Goal: Task Accomplishment & Management: Use online tool/utility

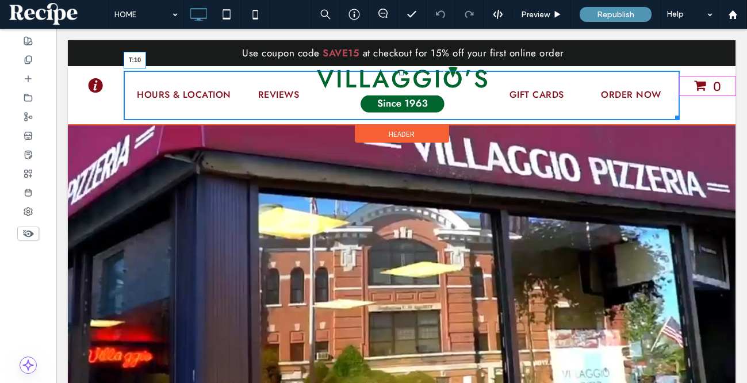
drag, startPoint x: 400, startPoint y: 72, endPoint x: 400, endPoint y: 78, distance: 6.3
click at [400, 75] on div at bounding box center [401, 73] width 5 height 5
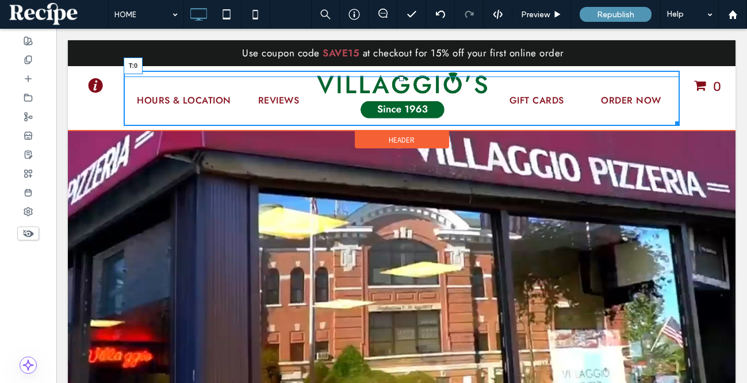
drag, startPoint x: 402, startPoint y: 78, endPoint x: 402, endPoint y: 72, distance: 6.3
click at [402, 77] on div at bounding box center [401, 79] width 5 height 5
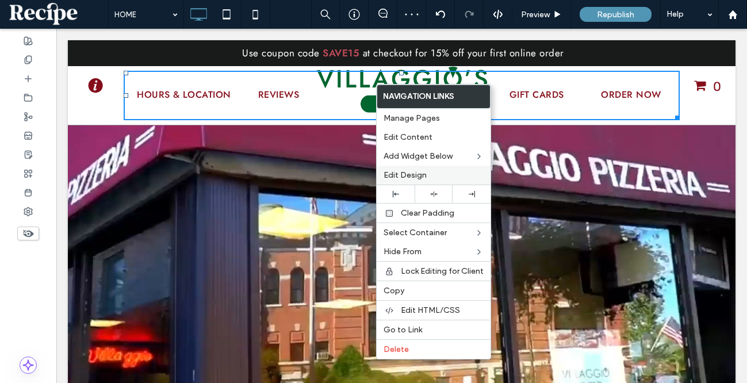
click at [412, 176] on span "Edit Design" at bounding box center [405, 175] width 43 height 10
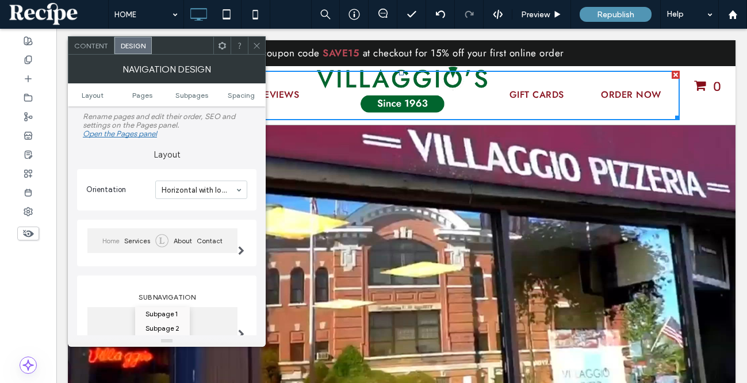
click at [251, 99] on ul "Layout Pages Subpages Spacing" at bounding box center [167, 94] width 198 height 23
click at [234, 93] on span "Spacing" at bounding box center [241, 95] width 27 height 9
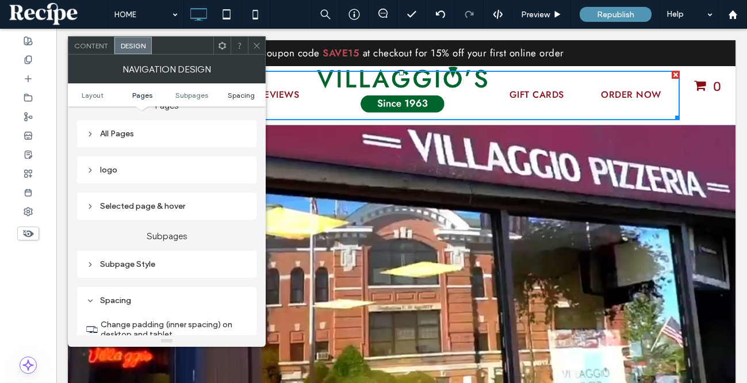
scroll to position [463, 0]
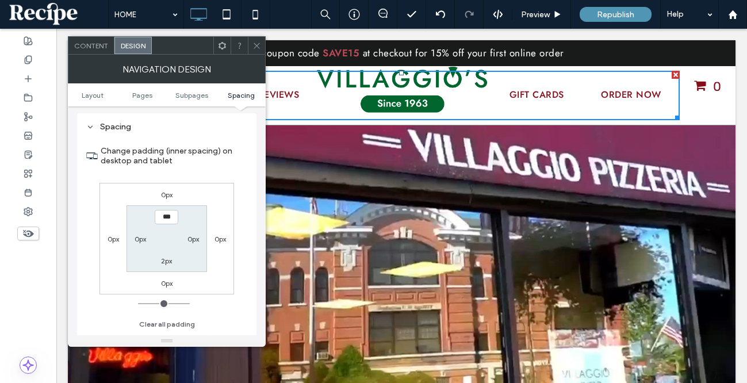
type input "****"
type input "**"
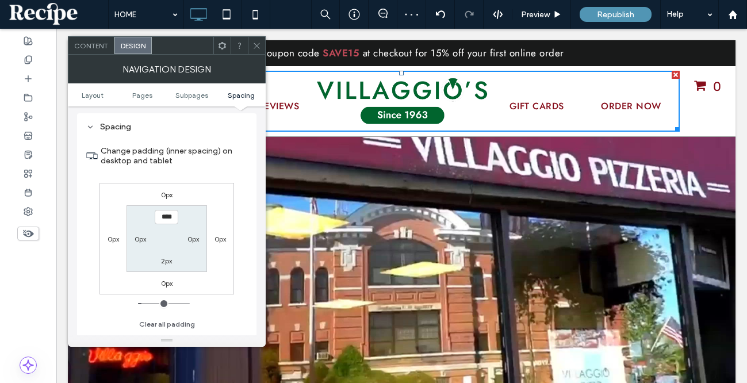
type input "****"
type input "**"
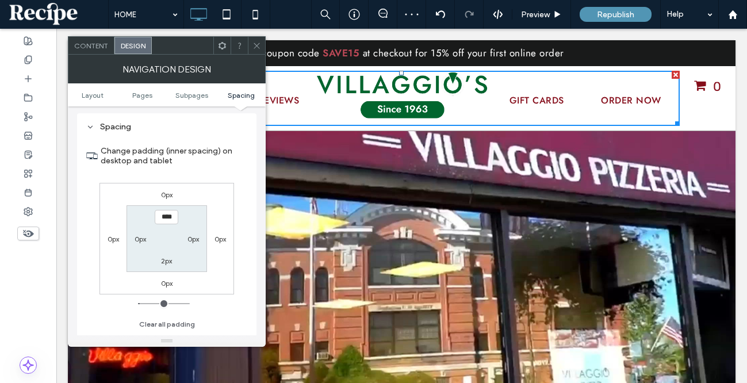
type input "***"
type input "*"
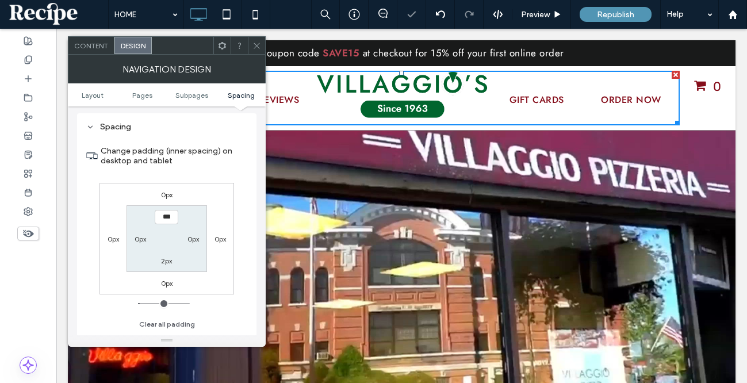
click at [261, 41] on icon at bounding box center [257, 45] width 9 height 9
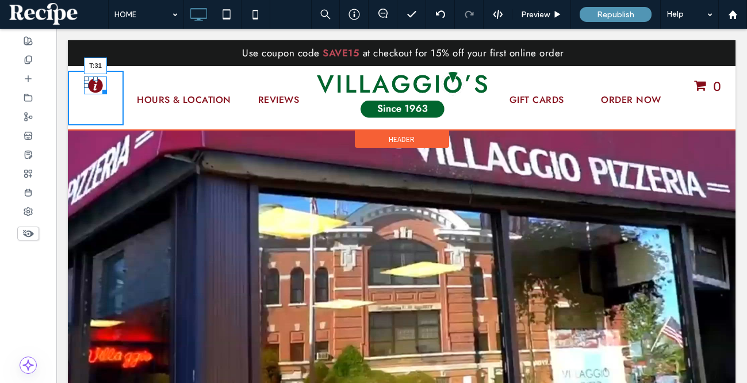
drag, startPoint x: 97, startPoint y: 80, endPoint x: 97, endPoint y: 92, distance: 12.1
click at [97, 81] on div at bounding box center [95, 79] width 5 height 5
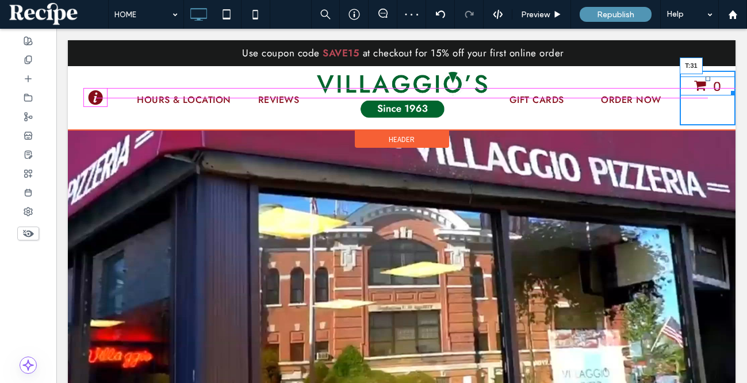
drag, startPoint x: 709, startPoint y: 78, endPoint x: 712, endPoint y: 90, distance: 12.9
click at [712, 90] on div "0 T:31" at bounding box center [708, 86] width 56 height 19
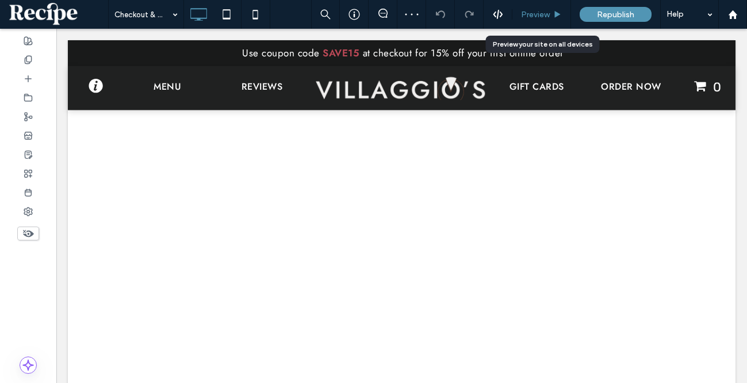
click at [551, 21] on div "Preview" at bounding box center [542, 14] width 59 height 29
click at [550, 20] on div "Preview" at bounding box center [542, 14] width 59 height 29
click at [547, 14] on span "Preview" at bounding box center [535, 15] width 29 height 10
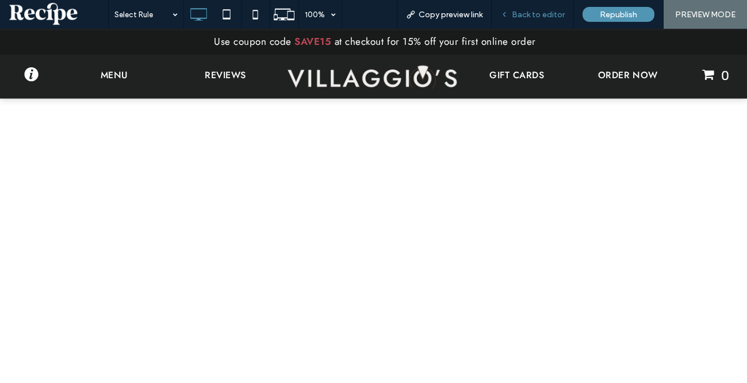
click at [547, 10] on span "Back to editor" at bounding box center [538, 15] width 53 height 10
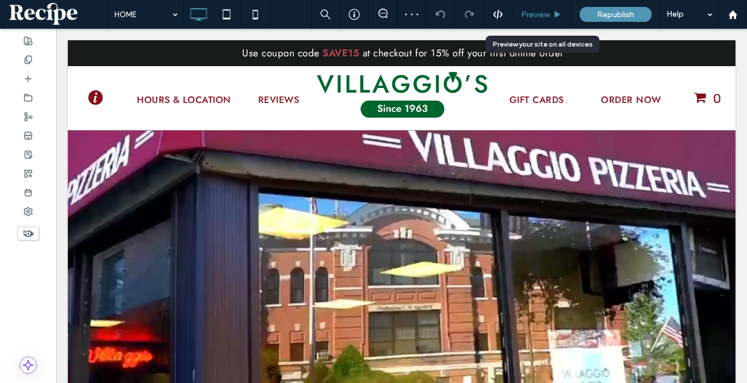
click at [541, 13] on span "Preview" at bounding box center [535, 15] width 29 height 10
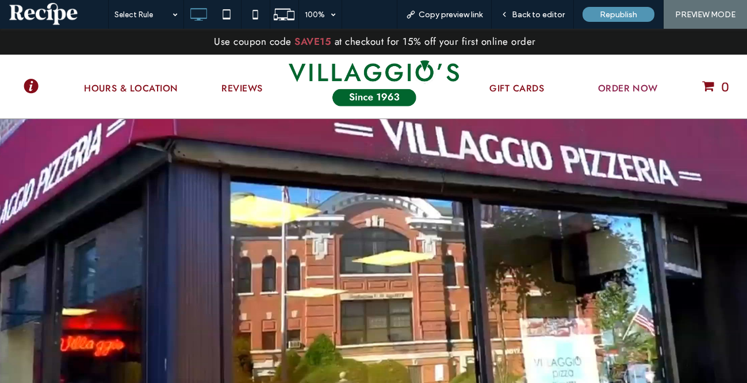
click at [640, 90] on span "ORDER NOW" at bounding box center [628, 89] width 60 height 14
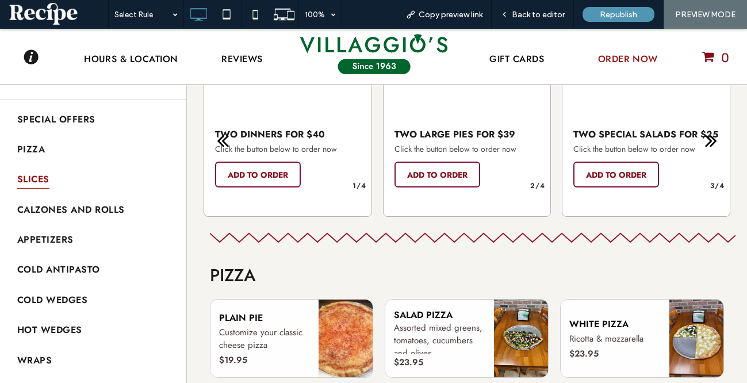
scroll to position [620, 0]
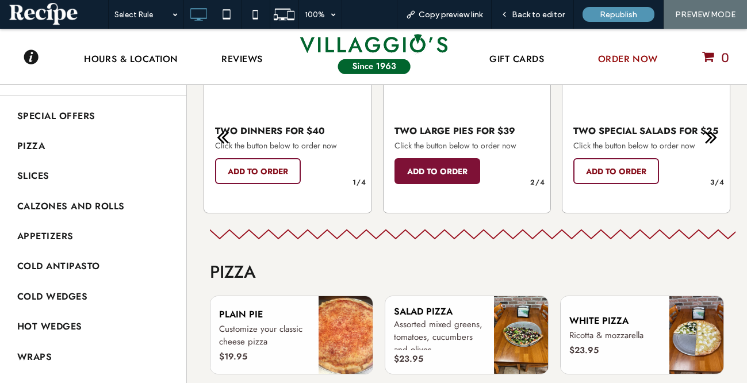
click at [438, 163] on span "ADD TO ORDER" at bounding box center [437, 171] width 60 height 23
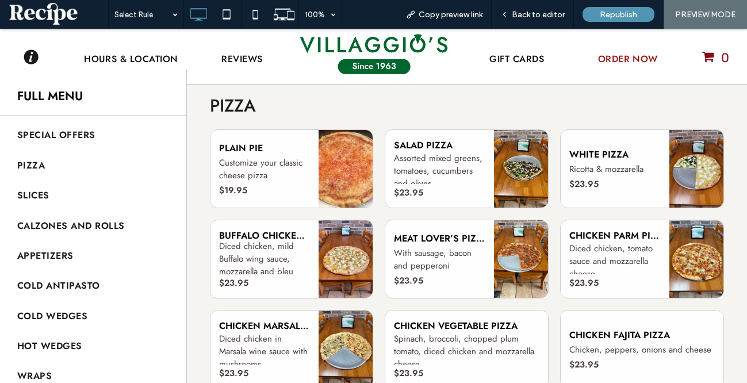
scroll to position [785, 0]
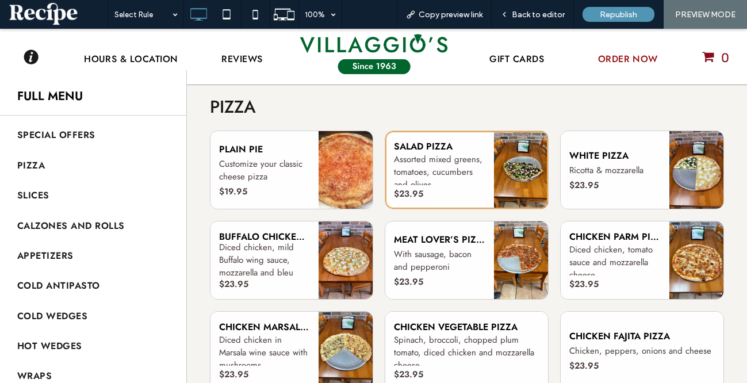
click at [503, 181] on link "Buy Now" at bounding box center [467, 170] width 163 height 78
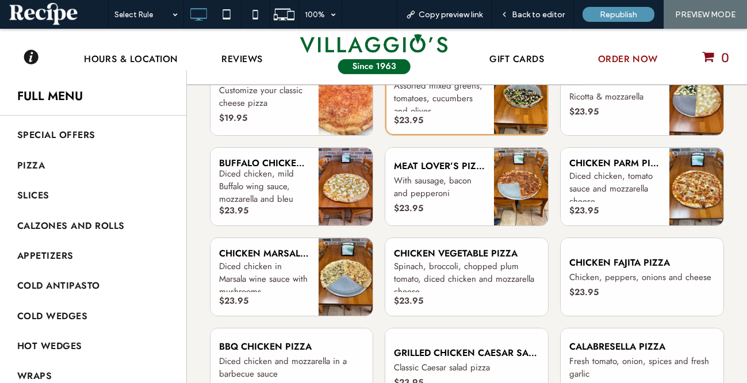
scroll to position [887, 0]
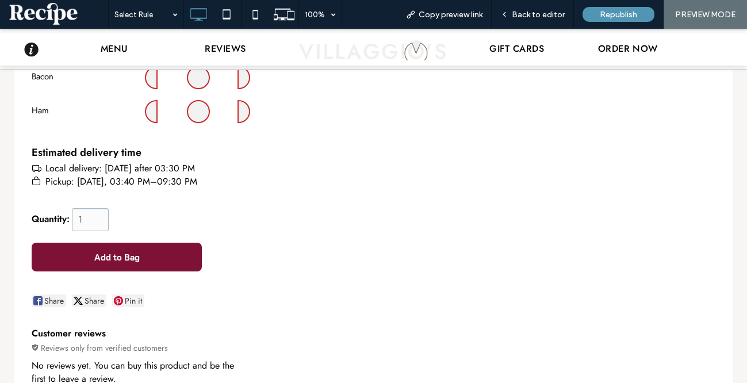
scroll to position [1062, 0]
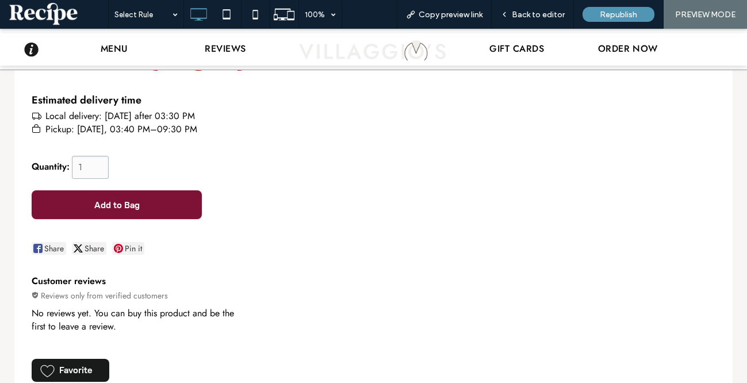
click at [161, 213] on button "Add to Bag" at bounding box center [117, 204] width 170 height 29
click at [163, 210] on button "Add to Bag" at bounding box center [117, 204] width 170 height 29
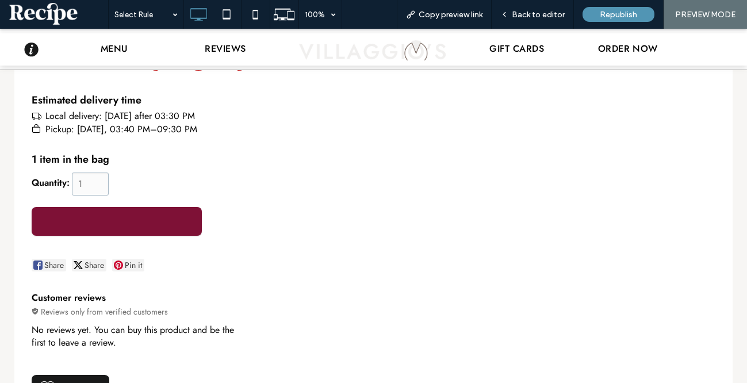
click at [163, 210] on button "Add to Bag" at bounding box center [117, 221] width 170 height 29
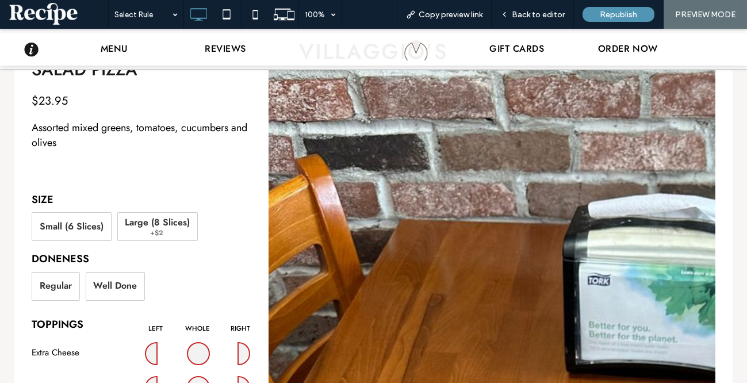
scroll to position [0, 0]
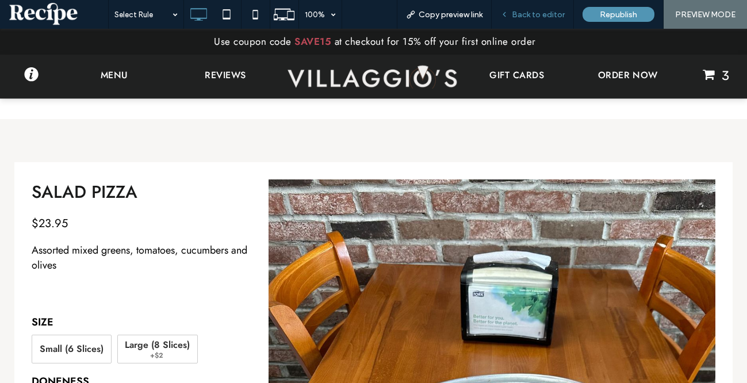
click at [523, 7] on div "Back to editor" at bounding box center [533, 14] width 82 height 29
click at [520, 15] on span "Back to editor" at bounding box center [538, 15] width 53 height 10
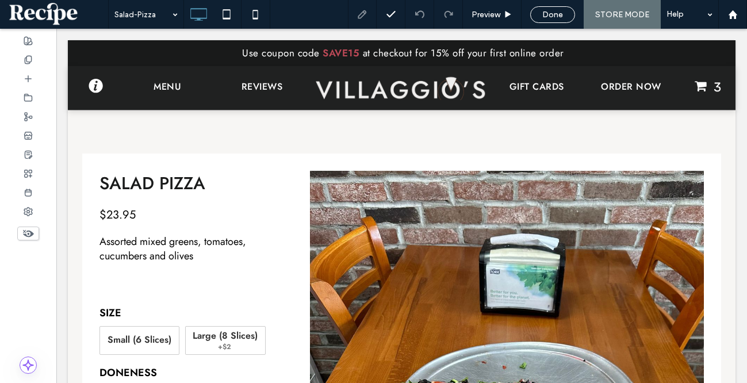
click at [39, 235] on span at bounding box center [28, 234] width 22 height 14
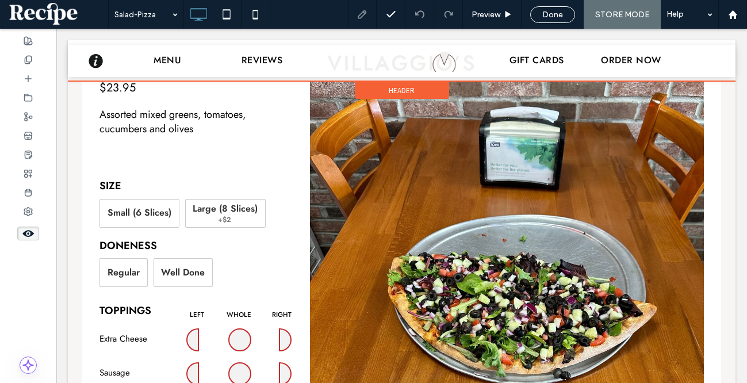
click at [386, 62] on div at bounding box center [402, 60] width 668 height 41
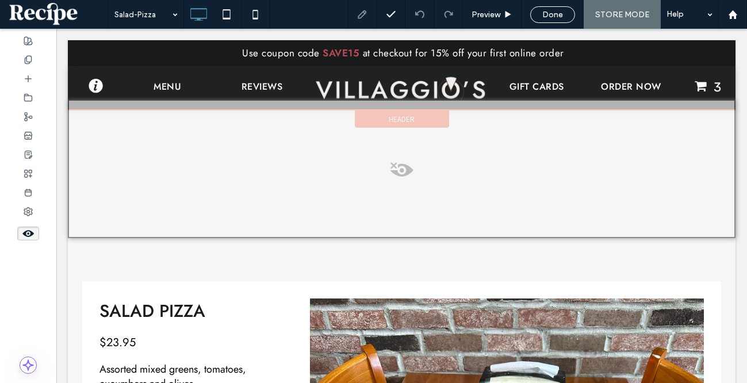
scroll to position [1, 0]
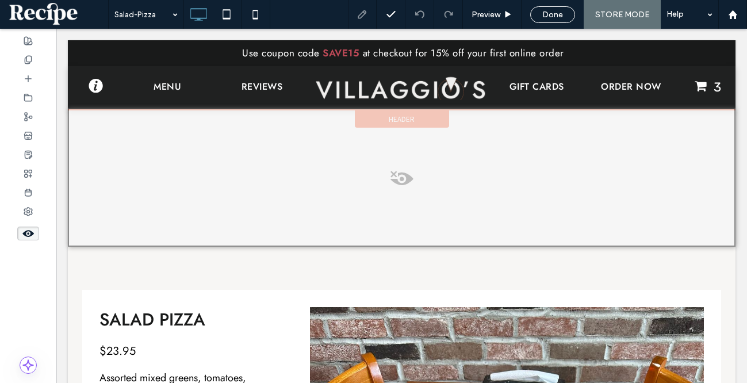
click at [386, 62] on div "Use coupon code SAVE15 at checkout for 15% off your first online order Click To…" at bounding box center [402, 53] width 668 height 26
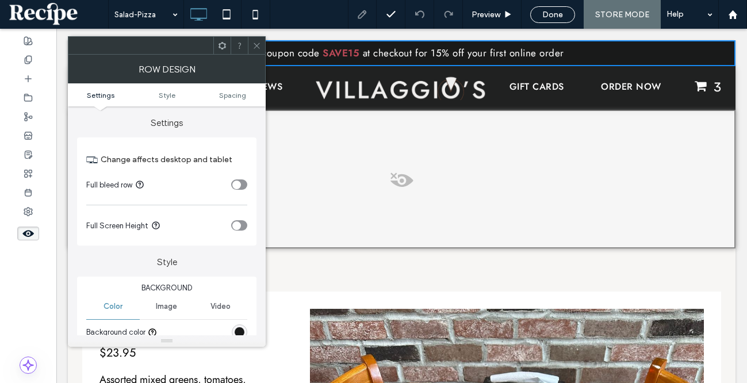
scroll to position [0, 0]
drag, startPoint x: 256, startPoint y: 43, endPoint x: 237, endPoint y: 14, distance: 34.5
click at [256, 43] on icon at bounding box center [257, 45] width 9 height 9
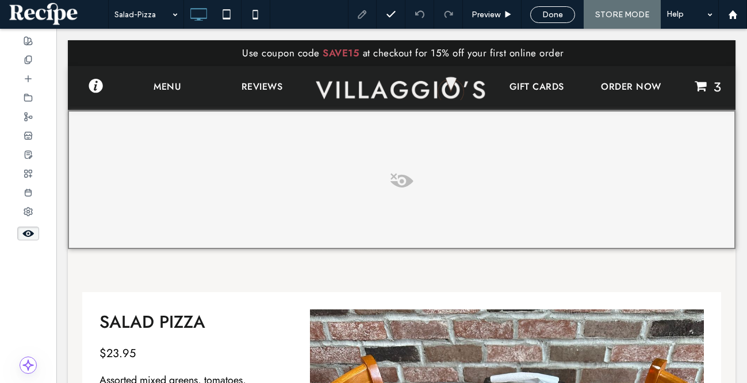
click at [410, 117] on div at bounding box center [402, 179] width 668 height 139
drag, startPoint x: 420, startPoint y: 135, endPoint x: 424, endPoint y: 119, distance: 15.9
click at [424, 119] on div "Unhide? Yes" at bounding box center [410, 131] width 93 height 29
click at [39, 235] on span at bounding box center [28, 234] width 22 height 14
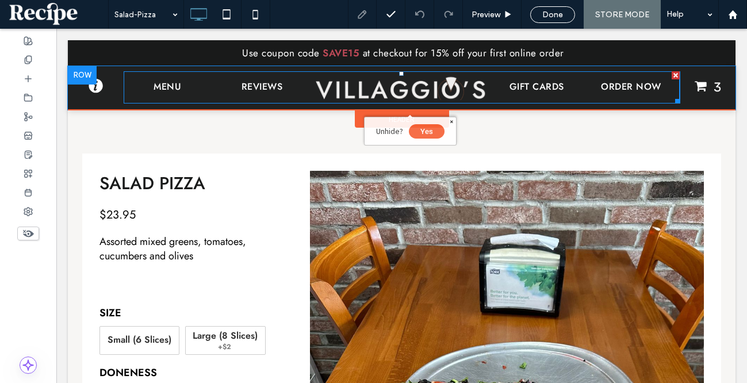
click at [413, 91] on img at bounding box center [401, 87] width 173 height 26
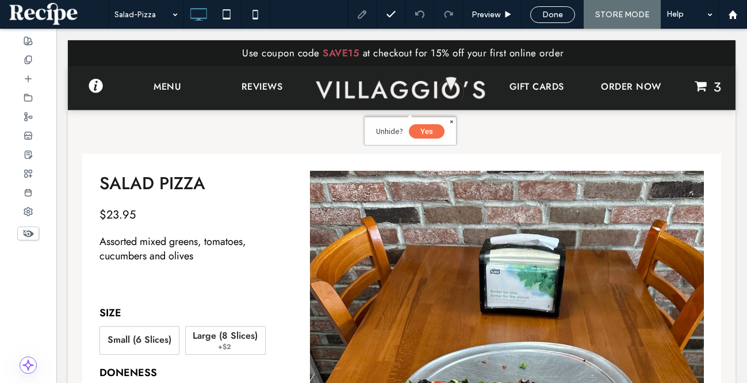
click at [384, 113] on div at bounding box center [373, 191] width 747 height 383
click at [311, 140] on div at bounding box center [373, 191] width 747 height 383
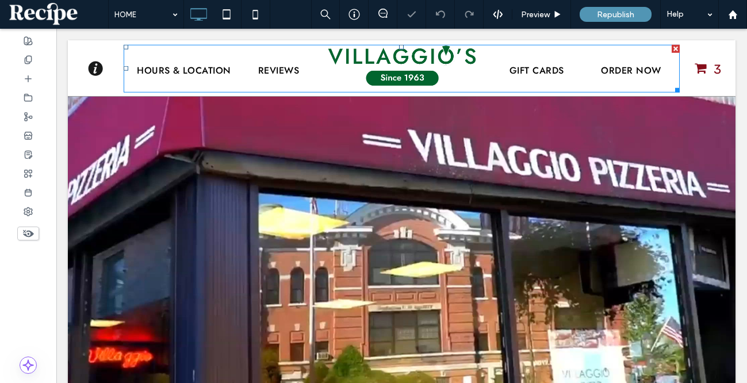
scroll to position [682, 0]
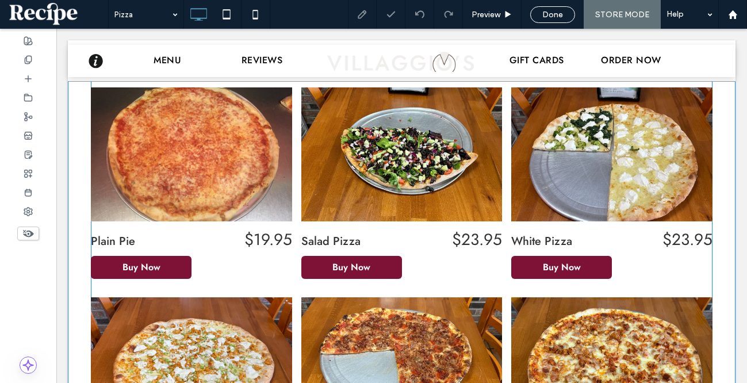
scroll to position [131, 0]
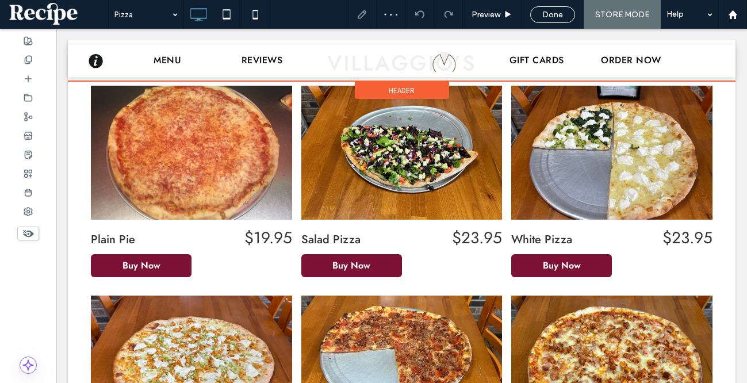
click at [413, 88] on span "Header" at bounding box center [402, 91] width 26 height 10
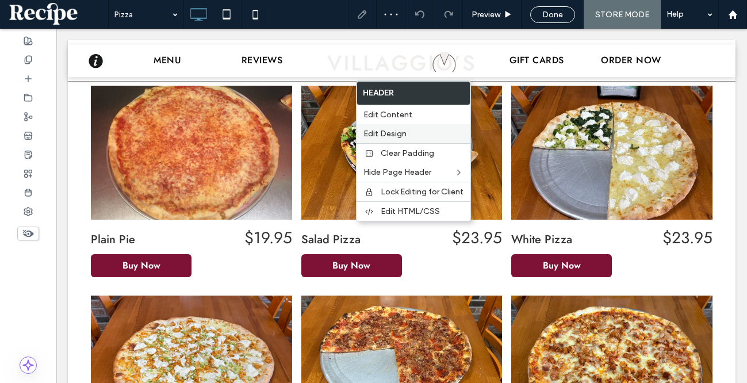
click at [412, 136] on label "Edit Design" at bounding box center [414, 134] width 100 height 10
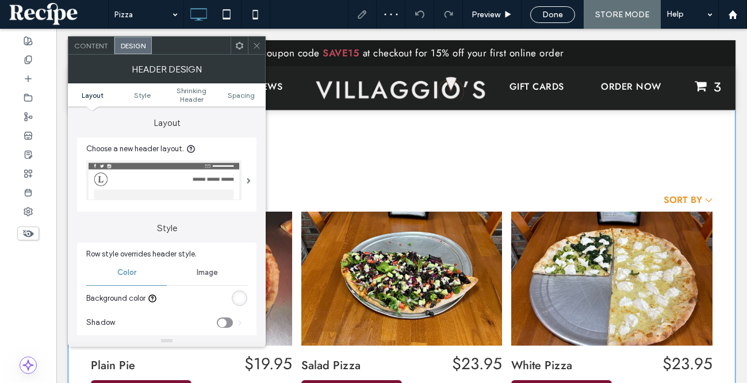
scroll to position [0, 0]
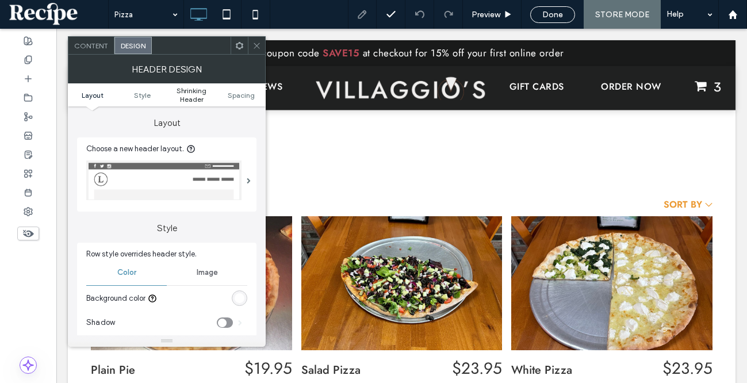
click at [187, 96] on span "Shrinking Header" at bounding box center [191, 94] width 49 height 17
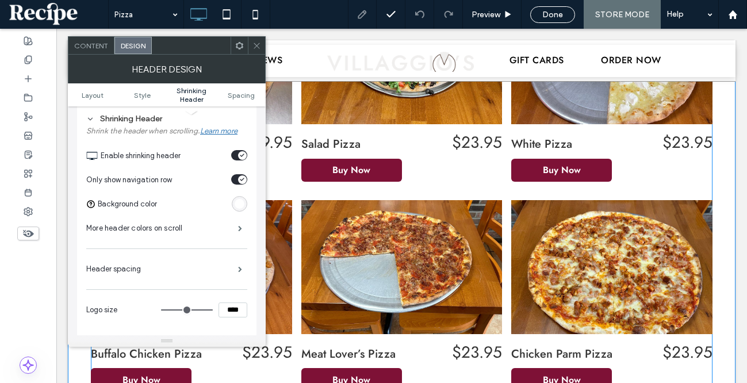
scroll to position [227, 0]
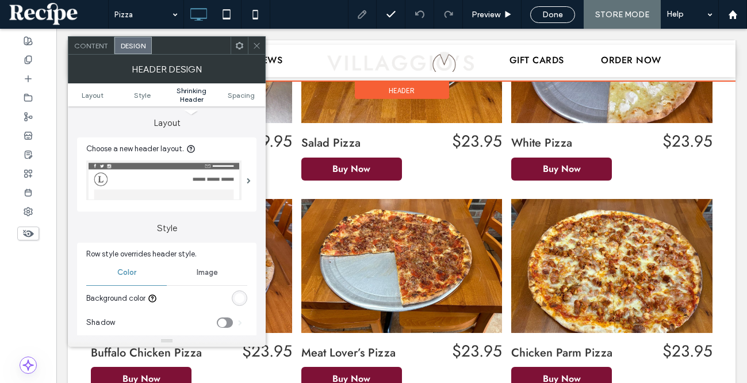
scroll to position [359, 0]
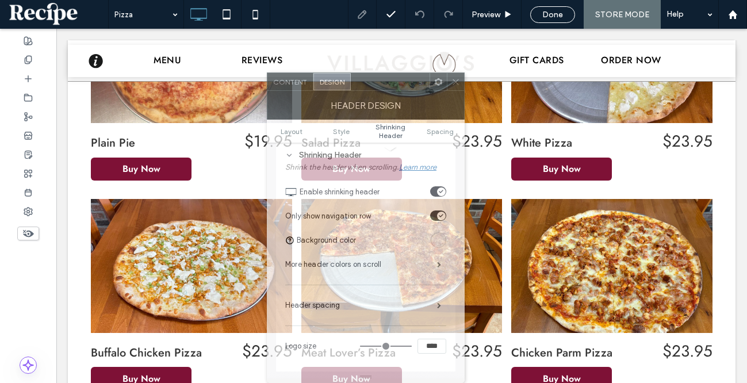
drag, startPoint x: 185, startPoint y: 44, endPoint x: 276, endPoint y: 109, distance: 111.9
click at [277, 109] on div "Content Design Header Design Layout Style Shrinking Header Spacing Layout Choos…" at bounding box center [366, 228] width 198 height 311
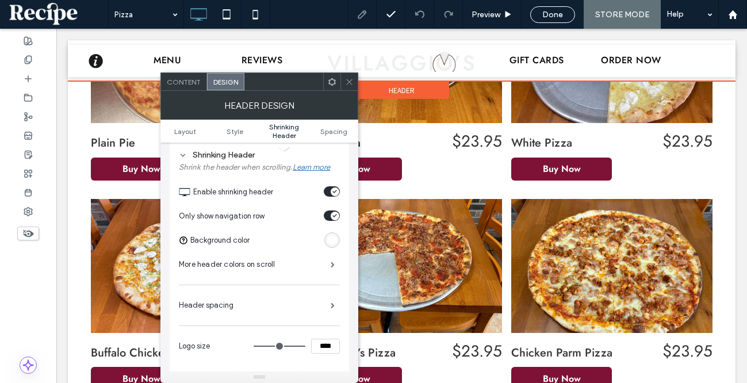
click at [707, 59] on div at bounding box center [402, 60] width 668 height 41
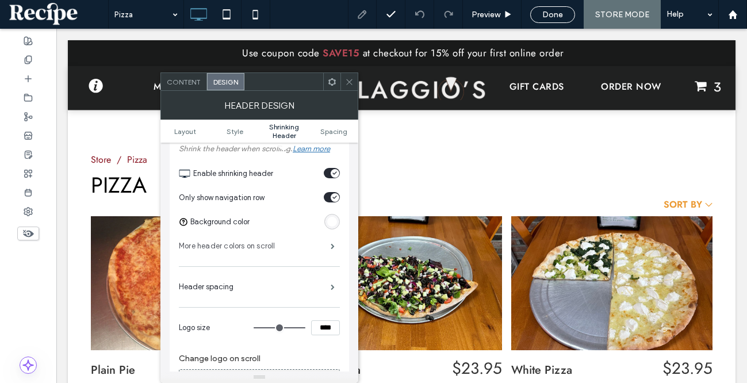
scroll to position [379, 0]
click at [245, 253] on label "More header colors on scroll" at bounding box center [255, 245] width 152 height 23
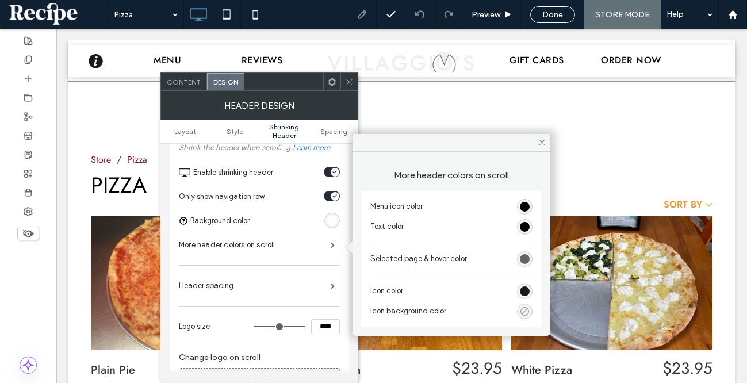
click at [524, 315] on use "rgba(0, 0, 0, 0)" at bounding box center [525, 311] width 9 height 9
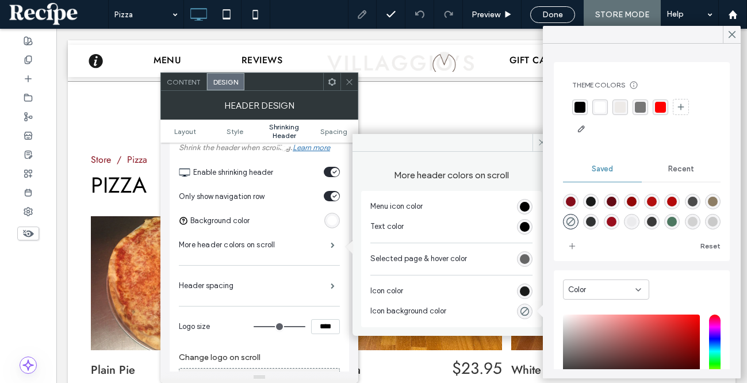
click at [581, 105] on div "rgba(0,0,0,1)" at bounding box center [580, 107] width 11 height 11
click at [574, 223] on icon "rgba(0,0,0,0)" at bounding box center [571, 223] width 10 height 10
click at [335, 223] on div "rgb(255, 255, 255)" at bounding box center [332, 221] width 10 height 10
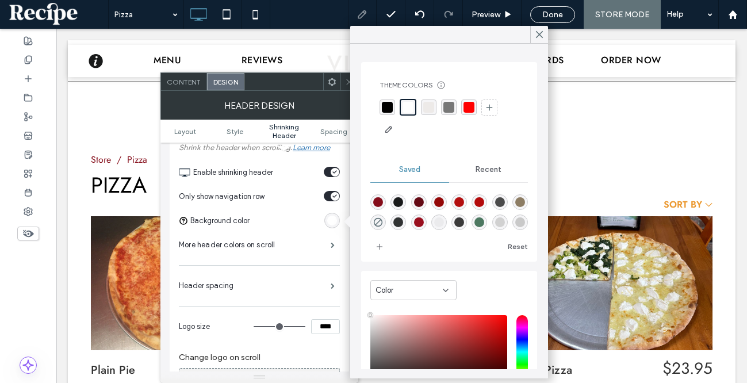
click at [398, 194] on div "rgba(25,26,26,1)" at bounding box center [399, 202] width 16 height 16
type input "*******"
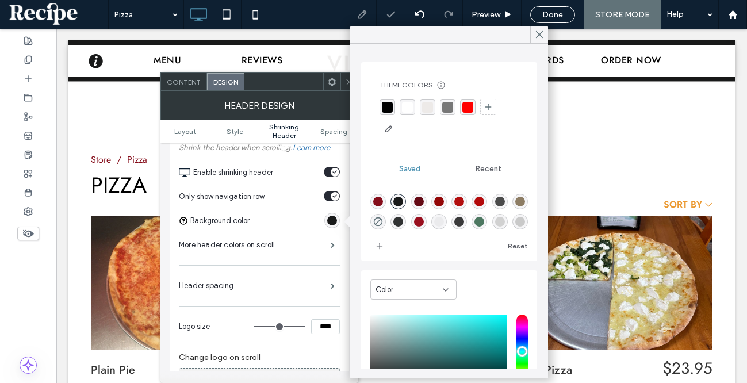
click at [386, 108] on div "rgba(0,0,0,1)" at bounding box center [387, 107] width 11 height 11
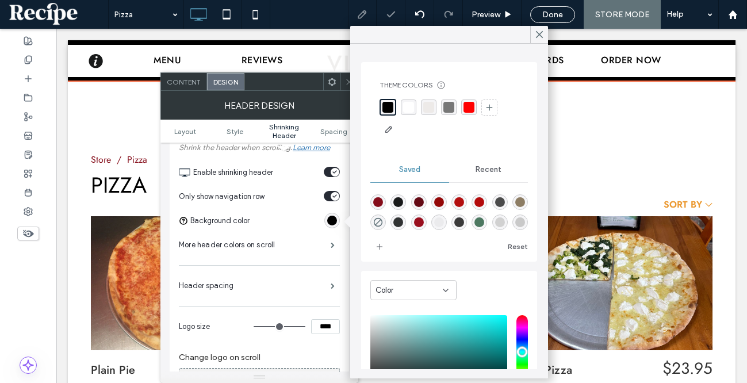
click at [76, 51] on div at bounding box center [402, 60] width 668 height 41
click at [310, 247] on label "More header colors on scroll" at bounding box center [255, 245] width 152 height 23
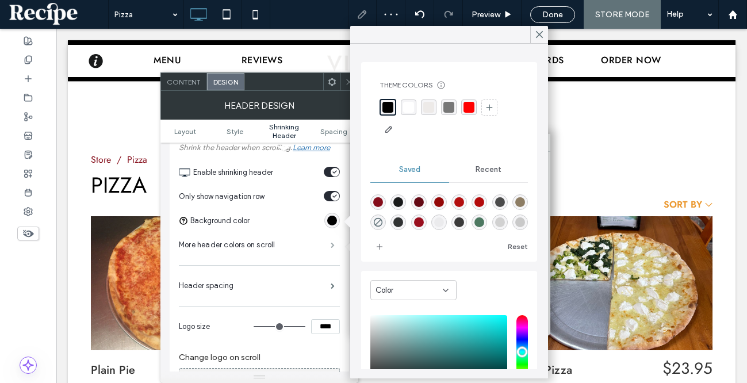
click at [331, 246] on span at bounding box center [333, 245] width 4 height 6
click at [405, 104] on div "rgba(255,255,255,1)" at bounding box center [408, 107] width 11 height 11
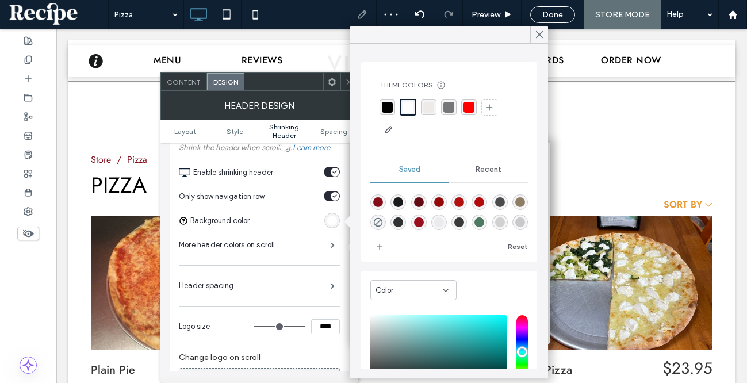
click at [387, 108] on div "rgba(0,0,0,1)" at bounding box center [387, 107] width 11 height 11
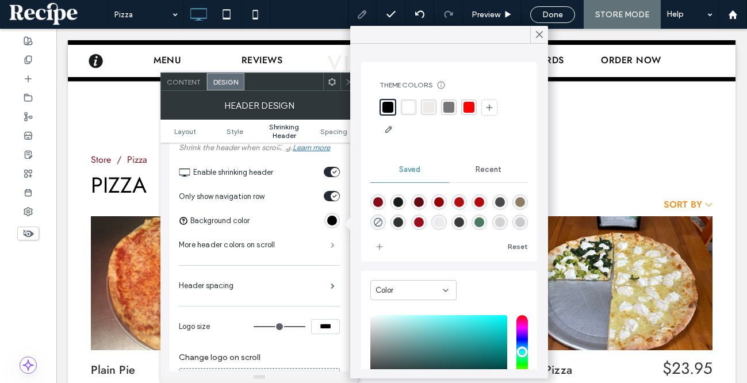
scroll to position [376, 0]
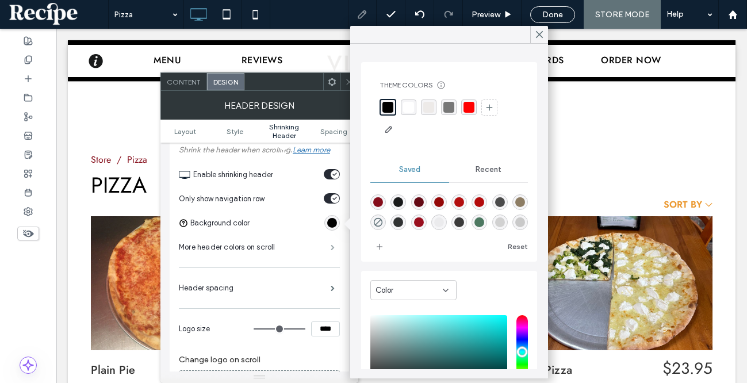
click at [331, 250] on span at bounding box center [333, 248] width 4 height 6
click at [536, 41] on span at bounding box center [540, 34] width 10 height 17
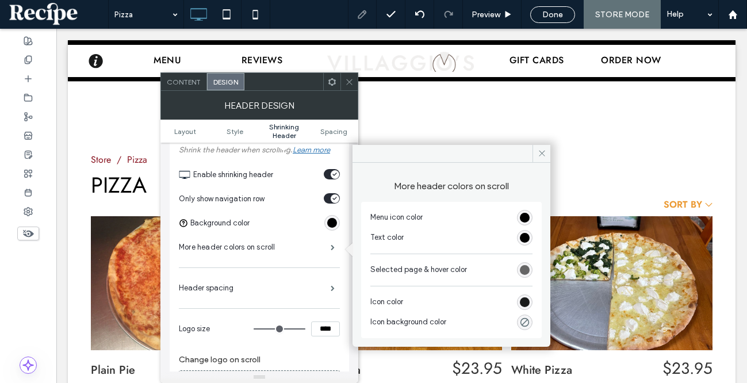
click at [537, 234] on div "Menu icon color Text color Selected page & hover color Icon color Icon backgrou…" at bounding box center [451, 270] width 181 height 136
click at [524, 234] on div "rgb(0, 0, 0)" at bounding box center [525, 238] width 10 height 10
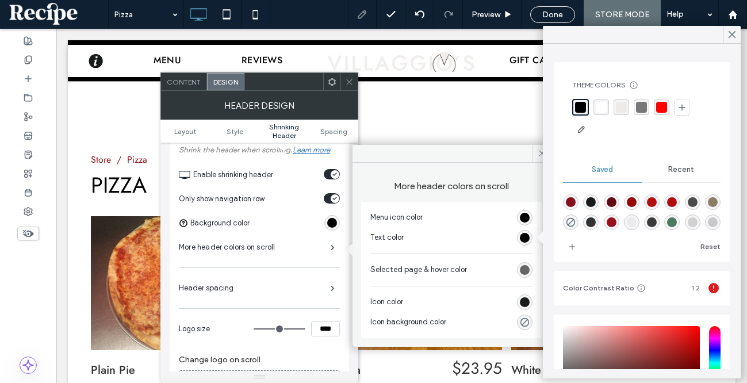
click at [602, 102] on div "rgba(255,255,255,1)" at bounding box center [601, 107] width 11 height 11
click at [522, 215] on div "rgb(0, 0, 0)" at bounding box center [525, 218] width 10 height 10
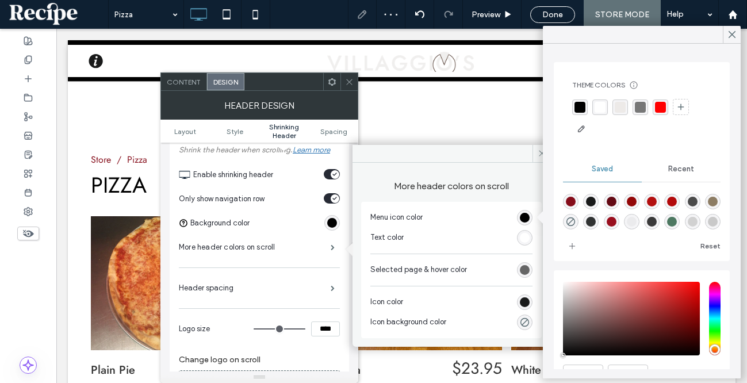
click at [601, 110] on div "rgba(255,255,255,1)" at bounding box center [600, 107] width 11 height 11
click at [529, 268] on div "rgb(102, 102, 102)" at bounding box center [525, 270] width 10 height 10
click at [655, 199] on div "rgba(179,15,15,1)" at bounding box center [652, 202] width 10 height 10
type input "*******"
click at [527, 307] on div "rgb(25, 26, 26)" at bounding box center [525, 303] width 16 height 16
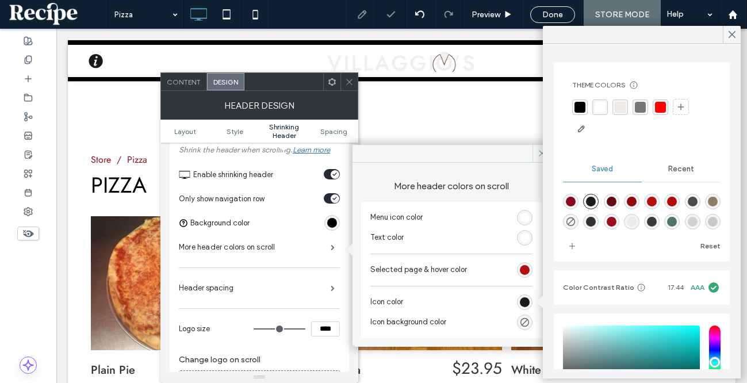
click at [526, 304] on div "rgb(25, 26, 26)" at bounding box center [525, 302] width 10 height 10
click at [597, 115] on div at bounding box center [642, 118] width 139 height 39
click at [597, 109] on div "rgba(255,255,255,1)" at bounding box center [600, 107] width 11 height 11
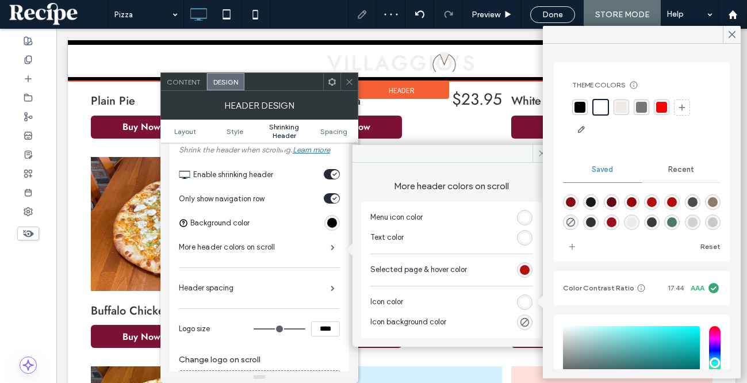
scroll to position [459, 0]
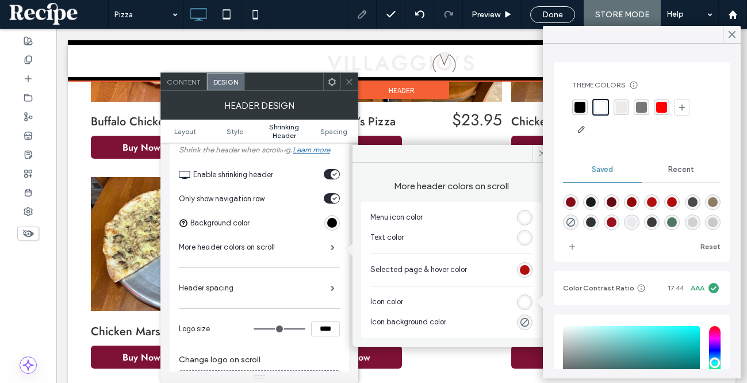
click at [420, 62] on div at bounding box center [402, 60] width 668 height 41
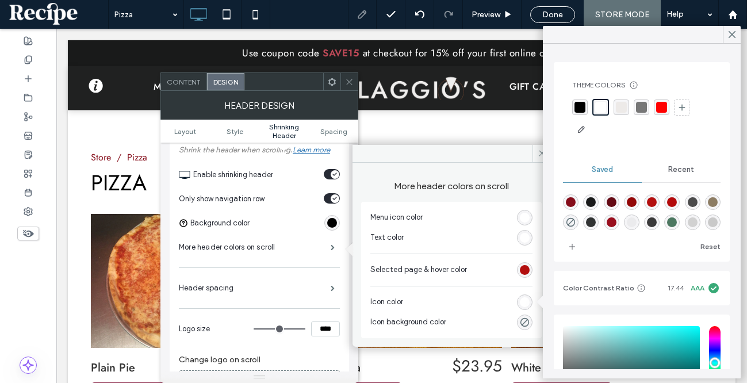
scroll to position [0, 0]
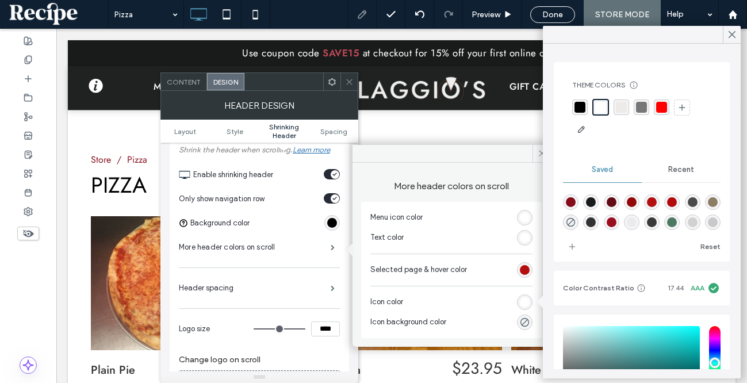
click at [347, 82] on icon at bounding box center [349, 82] width 9 height 9
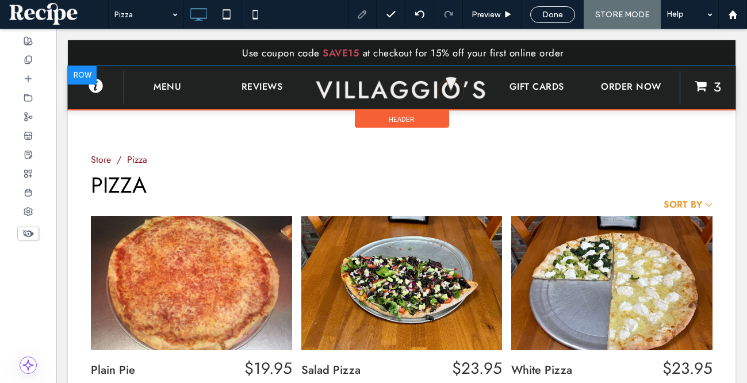
scroll to position [88, 0]
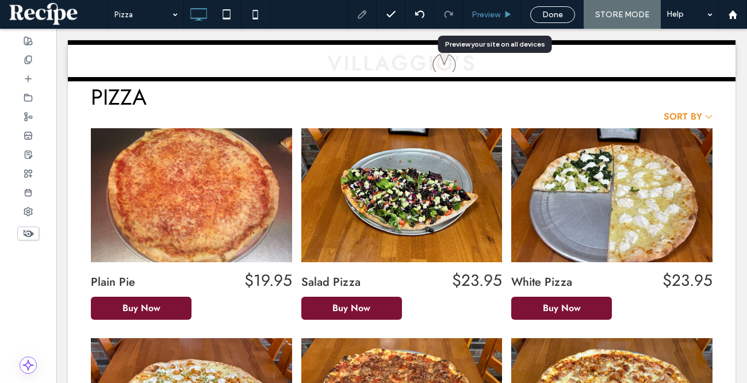
click at [498, 12] on span "Preview" at bounding box center [486, 15] width 29 height 10
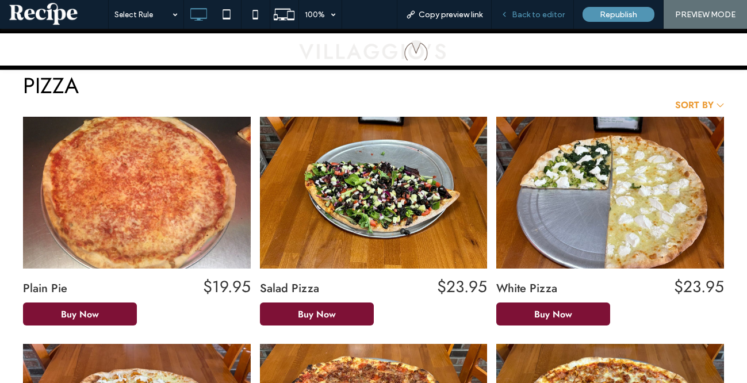
click at [517, 11] on span "Back to editor" at bounding box center [538, 15] width 53 height 10
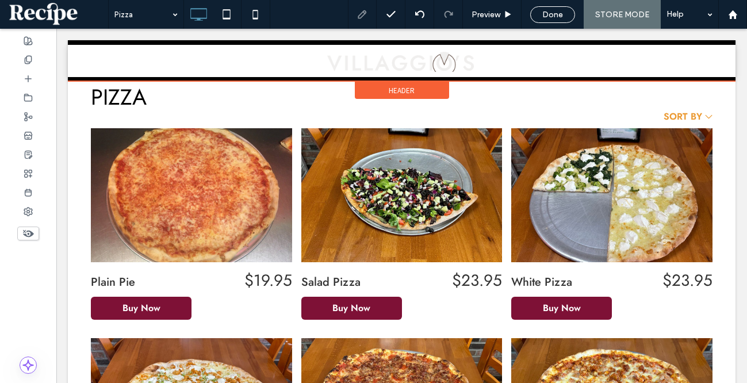
click at [83, 60] on div at bounding box center [402, 60] width 668 height 41
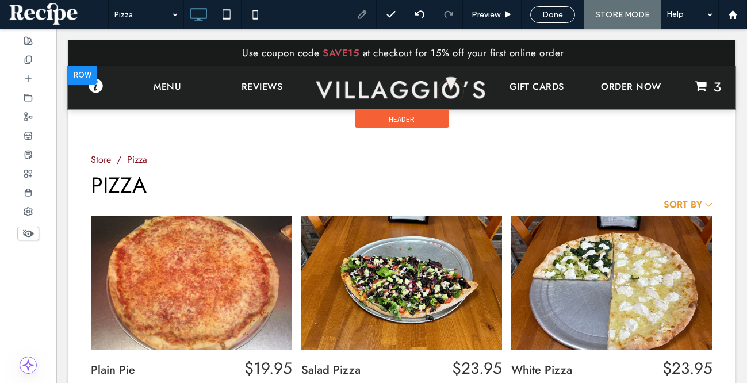
click at [87, 75] on div at bounding box center [82, 75] width 29 height 18
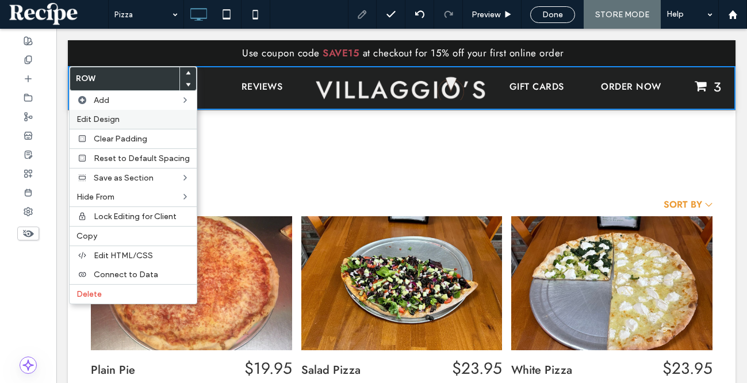
click at [106, 119] on span "Edit Design" at bounding box center [98, 120] width 43 height 10
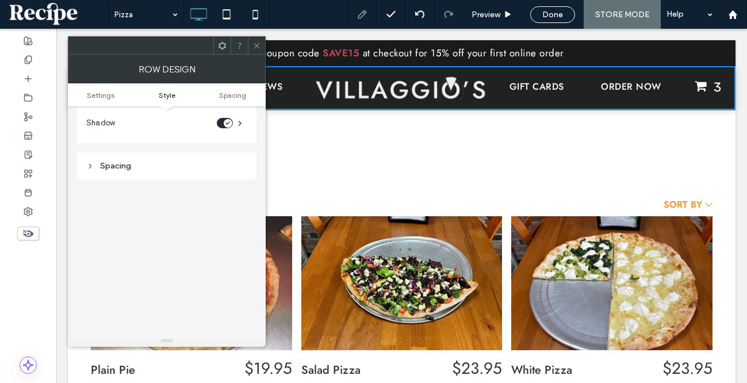
scroll to position [285, 0]
click at [259, 44] on icon at bounding box center [257, 45] width 9 height 9
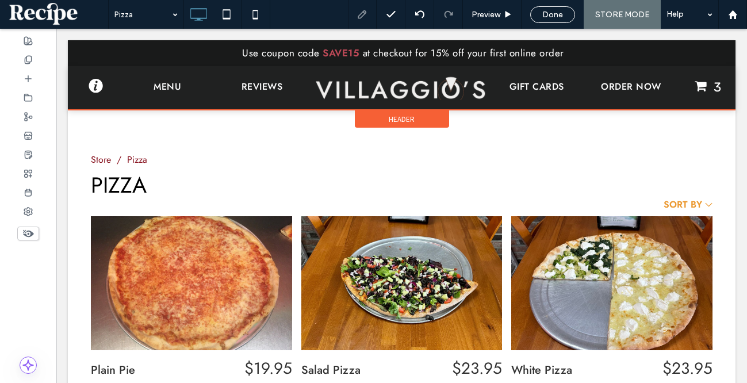
click at [402, 119] on span "Header" at bounding box center [402, 120] width 26 height 10
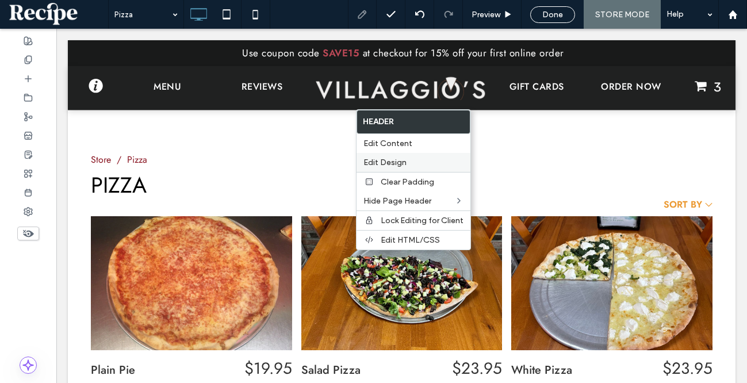
click at [400, 163] on span "Edit Design" at bounding box center [385, 163] width 43 height 10
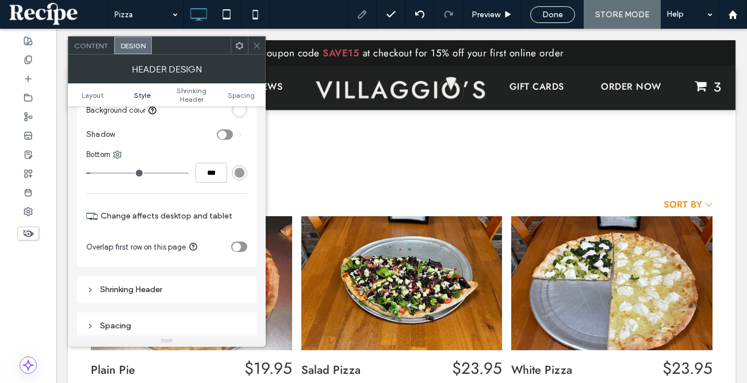
scroll to position [278, 0]
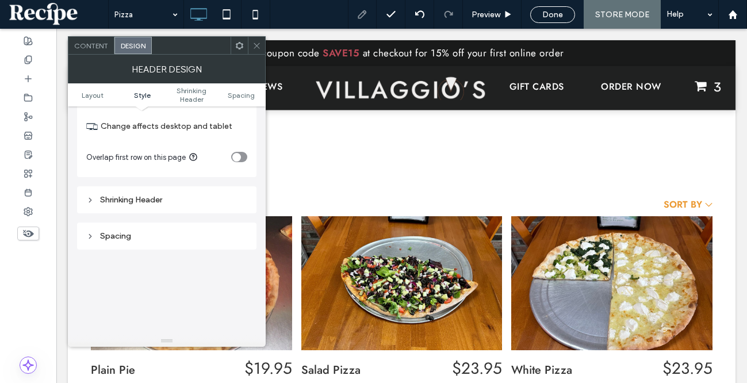
click at [241, 155] on div "toggle" at bounding box center [239, 157] width 16 height 10
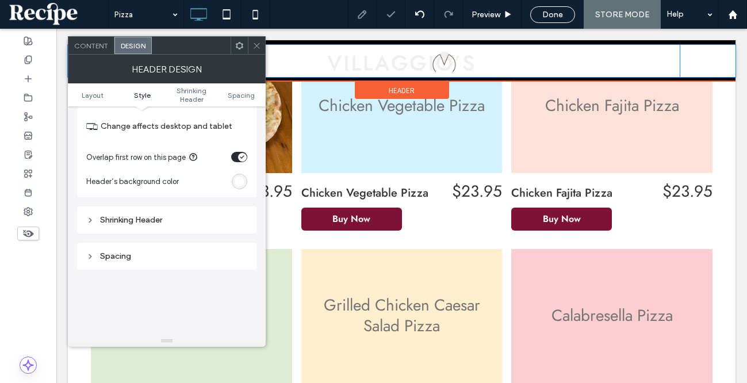
scroll to position [563, 0]
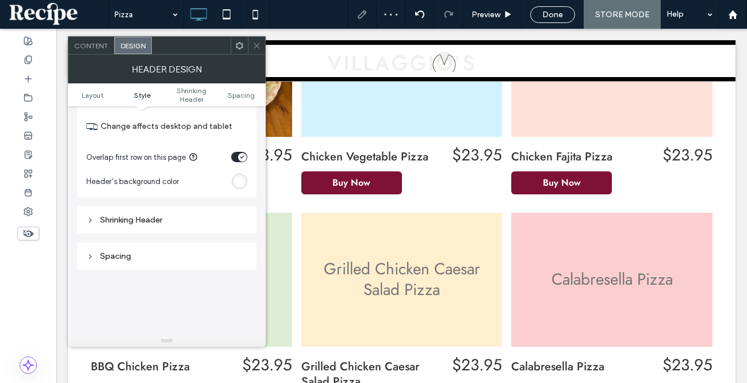
click at [253, 47] on icon at bounding box center [257, 45] width 9 height 9
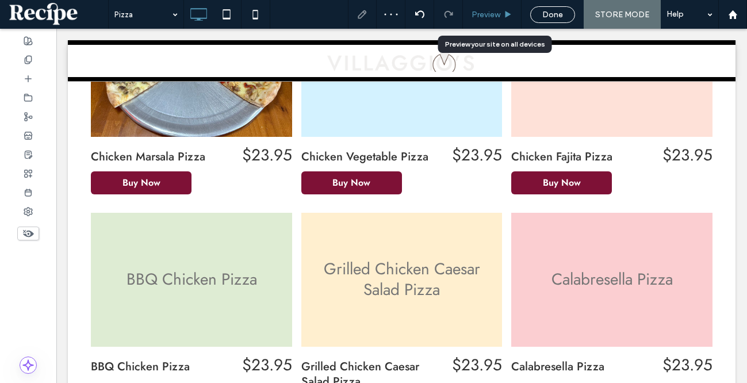
click at [501, 14] on span "Preview" at bounding box center [486, 15] width 29 height 10
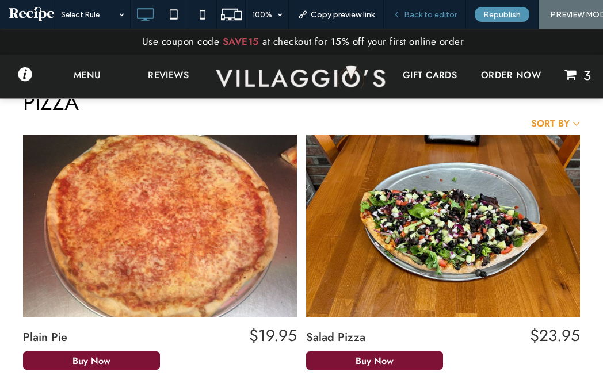
click at [436, 12] on span "Back to editor" at bounding box center [430, 15] width 53 height 10
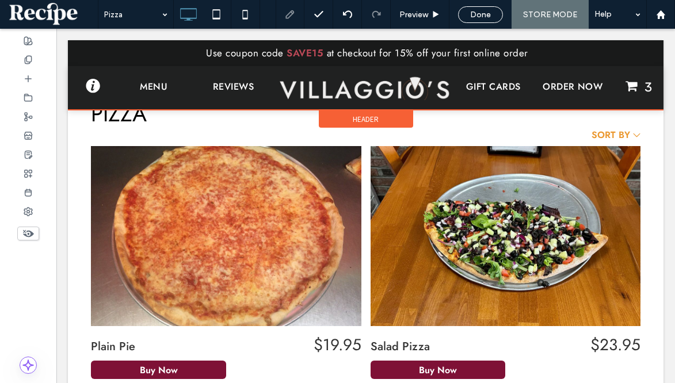
click at [380, 119] on div "Header" at bounding box center [366, 118] width 94 height 17
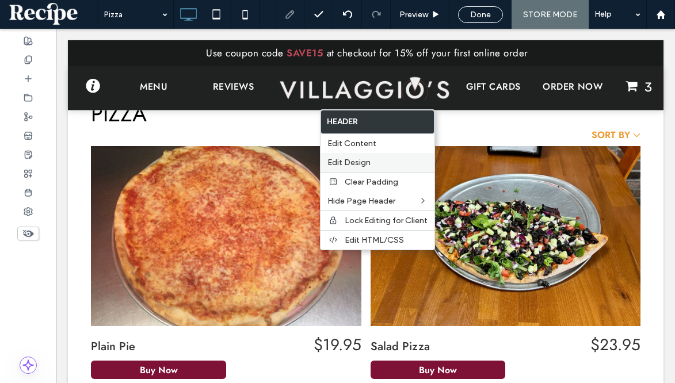
click at [352, 164] on span "Edit Design" at bounding box center [348, 163] width 43 height 10
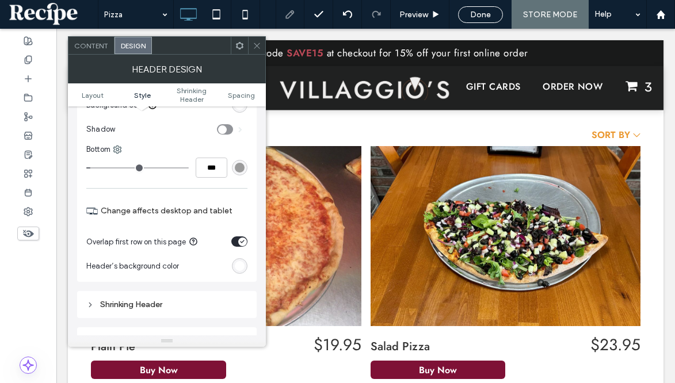
scroll to position [193, 0]
click at [241, 112] on div "rgb(255, 255, 255)" at bounding box center [240, 106] width 16 height 16
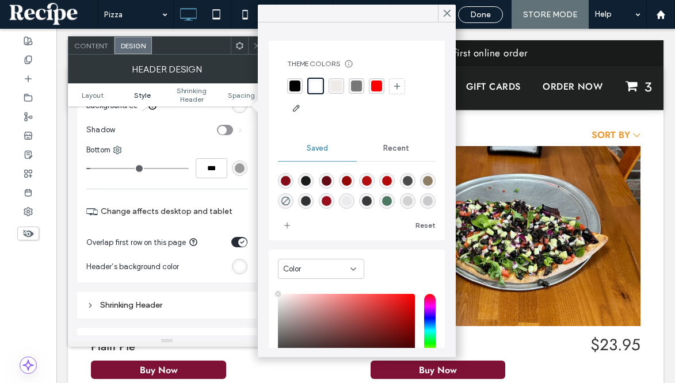
scroll to position [10, 0]
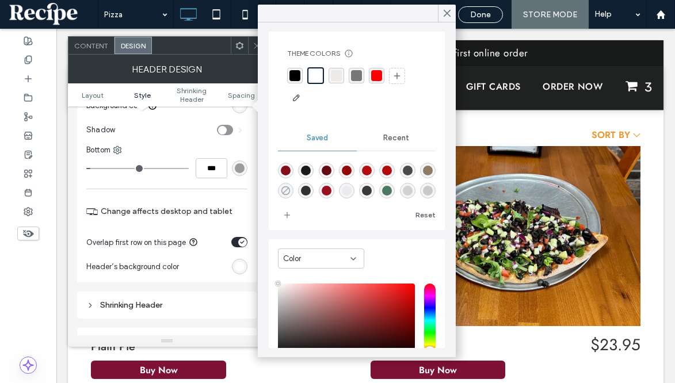
click at [284, 188] on icon "rgba(0,0,0,0)" at bounding box center [286, 191] width 10 height 10
type input "*******"
type input "*"
type input "**"
click at [308, 169] on div "rgba(25,26,26,1)" at bounding box center [306, 170] width 10 height 10
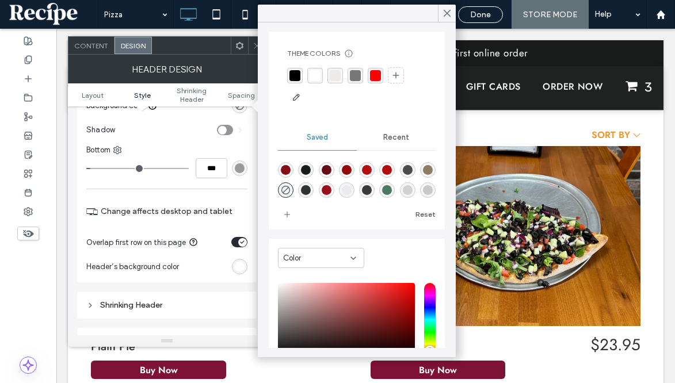
type input "*******"
type input "***"
type input "****"
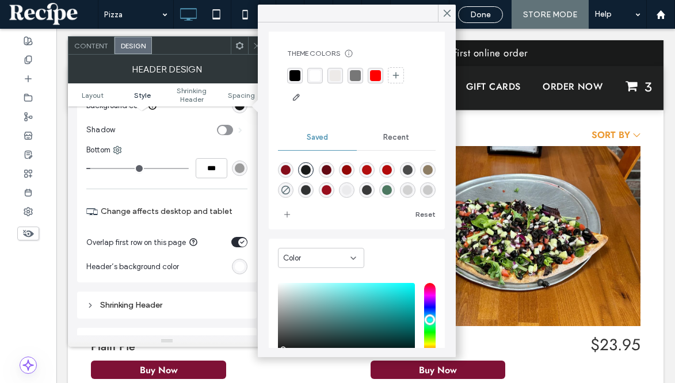
click at [253, 45] on icon at bounding box center [257, 45] width 9 height 9
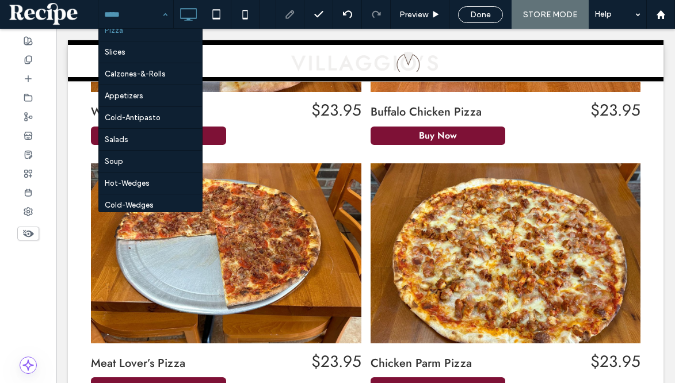
scroll to position [10, 0]
click at [33, 56] on div at bounding box center [28, 59] width 56 height 19
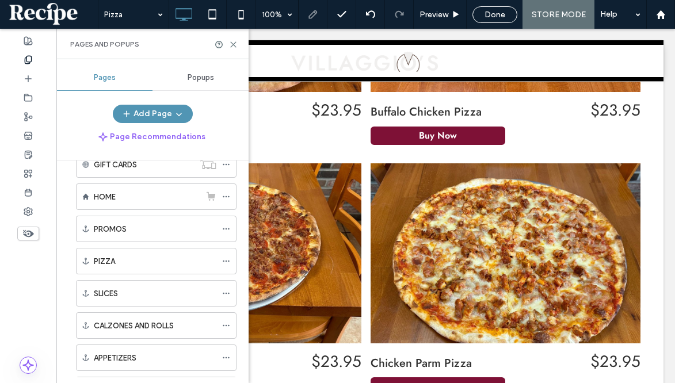
scroll to position [81, 0]
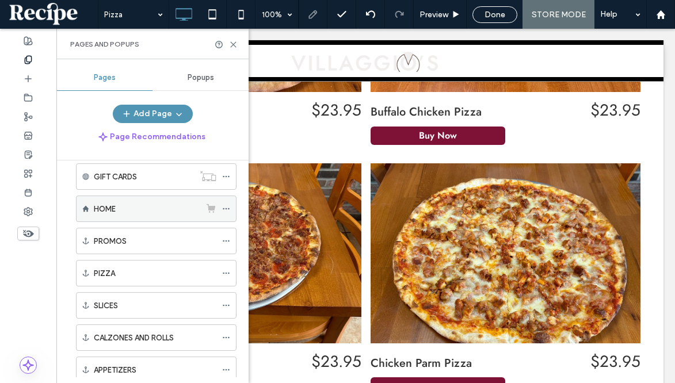
click at [105, 205] on label "HOME" at bounding box center [105, 209] width 22 height 20
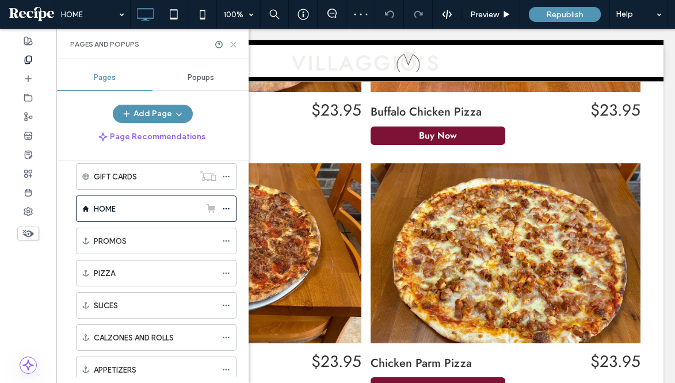
click at [234, 43] on icon at bounding box center [233, 44] width 9 height 9
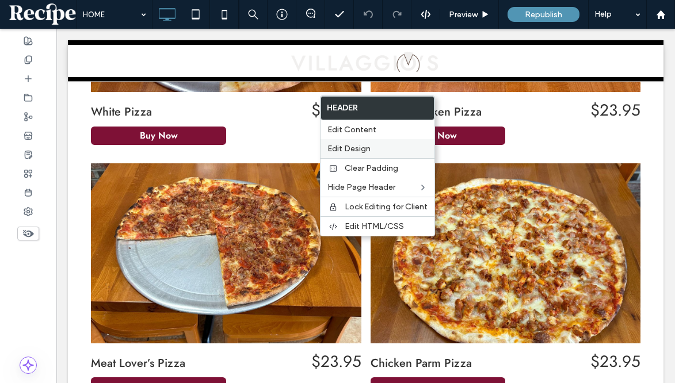
click at [353, 149] on span "Edit Design" at bounding box center [348, 149] width 43 height 10
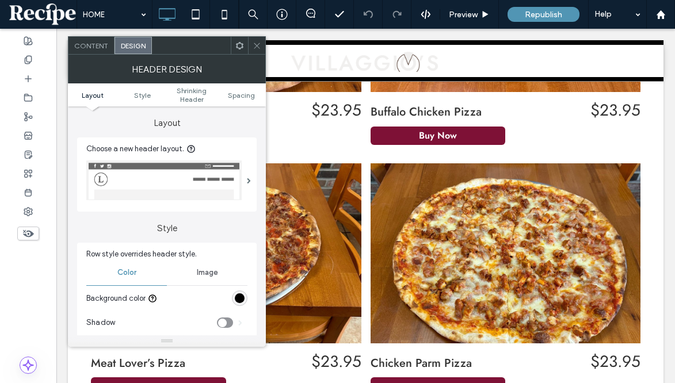
click at [236, 306] on div at bounding box center [240, 299] width 16 height 16
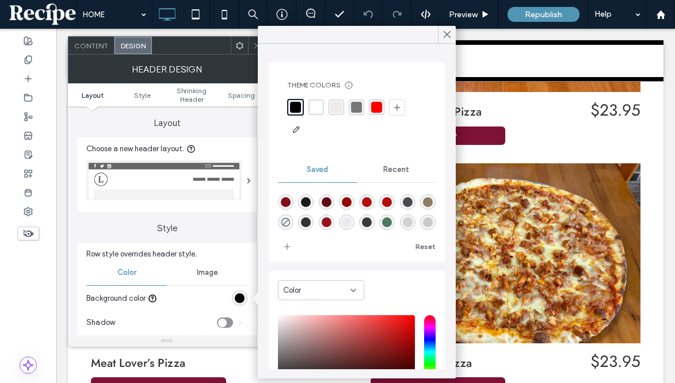
click at [236, 303] on div "rgb(0, 0, 0)" at bounding box center [240, 298] width 10 height 10
click at [315, 112] on div "rgba(255,255,255,1)" at bounding box center [315, 107] width 11 height 11
click at [200, 93] on span "Shrinking Header" at bounding box center [191, 94] width 49 height 17
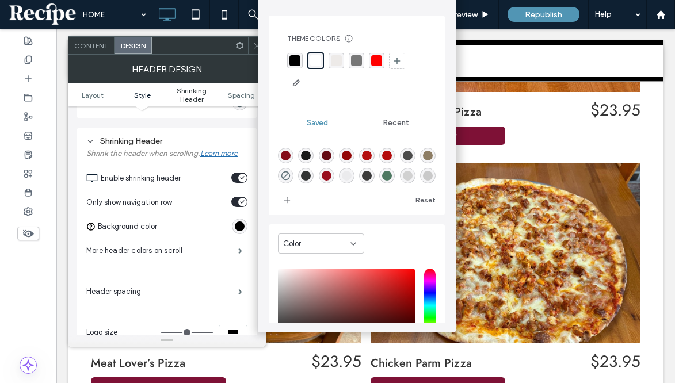
scroll to position [369, 0]
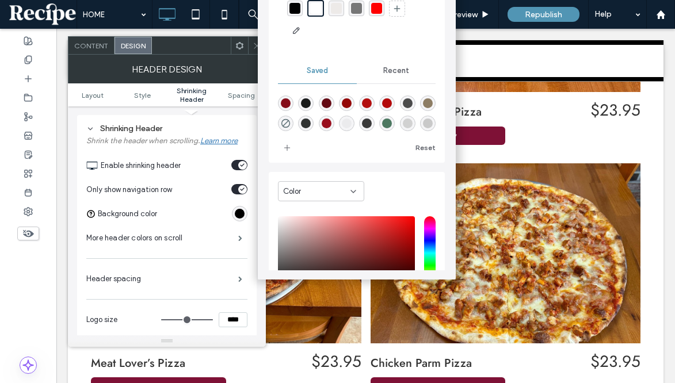
click at [238, 215] on div "rgb(0, 0, 0)" at bounding box center [240, 214] width 10 height 10
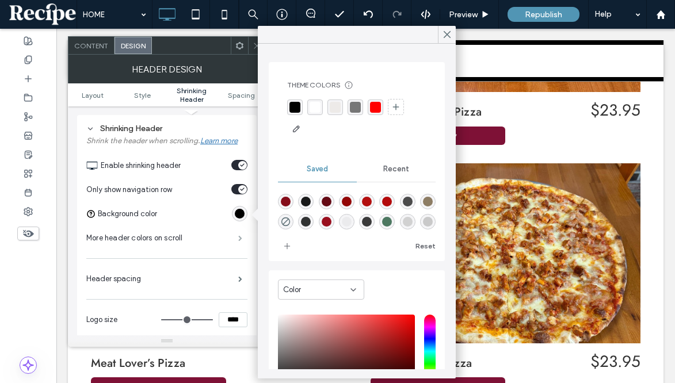
click at [242, 236] on span at bounding box center [240, 238] width 4 height 6
click at [239, 236] on span at bounding box center [240, 238] width 4 height 6
click at [238, 241] on span at bounding box center [240, 238] width 4 height 6
click at [315, 103] on div "rgba(255,255,255,1)" at bounding box center [315, 107] width 11 height 11
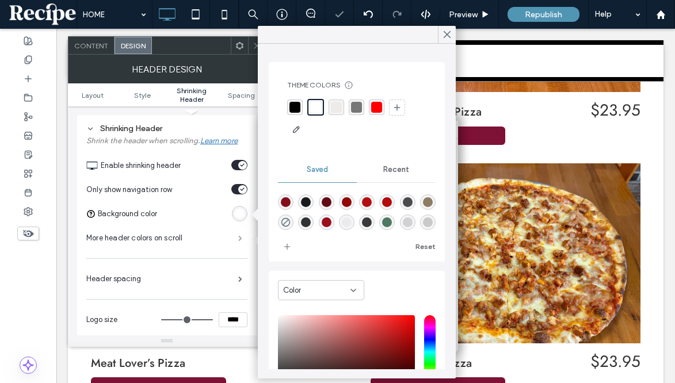
click at [238, 235] on span at bounding box center [240, 238] width 4 height 6
click at [449, 29] on icon at bounding box center [447, 34] width 10 height 10
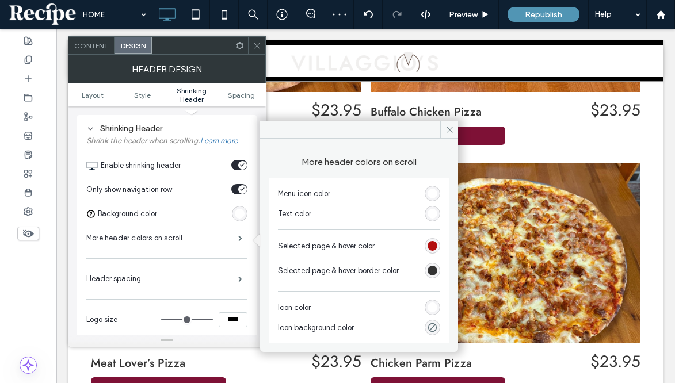
click at [428, 210] on div "rgb(255, 255, 255)" at bounding box center [433, 214] width 10 height 10
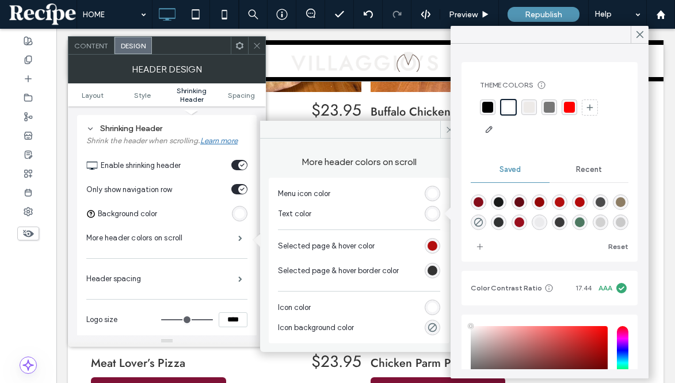
click at [486, 112] on div "rgba(0,0,0,1)" at bounding box center [487, 107] width 11 height 11
click at [642, 32] on use at bounding box center [640, 35] width 6 height 6
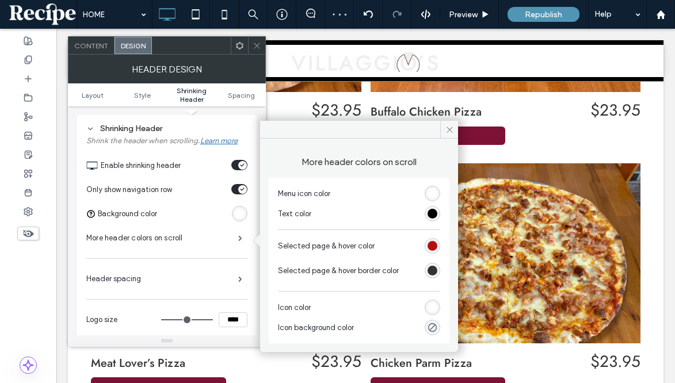
click at [258, 45] on icon at bounding box center [257, 45] width 9 height 9
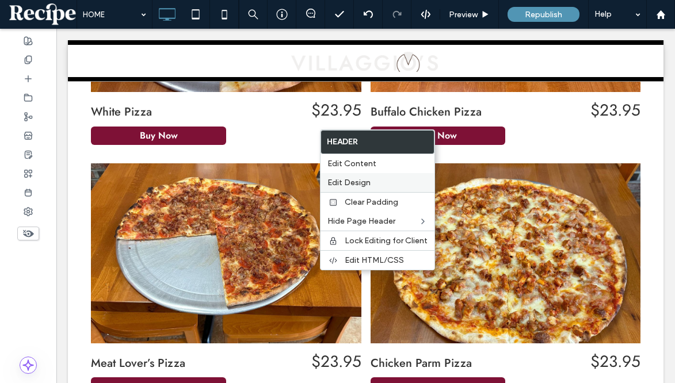
click at [349, 181] on span "Edit Design" at bounding box center [348, 183] width 43 height 10
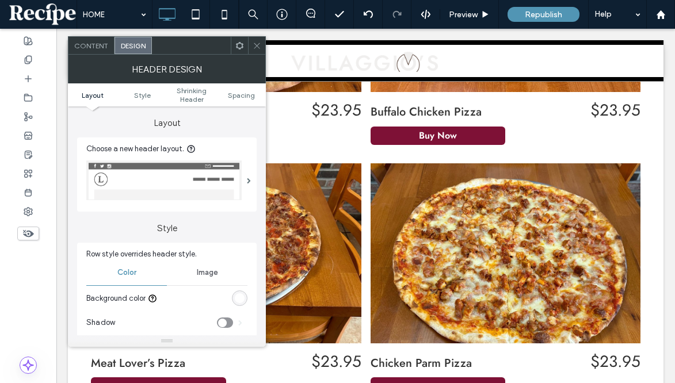
click at [190, 82] on div "Header Design" at bounding box center [167, 69] width 198 height 29
click at [189, 94] on span "Shrinking Header" at bounding box center [191, 94] width 49 height 17
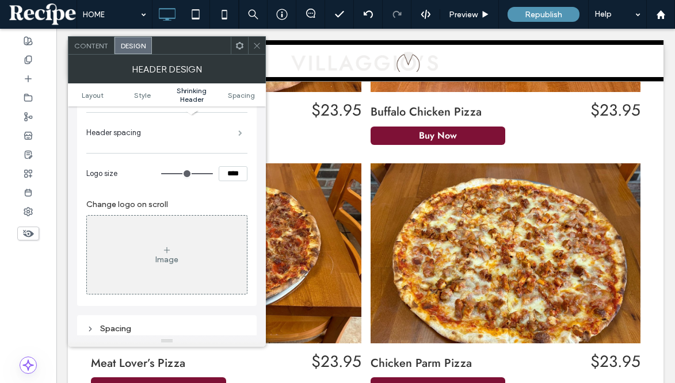
scroll to position [442, 0]
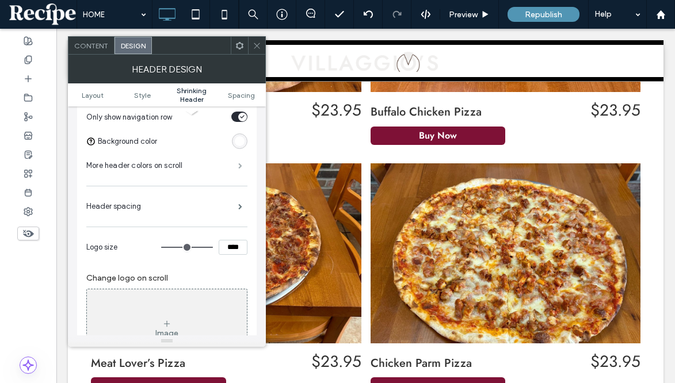
click at [238, 167] on span at bounding box center [240, 166] width 4 height 6
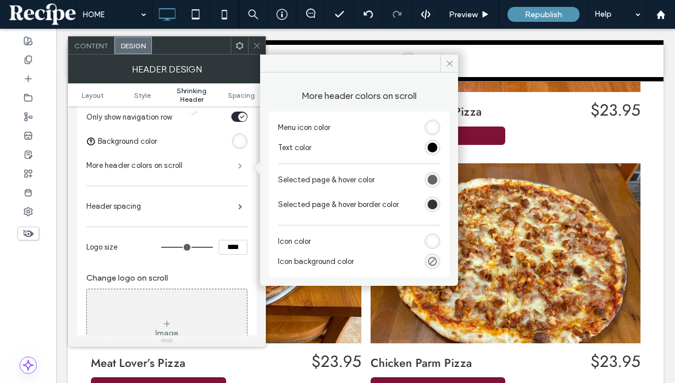
click at [238, 165] on span at bounding box center [240, 166] width 4 height 6
click at [437, 236] on div "rgb(255, 255, 255)" at bounding box center [433, 242] width 16 height 16
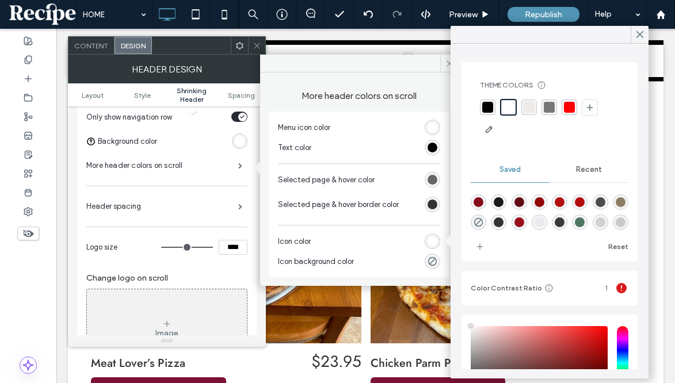
click at [490, 106] on div "rgba(0,0,0,1)" at bounding box center [487, 107] width 11 height 11
click at [434, 127] on div "rgb(255, 255, 255)" at bounding box center [433, 128] width 10 height 10
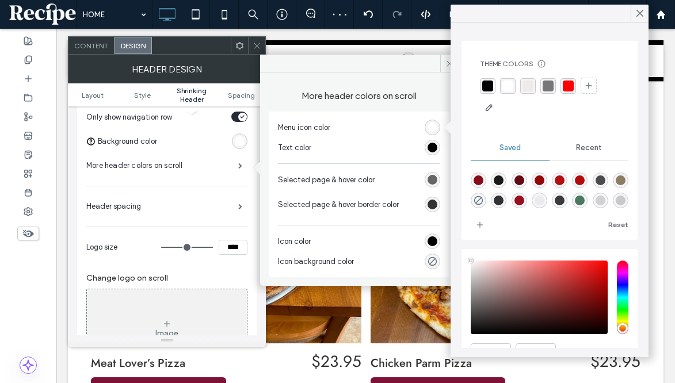
click at [490, 82] on div "rgba(0,0,0,1)" at bounding box center [487, 86] width 11 height 11
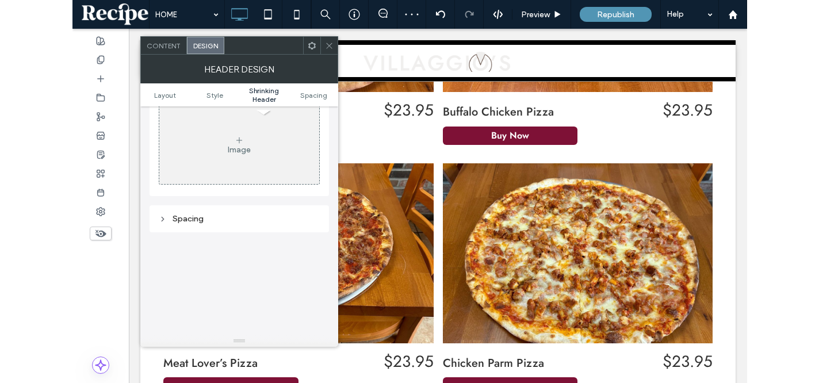
scroll to position [622, 0]
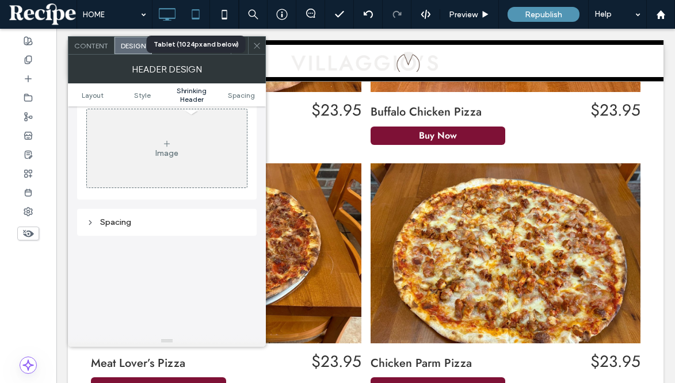
click at [202, 19] on icon at bounding box center [195, 14] width 23 height 23
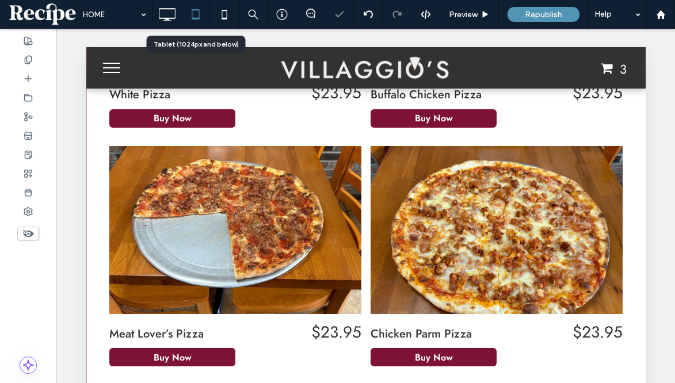
click at [200, 12] on icon at bounding box center [195, 14] width 23 height 23
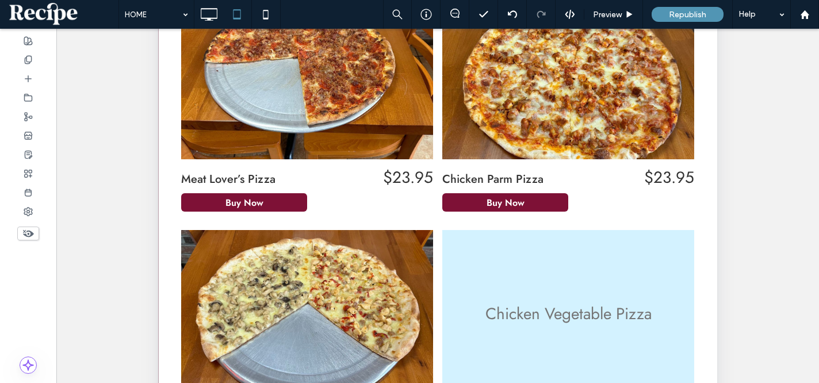
scroll to position [148, 0]
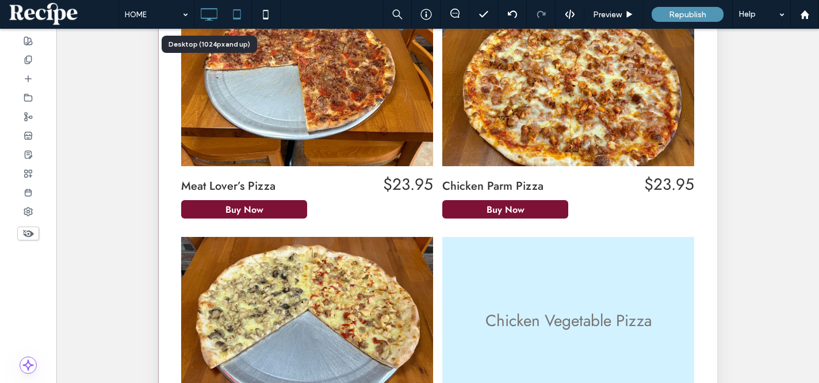
click at [206, 4] on icon at bounding box center [208, 14] width 23 height 23
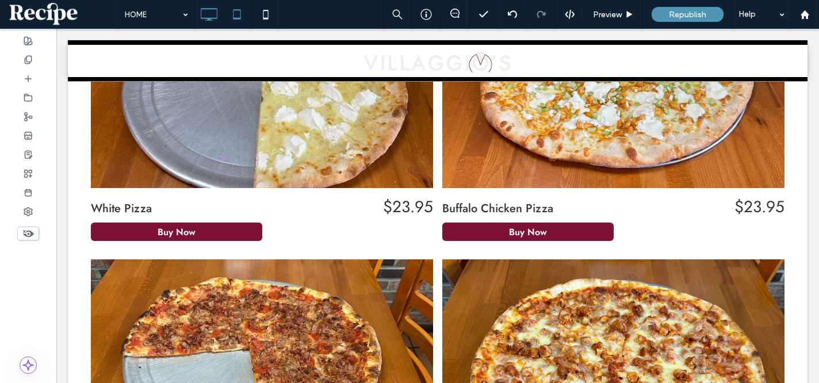
scroll to position [0, 0]
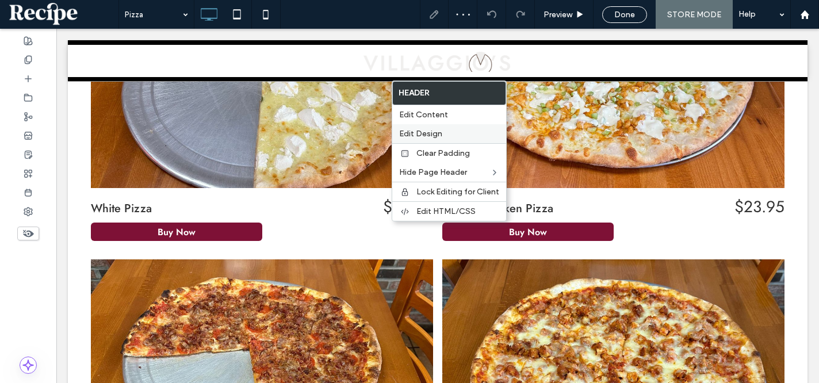
click at [434, 128] on div "Edit Design" at bounding box center [449, 133] width 114 height 19
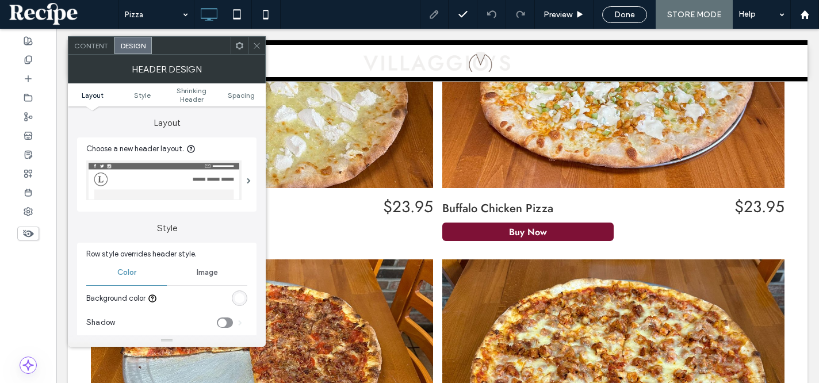
click at [238, 295] on div "rgb(255, 255, 255)" at bounding box center [240, 298] width 10 height 10
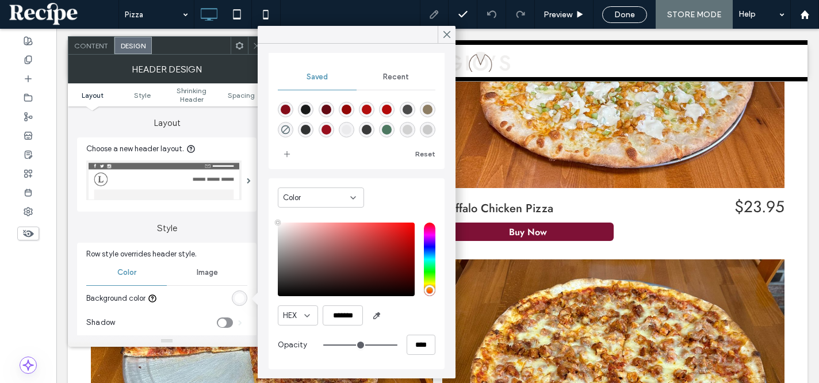
scroll to position [92, 0]
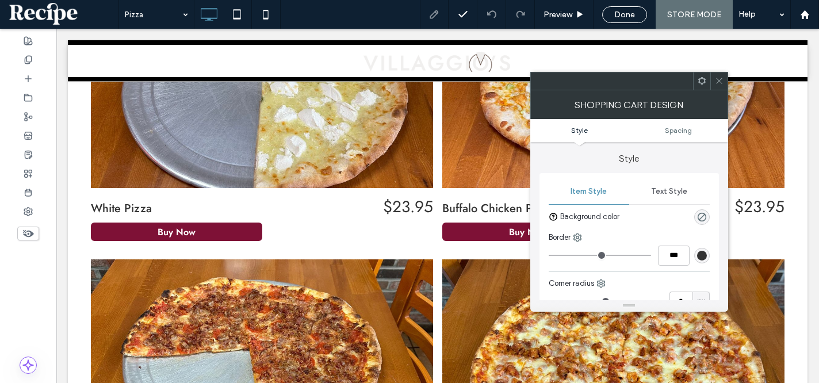
click at [723, 82] on icon at bounding box center [719, 81] width 9 height 9
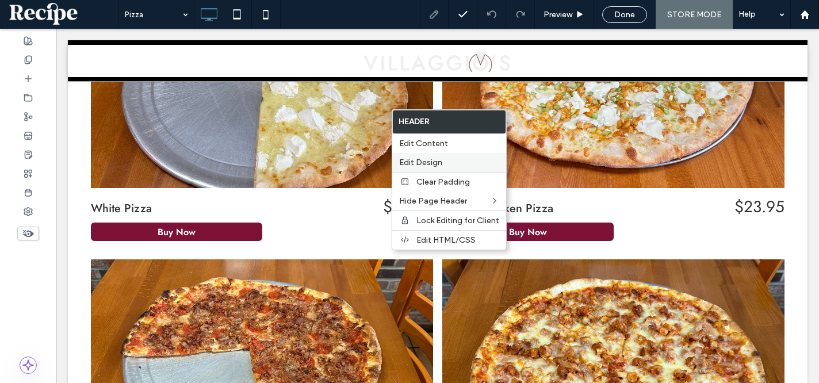
click at [432, 162] on span "Edit Design" at bounding box center [420, 163] width 43 height 10
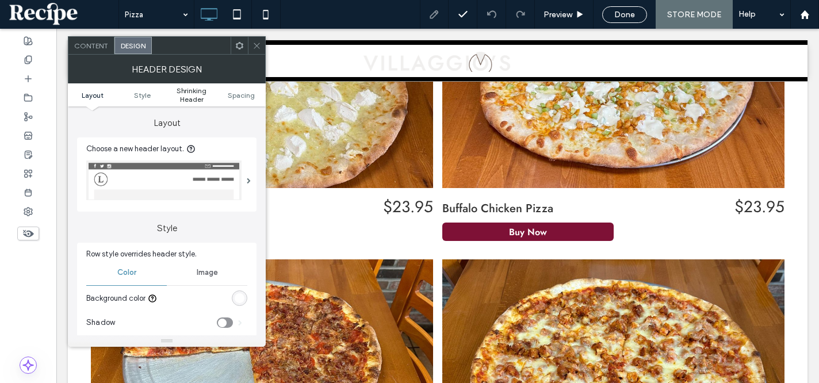
click at [197, 91] on span "Shrinking Header" at bounding box center [191, 94] width 49 height 17
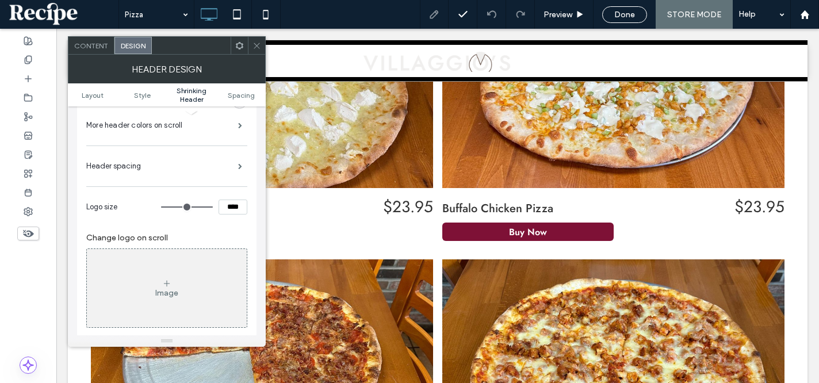
scroll to position [486, 0]
click at [178, 254] on div "Image" at bounding box center [167, 285] width 160 height 76
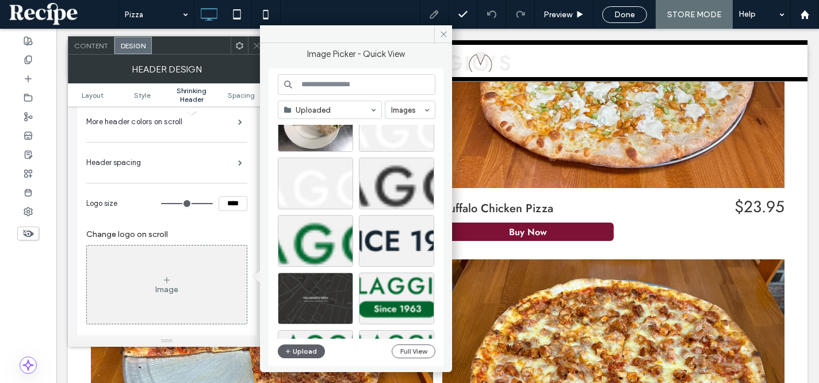
scroll to position [3133, 0]
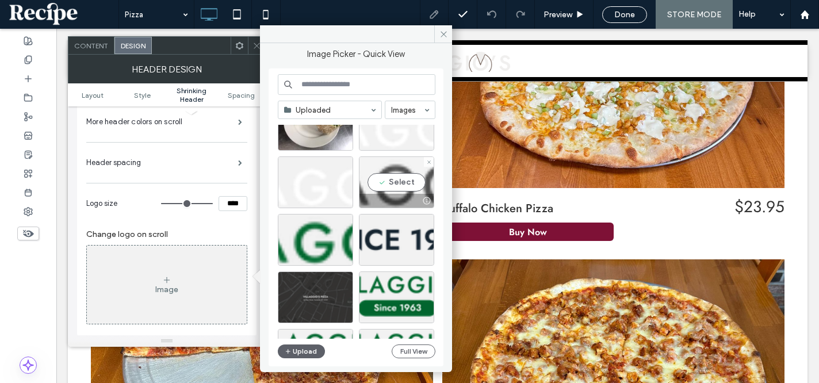
click at [390, 182] on div "Select" at bounding box center [396, 183] width 75 height 52
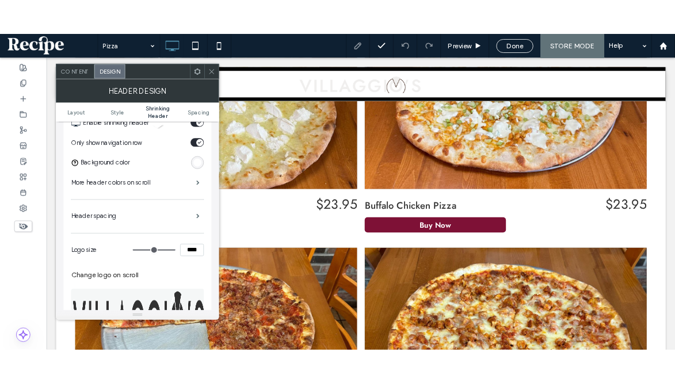
scroll to position [425, 0]
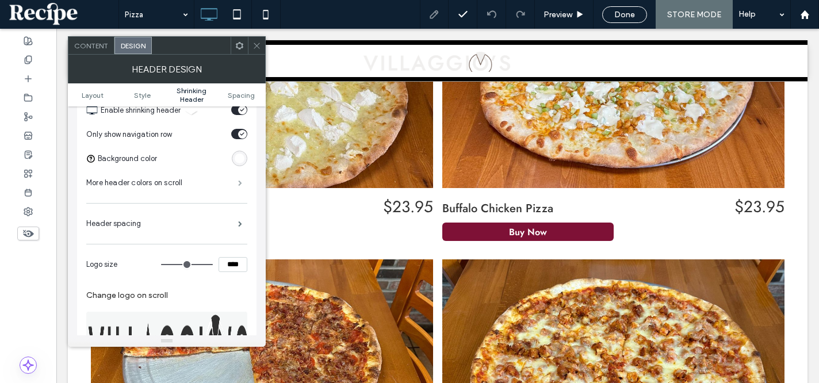
click at [239, 185] on span at bounding box center [240, 183] width 4 height 6
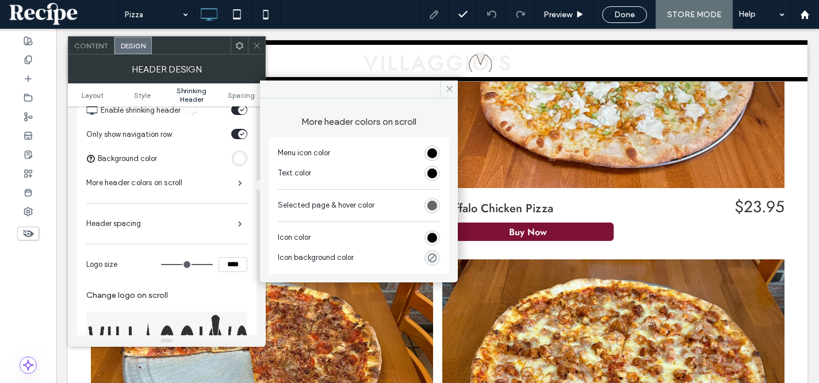
click at [438, 204] on div "rgb(102, 102, 102)" at bounding box center [433, 206] width 16 height 16
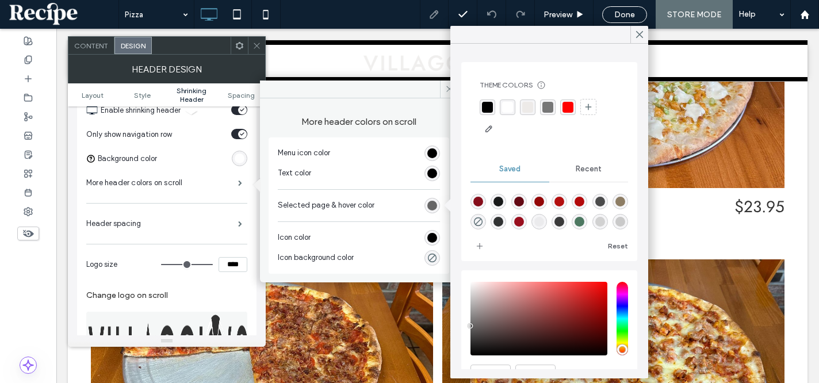
click at [482, 203] on div "rgba(133,13,26,1)" at bounding box center [479, 202] width 10 height 10
type input "*******"
click at [251, 45] on div at bounding box center [256, 45] width 17 height 17
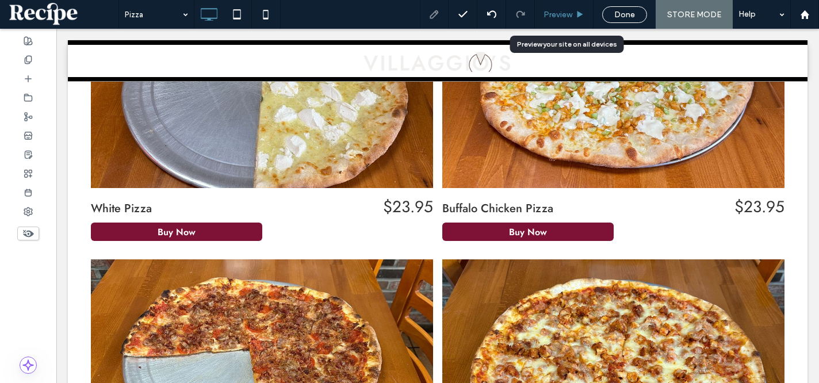
click at [563, 6] on div "Preview" at bounding box center [564, 14] width 59 height 29
click at [567, 12] on span "Preview" at bounding box center [558, 15] width 29 height 10
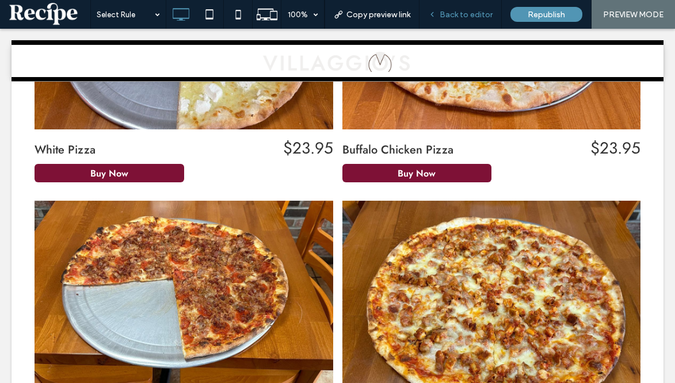
click at [472, 12] on span "Back to editor" at bounding box center [466, 15] width 53 height 10
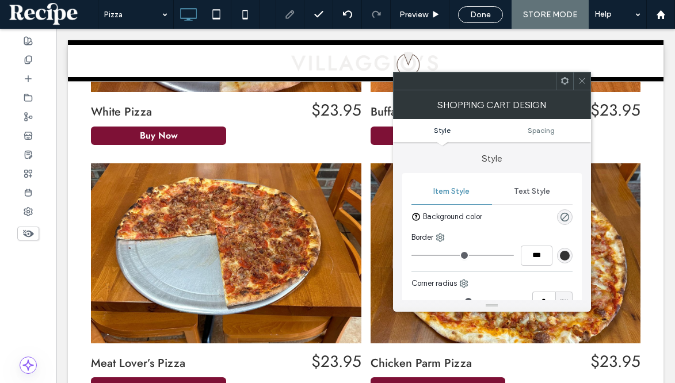
click at [546, 186] on div "Text Style" at bounding box center [532, 191] width 81 height 25
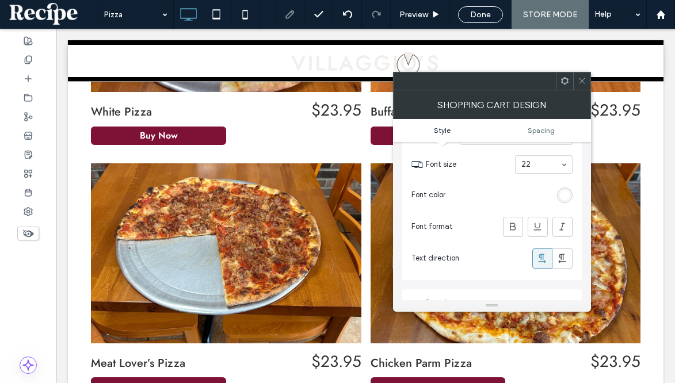
scroll to position [118, 0]
click at [563, 193] on div "rgb(255, 255, 255)" at bounding box center [565, 193] width 10 height 10
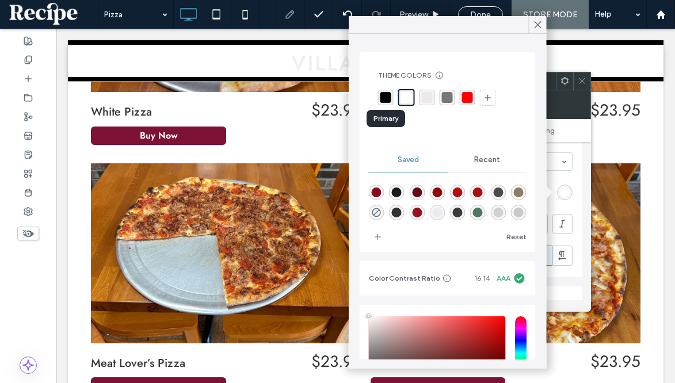
click at [387, 97] on div "rgba(0,0,0,1)" at bounding box center [385, 97] width 11 height 11
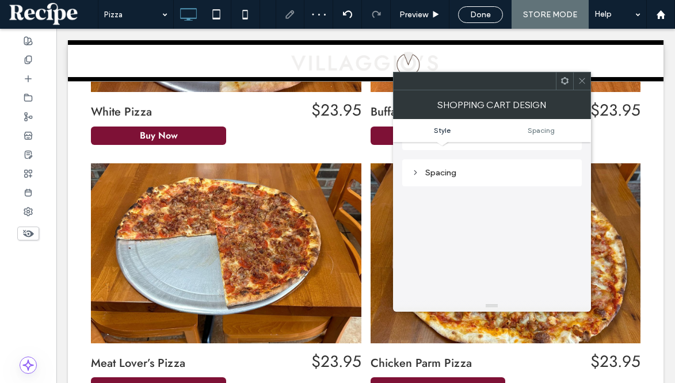
scroll to position [0, 0]
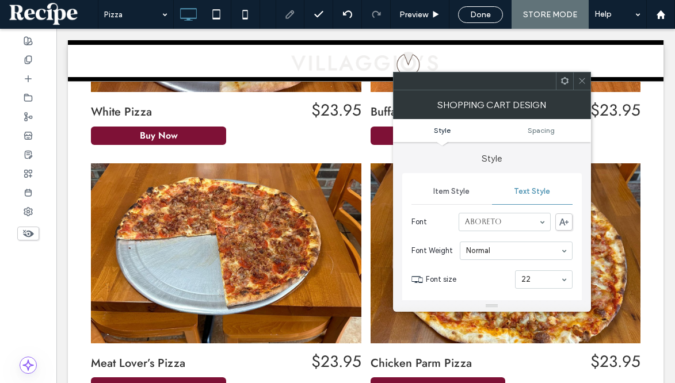
click at [464, 190] on span "Item Style" at bounding box center [451, 191] width 36 height 9
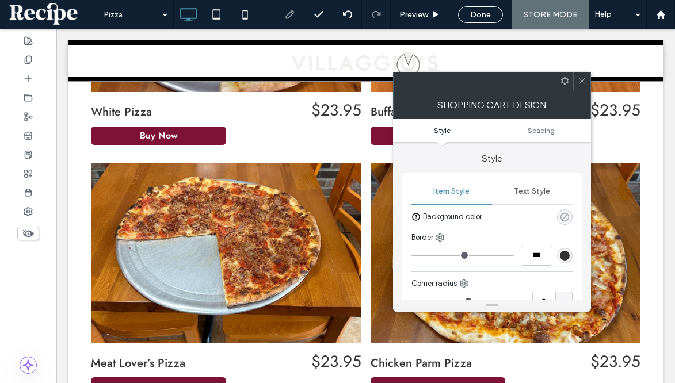
click at [564, 217] on use "rgba(0, 0, 0, 0)" at bounding box center [564, 216] width 9 height 9
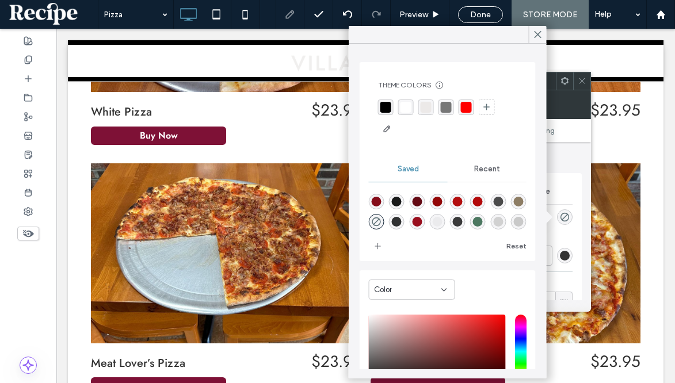
click at [407, 108] on div "rgba(255,255,255,1)" at bounding box center [405, 107] width 11 height 11
click at [535, 39] on icon at bounding box center [538, 34] width 10 height 10
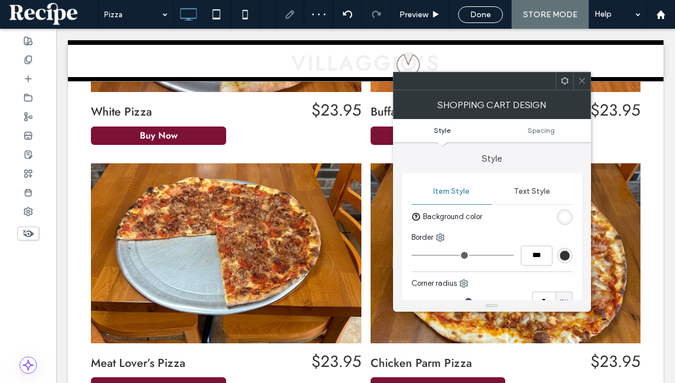
type input "*"
type input "***"
click at [430, 256] on input "range" at bounding box center [462, 255] width 102 height 1
click at [433, 256] on input "range" at bounding box center [462, 255] width 102 height 1
type input "**"
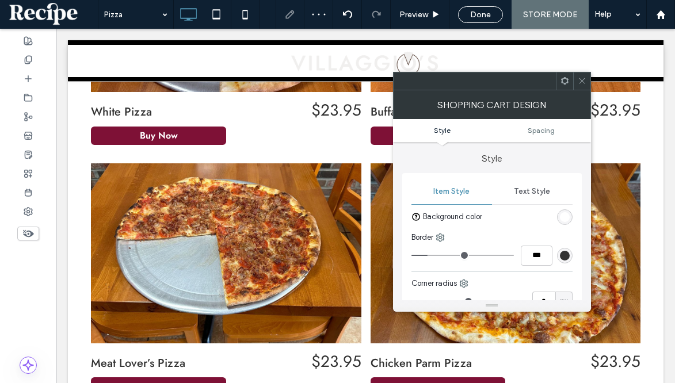
type input "****"
click at [453, 255] on input "range" at bounding box center [462, 255] width 102 height 1
click at [568, 258] on div "rgb(51, 51, 51)" at bounding box center [565, 256] width 10 height 10
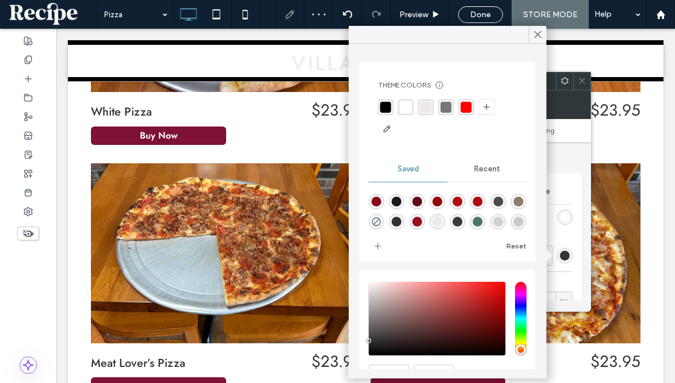
click at [392, 113] on div "rgba(0,0,0,1)" at bounding box center [386, 108] width 16 height 16
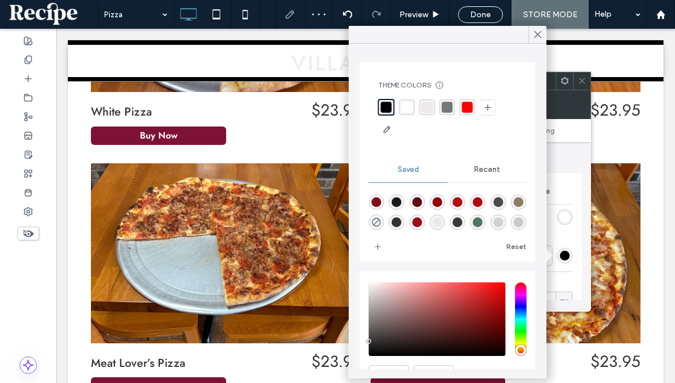
click at [400, 112] on div "rgba(255,255,255,1)" at bounding box center [407, 108] width 16 height 16
click at [536, 35] on icon at bounding box center [538, 34] width 10 height 10
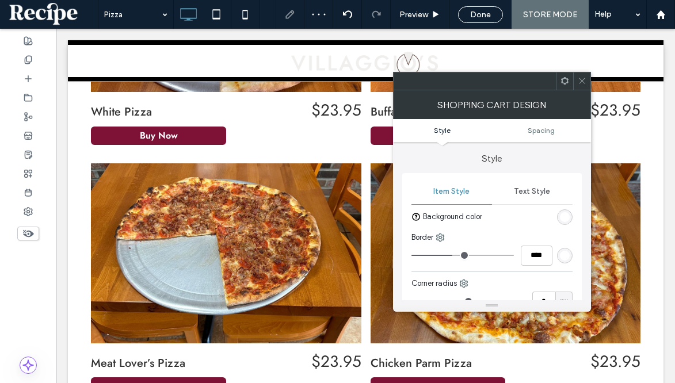
type input "*"
type input "***"
click at [429, 255] on input "range" at bounding box center [462, 255] width 102 height 1
type input "*"
type input "***"
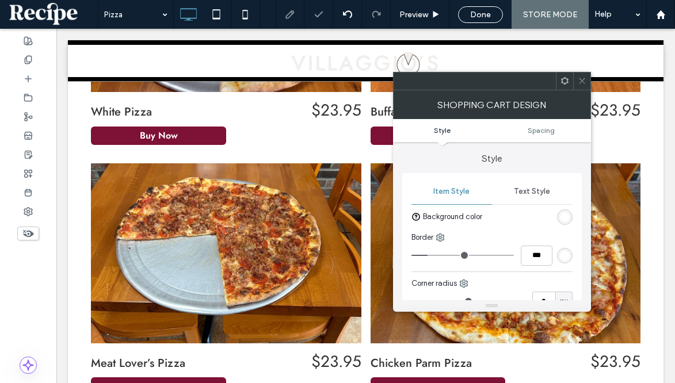
type input "*"
click at [435, 256] on input "range" at bounding box center [462, 255] width 102 height 1
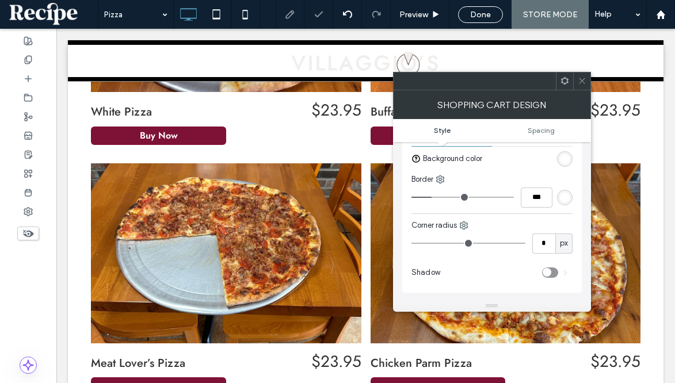
scroll to position [66, 0]
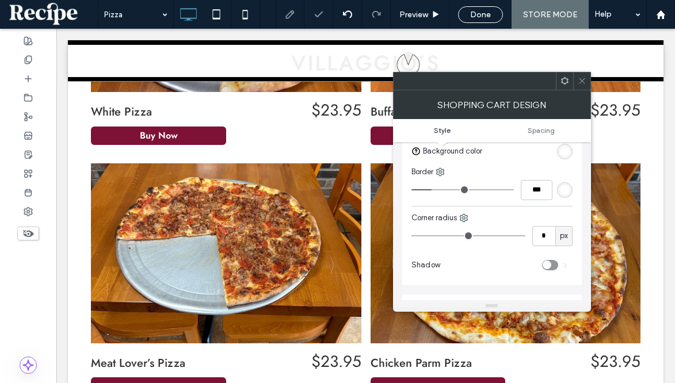
type input "**"
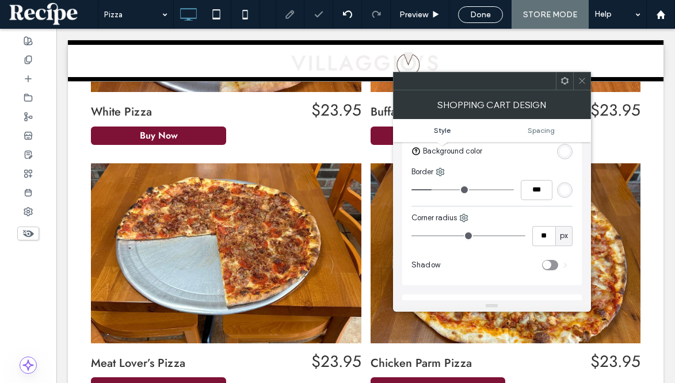
type input "**"
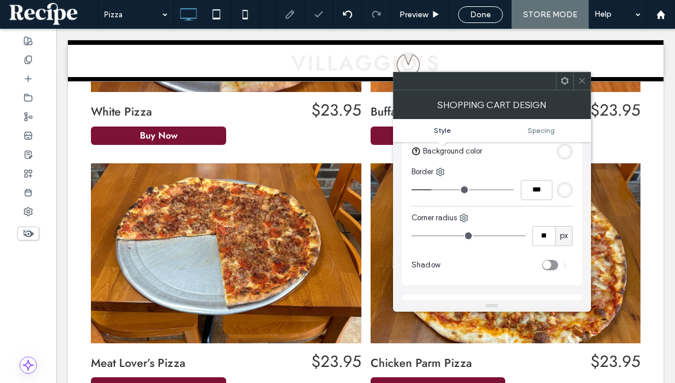
type input "**"
type input "***"
drag, startPoint x: 460, startPoint y: 232, endPoint x: 565, endPoint y: 232, distance: 105.3
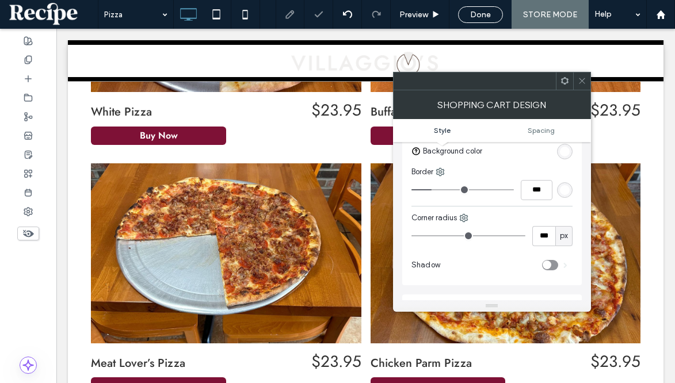
type input "***"
click at [525, 235] on input "range" at bounding box center [468, 235] width 114 height 1
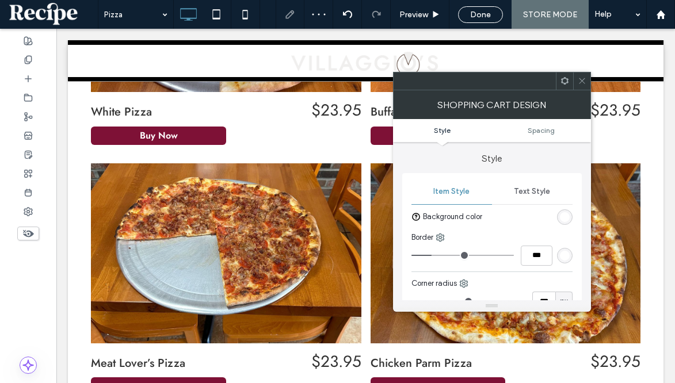
click at [514, 192] on span "Text Style" at bounding box center [532, 191] width 36 height 9
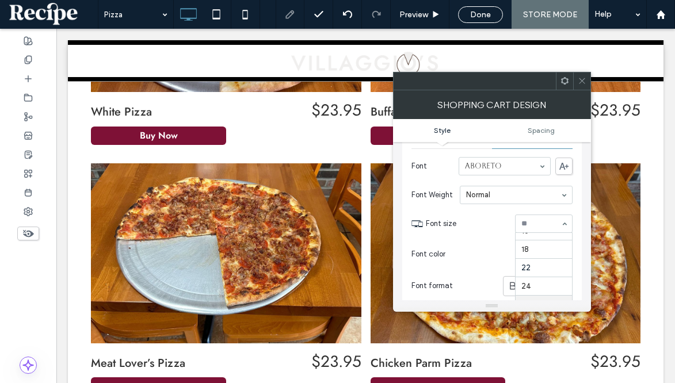
scroll to position [121, 0]
click at [584, 80] on icon at bounding box center [582, 81] width 9 height 9
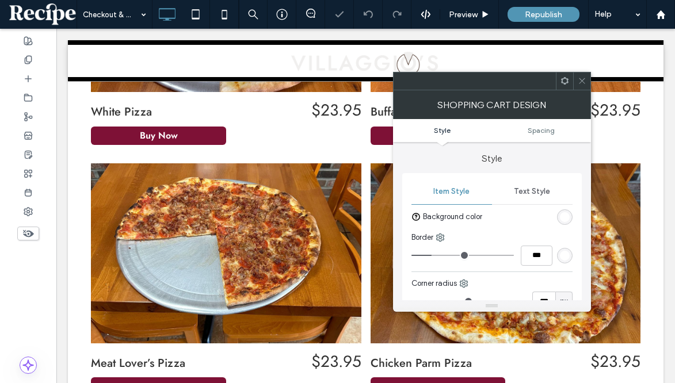
click at [581, 79] on icon at bounding box center [582, 81] width 9 height 9
click at [437, 233] on icon at bounding box center [440, 237] width 9 height 9
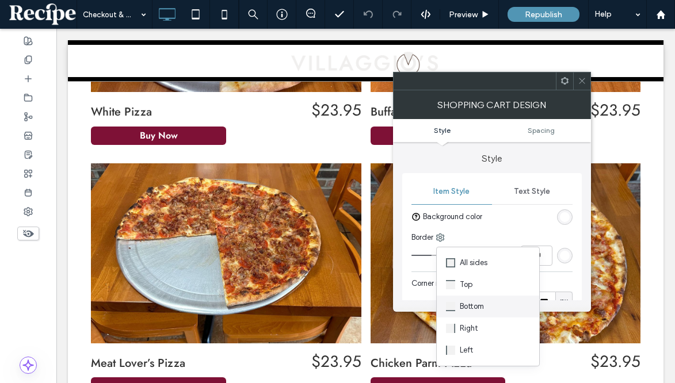
click at [460, 311] on span "Bottom" at bounding box center [472, 307] width 24 height 12
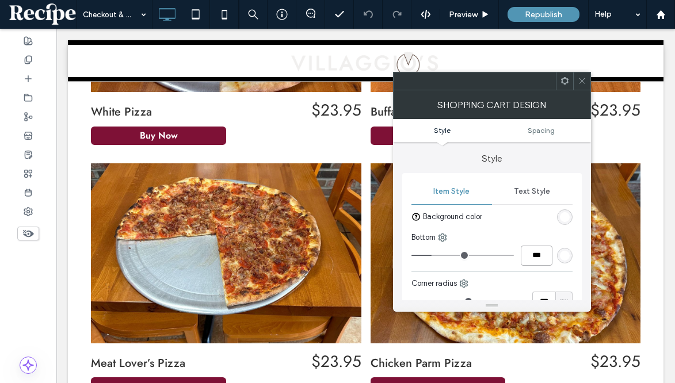
click at [524, 262] on input "***" at bounding box center [537, 256] width 32 height 20
type input "*"
type input "***"
click at [442, 233] on icon at bounding box center [442, 237] width 9 height 9
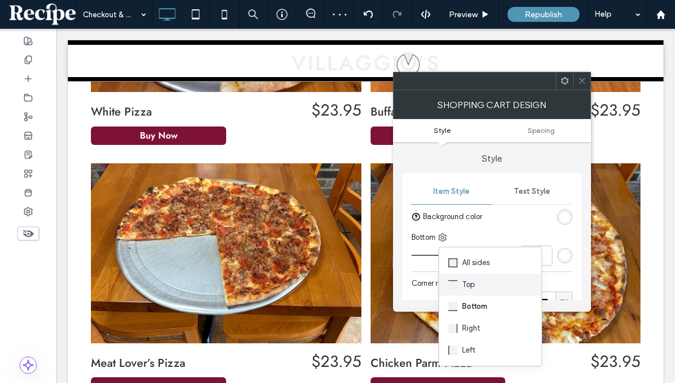
click at [459, 277] on div "Top" at bounding box center [490, 285] width 102 height 22
type input "*"
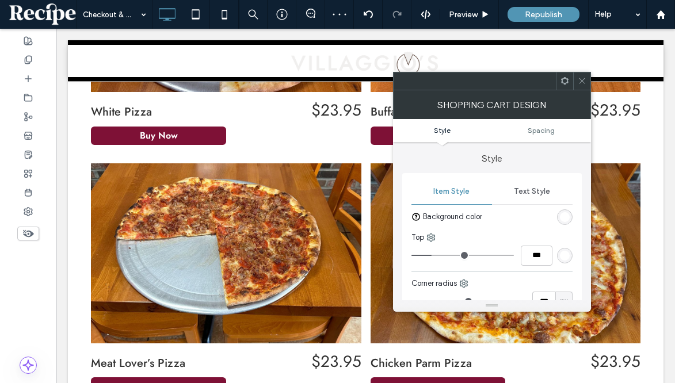
click at [537, 244] on div "Top ***" at bounding box center [491, 249] width 161 height 34
click at [537, 249] on input "***" at bounding box center [537, 256] width 32 height 20
type input "*"
type input "***"
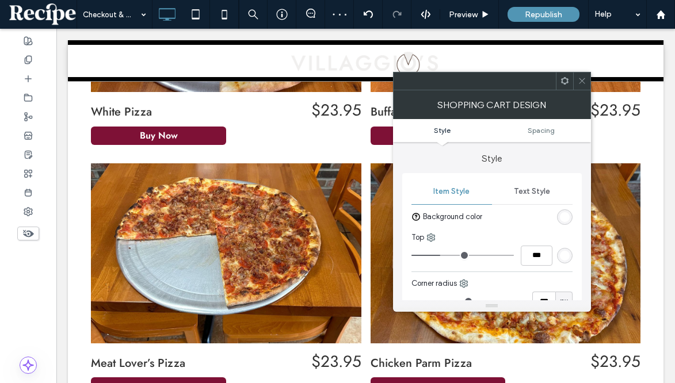
click at [587, 75] on div at bounding box center [581, 81] width 17 height 17
click at [550, 128] on span "Spacing" at bounding box center [541, 130] width 27 height 9
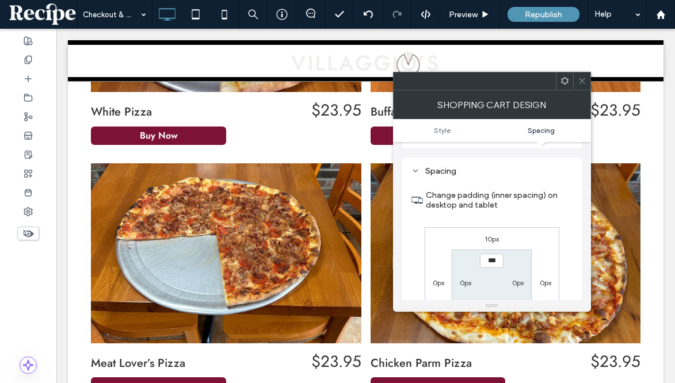
scroll to position [209, 0]
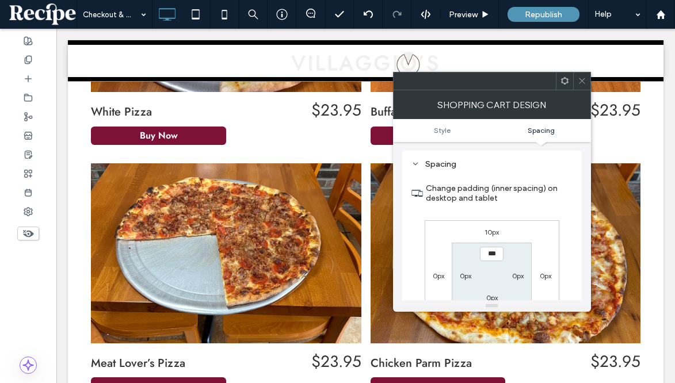
click at [491, 234] on label "10px" at bounding box center [491, 232] width 14 height 9
type input "**"
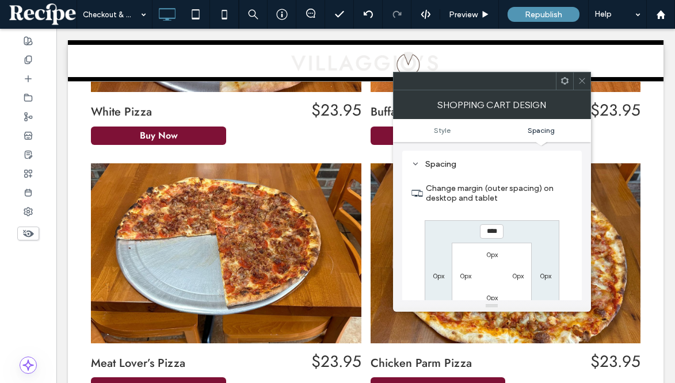
type input "****"
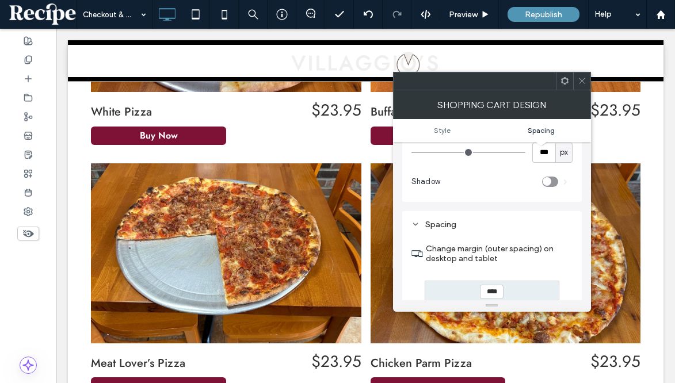
type input "**"
type input "****"
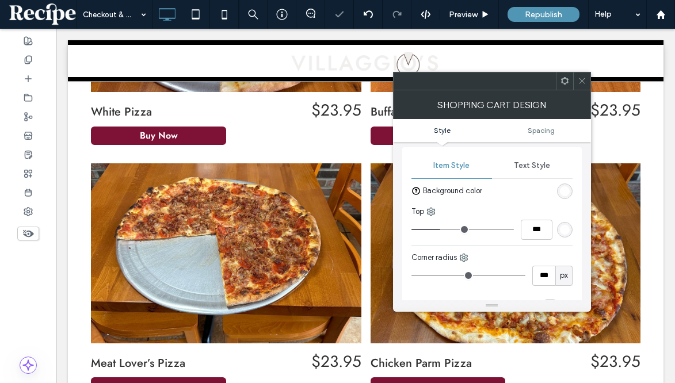
scroll to position [0, 0]
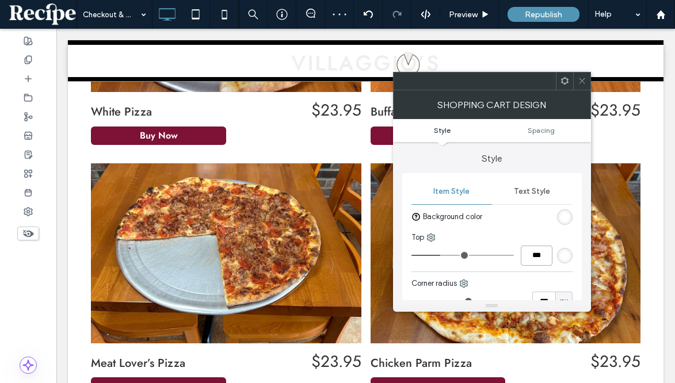
click at [537, 255] on input "***" at bounding box center [537, 256] width 32 height 20
type input "***"
type input "*"
type input "***"
type input "*"
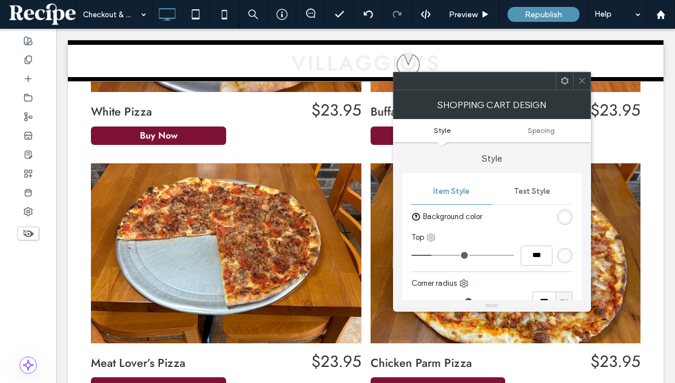
click at [430, 238] on icon at bounding box center [430, 237] width 9 height 9
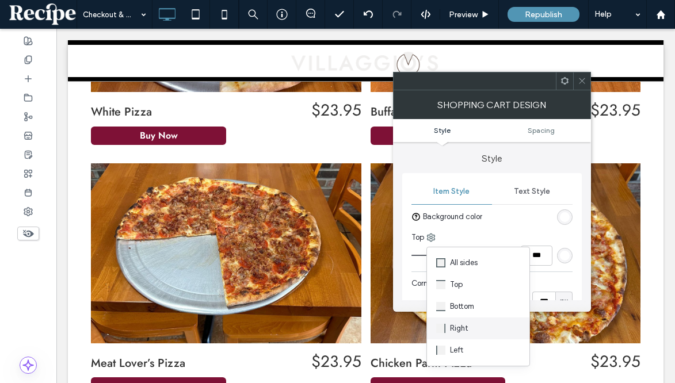
click at [479, 326] on div "Right" at bounding box center [478, 329] width 102 height 22
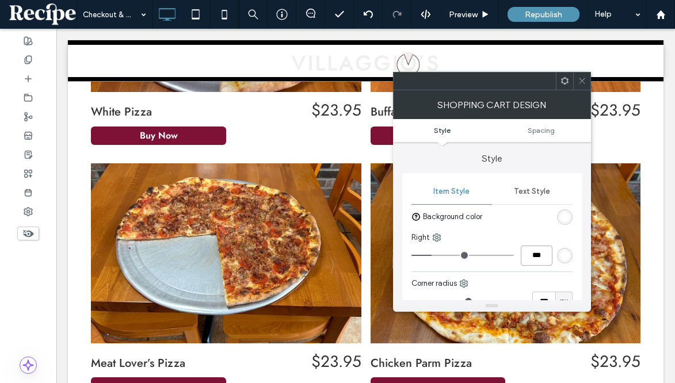
click at [528, 258] on input "***" at bounding box center [537, 256] width 32 height 20
type input "***"
type input "*"
type input "***"
click at [432, 235] on icon at bounding box center [436, 237] width 9 height 9
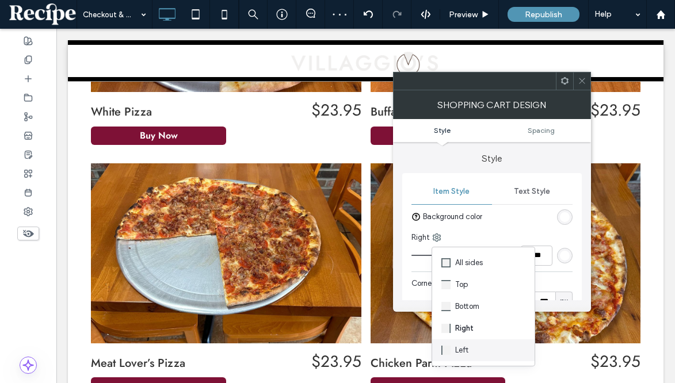
click at [452, 349] on span at bounding box center [448, 350] width 14 height 13
type input "*"
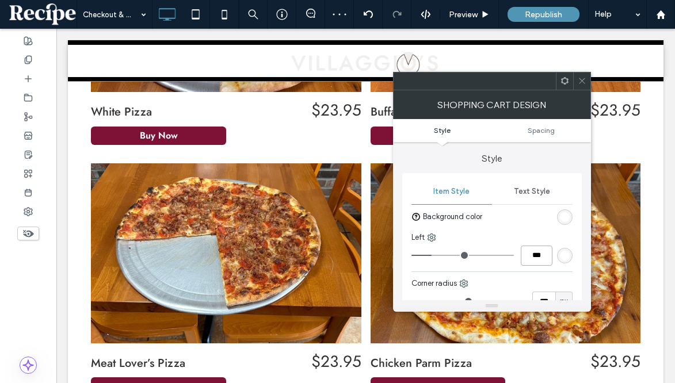
click at [533, 249] on input "***" at bounding box center [537, 256] width 32 height 20
type input "***"
type input "*"
type input "***"
click at [578, 83] on icon at bounding box center [582, 81] width 9 height 9
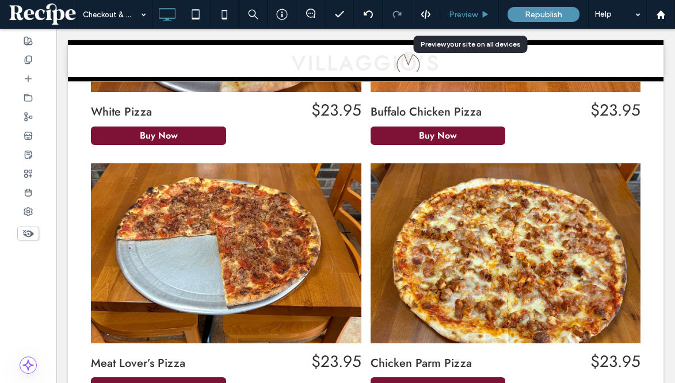
click at [476, 17] on span "Preview" at bounding box center [463, 15] width 29 height 10
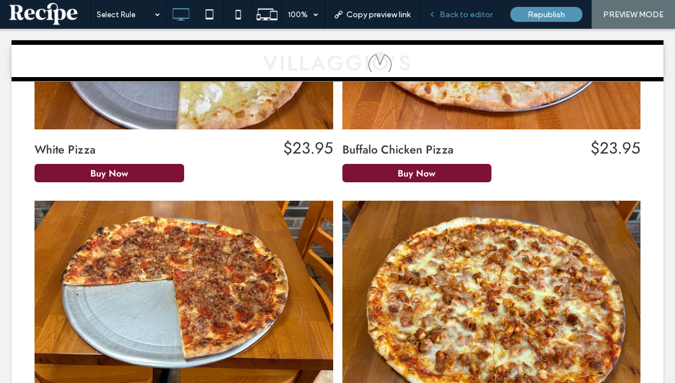
click at [484, 15] on span "Back to editor" at bounding box center [466, 15] width 53 height 10
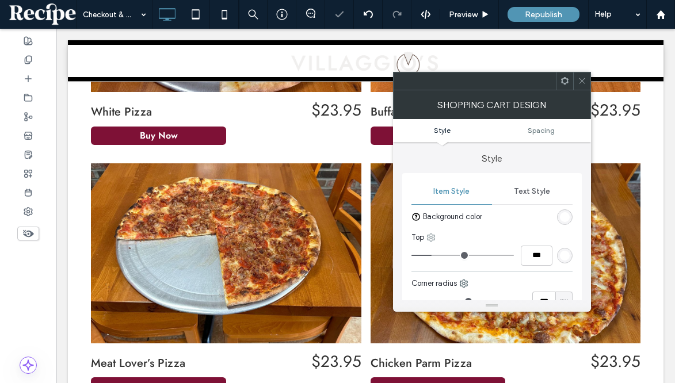
click at [428, 236] on use at bounding box center [430, 237] width 7 height 7
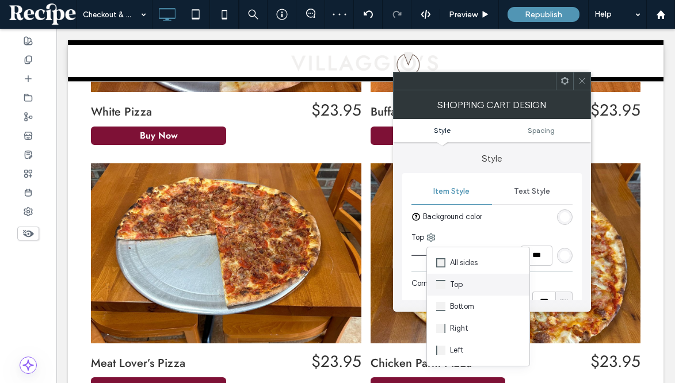
click at [457, 283] on span "Top" at bounding box center [456, 285] width 13 height 12
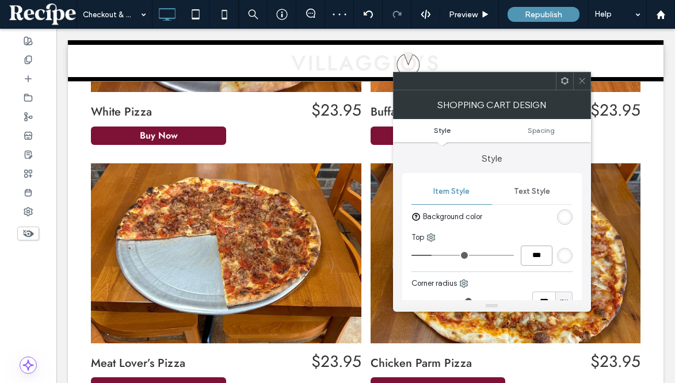
click at [540, 253] on input "***" at bounding box center [537, 256] width 32 height 20
type input "*"
click at [430, 238] on use at bounding box center [430, 237] width 7 height 7
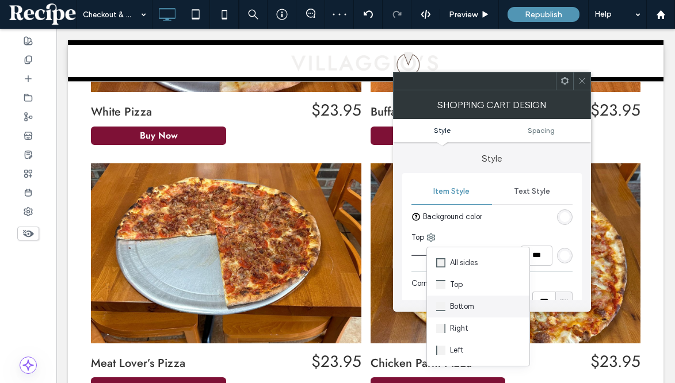
click at [445, 308] on span at bounding box center [443, 306] width 14 height 13
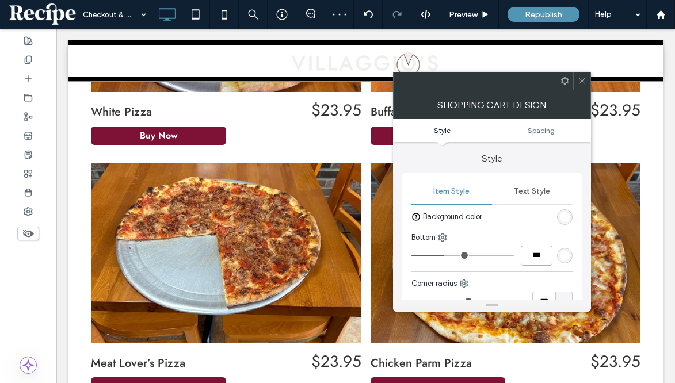
click at [541, 249] on input "***" at bounding box center [537, 256] width 32 height 20
type input "***"
type input "*"
type input "***"
click at [582, 80] on use at bounding box center [582, 81] width 6 height 6
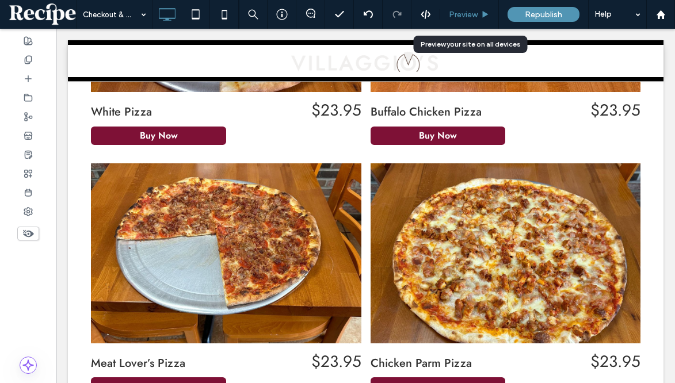
click at [470, 12] on span "Preview" at bounding box center [463, 15] width 29 height 10
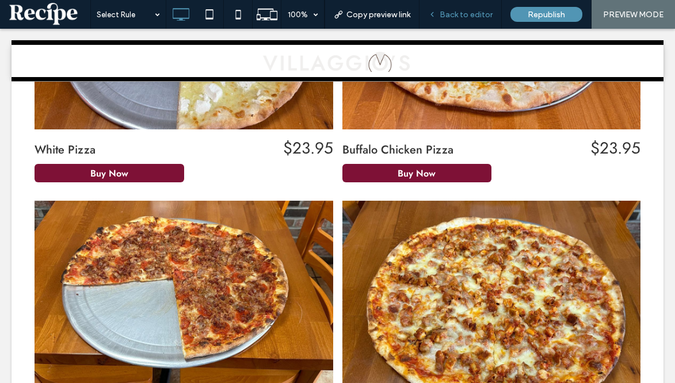
click at [463, 17] on span "Back to editor" at bounding box center [466, 15] width 53 height 10
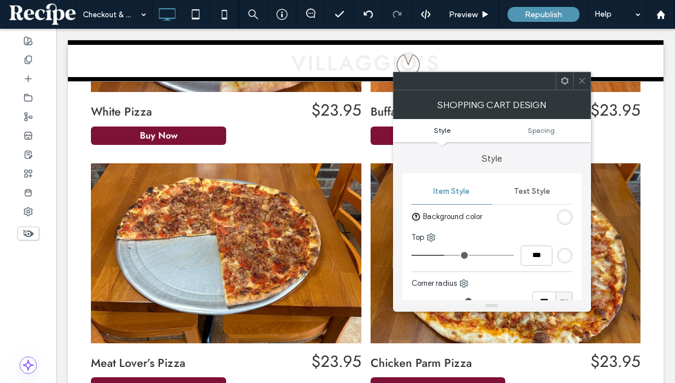
click at [531, 187] on span "Text Style" at bounding box center [532, 191] width 36 height 9
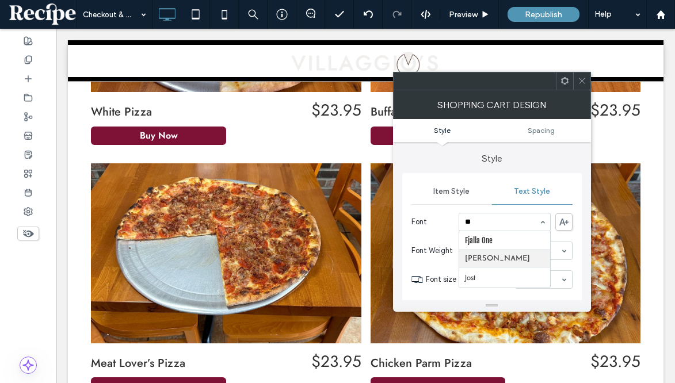
type input "***"
click at [495, 222] on input at bounding box center [502, 222] width 74 height 8
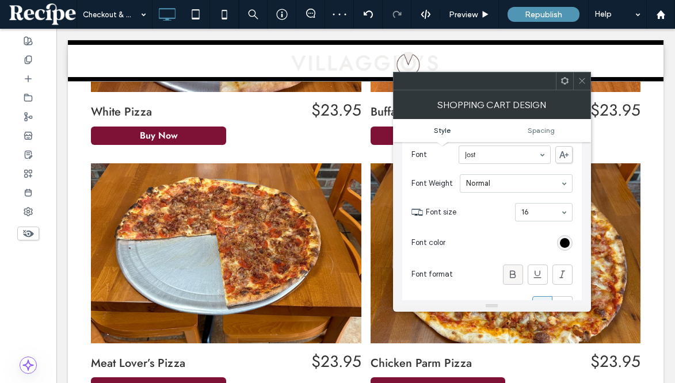
click at [517, 274] on icon at bounding box center [513, 275] width 12 height 12
click at [514, 274] on use at bounding box center [513, 273] width 6 height 7
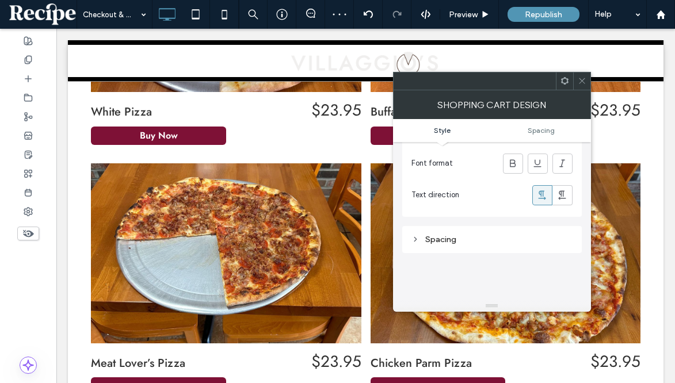
scroll to position [179, 0]
click at [567, 82] on use at bounding box center [564, 80] width 7 height 7
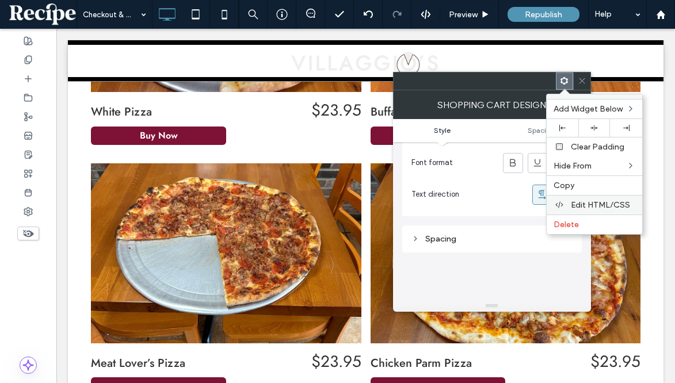
click at [604, 207] on span "Edit HTML/CSS" at bounding box center [600, 205] width 59 height 10
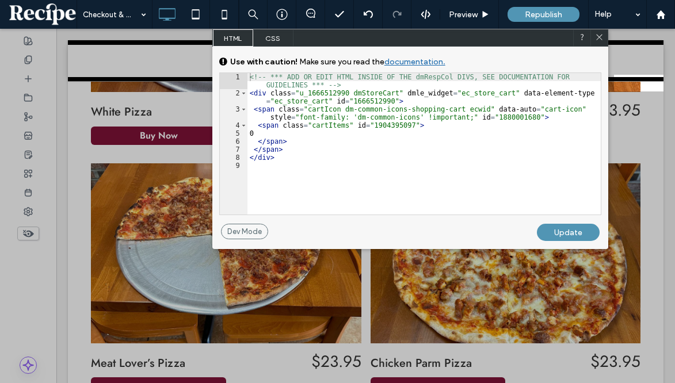
click at [273, 41] on span "CSS" at bounding box center [273, 37] width 40 height 17
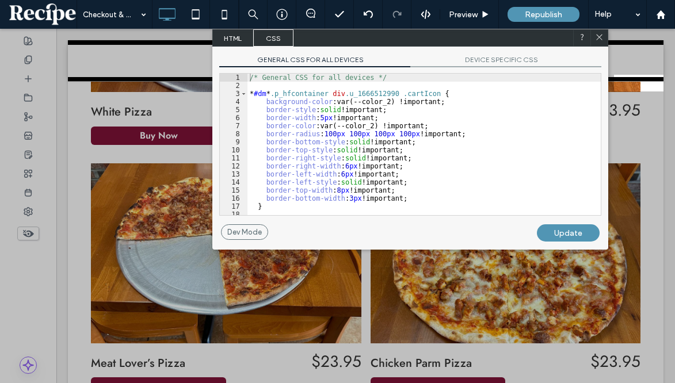
scroll to position [3, 0]
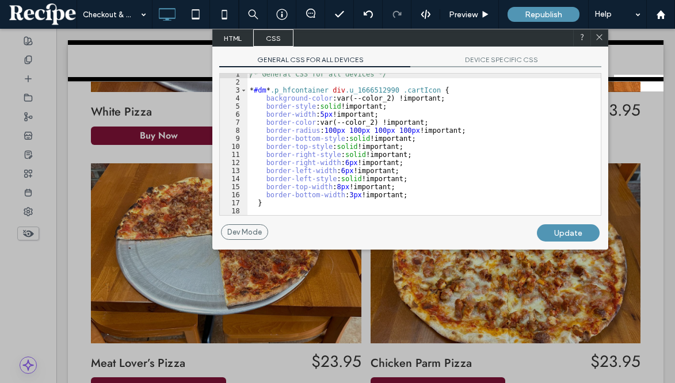
click at [510, 54] on div "GENERAL CSS FOR ALL DEVICES DEVICE SPECIFIC CSS Use with caution! Make sure you…" at bounding box center [410, 136] width 396 height 178
click at [508, 58] on span "DEVICE SPECIFIC CSS" at bounding box center [505, 61] width 191 height 12
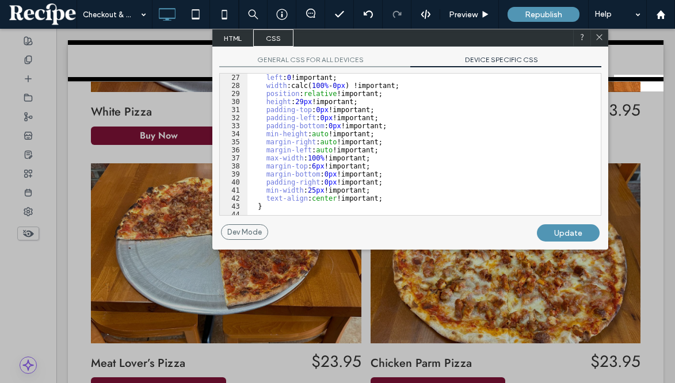
scroll to position [0, 0]
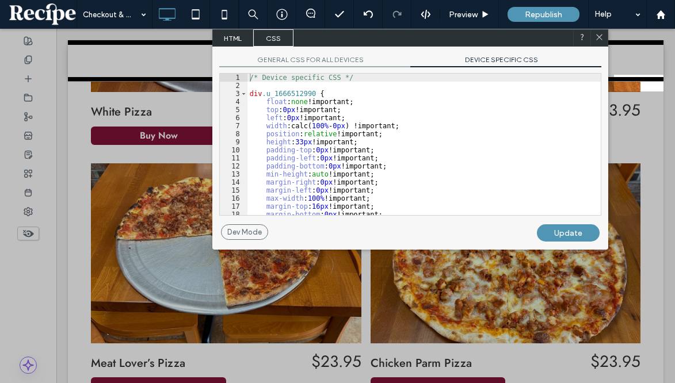
click at [599, 38] on icon at bounding box center [599, 37] width 9 height 9
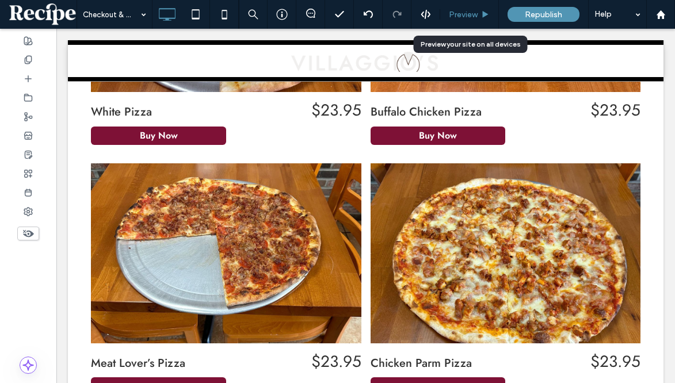
click at [469, 7] on div "Preview" at bounding box center [469, 14] width 59 height 29
click at [470, 12] on span "Preview" at bounding box center [463, 15] width 29 height 10
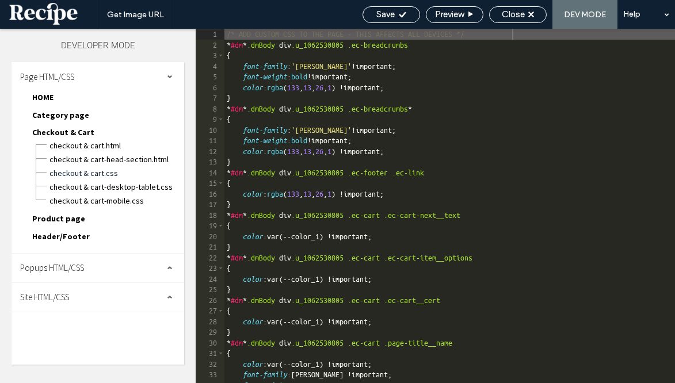
click at [68, 233] on span "Header/Footer" at bounding box center [61, 236] width 58 height 10
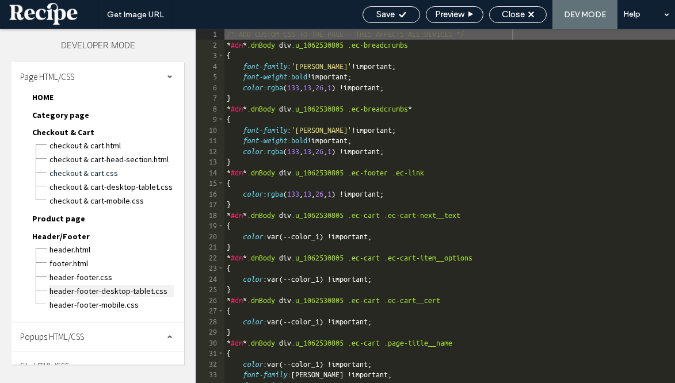
click at [100, 289] on span "header-footer-desktop-tablet.css" at bounding box center [111, 291] width 125 height 12
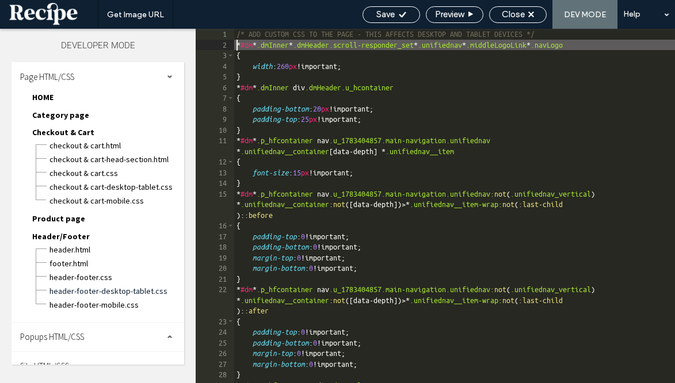
click at [235, 43] on div "/* ADD CUSTOM CSS TO THE PAGE - THIS AFFECTS DESKTOP AND TABLET DEVICES */ * #d…" at bounding box center [454, 217] width 441 height 376
paste textarea
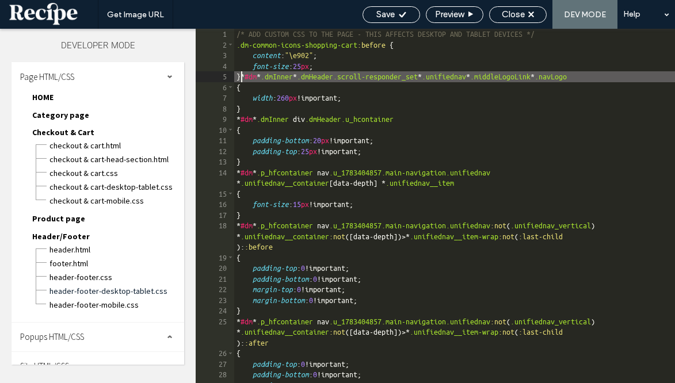
type textarea "**"
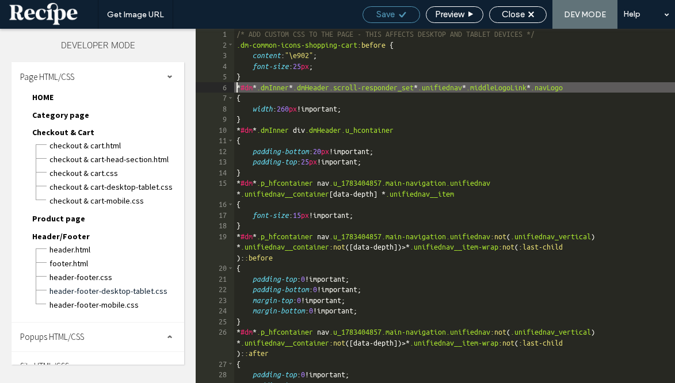
click at [394, 19] on div "Save" at bounding box center [391, 14] width 56 height 10
click at [398, 10] on icon at bounding box center [402, 14] width 9 height 9
click at [329, 69] on div "/* ADD CUSTOM CSS TO THE PAGE - THIS AFFECTS DESKTOP AND TABLET DEVICES */ .dm-…" at bounding box center [454, 217] width 441 height 376
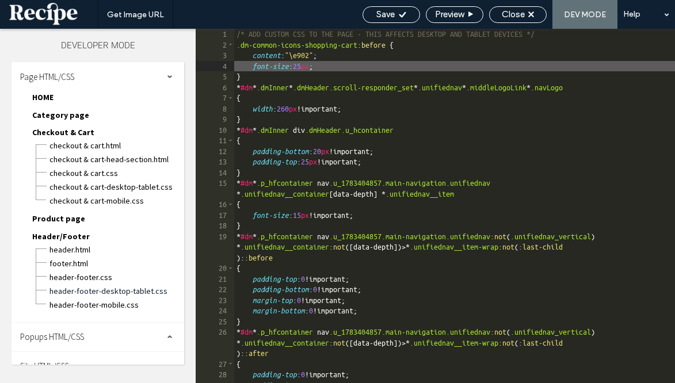
select select "*"
click at [316, 64] on div "/* ADD CUSTOM CSS TO THE PAGE - THIS AFFECTS DESKTOP AND TABLET DEVICES */ .dm-…" at bounding box center [454, 217] width 441 height 376
type textarea "**"
click at [388, 21] on div "Save" at bounding box center [392, 14] width 58 height 17
drag, startPoint x: 387, startPoint y: 21, endPoint x: 375, endPoint y: 23, distance: 12.3
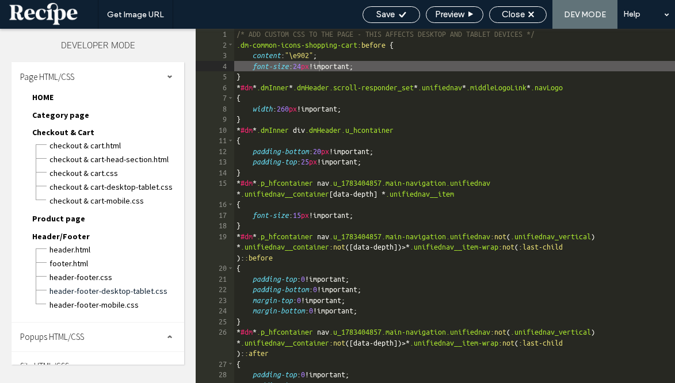
click at [387, 21] on div "Save" at bounding box center [392, 14] width 58 height 17
click at [381, 18] on span "Save" at bounding box center [385, 14] width 18 height 10
click at [510, 12] on span "Close" at bounding box center [513, 14] width 23 height 10
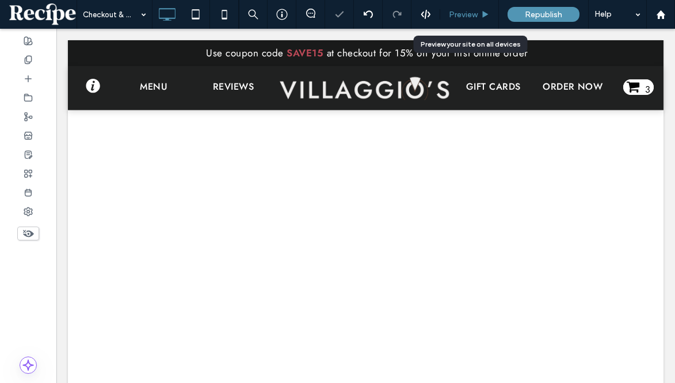
select select "*"
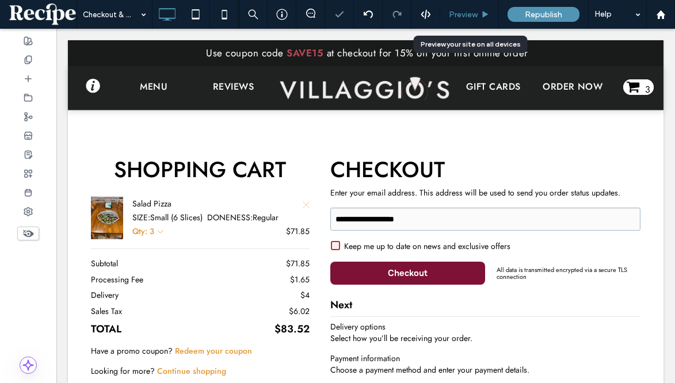
click at [481, 18] on icon at bounding box center [485, 14] width 9 height 9
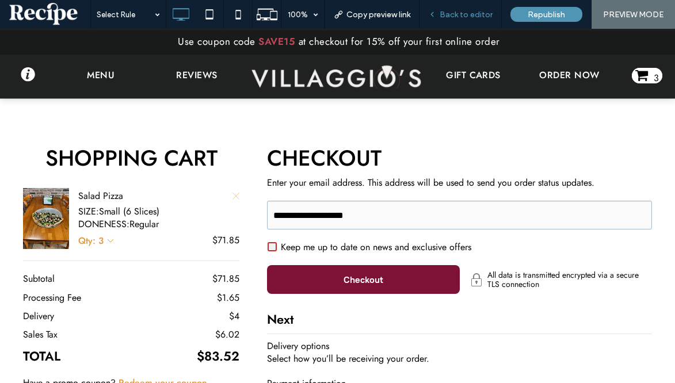
click at [485, 21] on div "Back to editor" at bounding box center [460, 14] width 82 height 29
click at [473, 13] on span "Back to editor" at bounding box center [466, 15] width 53 height 10
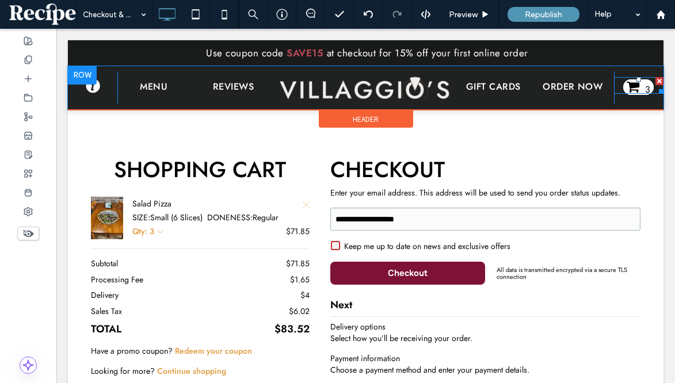
click at [639, 85] on span "3" at bounding box center [638, 87] width 30 height 16
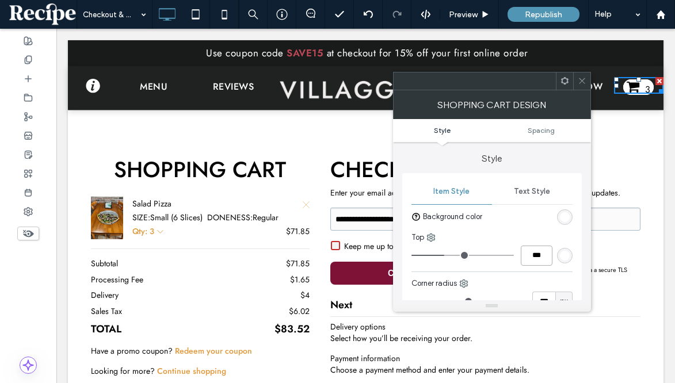
click at [529, 251] on input "***" at bounding box center [537, 256] width 32 height 20
type input "***"
type input "*"
type input "***"
click at [543, 188] on span "Text Style" at bounding box center [532, 191] width 36 height 9
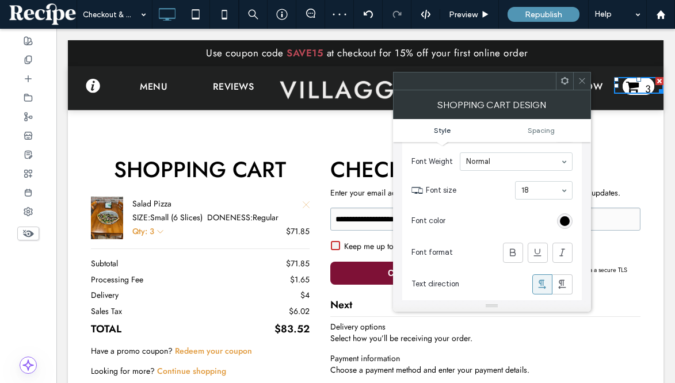
scroll to position [97, 0]
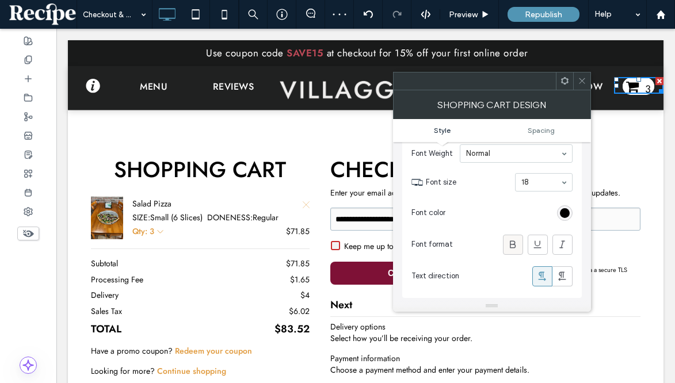
click at [519, 243] on div at bounding box center [512, 244] width 19 height 19
click at [566, 208] on div "rgb(0, 0, 0)" at bounding box center [565, 213] width 16 height 16
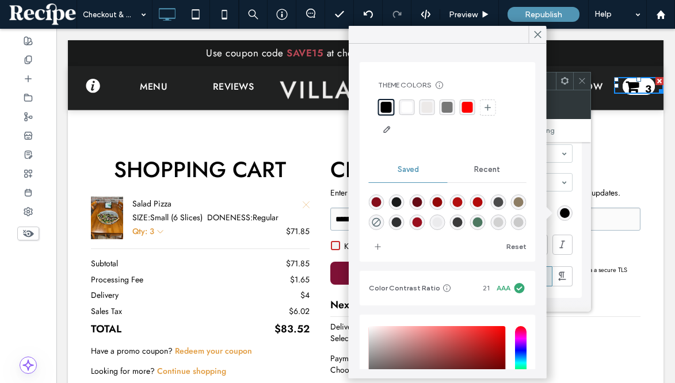
click at [474, 200] on div "rgba(179,10,11,1)" at bounding box center [478, 202] width 10 height 10
type input "*******"
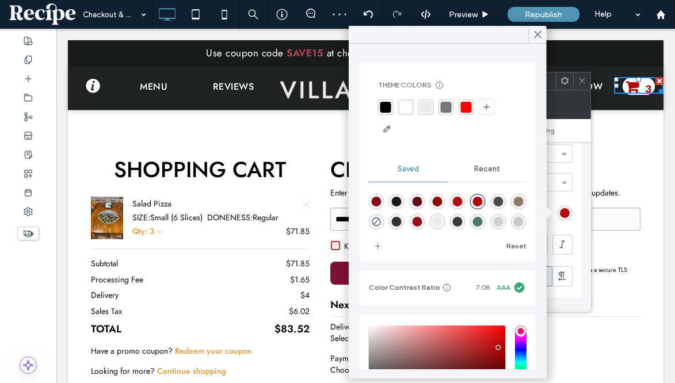
click at [560, 200] on div "Font Aboreto Font Weight normal Font size 18 Font color Font format Text direct…" at bounding box center [491, 201] width 161 height 182
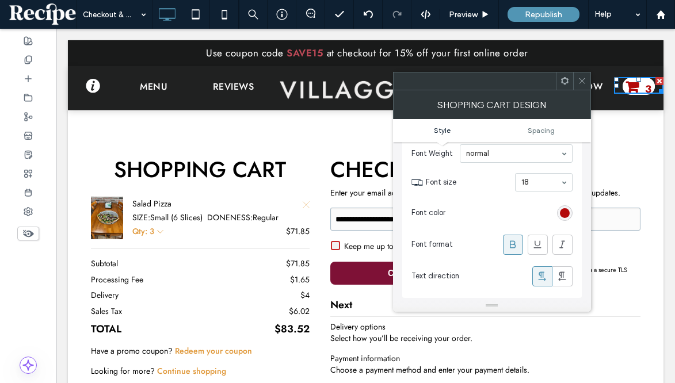
click at [514, 242] on use at bounding box center [513, 244] width 6 height 7
click at [505, 153] on input at bounding box center [513, 154] width 94 height 8
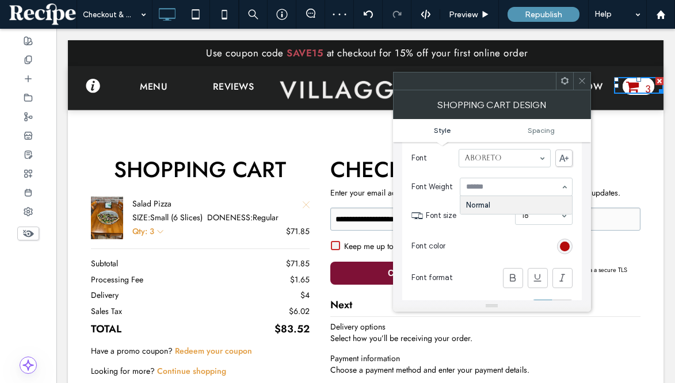
scroll to position [58, 0]
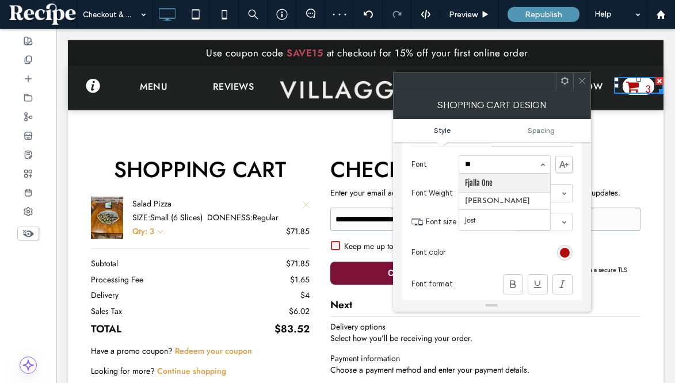
type input "***"
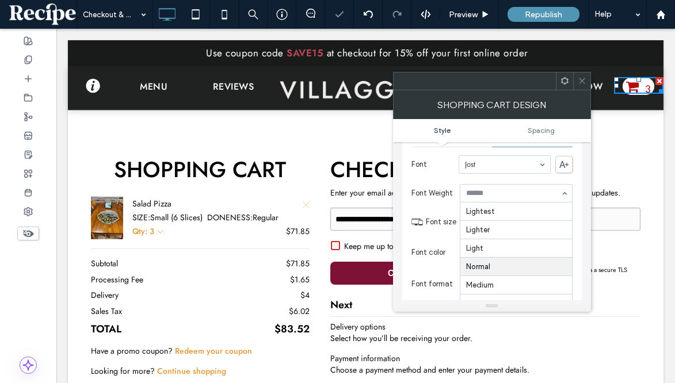
scroll to position [56, 0]
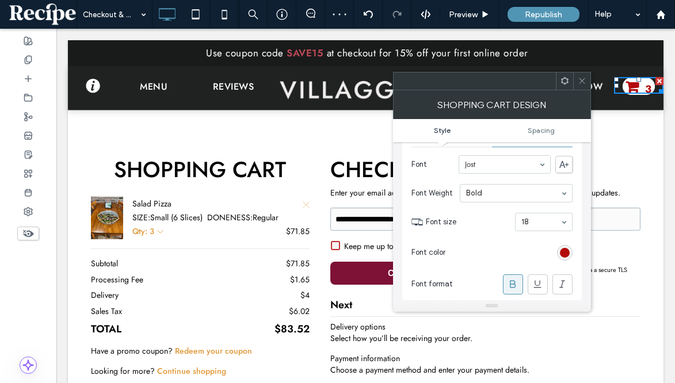
click at [494, 194] on input at bounding box center [513, 193] width 94 height 8
click at [581, 77] on icon at bounding box center [582, 81] width 9 height 9
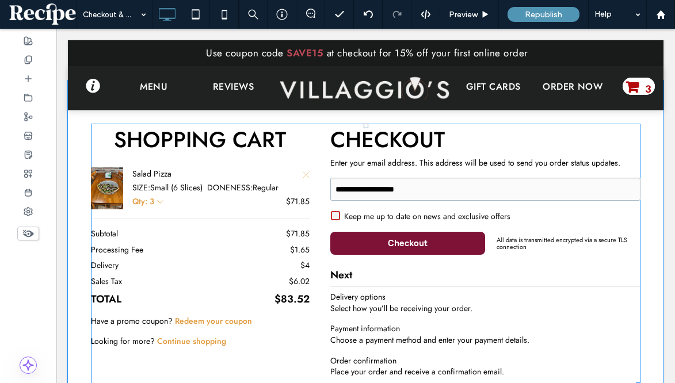
scroll to position [0, 0]
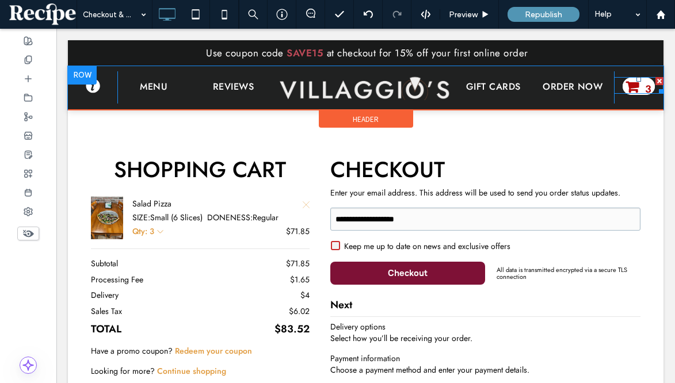
click at [637, 83] on span "3" at bounding box center [639, 86] width 32 height 17
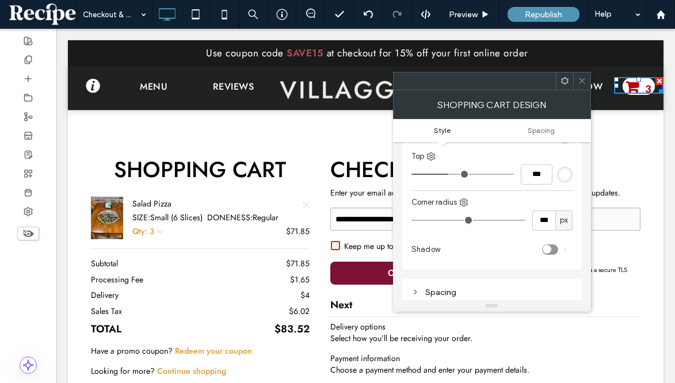
scroll to position [78, 0]
type input "**"
click at [489, 224] on input "range" at bounding box center [468, 223] width 114 height 1
type input "**"
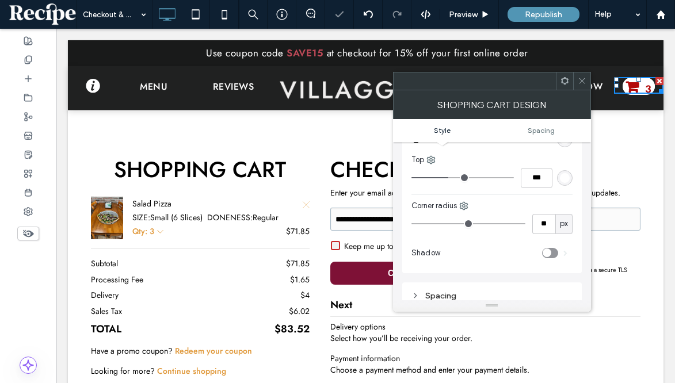
type input "**"
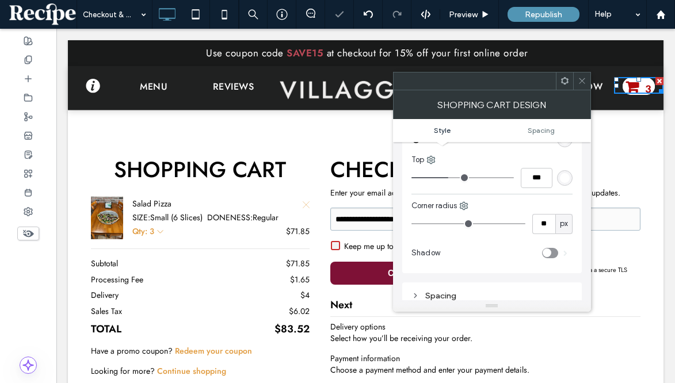
type input "**"
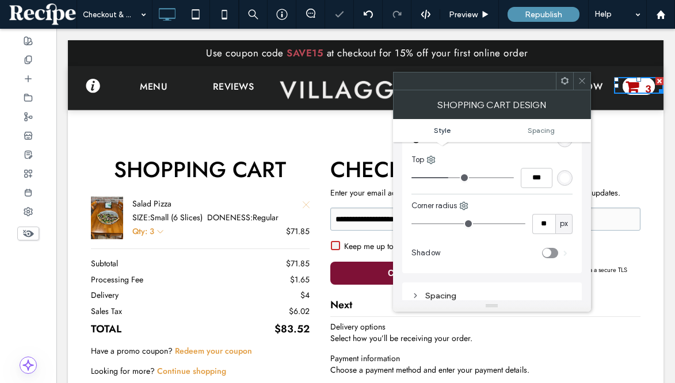
type input "**"
drag, startPoint x: 489, startPoint y: 227, endPoint x: 464, endPoint y: 227, distance: 24.2
click at [464, 224] on input "range" at bounding box center [468, 223] width 114 height 1
type input "**"
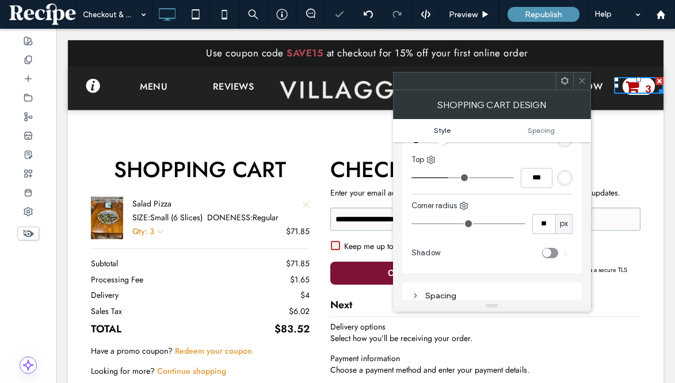
click at [453, 224] on input "range" at bounding box center [468, 223] width 114 height 1
type input "**"
click at [436, 224] on input "range" at bounding box center [468, 223] width 114 height 1
type input "*"
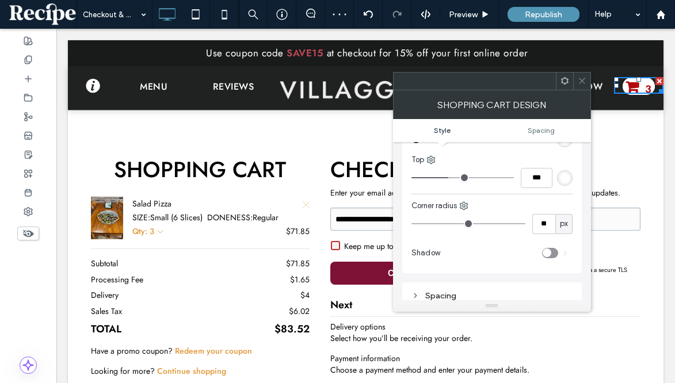
type input "*"
click at [415, 223] on input "range" at bounding box center [468, 223] width 114 height 1
type input "*"
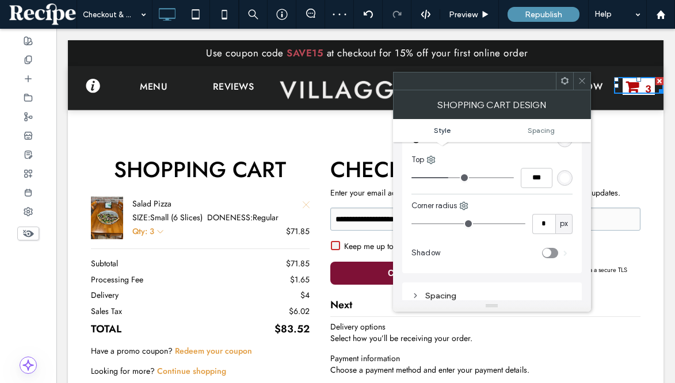
type input "*"
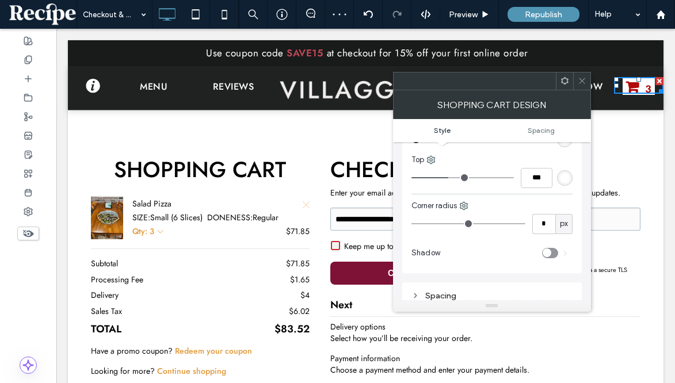
type input "*"
click at [419, 224] on input "range" at bounding box center [468, 223] width 114 height 1
click at [579, 80] on icon at bounding box center [582, 81] width 9 height 9
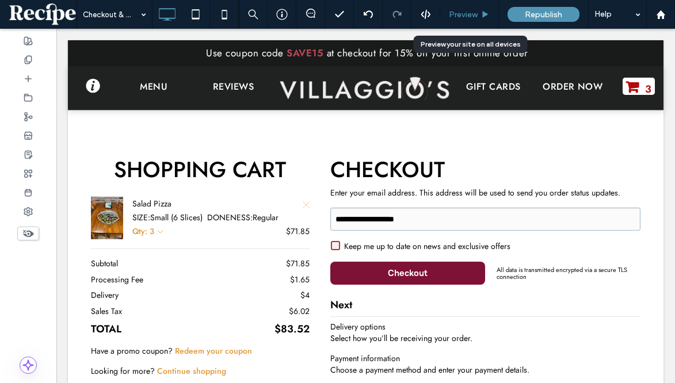
click at [476, 15] on span "Preview" at bounding box center [463, 15] width 29 height 10
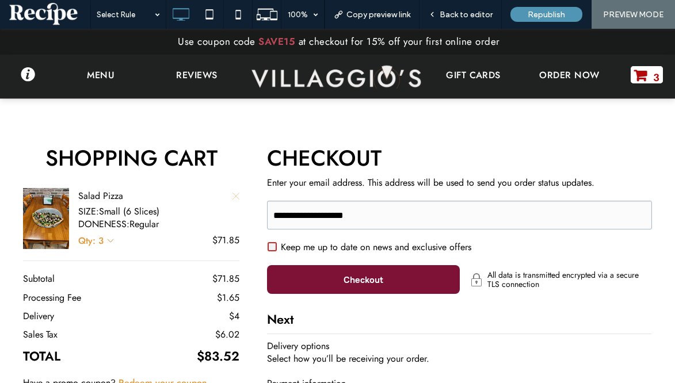
scroll to position [239, 0]
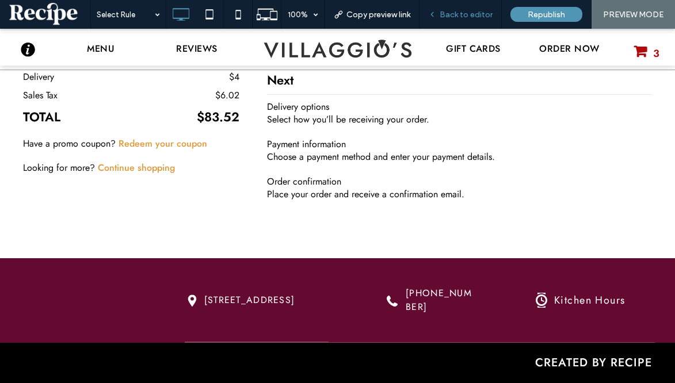
click at [483, 19] on div "Back to editor" at bounding box center [460, 14] width 82 height 29
click at [479, 16] on span "Back to editor" at bounding box center [466, 15] width 53 height 10
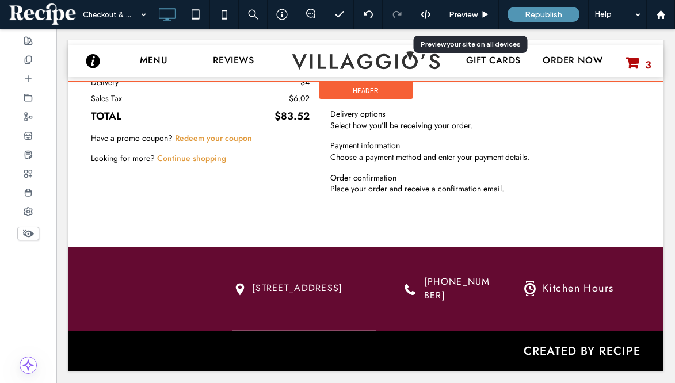
scroll to position [212, 0]
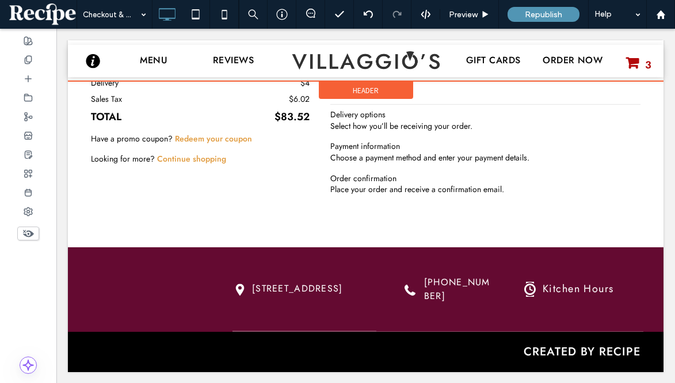
click at [387, 78] on div at bounding box center [366, 60] width 596 height 41
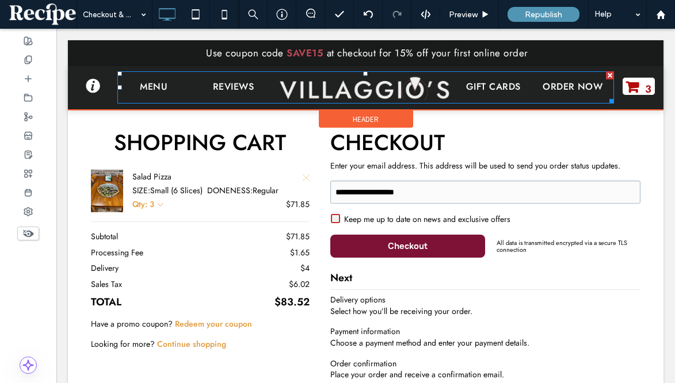
scroll to position [0, 0]
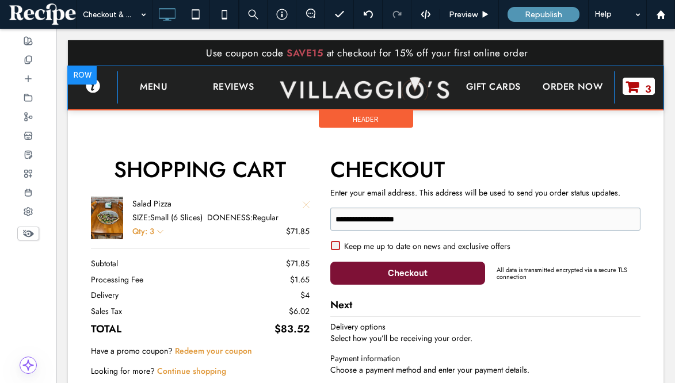
click at [78, 75] on div at bounding box center [82, 75] width 29 height 18
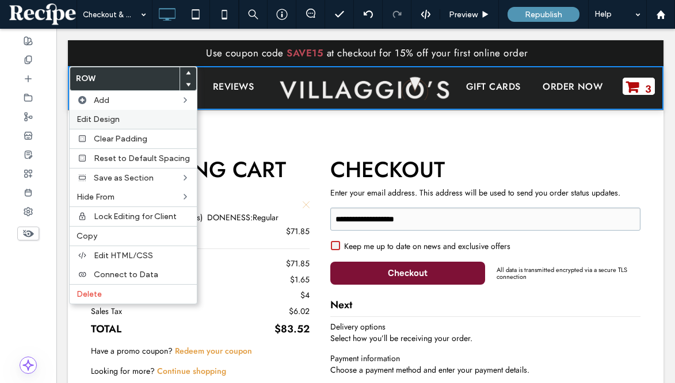
click at [100, 120] on span "Edit Design" at bounding box center [98, 120] width 43 height 10
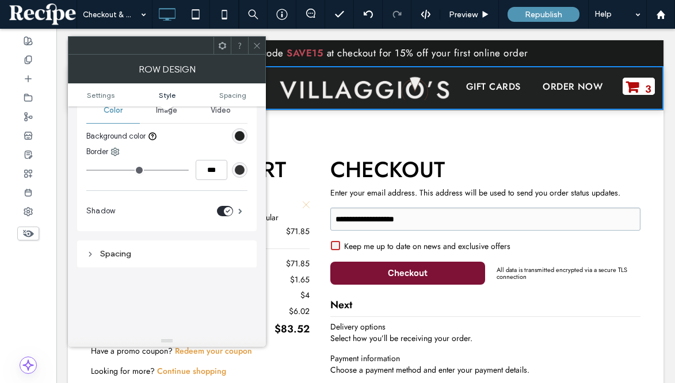
scroll to position [212, 0]
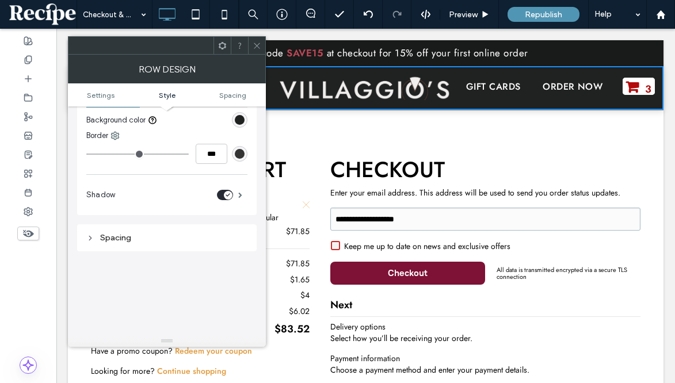
click at [225, 194] on div "toggle" at bounding box center [228, 195] width 9 height 9
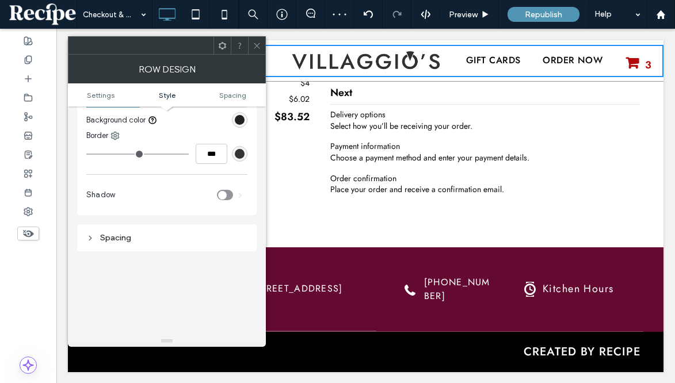
click at [257, 45] on use at bounding box center [257, 46] width 6 height 6
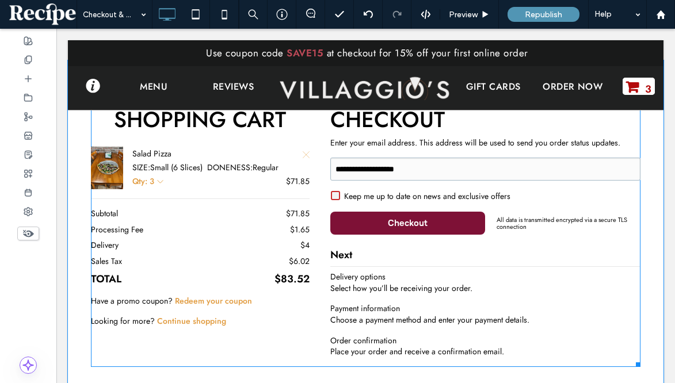
scroll to position [0, 0]
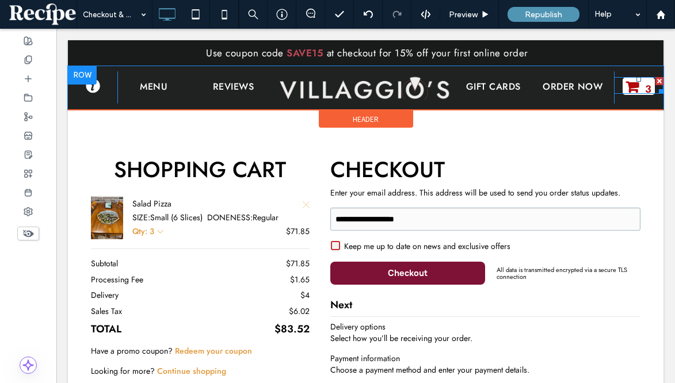
click at [643, 78] on span "3" at bounding box center [639, 86] width 32 height 17
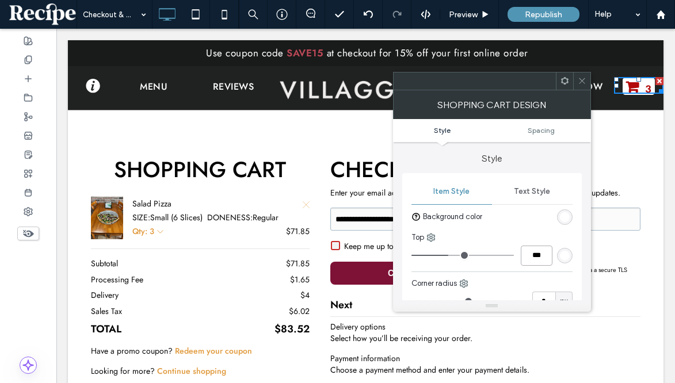
click at [521, 257] on input "***" at bounding box center [537, 256] width 32 height 20
type input "***"
type input "*"
type input "***"
click at [549, 130] on span "Spacing" at bounding box center [541, 130] width 27 height 9
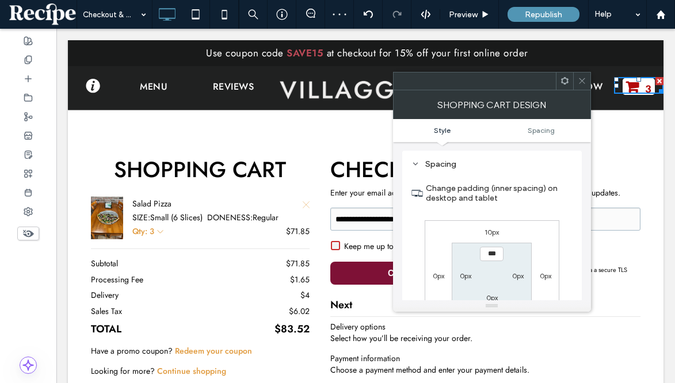
scroll to position [209, 0]
click at [493, 231] on label "10px" at bounding box center [491, 232] width 14 height 9
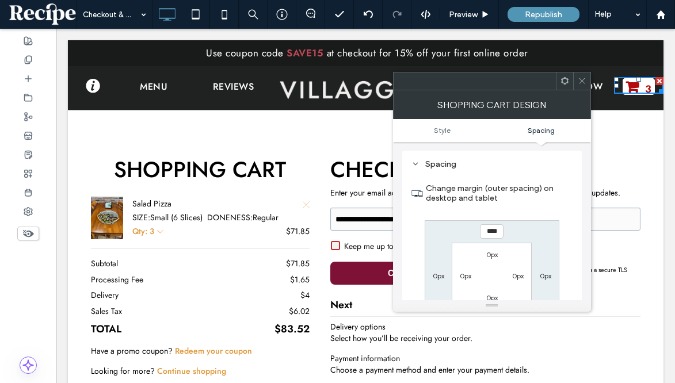
type input "**"
type input "***"
type input "*"
type input "***"
drag, startPoint x: 581, startPoint y: 77, endPoint x: 572, endPoint y: 78, distance: 8.7
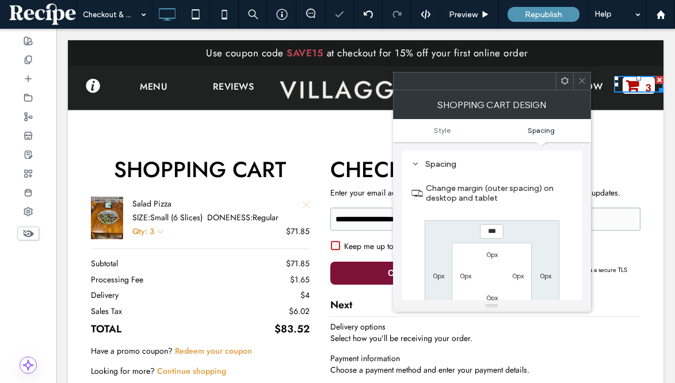
click at [582, 77] on icon at bounding box center [582, 81] width 9 height 9
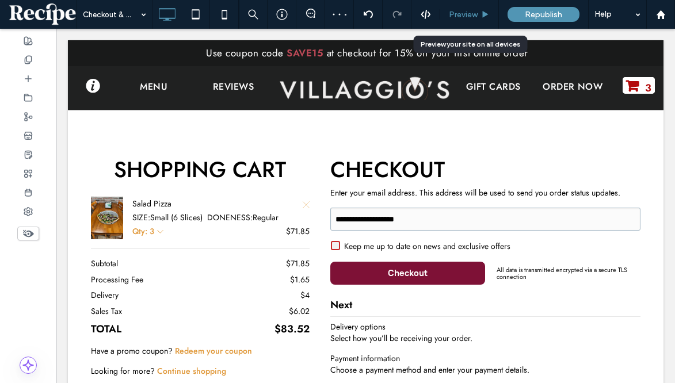
click at [486, 14] on use at bounding box center [486, 14] width 6 height 6
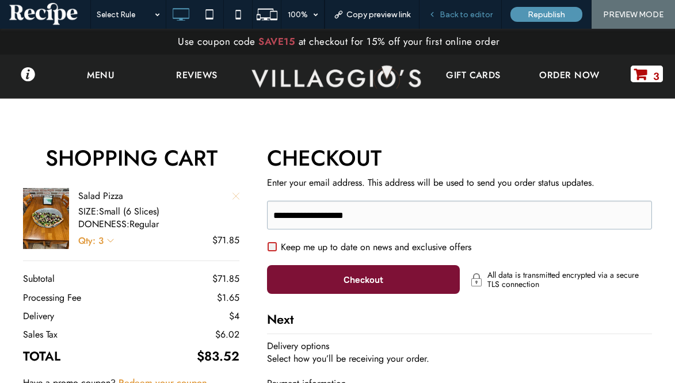
click at [458, 7] on div "Back to editor" at bounding box center [460, 14] width 82 height 29
click at [462, 14] on span "Back to editor" at bounding box center [466, 15] width 53 height 10
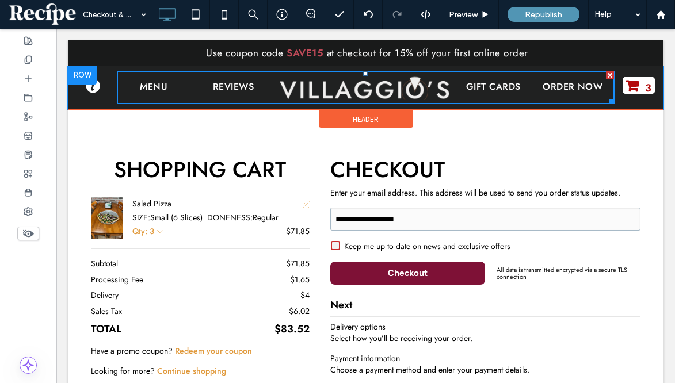
click at [192, 86] on ul "MENU REVIEWS" at bounding box center [196, 86] width 159 height 31
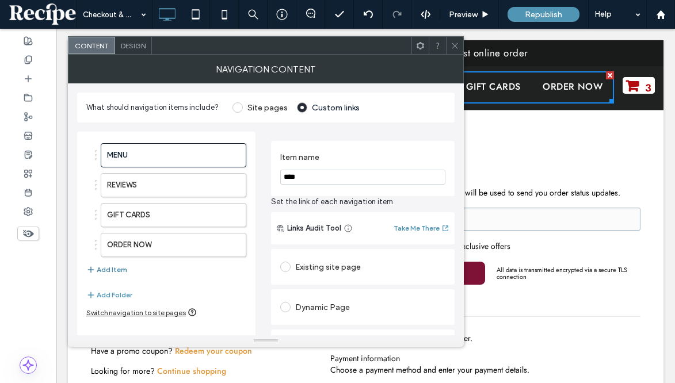
click at [102, 273] on button "Add Item" at bounding box center [106, 270] width 41 height 14
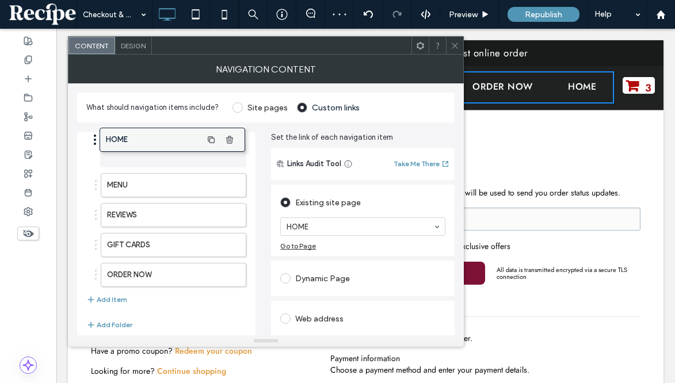
drag, startPoint x: 158, startPoint y: 278, endPoint x: 157, endPoint y: 144, distance: 134.7
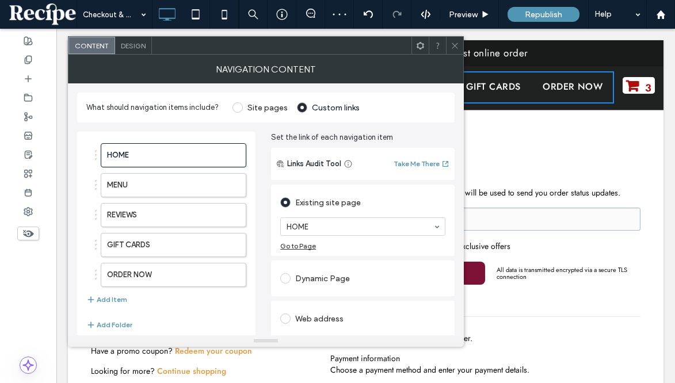
click at [461, 50] on div at bounding box center [454, 45] width 17 height 17
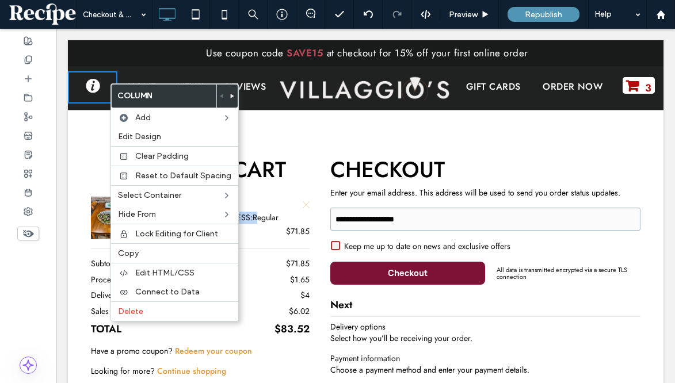
drag, startPoint x: 260, startPoint y: 216, endPoint x: 219, endPoint y: 209, distance: 40.9
click at [219, 209] on div "Salad Pizza SIZE: Small (6 Slices) DONENESS: Regular" at bounding box center [220, 212] width 177 height 27
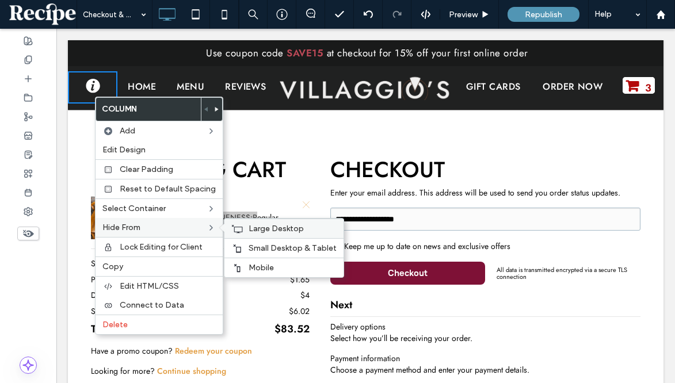
click at [231, 230] on icon at bounding box center [237, 228] width 12 height 9
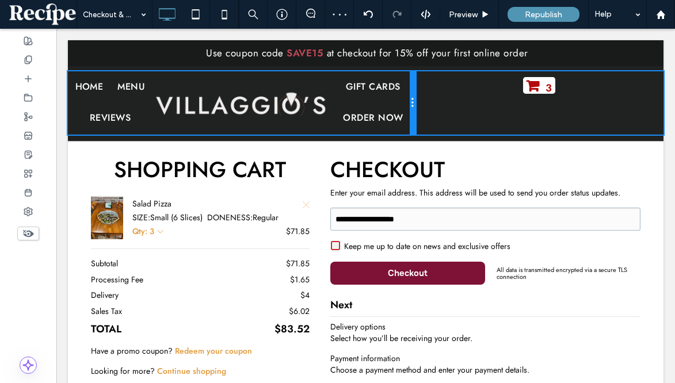
drag, startPoint x: 561, startPoint y: 82, endPoint x: 674, endPoint y: 100, distance: 114.8
click at [674, 100] on body "Since 1963 Click To Paste Row HOME HOURS & LOCATION REVIEWS GIFT CARDS ORDER NO…" at bounding box center [365, 312] width 619 height 567
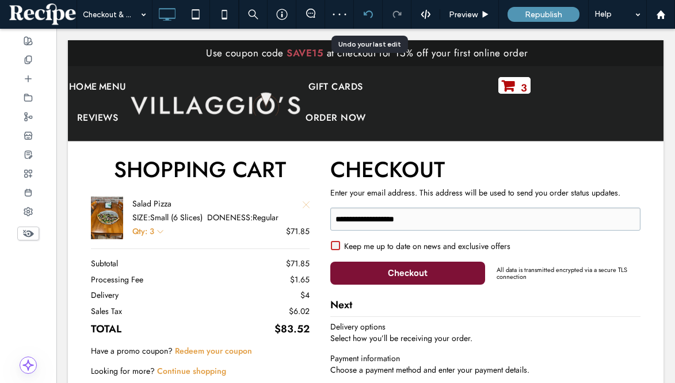
click at [375, 7] on div at bounding box center [368, 14] width 29 height 29
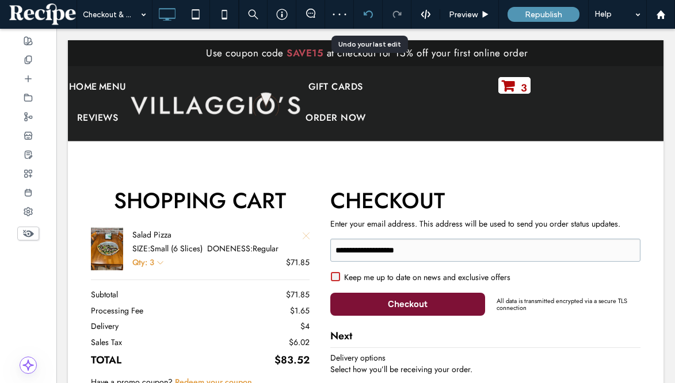
click at [370, 13] on icon at bounding box center [368, 14] width 9 height 9
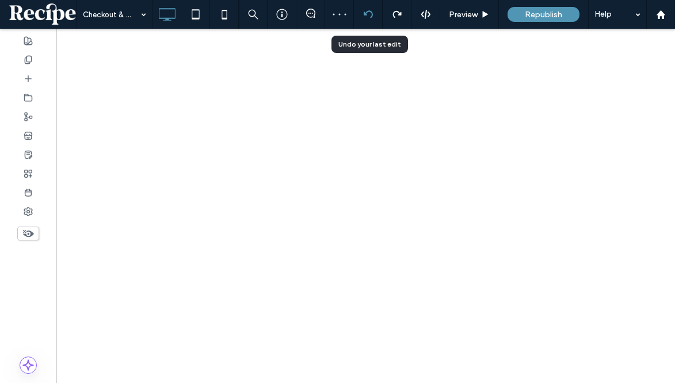
click at [365, 13] on use at bounding box center [367, 13] width 9 height 7
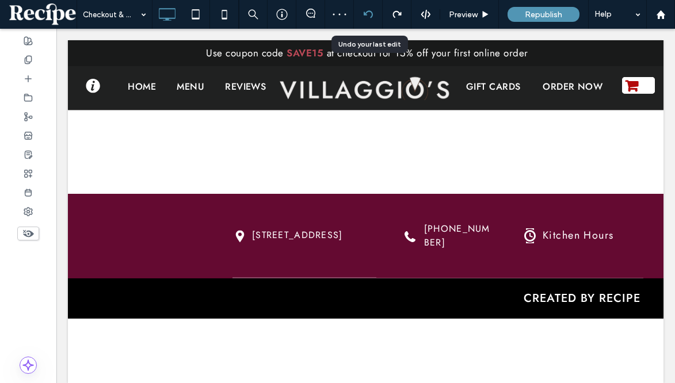
click at [369, 14] on icon at bounding box center [368, 14] width 9 height 9
click at [373, 14] on div at bounding box center [368, 14] width 28 height 9
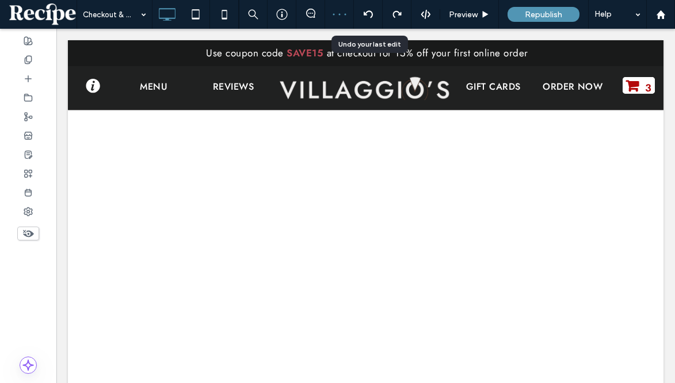
select select "*"
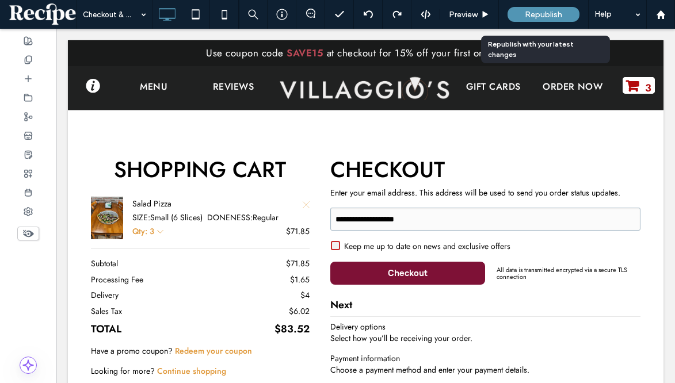
drag, startPoint x: 528, startPoint y: 20, endPoint x: 509, endPoint y: 20, distance: 18.4
click at [527, 20] on div "Republish" at bounding box center [544, 14] width 72 height 15
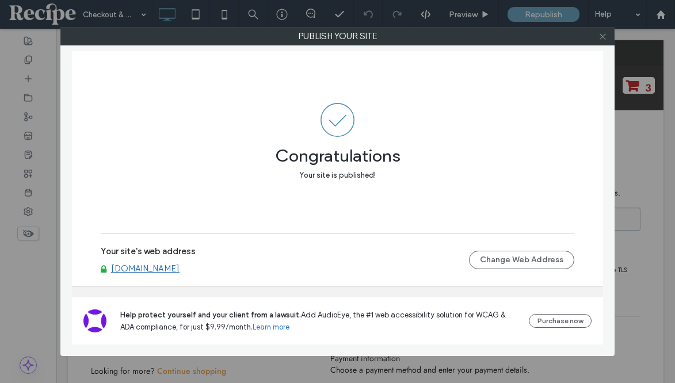
click at [600, 38] on use at bounding box center [603, 36] width 6 height 6
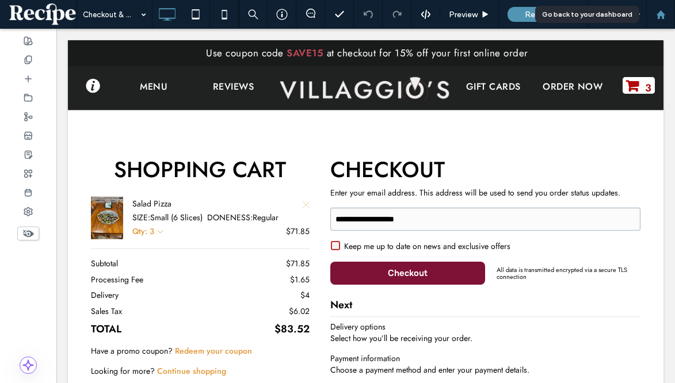
click at [651, 13] on div at bounding box center [661, 15] width 28 height 10
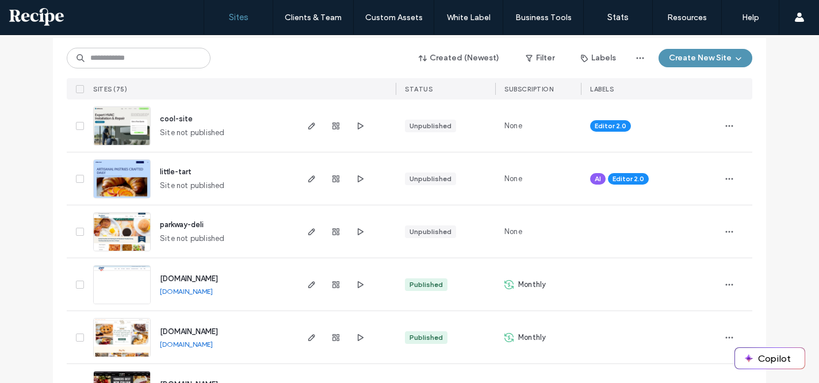
scroll to position [126, 0]
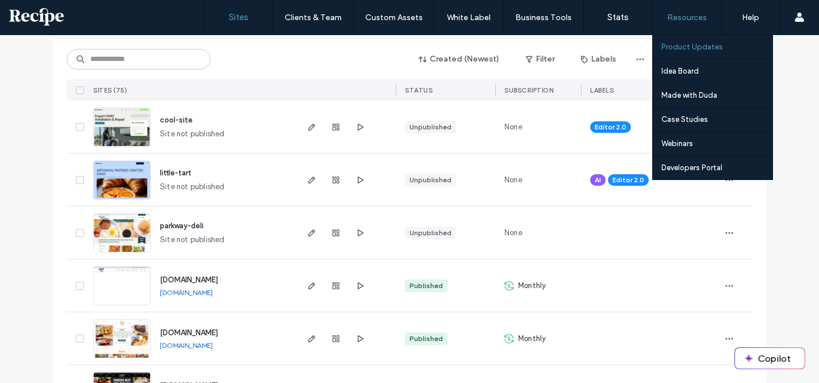
click at [674, 41] on link "Product Updates" at bounding box center [717, 47] width 111 height 24
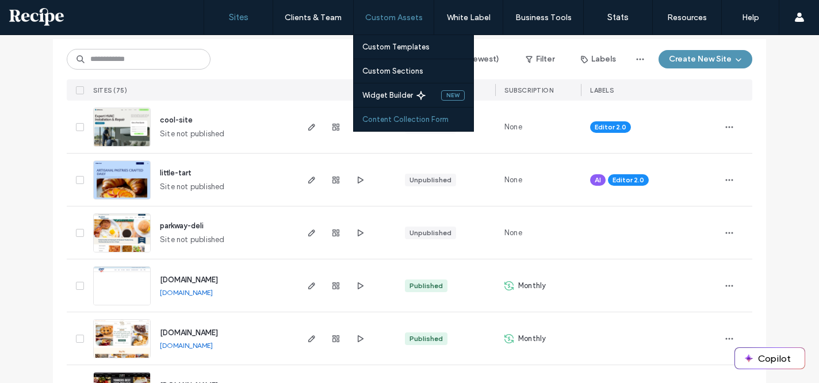
click at [386, 129] on link "Content Collection Form" at bounding box center [418, 120] width 111 height 24
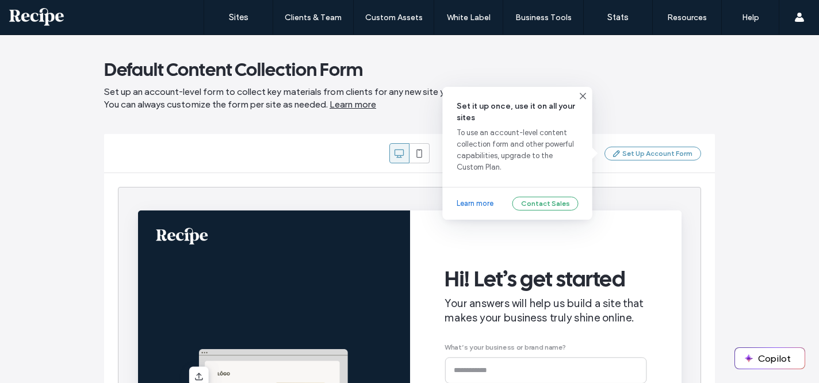
click at [625, 154] on div "Set Up Account Form" at bounding box center [653, 154] width 97 height 14
click at [486, 208] on link "Learn more" at bounding box center [475, 204] width 37 height 12
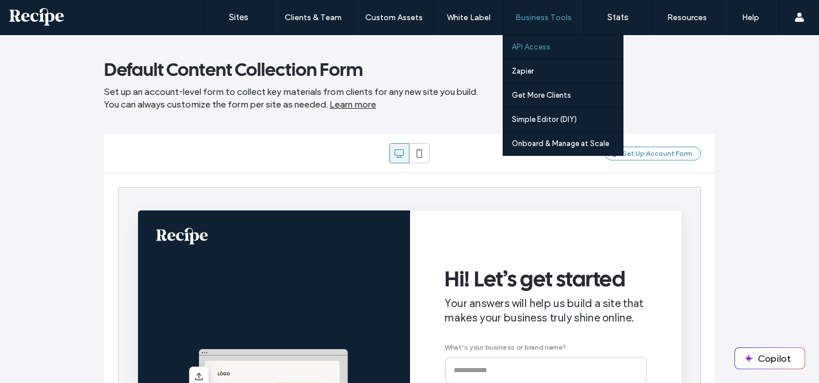
click at [543, 36] on link "API Access" at bounding box center [567, 47] width 111 height 24
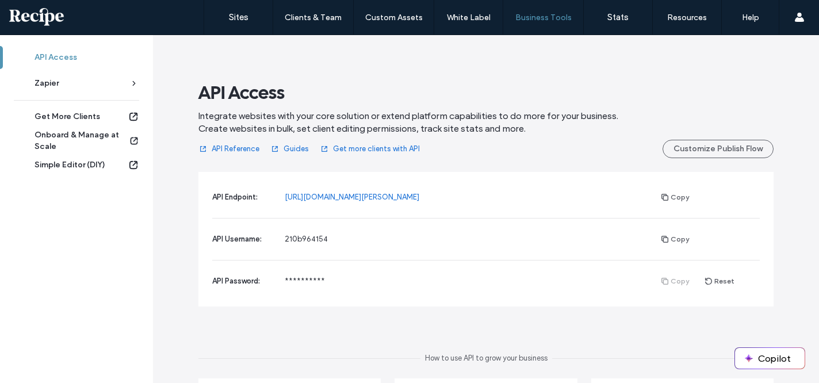
click at [109, 57] on div "API Access" at bounding box center [82, 58] width 94 height 12
click at [78, 53] on div "API Access" at bounding box center [82, 58] width 94 height 12
click at [674, 354] on button "Copilot" at bounding box center [770, 358] width 70 height 21
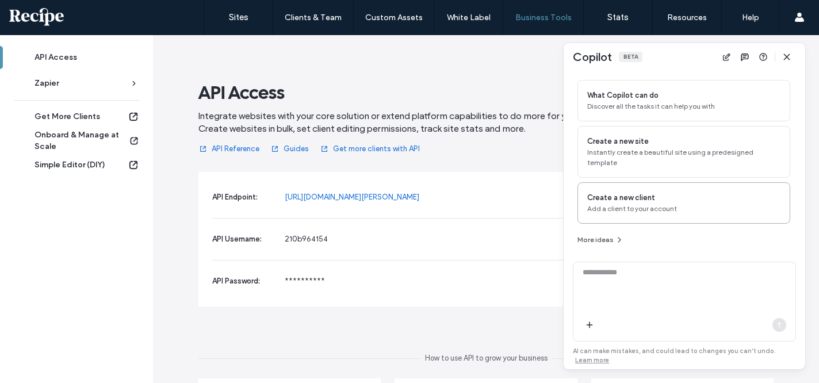
scroll to position [55, 0]
click at [610, 239] on button "More ideas" at bounding box center [601, 240] width 47 height 14
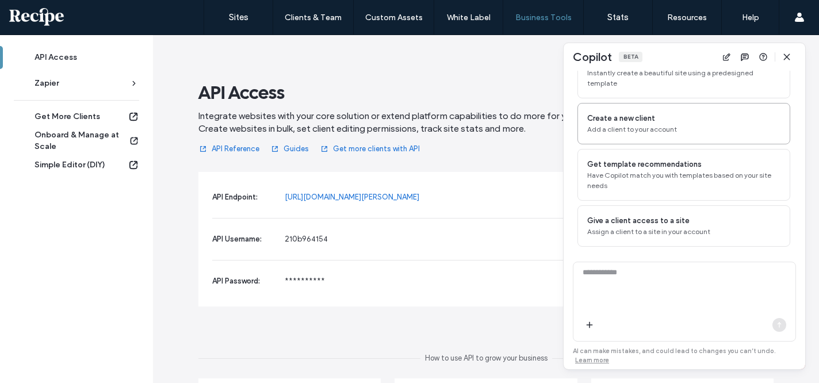
click at [665, 133] on div "Create a new client Add a client to your account" at bounding box center [684, 123] width 213 height 41
drag, startPoint x: 652, startPoint y: 270, endPoint x: 663, endPoint y: 306, distance: 37.5
click at [666, 303] on textarea "**********" at bounding box center [685, 289] width 222 height 45
click at [663, 306] on textarea "**********" at bounding box center [685, 289] width 222 height 45
drag, startPoint x: 702, startPoint y: 314, endPoint x: 679, endPoint y: 288, distance: 34.6
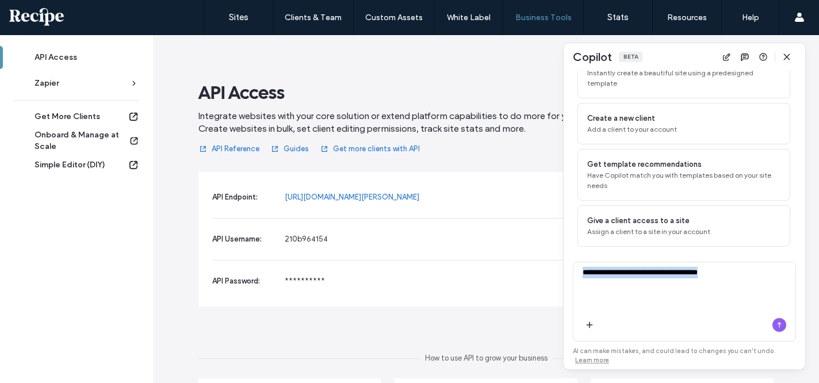
click at [674, 288] on div "**********" at bounding box center [684, 302] width 223 height 80
click at [593, 314] on div at bounding box center [685, 328] width 222 height 28
click at [593, 323] on icon "button" at bounding box center [589, 325] width 9 height 9
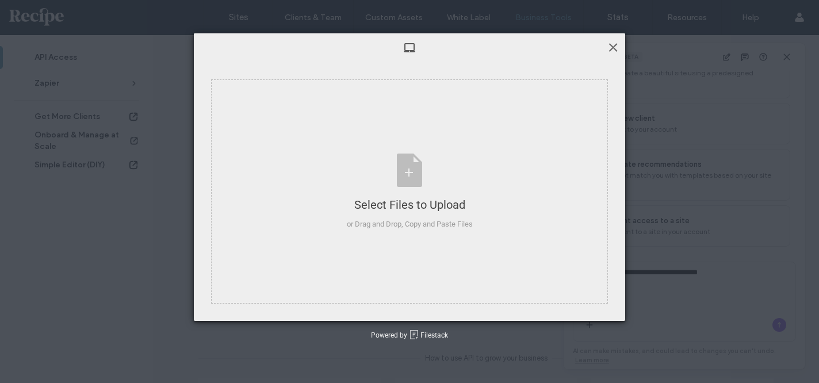
click at [612, 45] on span at bounding box center [613, 47] width 13 height 13
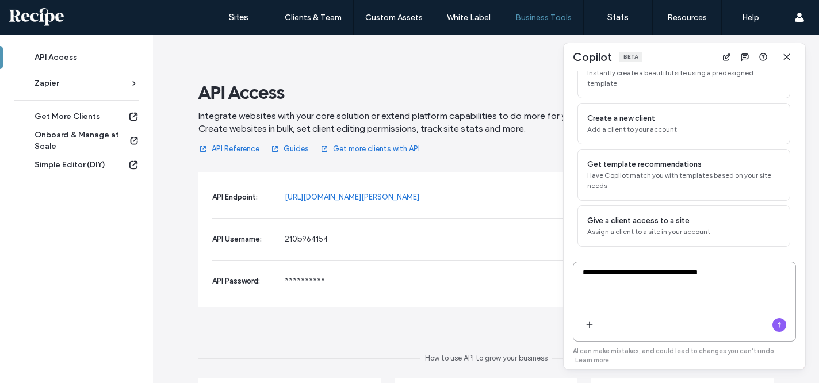
click at [663, 283] on textarea "**********" at bounding box center [685, 289] width 222 height 45
click at [663, 275] on textarea "**********" at bounding box center [685, 289] width 222 height 45
click at [659, 264] on div "**********" at bounding box center [685, 287] width 222 height 51
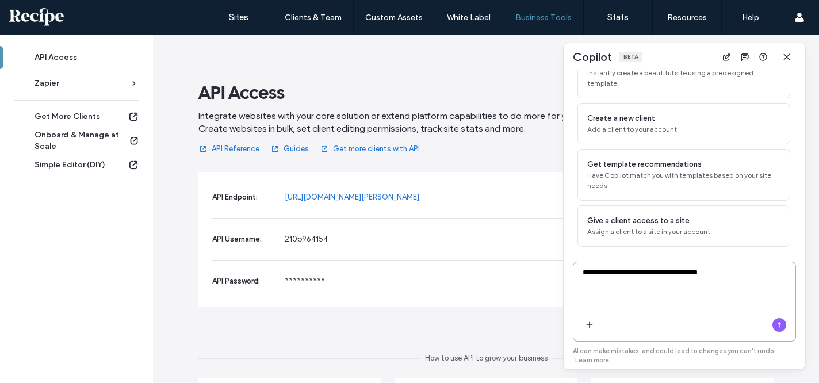
drag, startPoint x: 651, startPoint y: 272, endPoint x: 689, endPoint y: 271, distance: 38.6
click at [674, 271] on textarea "**********" at bounding box center [685, 289] width 222 height 45
click at [674, 269] on textarea "**********" at bounding box center [685, 289] width 222 height 45
type textarea "**********"
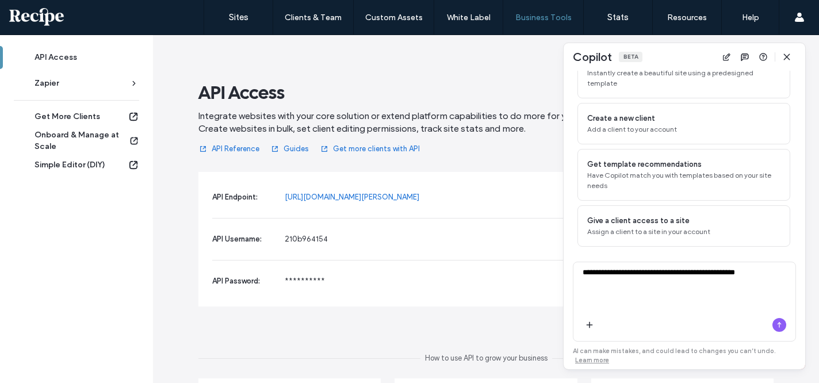
click at [674, 331] on div at bounding box center [685, 328] width 222 height 28
click at [674, 322] on use "button" at bounding box center [780, 324] width 4 height 5
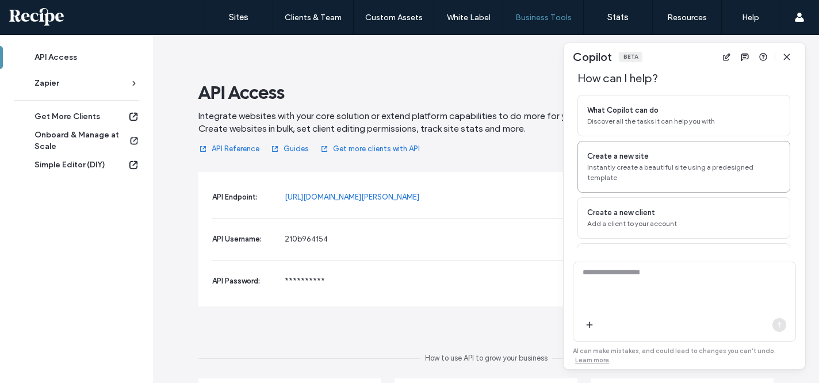
scroll to position [0, 0]
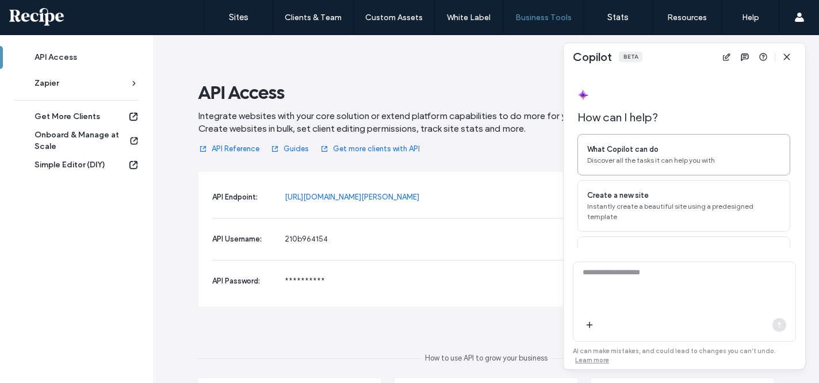
click at [630, 155] on span "What Copilot can do" at bounding box center [622, 150] width 71 height 12
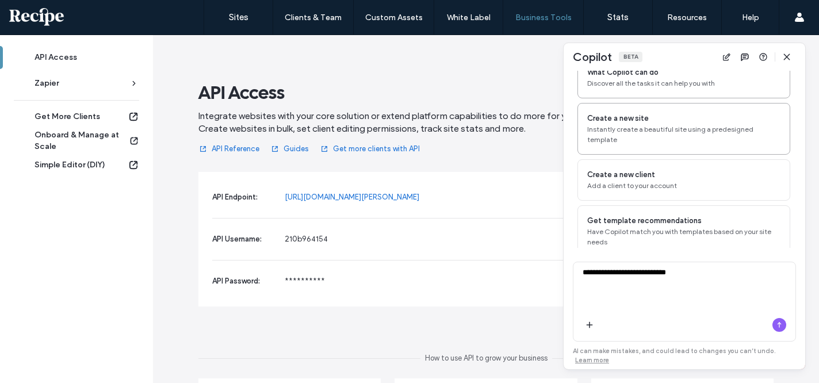
scroll to position [78, 0]
click at [674, 117] on div "Create a new site" at bounding box center [683, 118] width 193 height 12
drag, startPoint x: 732, startPoint y: 268, endPoint x: 533, endPoint y: 261, distance: 198.6
click at [533, 261] on body ".wqwq-1{fill:#231f20;} .cls-1q, .cls-2q { fill-rule: evenodd; } .cls-2q { fill:…" at bounding box center [409, 191] width 819 height 383
paste textarea "**********"
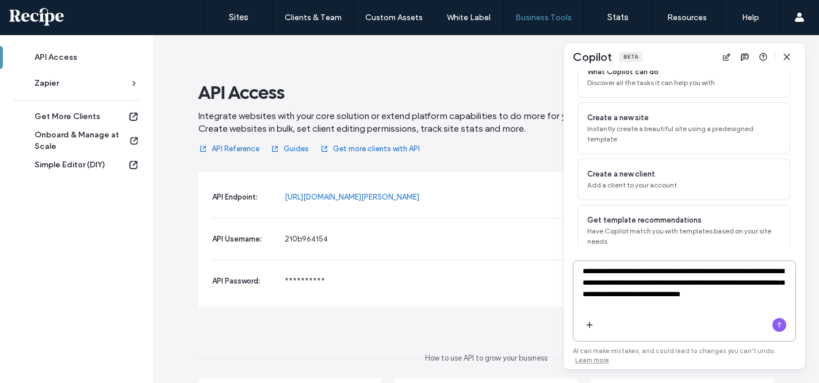
click at [596, 278] on textarea "**********" at bounding box center [685, 289] width 222 height 46
type textarea "**********"
click at [586, 325] on icon "button" at bounding box center [589, 325] width 9 height 9
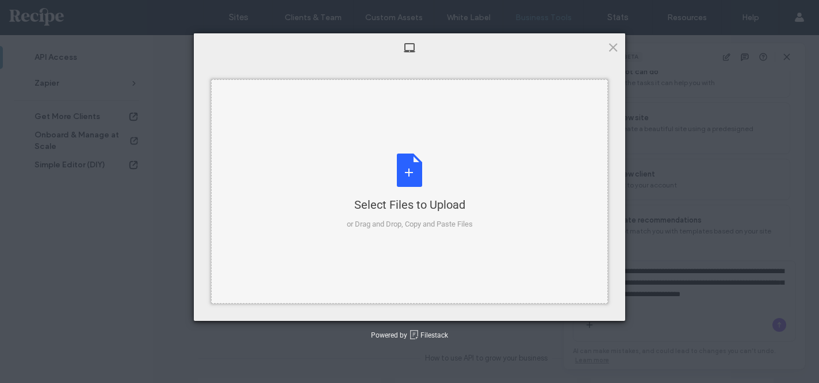
click at [434, 157] on div "Select Files to Upload or Drag and Drop, Copy and Paste Files" at bounding box center [410, 192] width 126 height 77
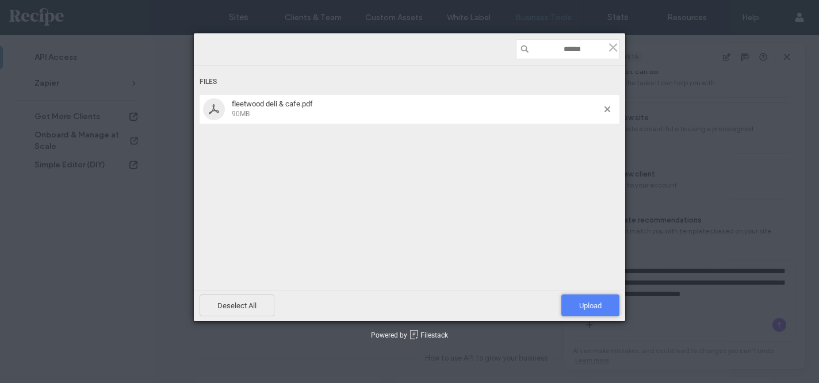
click at [586, 306] on span "Upload 1" at bounding box center [590, 306] width 22 height 9
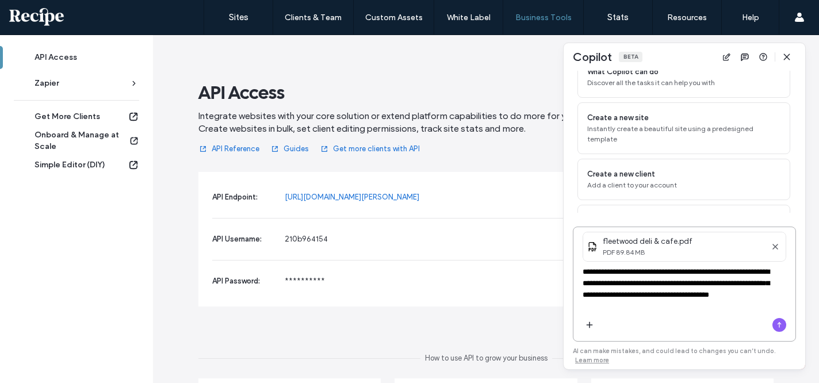
click at [641, 283] on textarea "**********" at bounding box center [681, 289] width 214 height 46
click at [674, 284] on textarea "**********" at bounding box center [681, 289] width 214 height 46
click at [674, 292] on textarea "**********" at bounding box center [681, 289] width 214 height 46
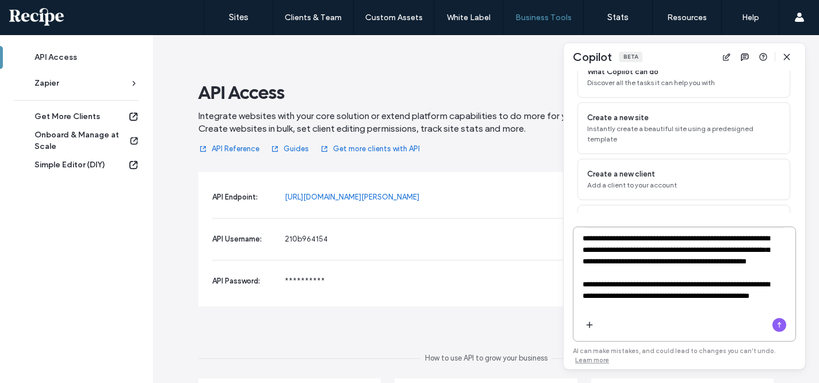
scroll to position [0, 0]
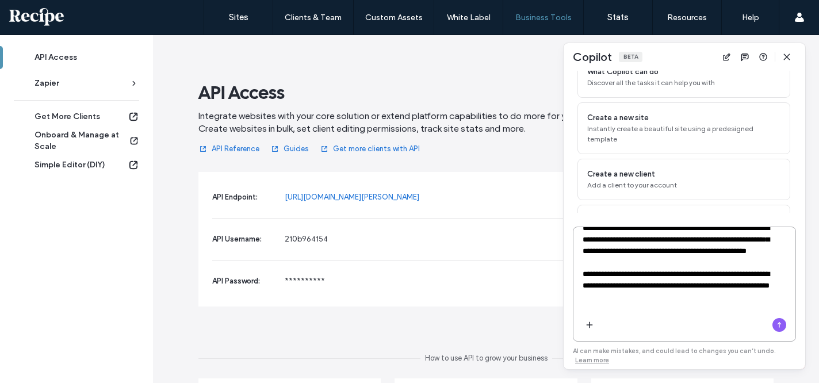
click at [674, 295] on textarea "**********" at bounding box center [681, 269] width 214 height 92
click at [674, 297] on textarea "**********" at bounding box center [681, 269] width 214 height 92
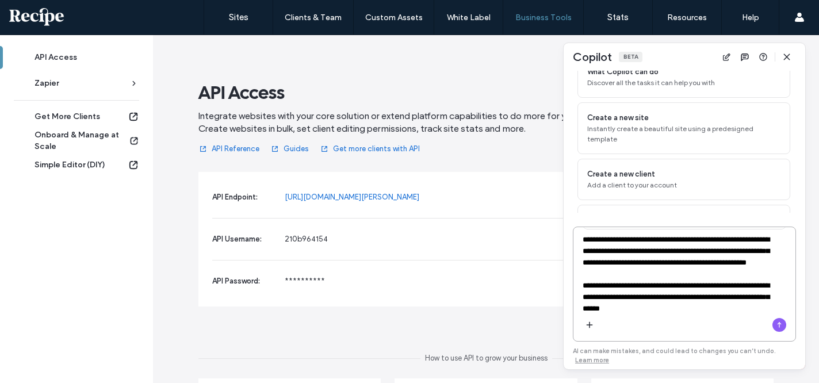
scroll to position [44, 0]
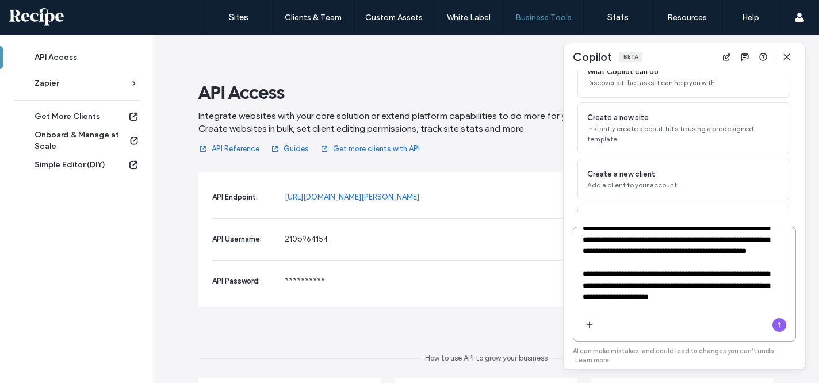
click at [674, 307] on textarea "**********" at bounding box center [681, 269] width 214 height 92
click at [674, 305] on textarea "**********" at bounding box center [681, 269] width 214 height 92
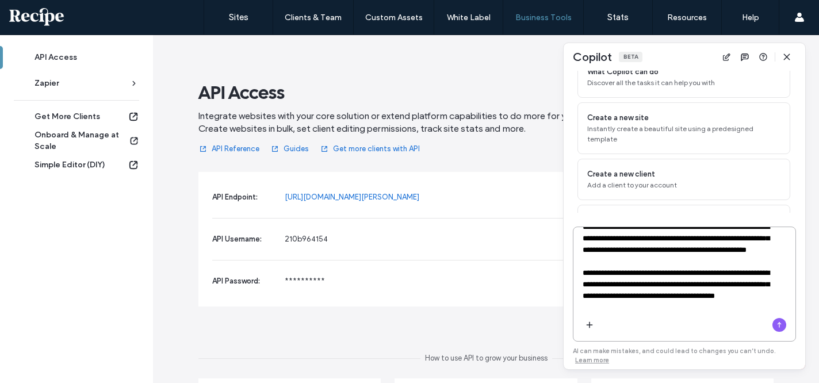
scroll to position [0, 0]
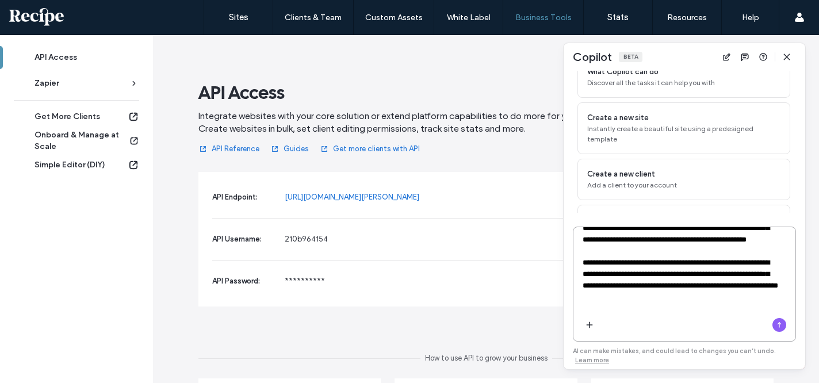
click at [674, 287] on textarea "**********" at bounding box center [681, 263] width 214 height 104
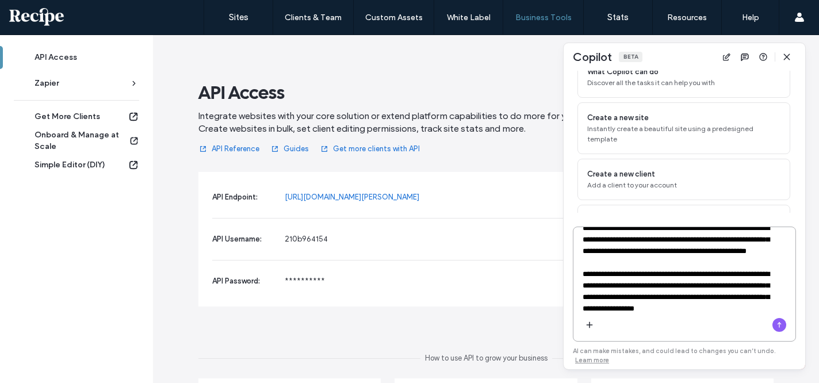
scroll to position [58, 0]
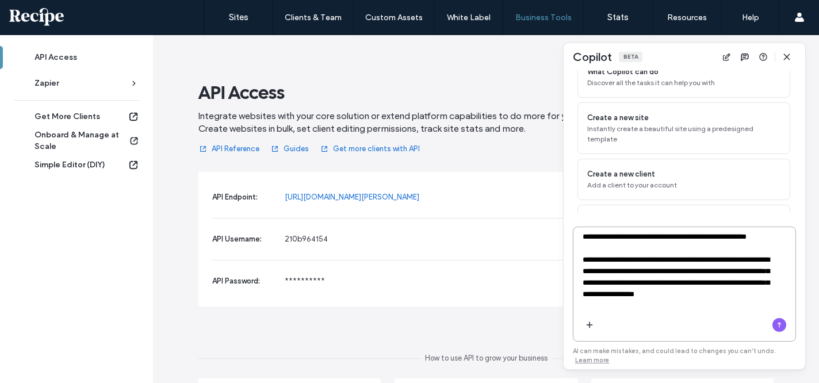
click at [674, 308] on textarea "**********" at bounding box center [681, 260] width 214 height 104
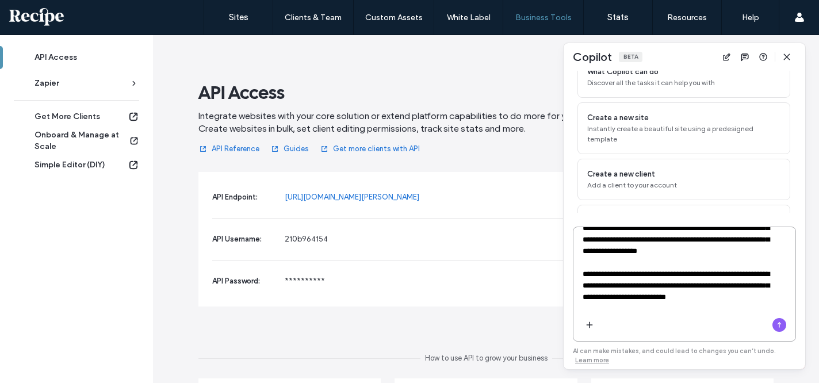
scroll to position [102, 0]
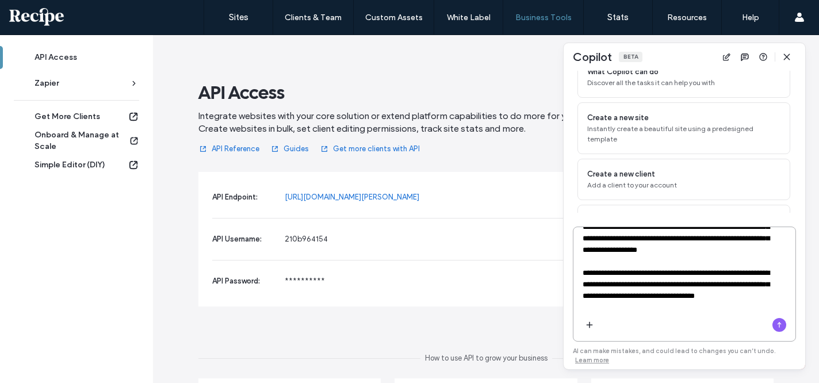
type textarea "**********"
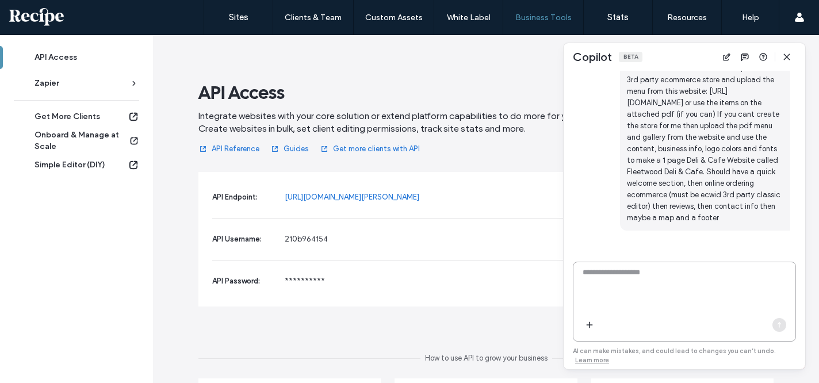
scroll to position [651, 0]
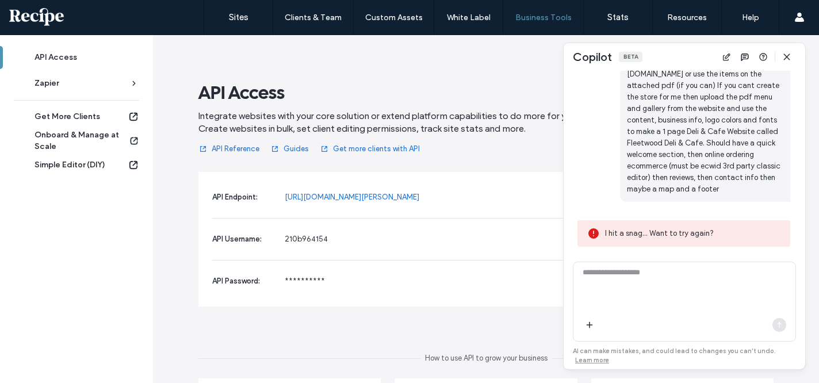
click at [674, 114] on span "Create a site in the classic editor, create a 3rd party ecommerce store and upl…" at bounding box center [705, 114] width 170 height 175
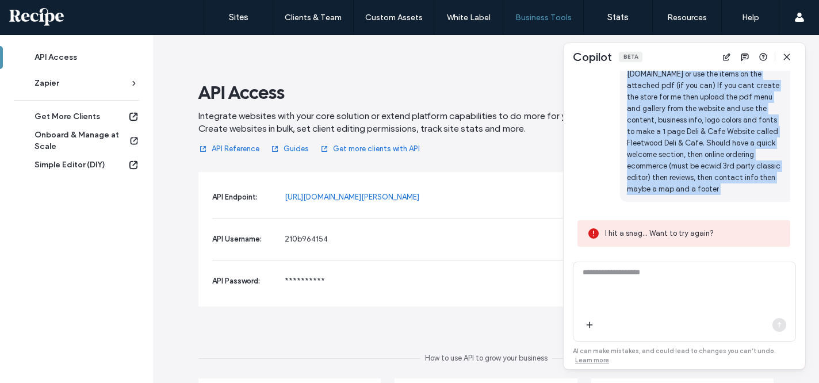
click at [674, 114] on span "Create a site in the classic editor, create a 3rd party ecommerce store and upl…" at bounding box center [705, 114] width 170 height 175
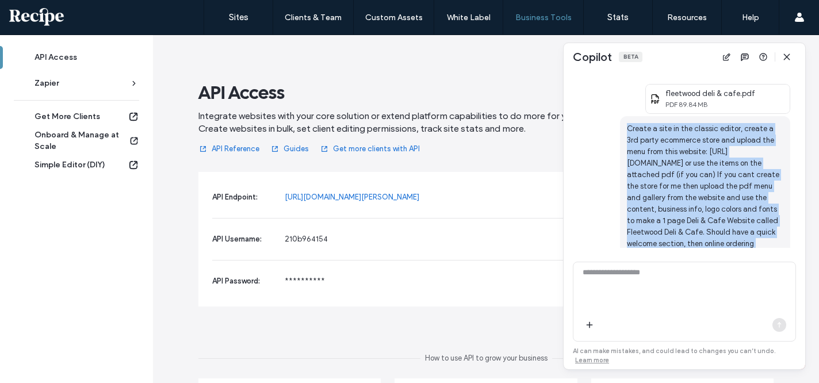
scroll to position [551, 0]
copy div "Create a site in the classic editor, create a 3rd party ecommerce store and upl…"
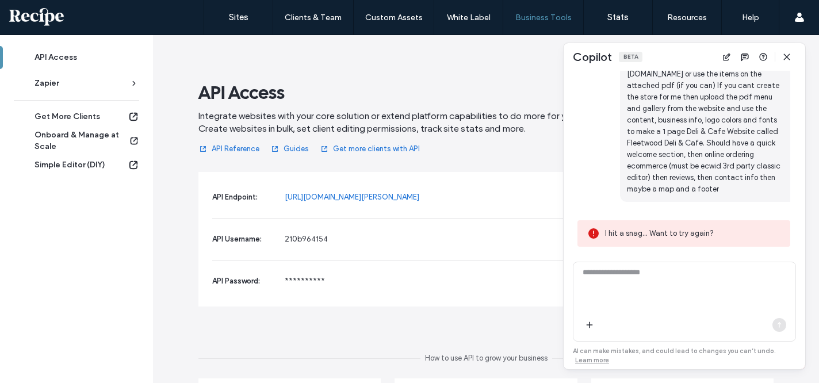
click at [674, 238] on span "I hit a snag... Want to try again?" at bounding box center [693, 234] width 176 height 12
click at [674, 235] on span "I hit a snag... Want to try again?" at bounding box center [693, 234] width 176 height 12
click at [674, 234] on span "I hit a snag... Want to try again?" at bounding box center [693, 234] width 176 height 12
click at [587, 239] on icon at bounding box center [594, 234] width 14 height 14
click at [592, 235] on use at bounding box center [594, 233] width 10 height 10
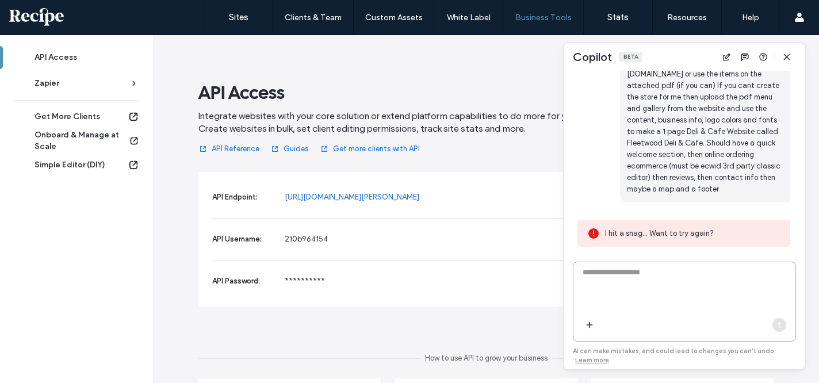
click at [592, 295] on textarea at bounding box center [685, 289] width 222 height 45
paste textarea "**********"
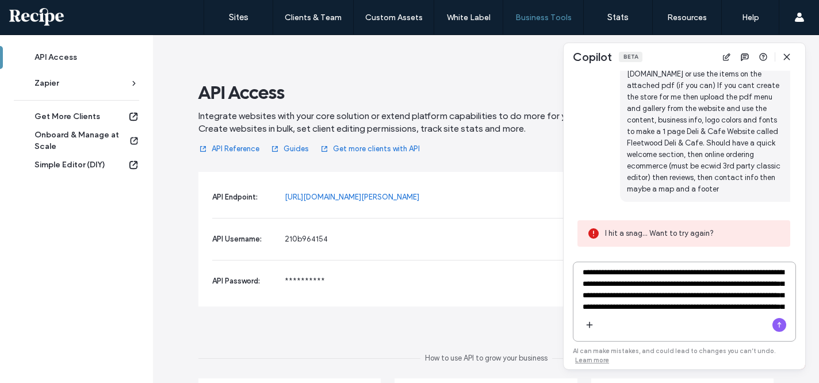
scroll to position [55, 0]
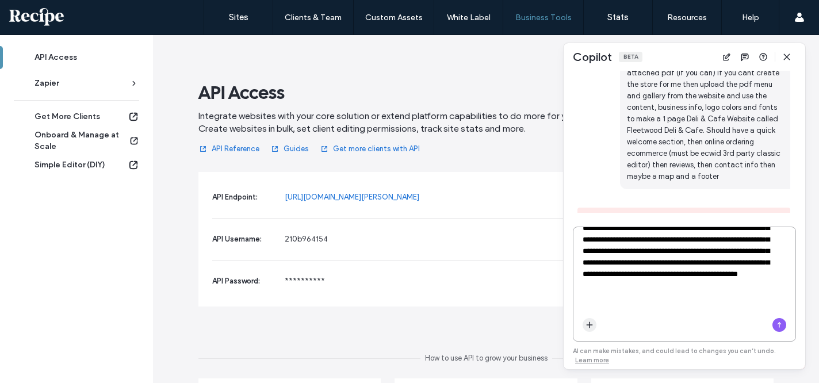
type textarea "**********"
click at [592, 329] on span "button" at bounding box center [590, 325] width 14 height 14
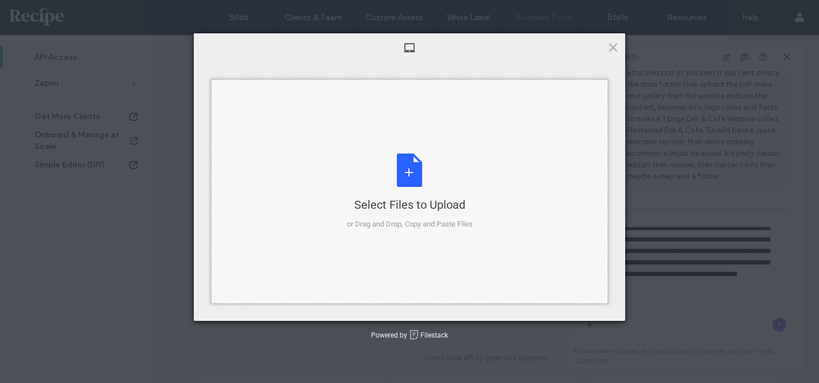
click at [460, 167] on div "Select Files to Upload or Drag and Drop, Copy and Paste Files" at bounding box center [410, 192] width 126 height 77
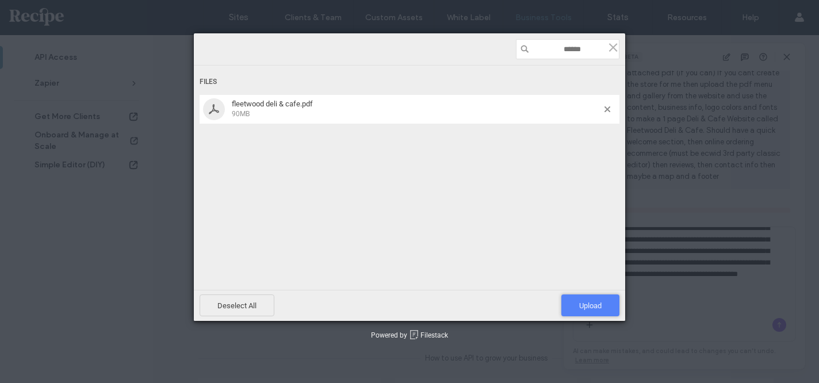
click at [584, 311] on span "Upload 1" at bounding box center [591, 306] width 58 height 22
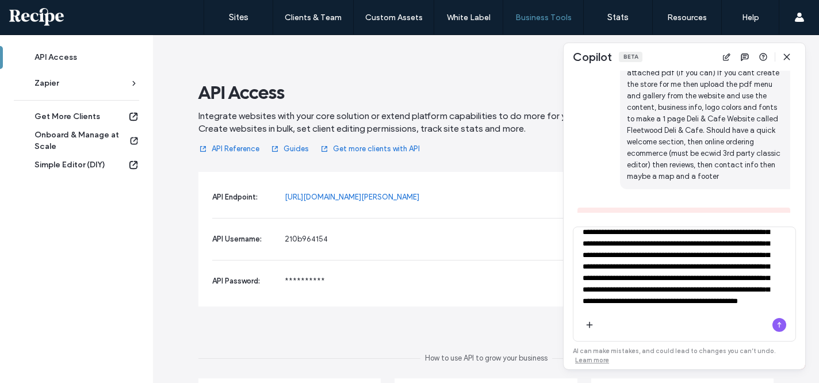
scroll to position [66, 0]
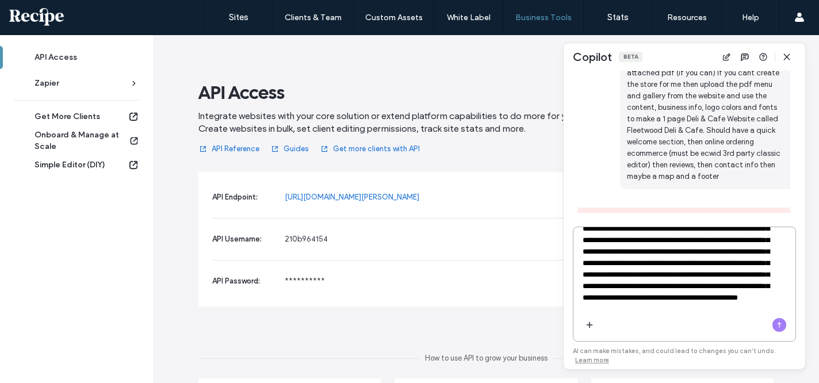
click at [674, 321] on icon "button" at bounding box center [779, 325] width 9 height 9
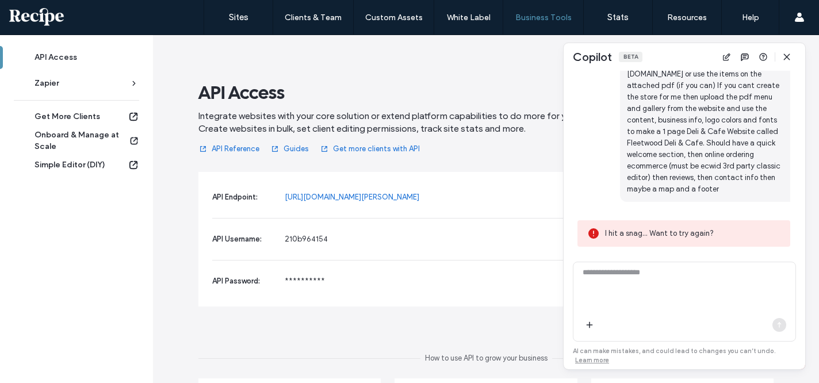
scroll to position [923, 0]
click at [674, 265] on div at bounding box center [685, 287] width 222 height 51
click at [674, 278] on textarea at bounding box center [685, 289] width 222 height 45
paste textarea "**********"
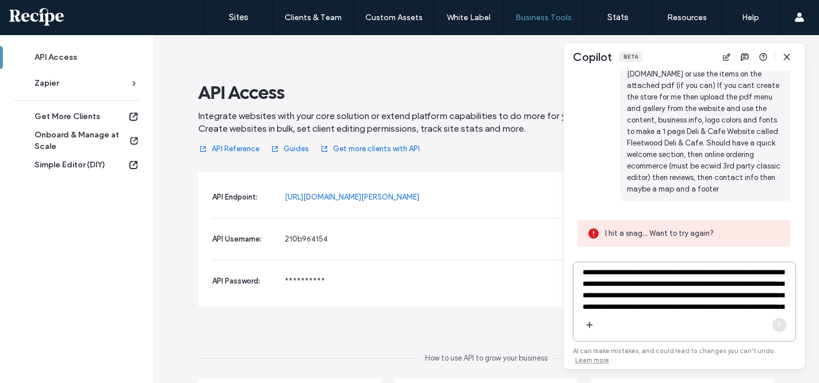
scroll to position [55, 0]
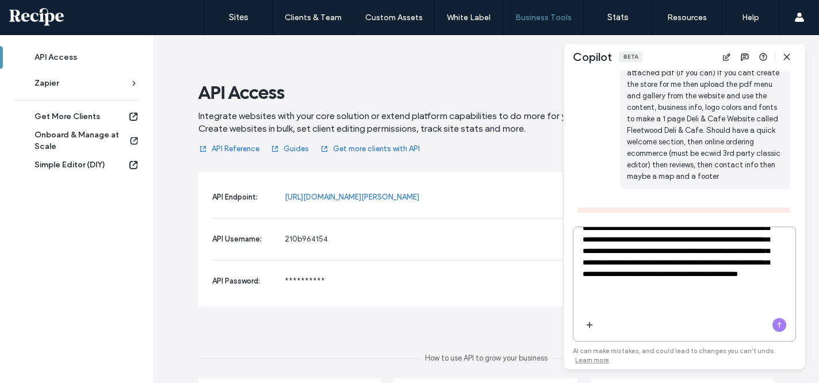
type textarea "**********"
click at [674, 326] on icon "button" at bounding box center [779, 325] width 9 height 9
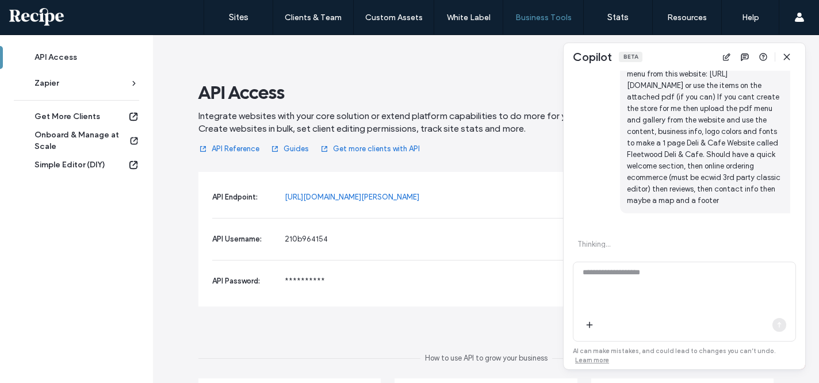
scroll to position [1160, 0]
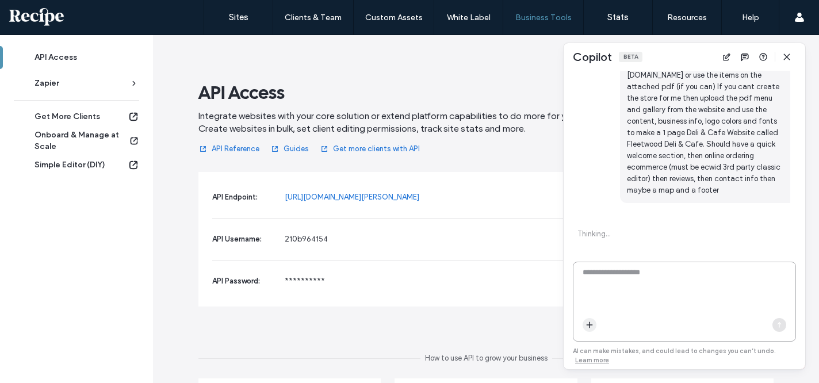
click at [590, 321] on icon "button" at bounding box center [589, 325] width 9 height 9
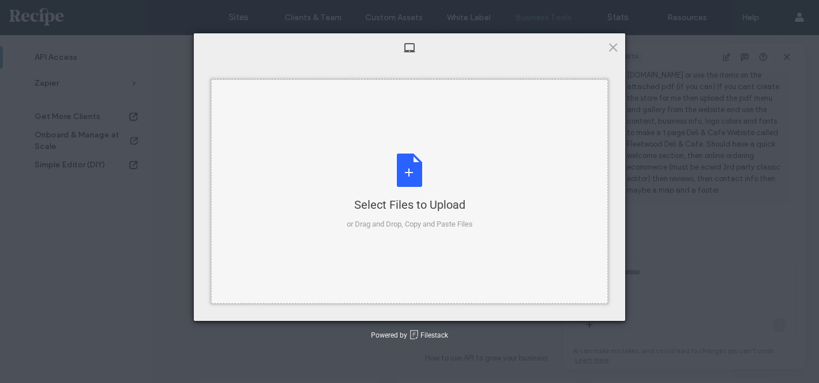
click at [552, 196] on div "Select Files to Upload or Drag and Drop, Copy and Paste Files" at bounding box center [409, 191] width 397 height 224
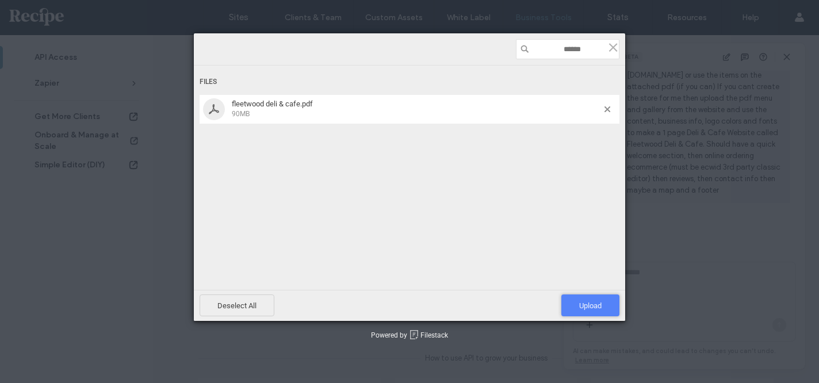
click at [575, 298] on span "Upload 1" at bounding box center [591, 306] width 58 height 22
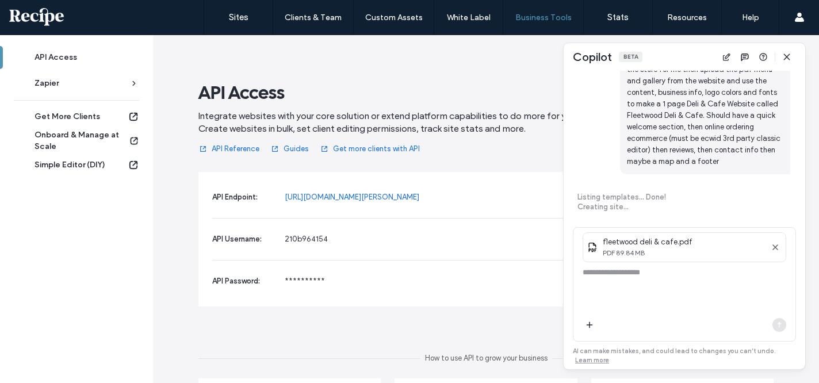
scroll to position [1188, 0]
click at [674, 323] on div at bounding box center [780, 325] width 14 height 14
click at [674, 277] on textarea at bounding box center [685, 289] width 222 height 45
click at [639, 192] on div "How can I help? What Copilot can do Discover all the tasks it can help you with…" at bounding box center [685, 142] width 214 height 143
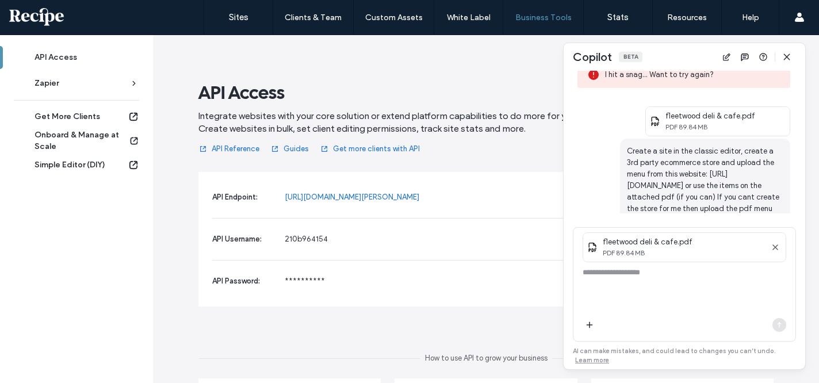
scroll to position [1189, 0]
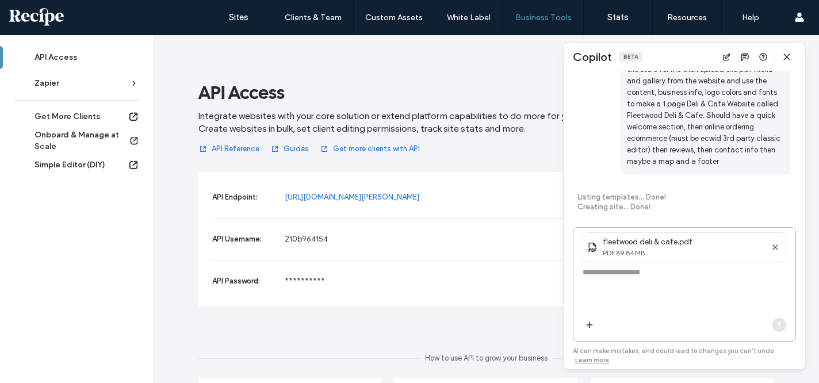
click at [656, 274] on textarea at bounding box center [685, 289] width 222 height 45
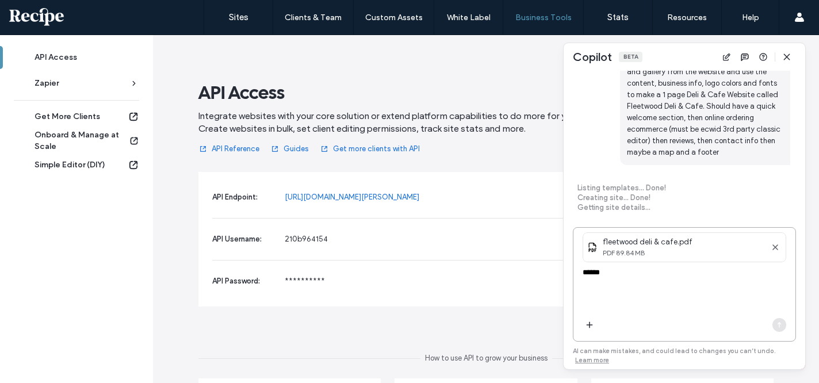
scroll to position [1197, 0]
type textarea "**********"
click at [653, 248] on span "PDF 89.84 MB" at bounding box center [683, 253] width 161 height 10
drag, startPoint x: 653, startPoint y: 247, endPoint x: 670, endPoint y: 178, distance: 71.9
click at [670, 178] on div "How can I help? What Copilot can do Discover all the tasks it can help you with…" at bounding box center [685, 220] width 242 height 299
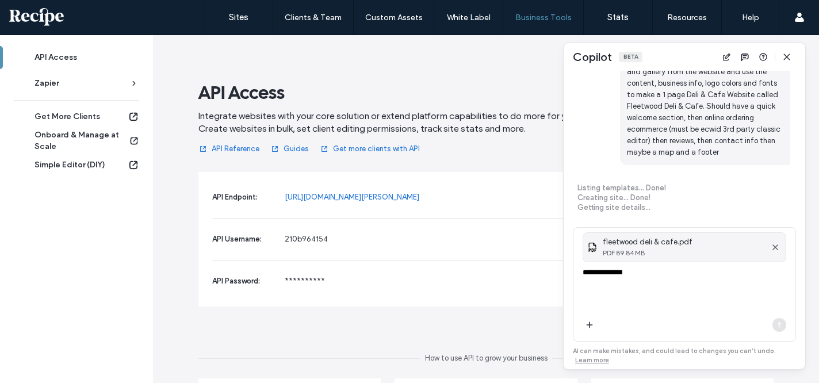
click at [666, 236] on span "fleetwood deli & cafe.pdf" at bounding box center [683, 242] width 161 height 12
drag, startPoint x: 674, startPoint y: 245, endPoint x: 729, endPoint y: 245, distance: 55.2
click at [674, 245] on span "fleetwood deli & cafe.pdf" at bounding box center [683, 242] width 161 height 12
click at [674, 61] on icon "button" at bounding box center [726, 56] width 9 height 9
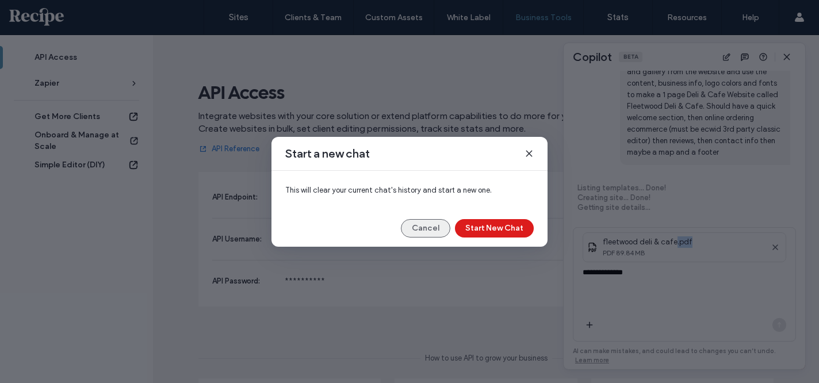
click at [433, 232] on button "Cancel" at bounding box center [425, 228] width 49 height 18
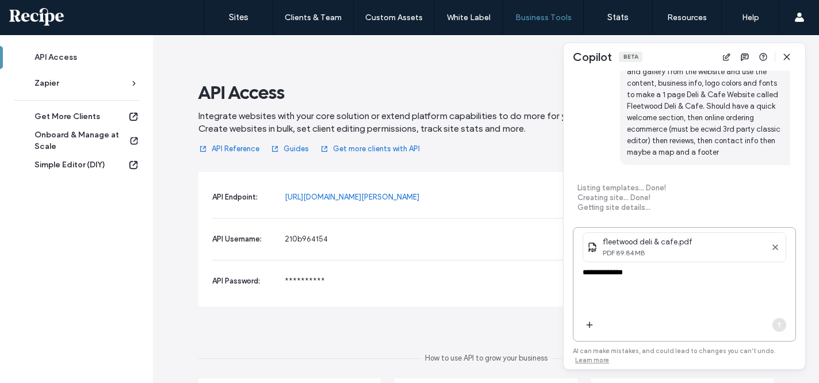
click at [621, 276] on textarea "**********" at bounding box center [685, 289] width 222 height 45
click at [594, 318] on span "button" at bounding box center [590, 325] width 14 height 14
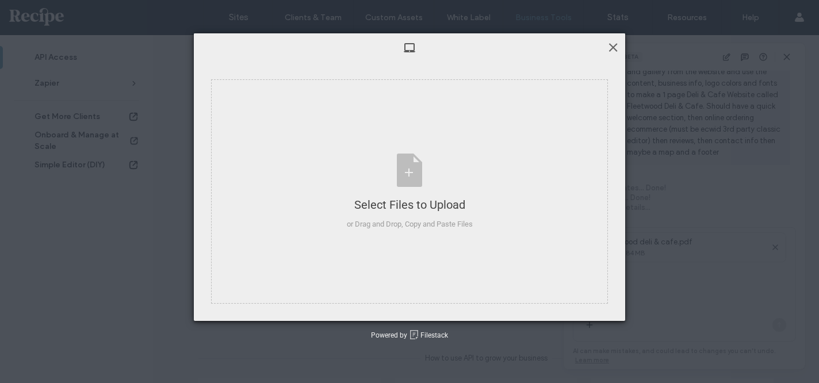
click at [611, 46] on span at bounding box center [613, 47] width 13 height 13
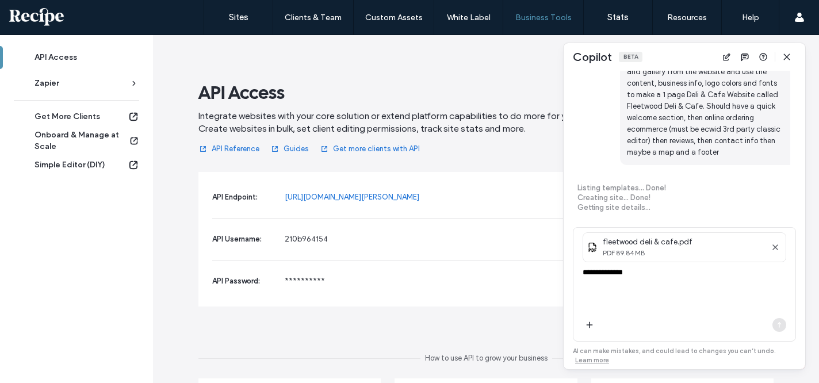
click at [674, 207] on div "Getting site details..." at bounding box center [684, 208] width 213 height 10
click at [674, 323] on div at bounding box center [780, 325] width 14 height 14
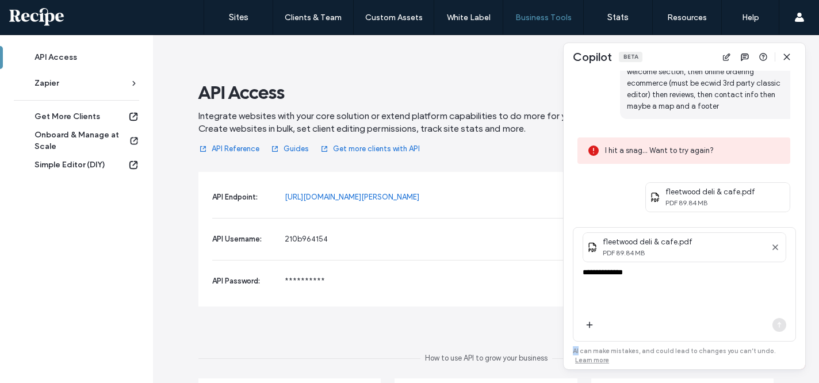
scroll to position [643, 0]
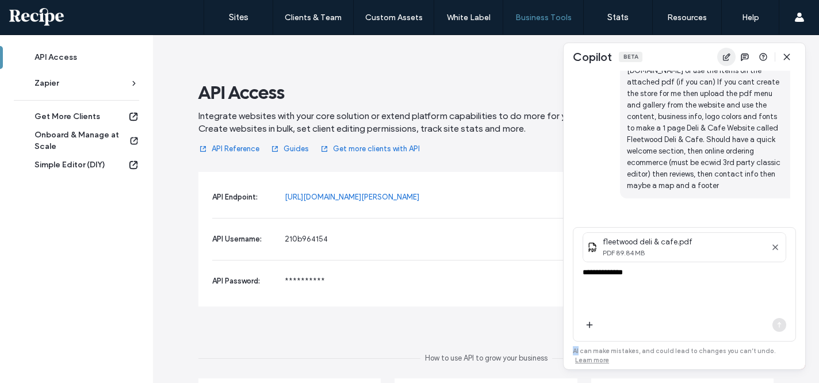
click at [674, 54] on span "button" at bounding box center [727, 57] width 18 height 18
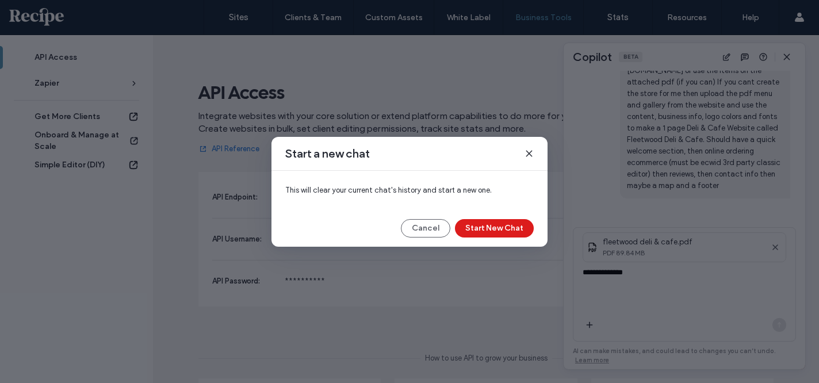
click at [674, 52] on div "Start a new chat This will clear your current chat's history and start a new on…" at bounding box center [409, 191] width 819 height 383
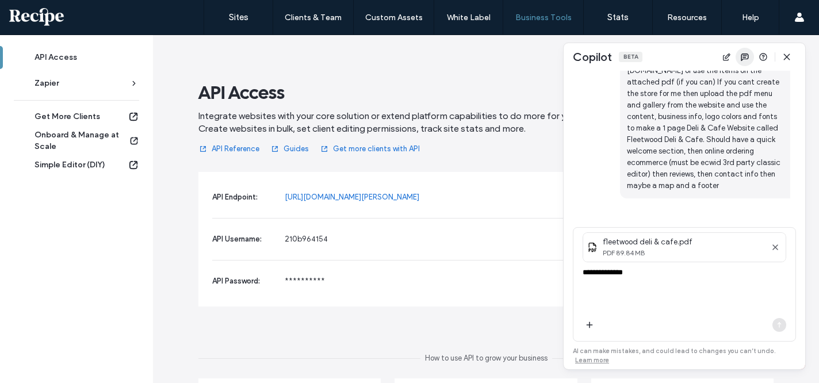
click at [674, 55] on span "button" at bounding box center [745, 57] width 18 height 18
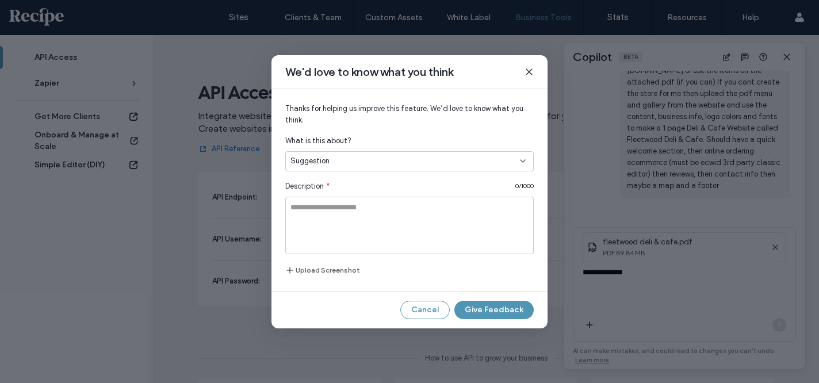
click at [674, 56] on div "We'd love to know what you think Thanks for helping us improve this feature. We…" at bounding box center [409, 191] width 819 height 383
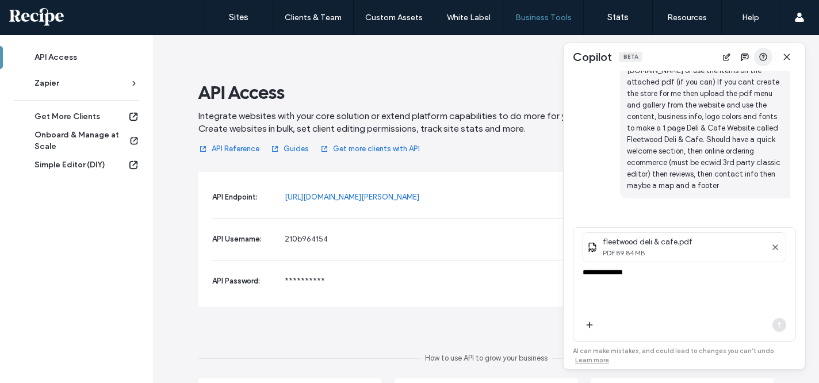
click at [674, 56] on icon "button" at bounding box center [763, 56] width 9 height 9
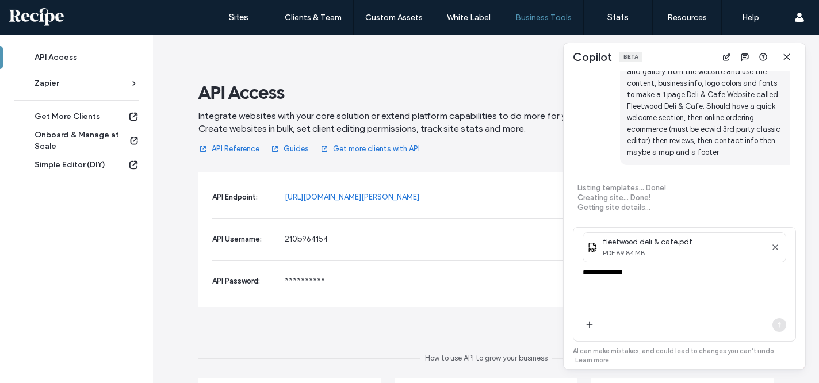
click at [291, 144] on link "Guides" at bounding box center [289, 149] width 39 height 18
click at [672, 199] on div "Creating site... Done!" at bounding box center [684, 198] width 213 height 10
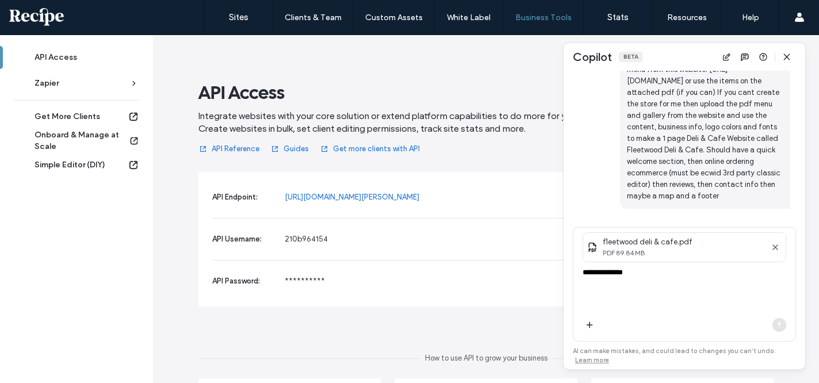
scroll to position [1146, 0]
click at [674, 66] on div "Copilot Beta" at bounding box center [685, 57] width 242 height 28
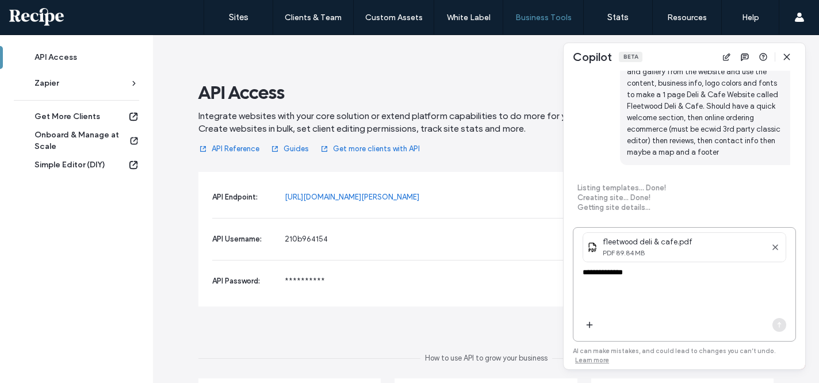
click at [646, 288] on textarea "**********" at bounding box center [685, 289] width 222 height 45
drag, startPoint x: 643, startPoint y: 276, endPoint x: 648, endPoint y: 241, distance: 35.4
click at [648, 241] on div "**********" at bounding box center [685, 271] width 222 height 86
click at [657, 189] on div "Listing templates... Done!" at bounding box center [684, 189] width 213 height 10
click at [69, 86] on div "Zapier" at bounding box center [82, 84] width 94 height 12
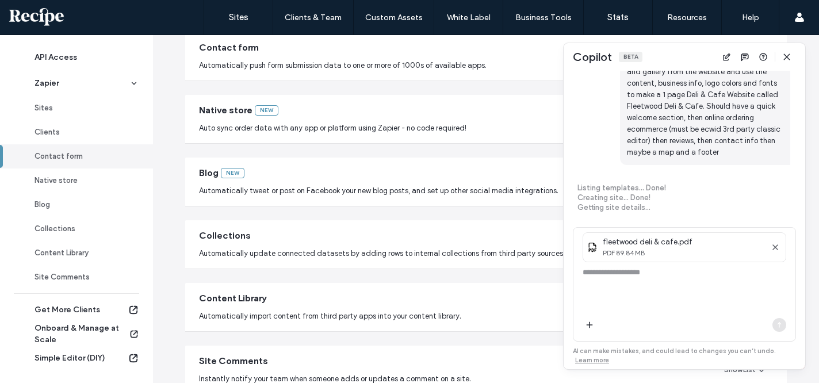
click at [357, 125] on span "Auto sync order data with any app or platform using Zapier - no code required!" at bounding box center [333, 129] width 268 height 12
drag, startPoint x: 689, startPoint y: 48, endPoint x: 667, endPoint y: 87, distance: 44.3
click at [667, 87] on div "Copilot Beta How can I help? What Copilot can do Discover all the tasks it can …" at bounding box center [685, 206] width 242 height 326
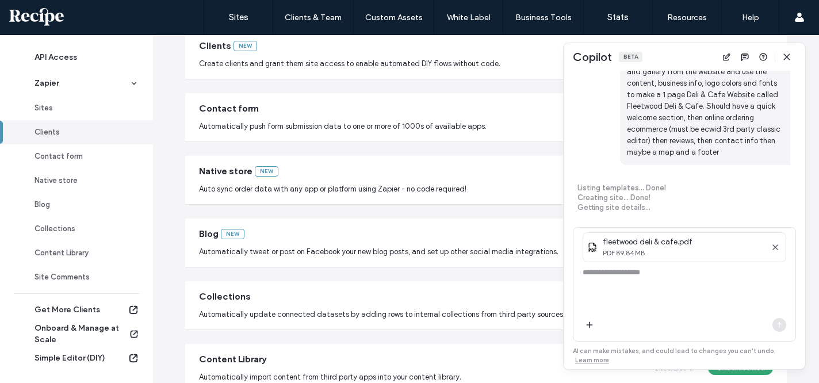
click at [200, 173] on span "Native store" at bounding box center [226, 171] width 54 height 13
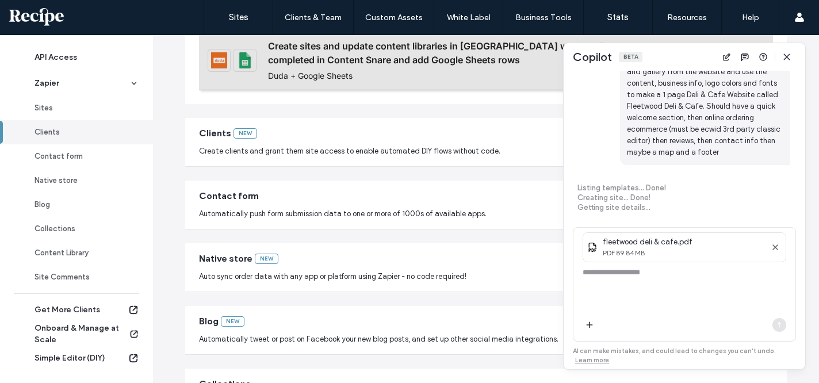
click at [234, 135] on div "New" at bounding box center [246, 133] width 24 height 10
click at [304, 154] on span "Create clients and grant them site access to enable automated DIY flows without…" at bounding box center [350, 152] width 302 height 12
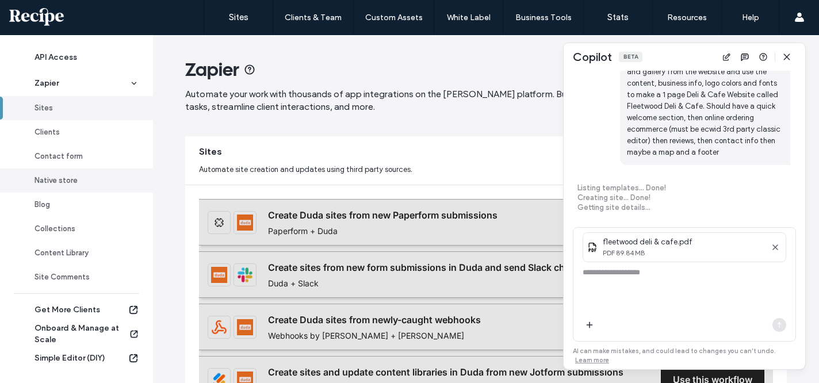
click at [64, 173] on link "Native store" at bounding box center [76, 181] width 153 height 24
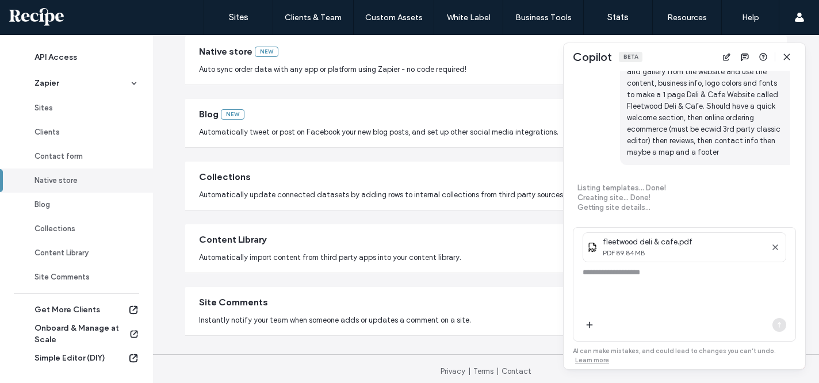
click at [238, 106] on div "Blog New Automatically tweet or post on Facebook your new blog posts, and set u…" at bounding box center [486, 123] width 602 height 48
click at [264, 73] on span "Auto sync order data with any app or platform using Zapier - no code required!" at bounding box center [333, 70] width 268 height 12
click at [674, 245] on icon "button" at bounding box center [775, 247] width 9 height 9
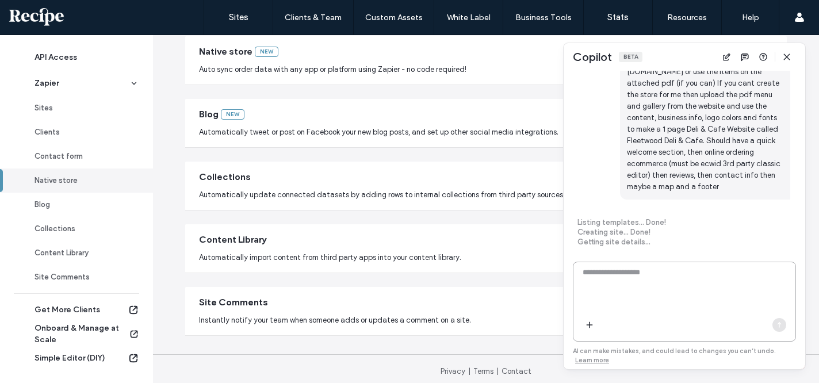
click at [674, 294] on textarea at bounding box center [685, 289] width 222 height 45
click at [674, 165] on span "Create a site in the classic editor, create a 3rd party ecommerce store and upl…" at bounding box center [705, 112] width 170 height 175
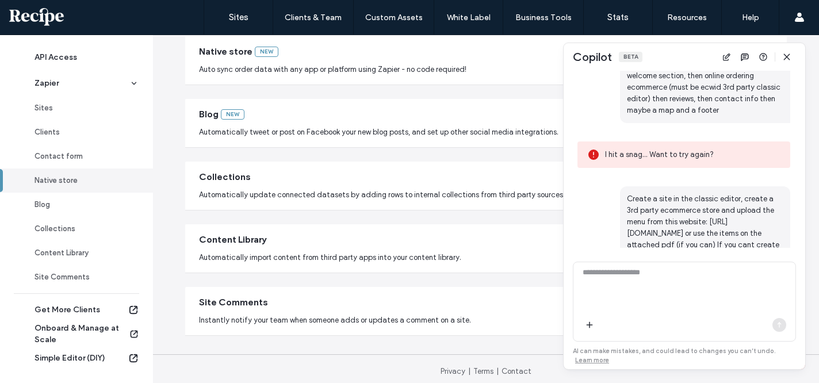
click at [674, 161] on span "I hit a snag... Want to try again?" at bounding box center [693, 155] width 176 height 12
click at [674, 55] on use "button" at bounding box center [726, 57] width 7 height 7
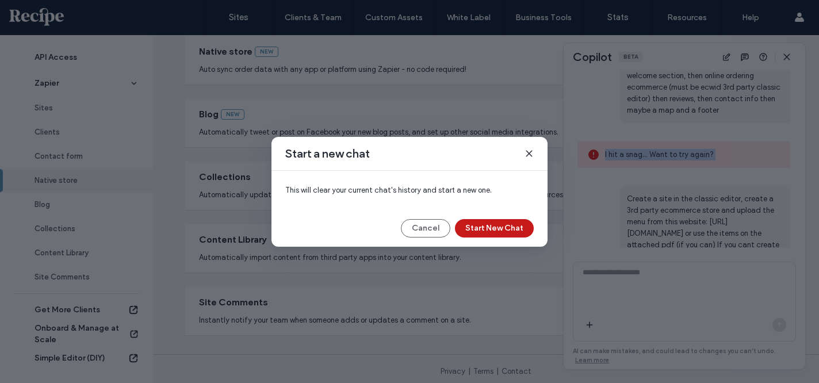
click at [525, 230] on button "Start New Chat" at bounding box center [494, 228] width 79 height 18
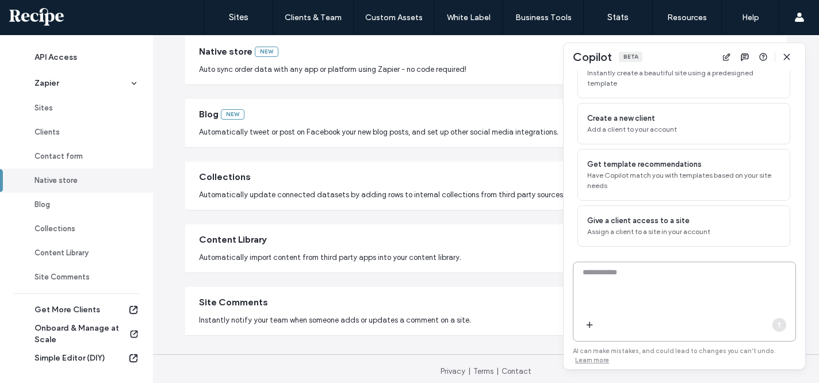
click at [592, 284] on textarea at bounding box center [685, 289] width 222 height 45
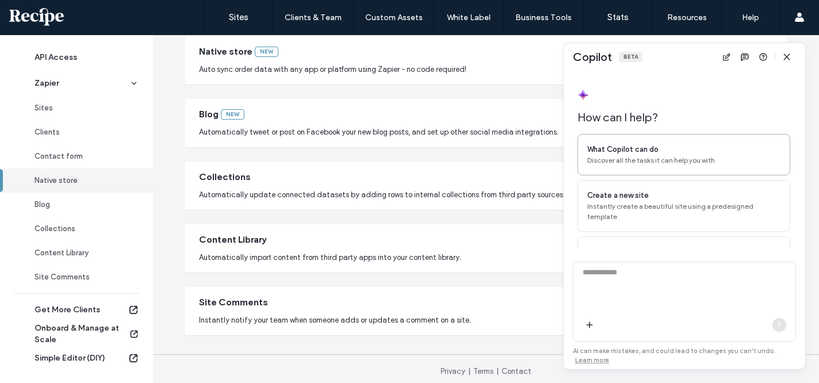
click at [661, 159] on span "Discover all the tasks it can help you with" at bounding box center [683, 160] width 193 height 10
type textarea "**********"
drag, startPoint x: 688, startPoint y: 277, endPoint x: 688, endPoint y: 196, distance: 81.1
click at [674, 196] on div "**********" at bounding box center [685, 220] width 242 height 299
click at [589, 326] on use "button" at bounding box center [590, 325] width 6 height 6
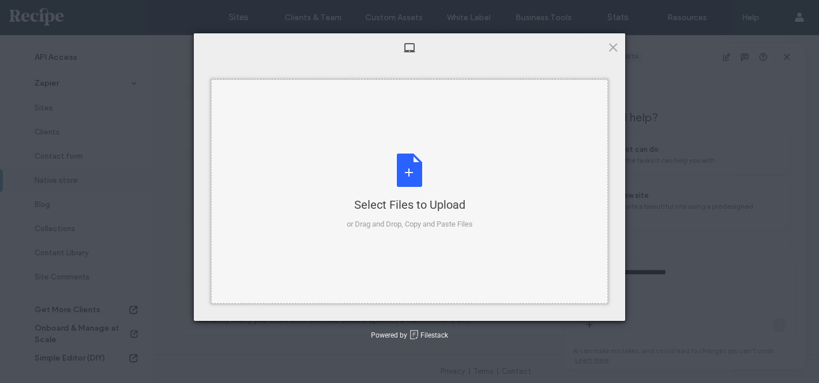
click at [427, 207] on div "Select Files to Upload" at bounding box center [410, 205] width 126 height 16
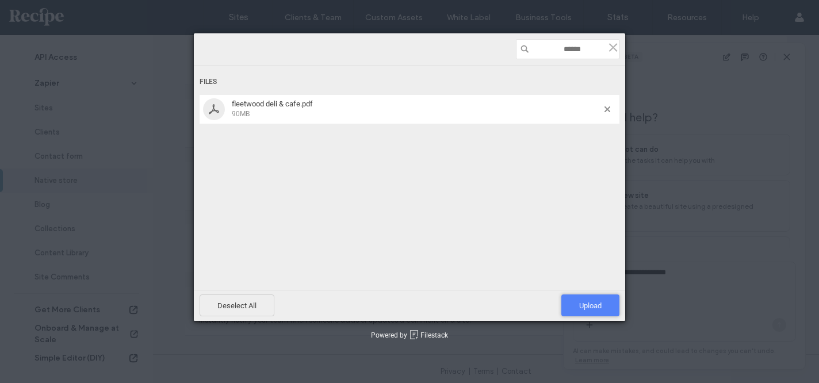
click at [577, 297] on span "Upload 1" at bounding box center [591, 306] width 58 height 22
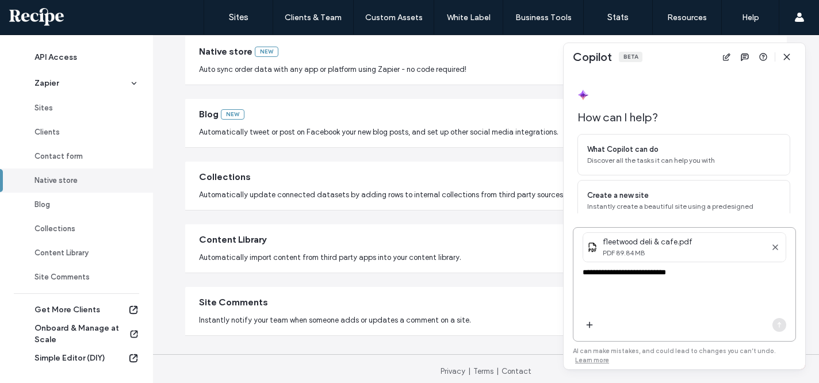
drag, startPoint x: 715, startPoint y: 279, endPoint x: 716, endPoint y: 177, distance: 102.4
click at [674, 177] on div "**********" at bounding box center [685, 220] width 242 height 299
type textarea "**********"
click at [674, 324] on div at bounding box center [780, 325] width 14 height 14
click at [674, 318] on div at bounding box center [685, 328] width 222 height 28
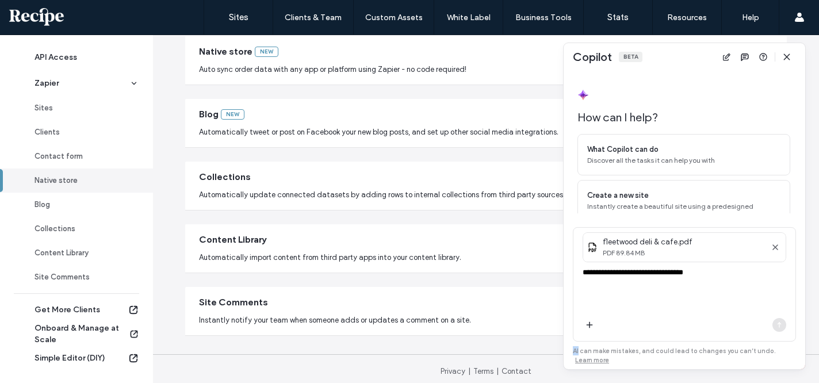
click at [674, 318] on div at bounding box center [685, 328] width 222 height 28
click at [661, 255] on span "PDF 89.84 MB" at bounding box center [683, 253] width 161 height 10
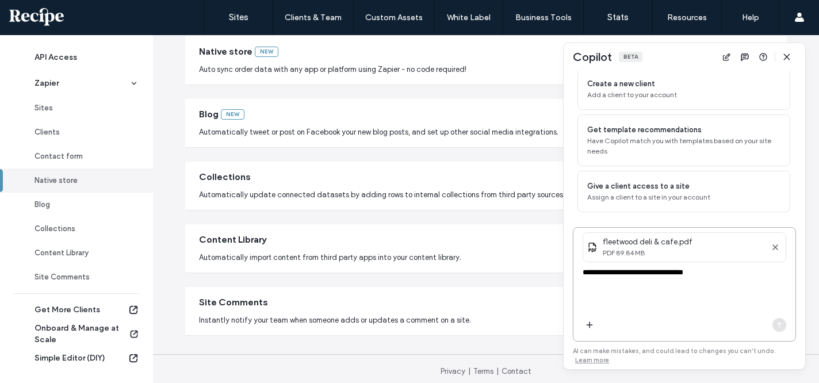
click at [655, 268] on textarea "**********" at bounding box center [685, 289] width 222 height 45
click at [655, 284] on textarea "**********" at bounding box center [685, 289] width 222 height 45
click at [649, 269] on textarea "**********" at bounding box center [685, 289] width 222 height 45
click at [674, 60] on span "button" at bounding box center [787, 57] width 18 height 18
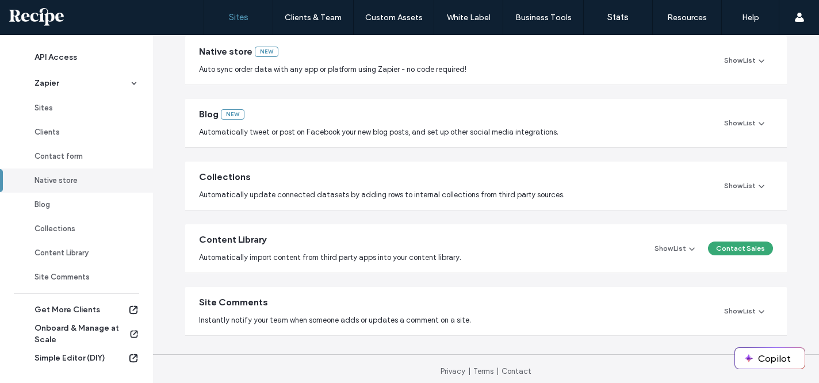
click at [232, 20] on label "Sites" at bounding box center [239, 17] width 20 height 10
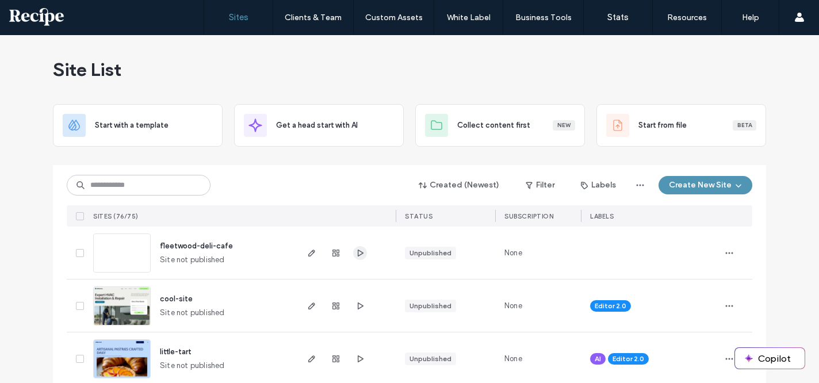
click at [358, 250] on icon "button" at bounding box center [360, 253] width 9 height 9
click at [78, 253] on icon at bounding box center [80, 252] width 5 height 3
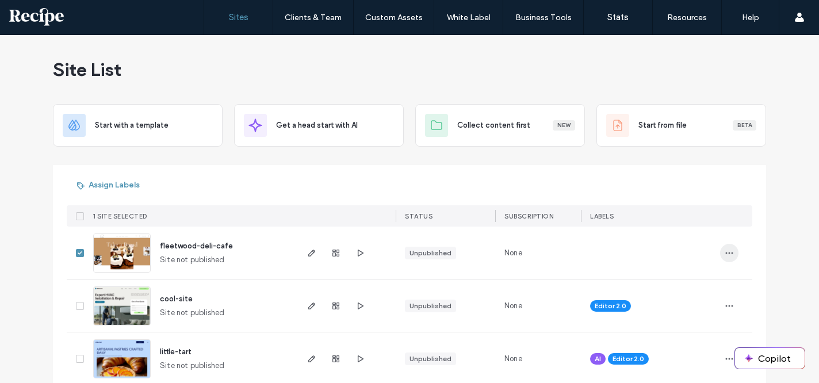
click at [674, 245] on span "button" at bounding box center [729, 253] width 18 height 18
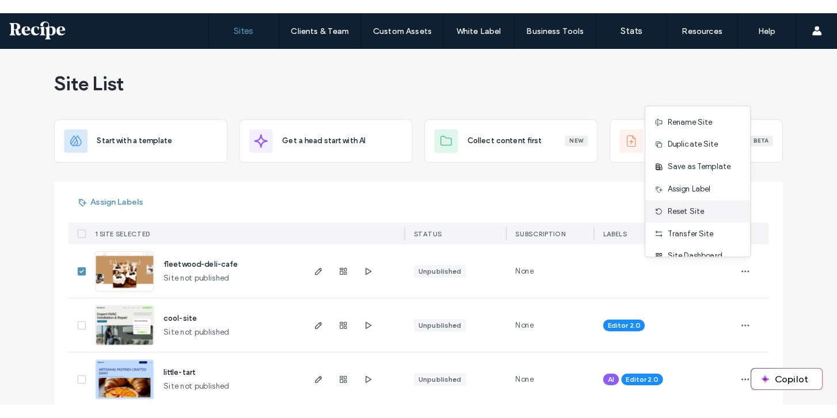
scroll to position [37, 0]
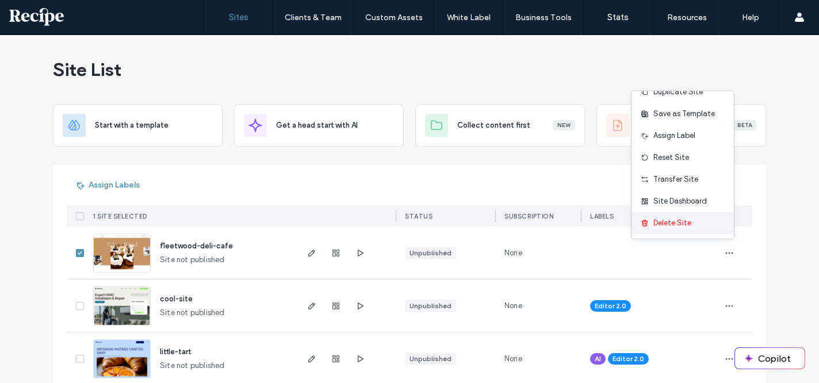
click at [674, 228] on span "Delete Site" at bounding box center [673, 224] width 38 height 12
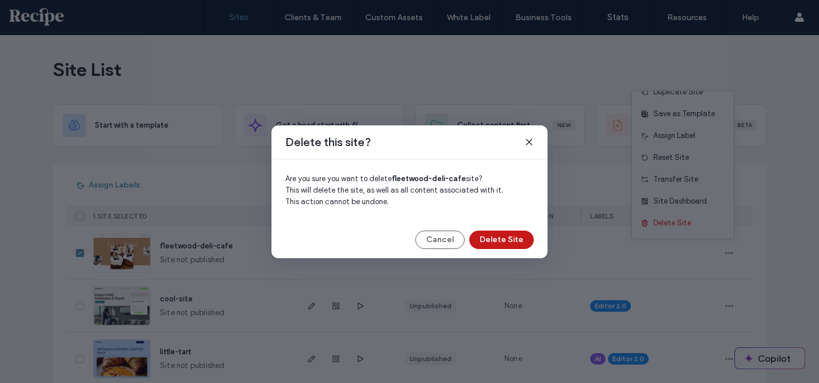
click at [500, 237] on button "Delete Site" at bounding box center [502, 240] width 64 height 18
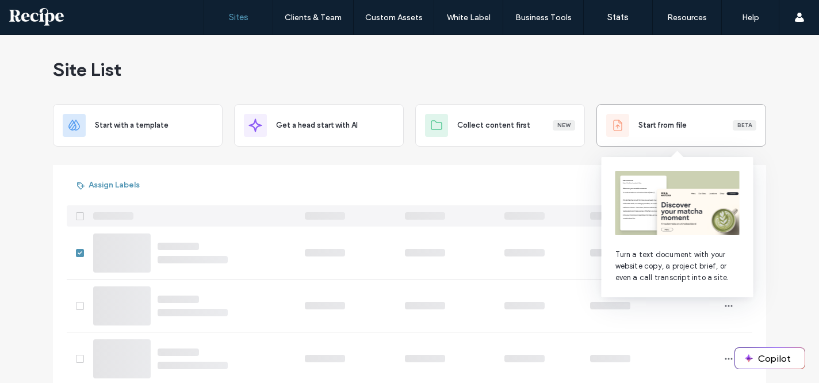
click at [674, 133] on div "Start from file Beta" at bounding box center [681, 125] width 150 height 23
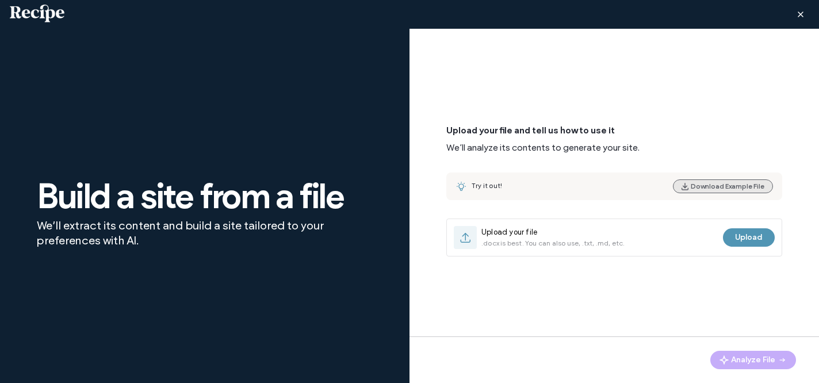
click at [674, 186] on button "Download Example File" at bounding box center [723, 187] width 100 height 14
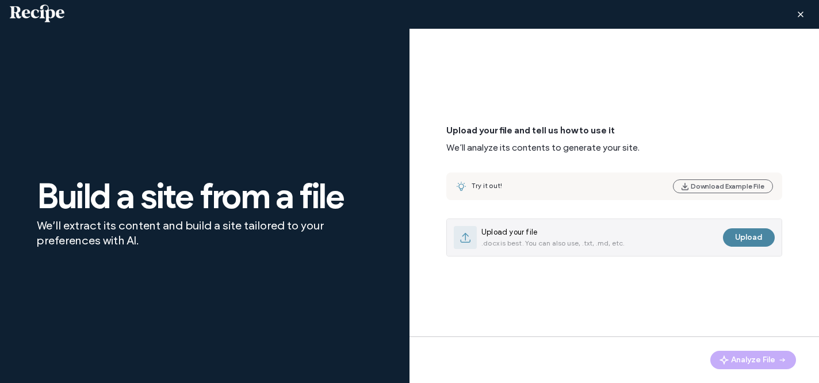
click at [674, 239] on button "Upload" at bounding box center [749, 237] width 52 height 18
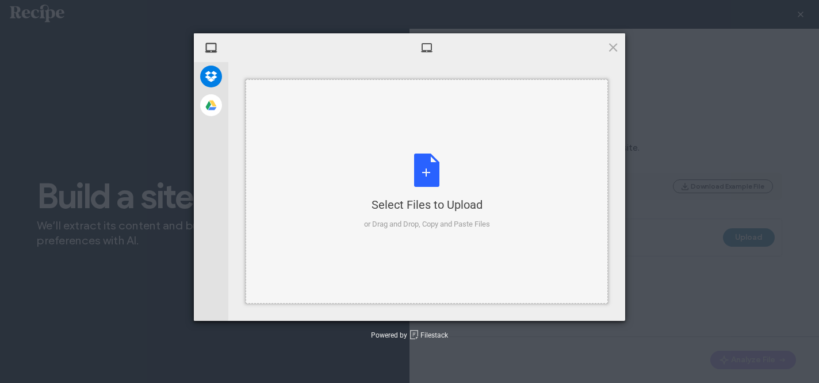
click at [438, 142] on div "Select Files to Upload or Drag and Drop, Copy and Paste Files" at bounding box center [427, 191] width 363 height 224
click at [410, 114] on div "Select Files to Upload or Drag and Drop, Copy and Paste Files" at bounding box center [427, 191] width 363 height 224
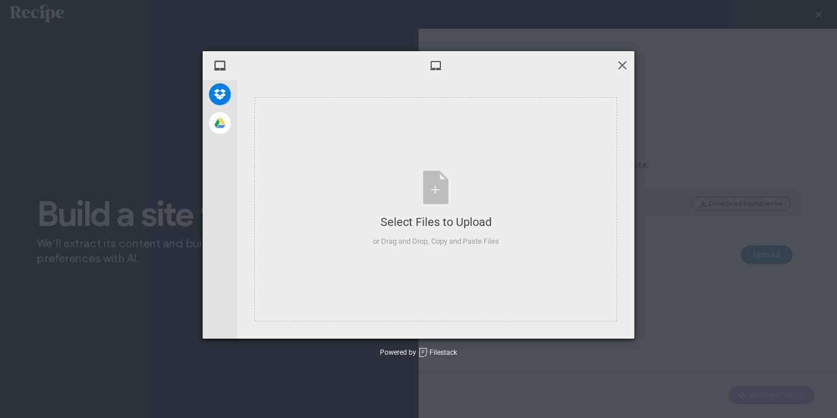
click at [626, 67] on span at bounding box center [622, 65] width 13 height 13
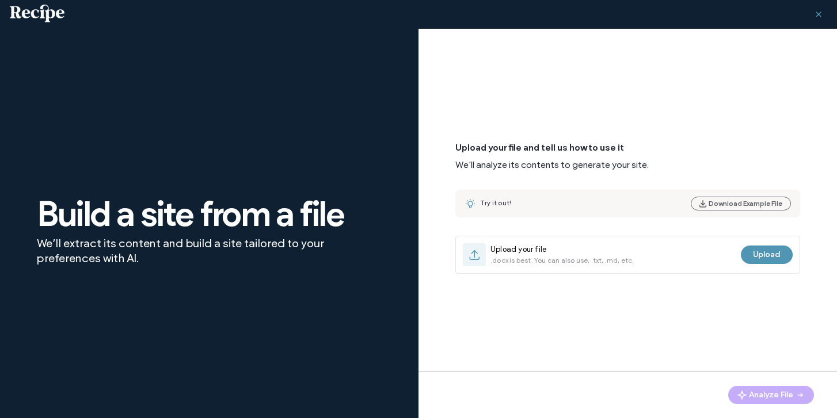
click at [674, 20] on span "button" at bounding box center [818, 14] width 18 height 18
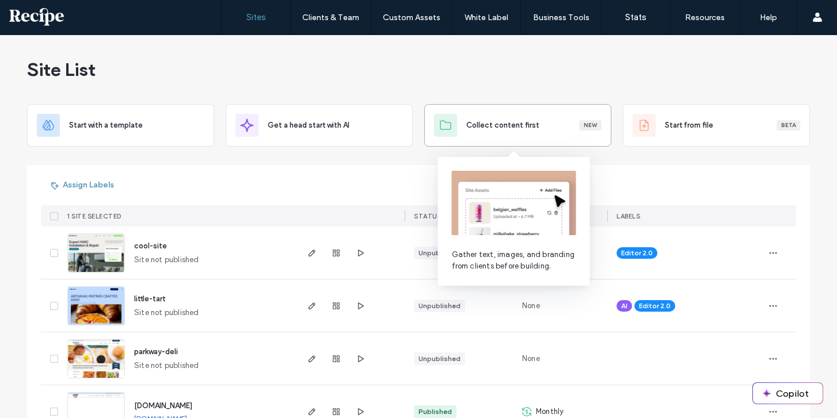
click at [485, 123] on span "Collect content first" at bounding box center [502, 126] width 73 height 12
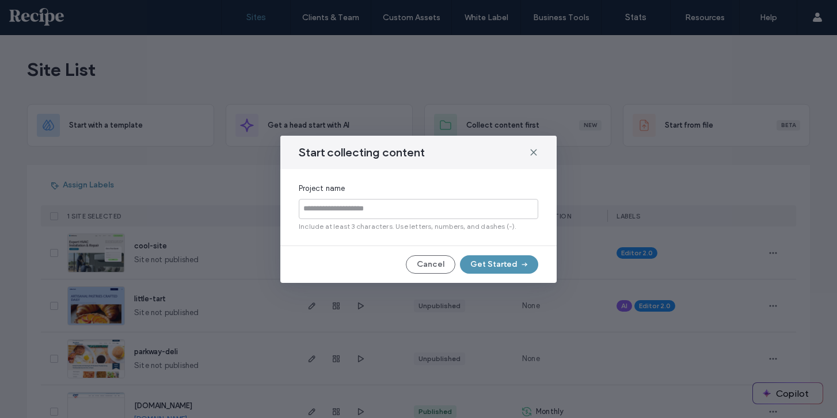
click at [367, 210] on input at bounding box center [418, 209] width 239 height 20
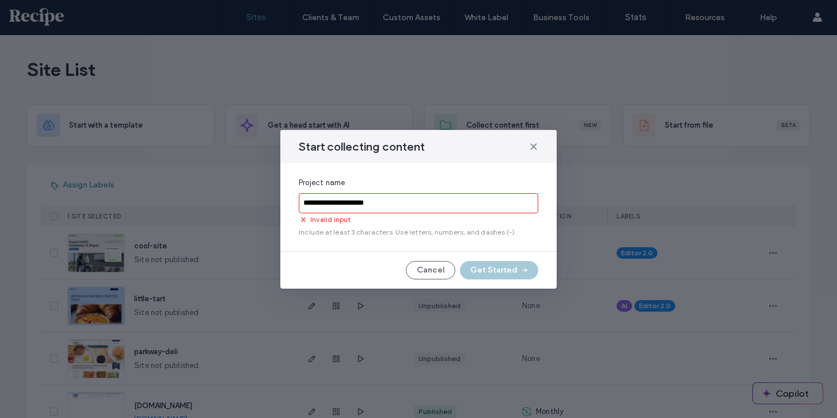
drag, startPoint x: 356, startPoint y: 201, endPoint x: 363, endPoint y: 200, distance: 7.0
click at [363, 200] on input "**********" at bounding box center [418, 203] width 239 height 20
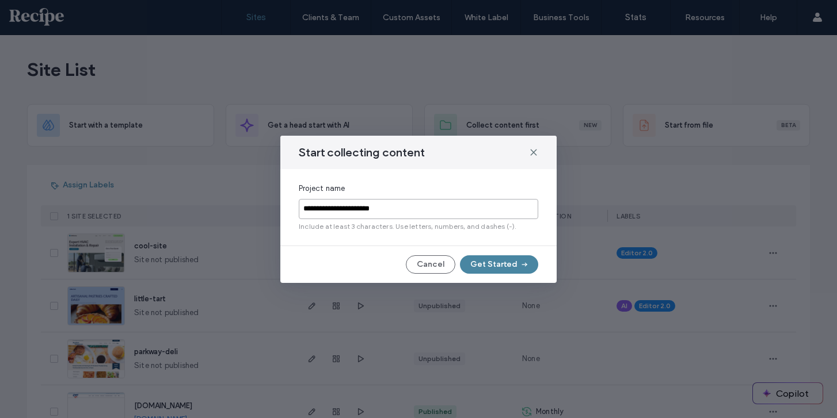
type input "**********"
click at [494, 266] on button "Get Started" at bounding box center [499, 264] width 78 height 18
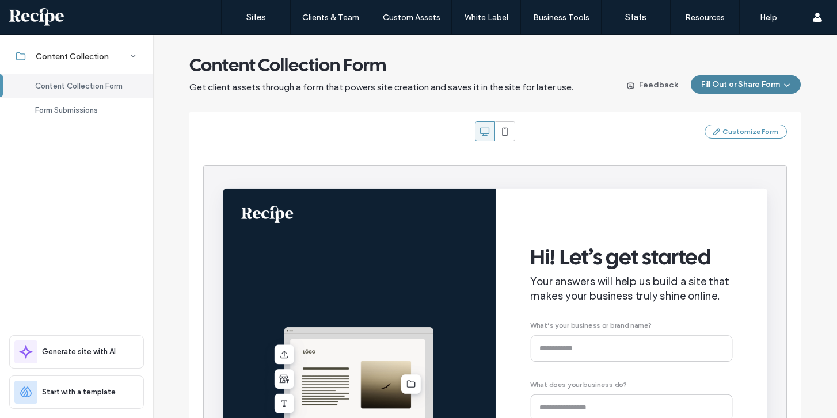
click at [674, 81] on button "Fill Out or Share Form" at bounding box center [745, 84] width 110 height 18
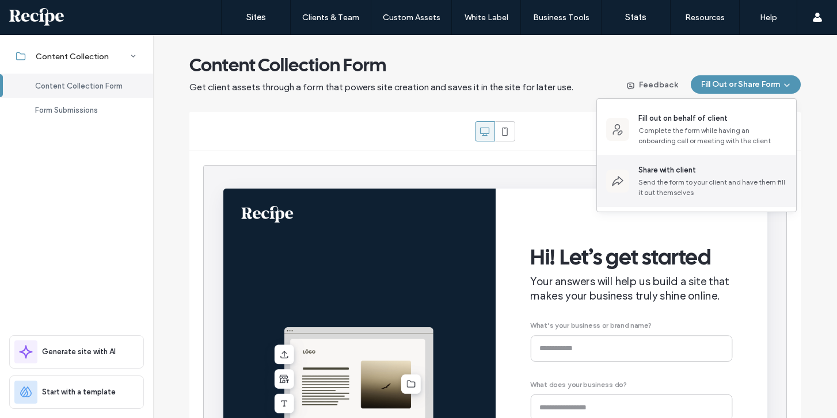
click at [674, 199] on div "Share with client Send the form to your client and have them fill it out themse…" at bounding box center [696, 181] width 199 height 52
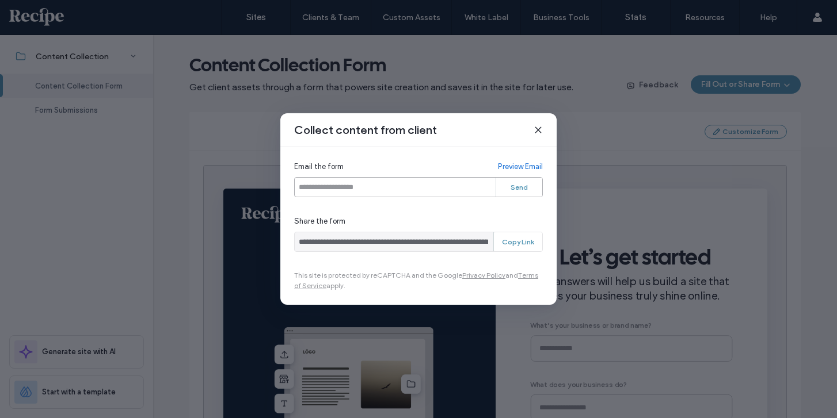
click at [417, 192] on input "email" at bounding box center [418, 187] width 249 height 20
click at [414, 169] on div "Email the form Preview Email" at bounding box center [418, 167] width 249 height 12
click at [538, 128] on icon at bounding box center [537, 129] width 9 height 9
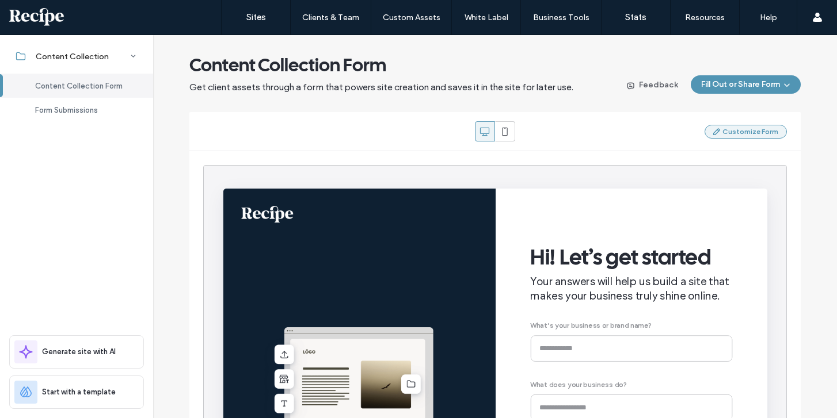
click at [674, 133] on button "Customize Form" at bounding box center [745, 132] width 82 height 14
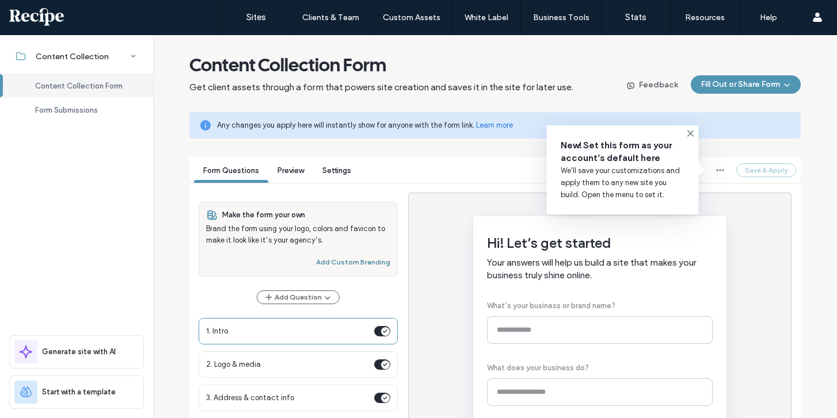
click at [341, 259] on button "Add Custom Branding" at bounding box center [353, 262] width 74 height 14
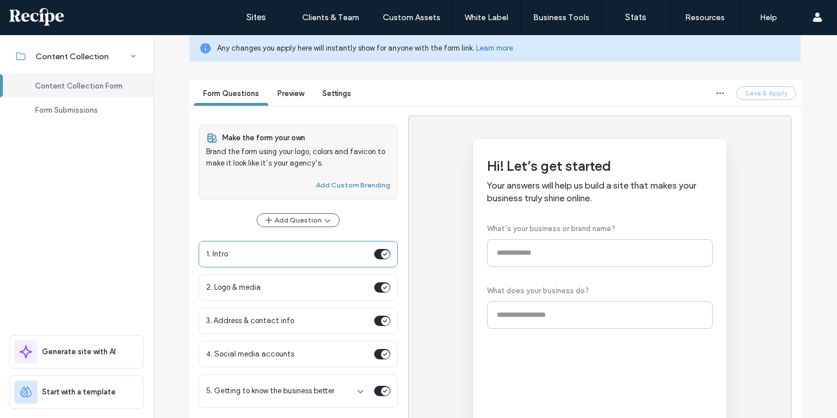
scroll to position [78, 0]
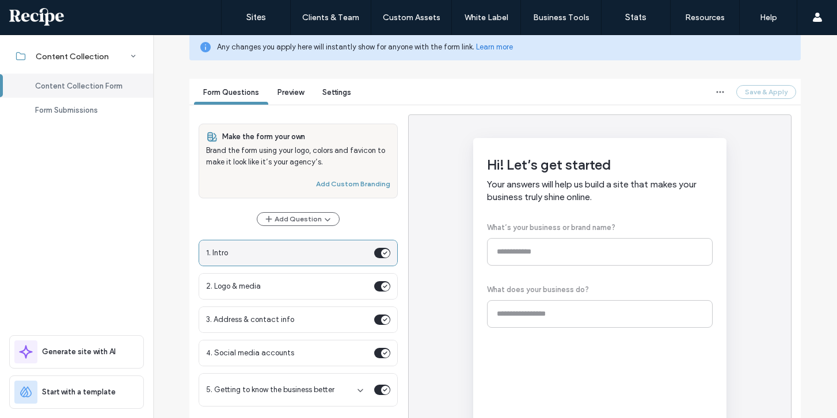
click at [348, 257] on span "1. Intro" at bounding box center [287, 253] width 163 height 12
click at [329, 226] on button "Add Question" at bounding box center [298, 219] width 83 height 14
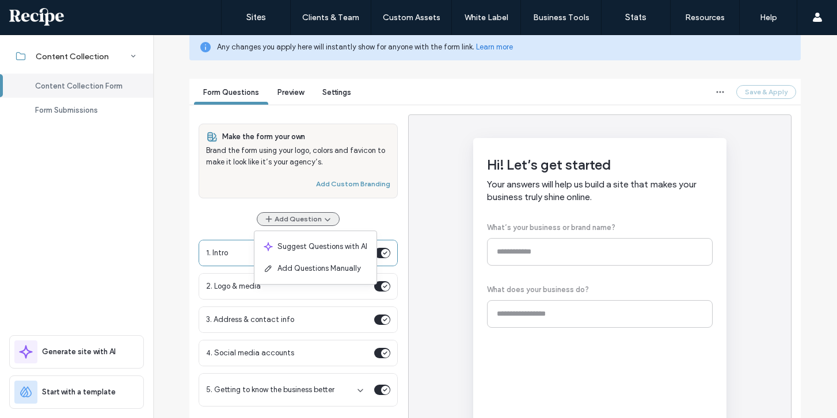
click at [328, 220] on button "Add Question" at bounding box center [298, 219] width 83 height 14
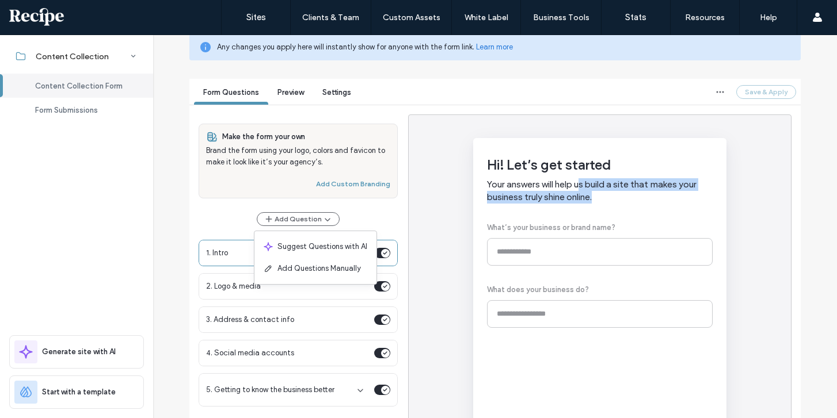
drag, startPoint x: 580, startPoint y: 181, endPoint x: 560, endPoint y: 236, distance: 58.6
click at [561, 238] on div "Hi! Let’s get started Your answers will help us build a site that makes your bu…" at bounding box center [600, 301] width 226 height 288
click at [560, 236] on div "Hi! Let’s get started Your answers will help us build a site that makes your bu…" at bounding box center [600, 301] width 226 height 288
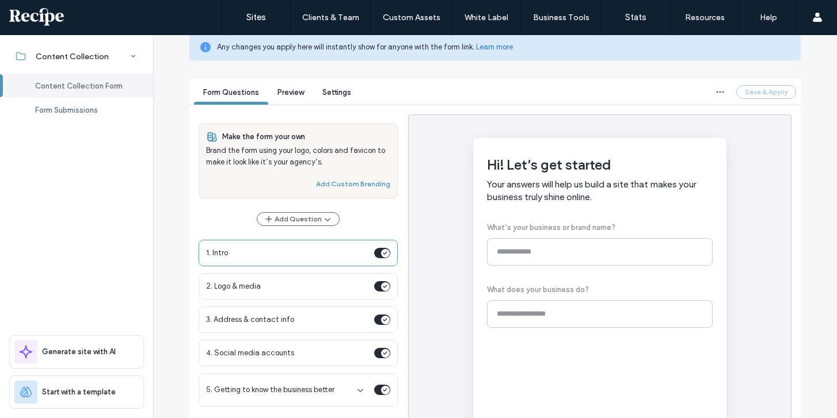
click at [562, 259] on div "Hi! Let’s get started Your answers will help us build a site that makes your bu…" at bounding box center [600, 301] width 226 height 288
click at [548, 251] on div "Hi! Let’s get started Your answers will help us build a site that makes your bu…" at bounding box center [600, 301] width 226 height 288
click at [674, 94] on icon "button" at bounding box center [719, 91] width 9 height 9
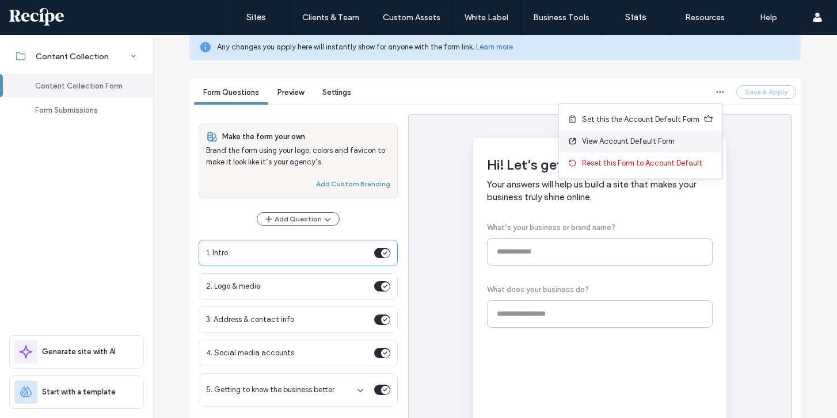
click at [665, 141] on span "View Account Default Form" at bounding box center [628, 142] width 93 height 12
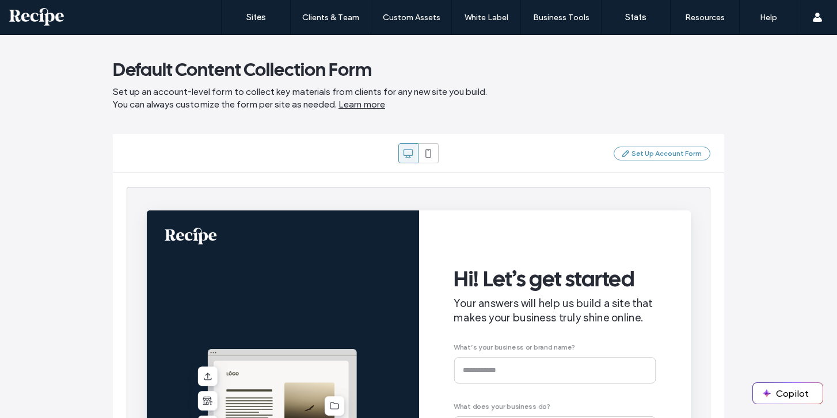
scroll to position [174, 0]
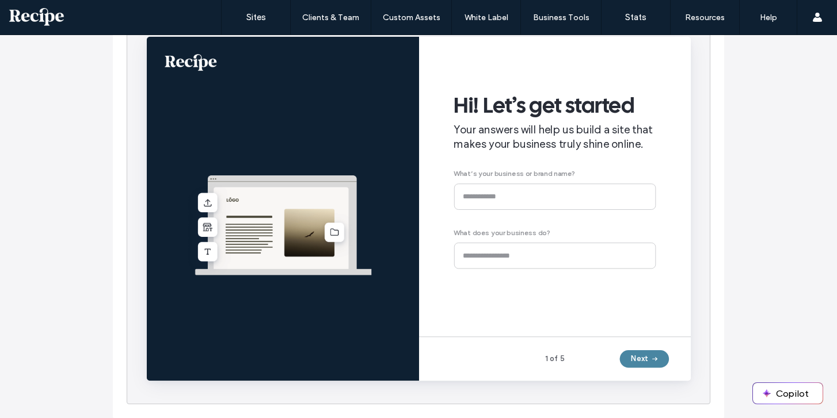
click at [670, 372] on button "Next" at bounding box center [670, 376] width 52 height 18
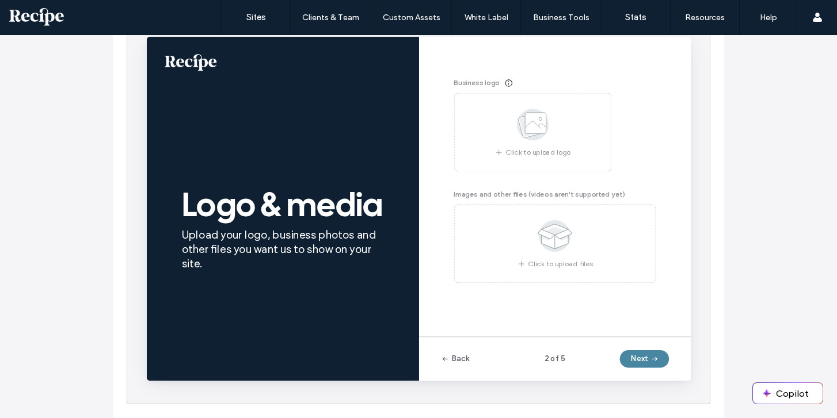
click at [670, 372] on button "Next" at bounding box center [670, 376] width 52 height 18
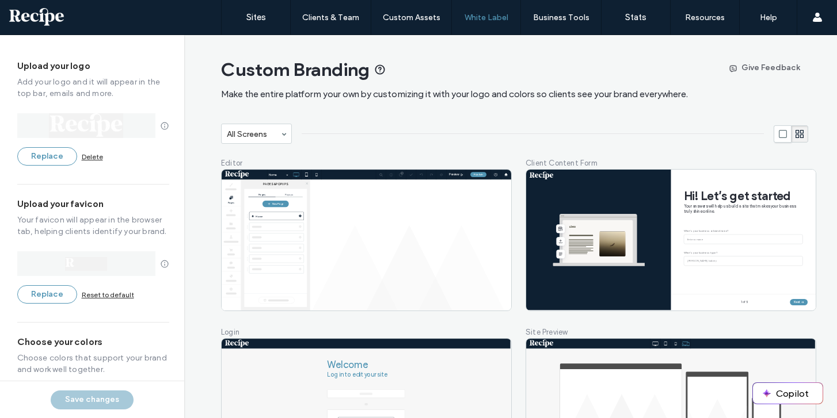
click at [283, 132] on span at bounding box center [284, 134] width 5 height 5
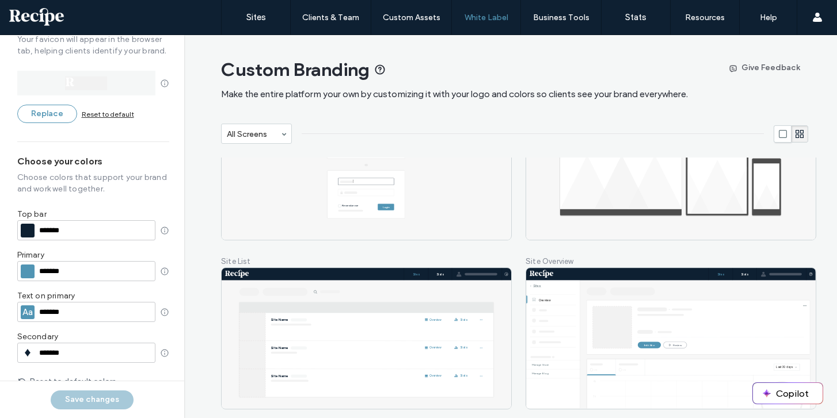
scroll to position [295, 0]
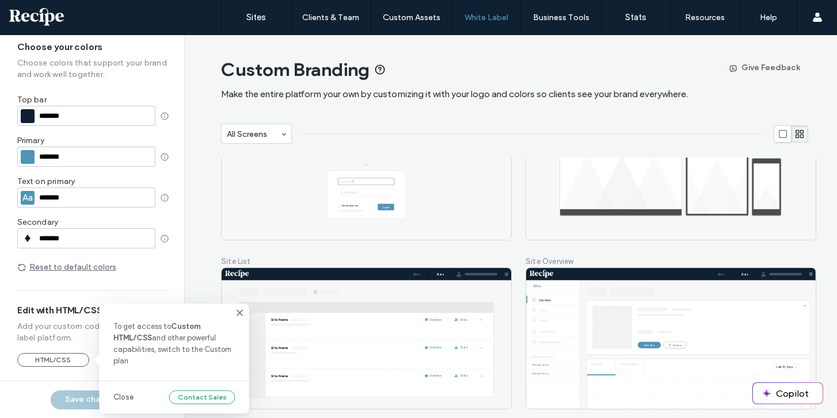
click at [63, 358] on div "HTML/CSS" at bounding box center [53, 360] width 72 height 14
click at [117, 385] on div "Close Contact Sales" at bounding box center [175, 397] width 150 height 32
click at [120, 398] on link "Close" at bounding box center [123, 398] width 20 height 12
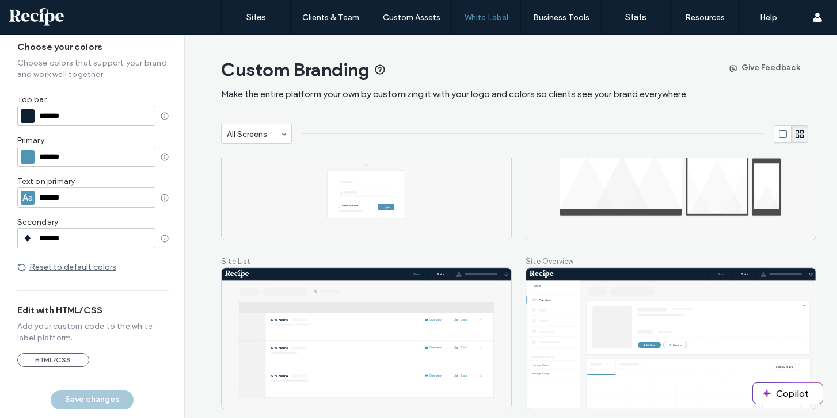
scroll to position [0, 0]
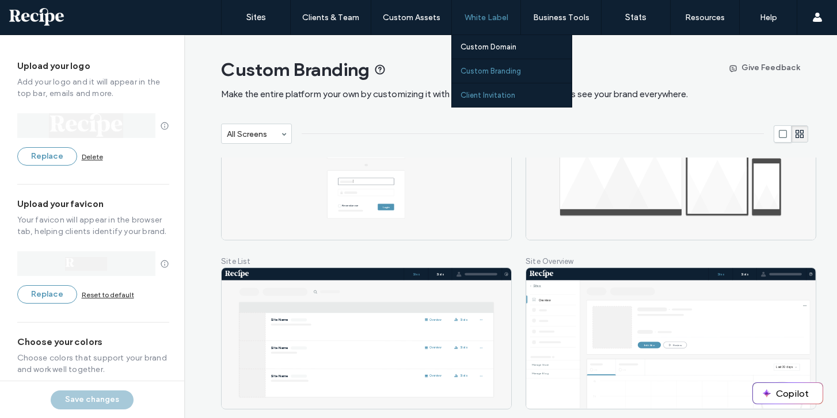
click at [484, 91] on label "Client Invitation" at bounding box center [487, 95] width 55 height 9
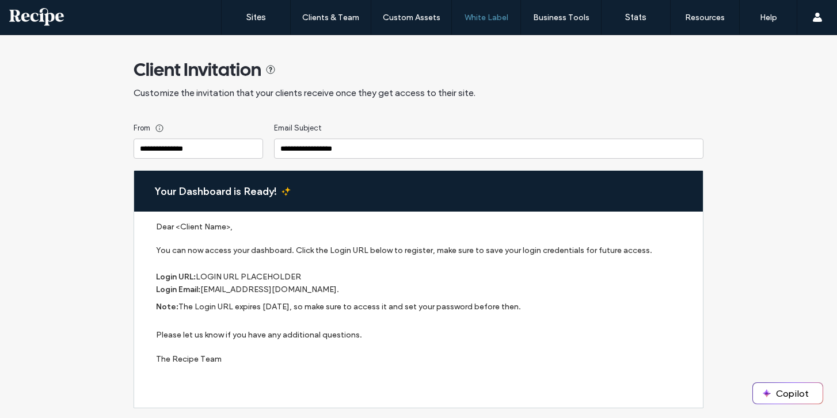
scroll to position [33, 0]
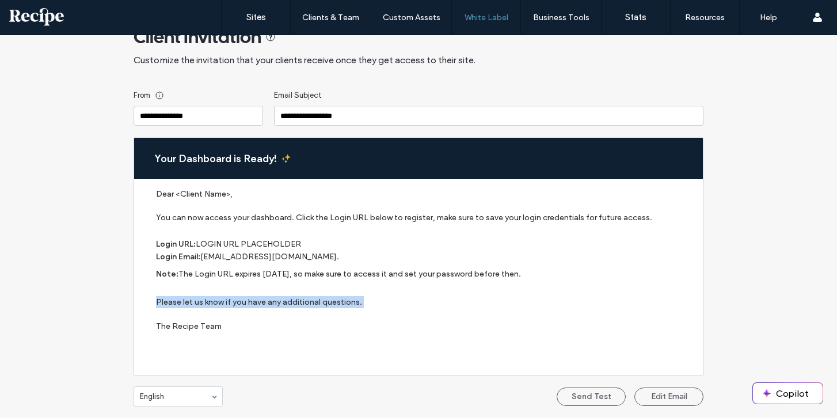
drag, startPoint x: 285, startPoint y: 318, endPoint x: 282, endPoint y: 282, distance: 35.8
click at [285, 283] on label "Please let us know if you have any additional questions. The Recipe Team" at bounding box center [423, 314] width 535 height 68
click at [282, 282] on label "Please let us know if you have any additional questions. The Recipe Team" at bounding box center [423, 314] width 535 height 68
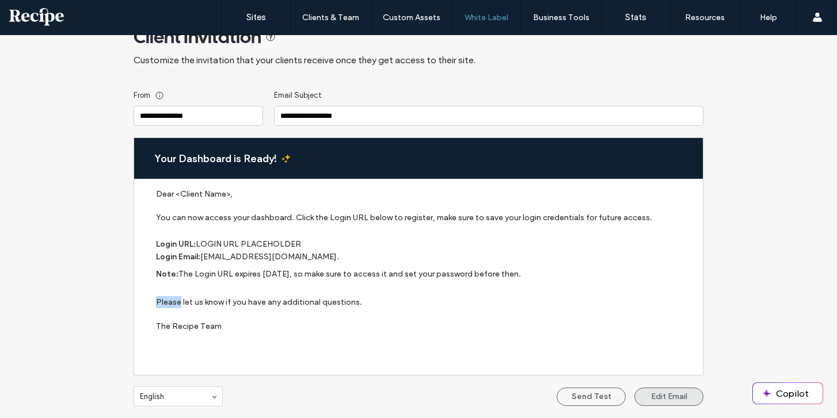
click at [634, 396] on button "Edit Email" at bounding box center [668, 397] width 69 height 18
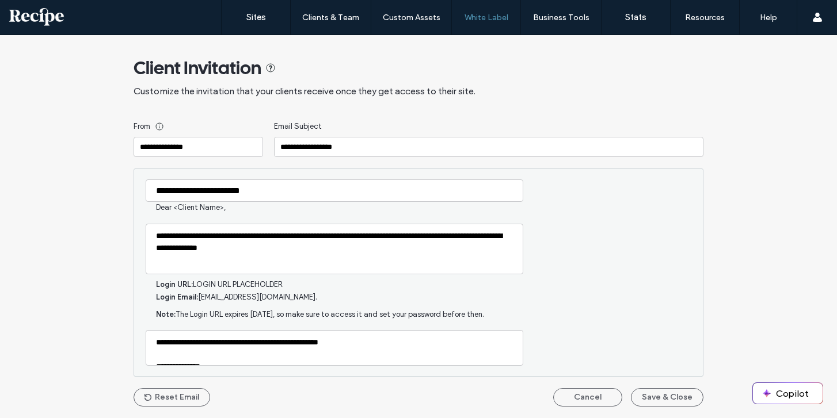
scroll to position [0, 0]
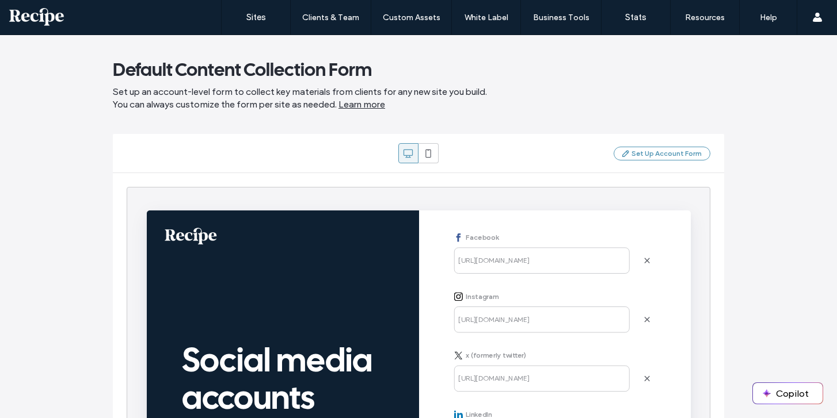
scroll to position [174, 0]
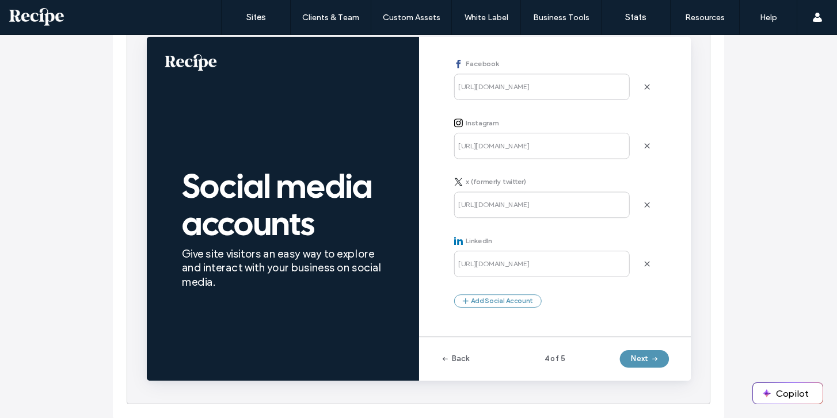
click at [670, 372] on button "Next" at bounding box center [670, 376] width 52 height 18
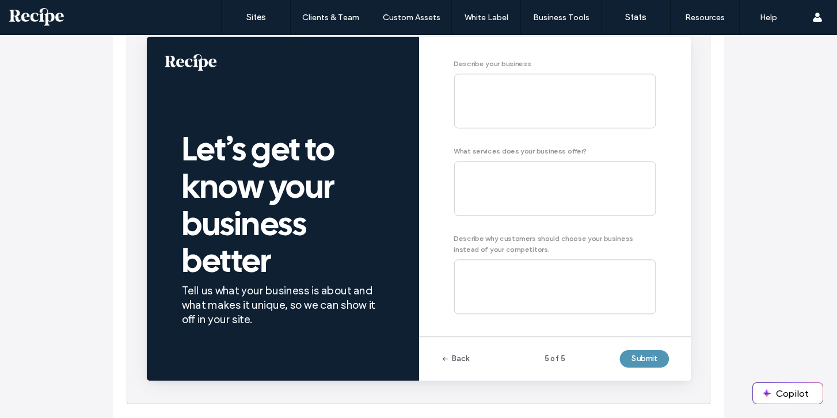
click at [670, 372] on button "Submit" at bounding box center [670, 376] width 52 height 18
drag, startPoint x: 146, startPoint y: 36, endPoint x: 670, endPoint y: 372, distance: 622.4
click at [670, 372] on button "Submit" at bounding box center [670, 376] width 52 height 18
click at [485, 377] on div "Back" at bounding box center [492, 376] width 72 height 18
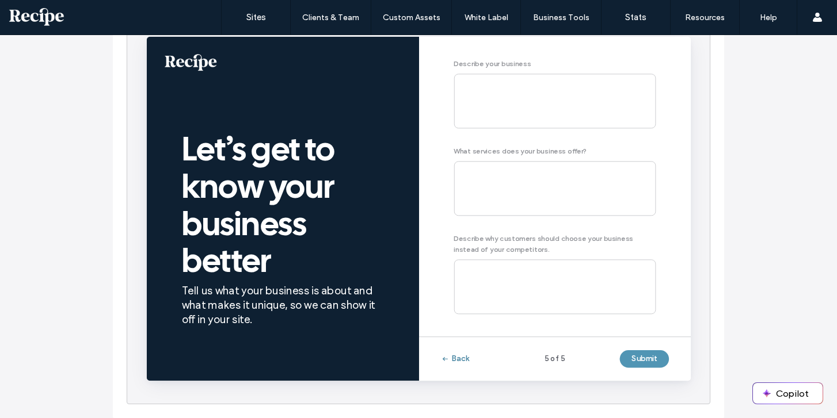
click at [472, 376] on button "Back" at bounding box center [471, 376] width 30 height 18
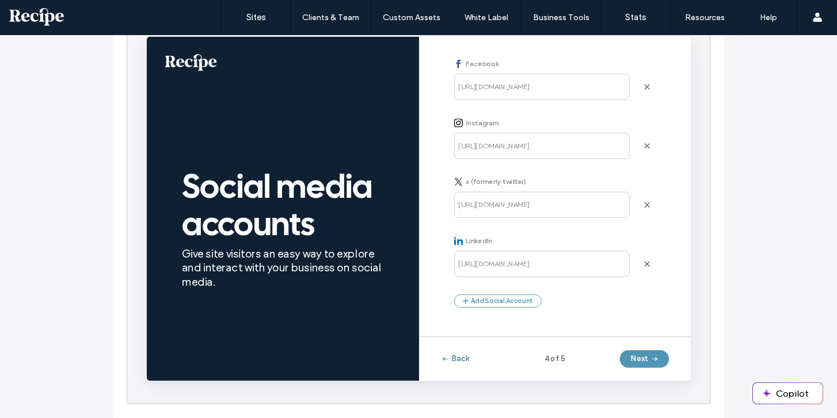
click at [472, 376] on button "Back" at bounding box center [471, 376] width 30 height 18
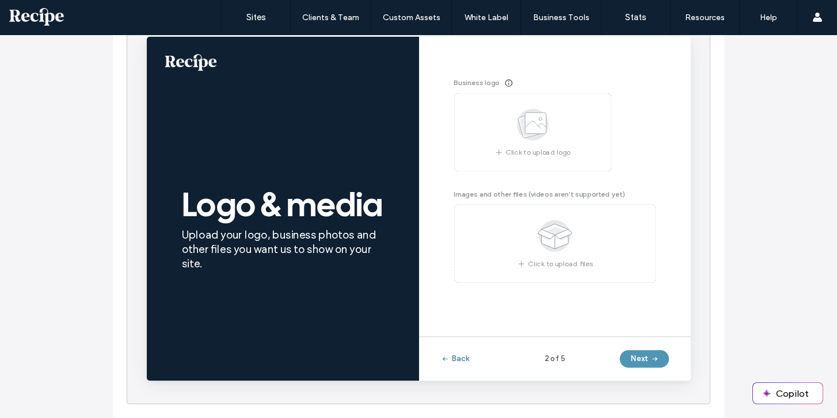
click at [472, 376] on button "Back" at bounding box center [471, 376] width 30 height 18
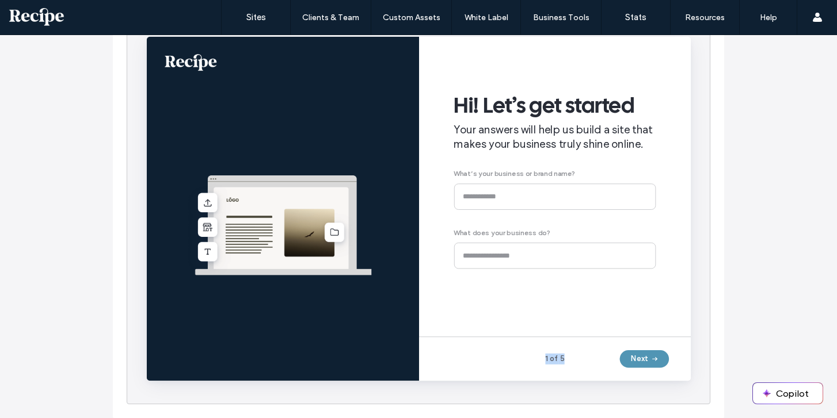
click at [472, 376] on div "1 of 5 Next" at bounding box center [576, 375] width 287 height 47
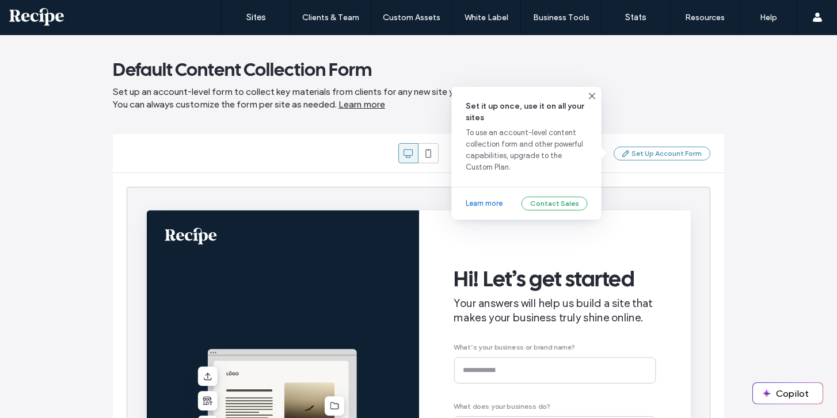
click at [639, 154] on div "Set Up Account Form" at bounding box center [661, 154] width 97 height 14
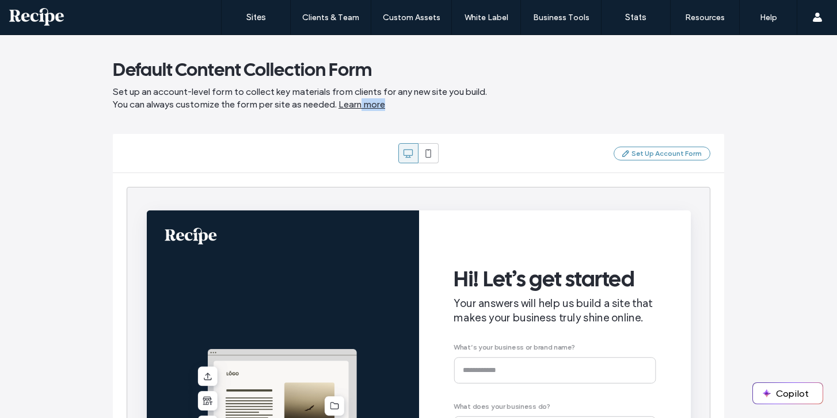
drag, startPoint x: 360, startPoint y: 108, endPoint x: 438, endPoint y: 105, distance: 78.9
click at [438, 105] on span "Set up an account-level form to collect key materials from clients for any new …" at bounding box center [418, 98] width 611 height 25
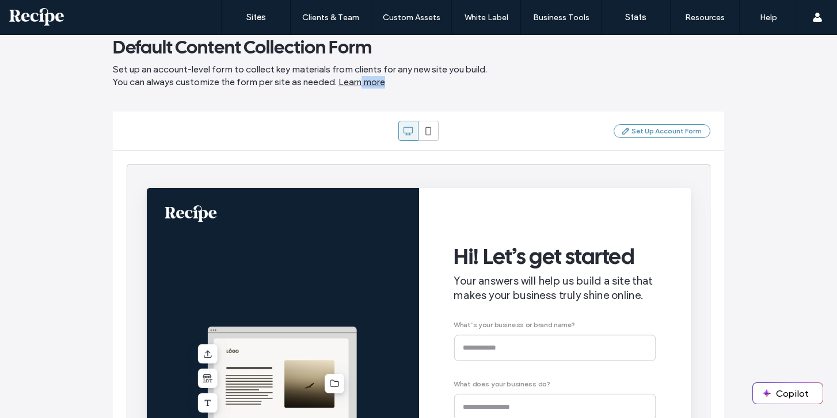
scroll to position [174, 0]
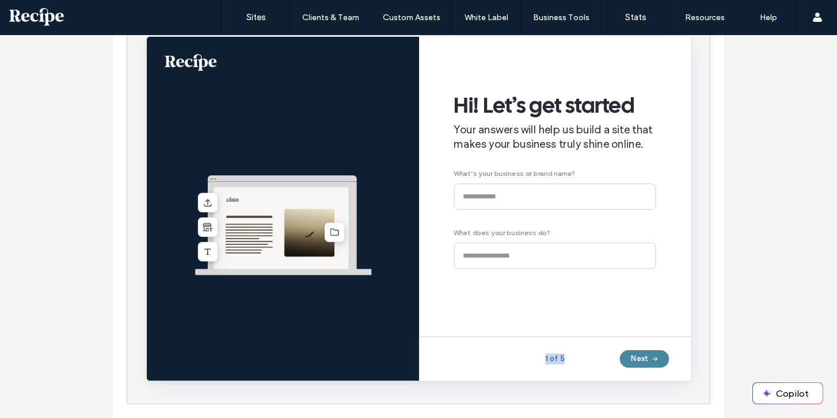
click at [665, 377] on button "Next" at bounding box center [670, 376] width 52 height 18
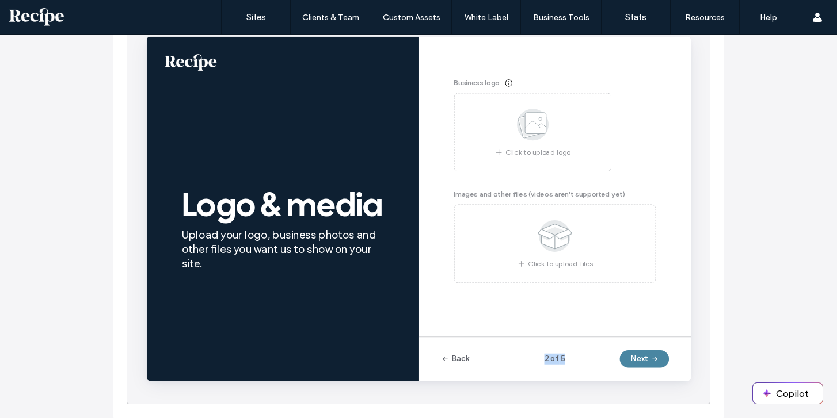
click at [663, 377] on button "Next" at bounding box center [670, 376] width 52 height 18
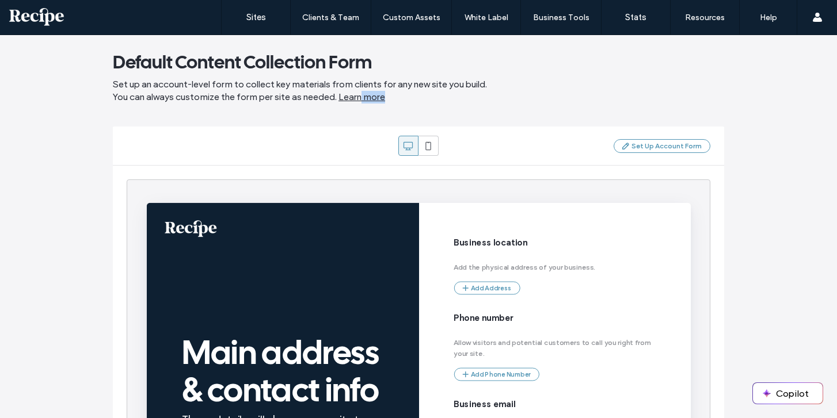
scroll to position [0, 0]
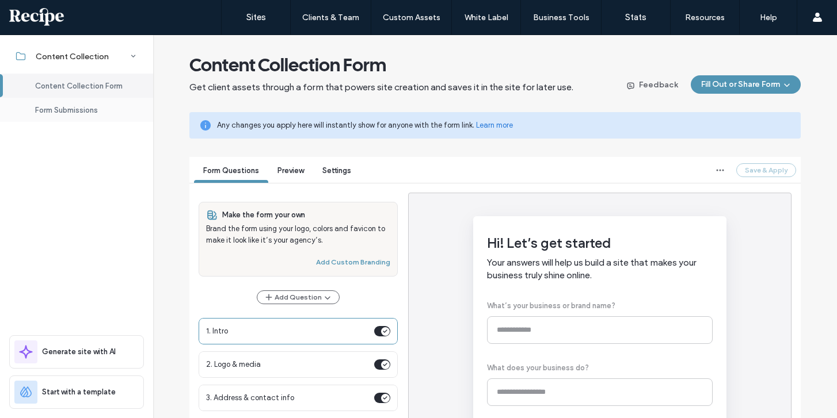
click at [89, 105] on div "Form Submissions" at bounding box center [76, 110] width 153 height 24
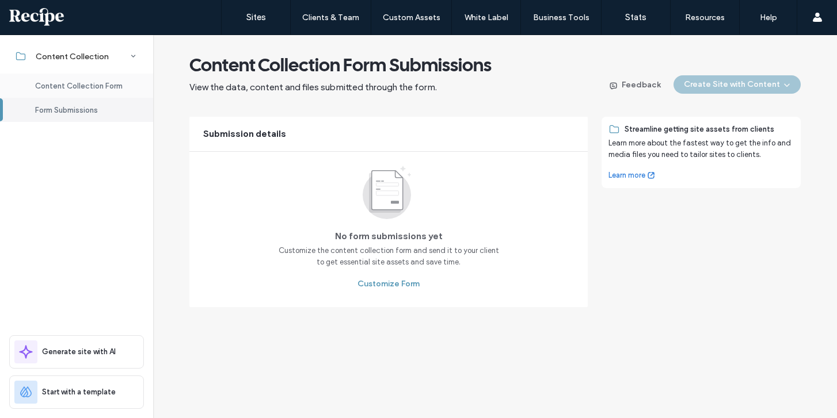
click at [96, 89] on span "Content Collection Form" at bounding box center [78, 86] width 87 height 9
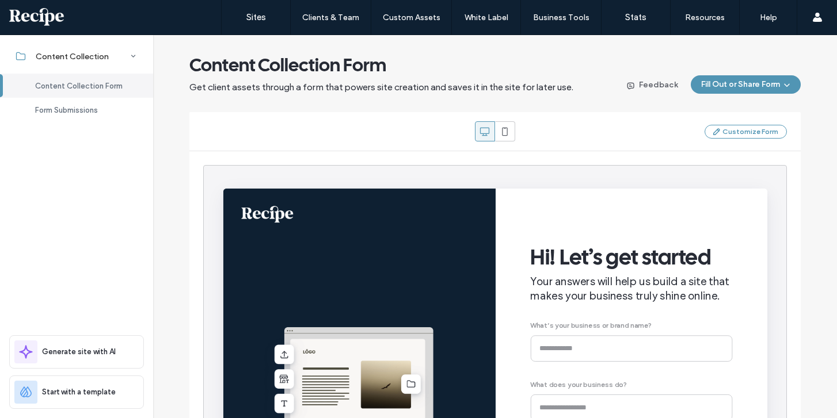
click at [738, 139] on div "Customize Form" at bounding box center [494, 131] width 583 height 20
click at [738, 131] on button "Customize Form" at bounding box center [745, 132] width 82 height 14
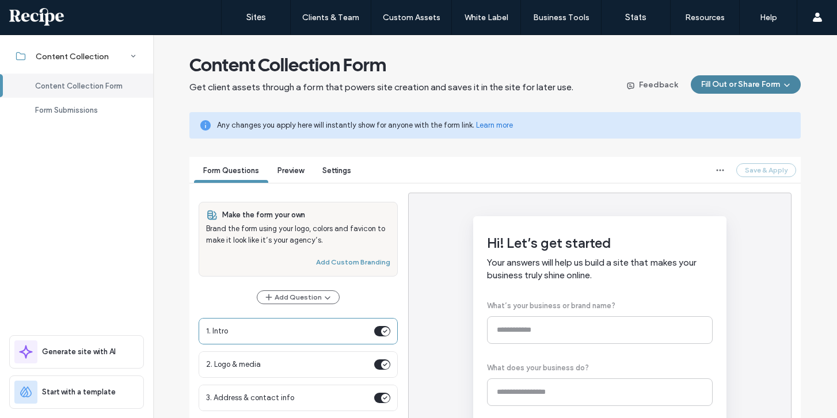
click at [782, 85] on icon "button" at bounding box center [786, 84] width 9 height 9
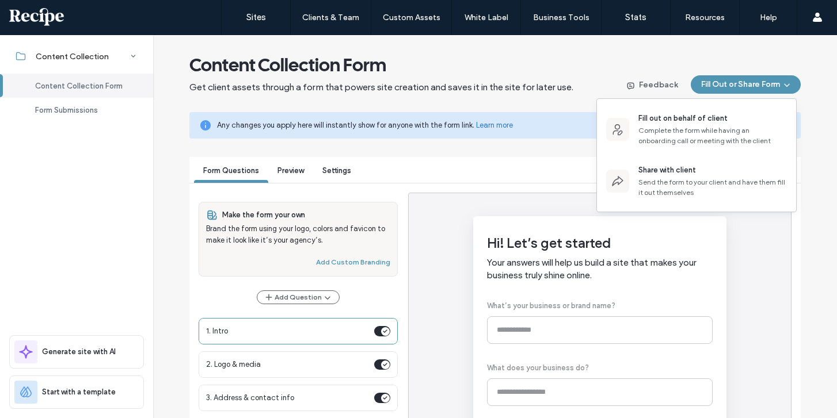
click at [426, 194] on div "Hi! Let’s get started Your answers will help us build a site that makes your bu…" at bounding box center [599, 402] width 383 height 419
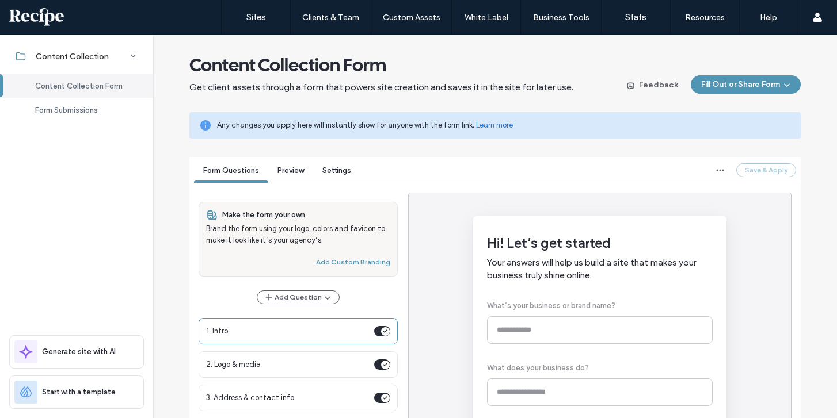
click at [337, 176] on div "Settings" at bounding box center [336, 172] width 47 height 21
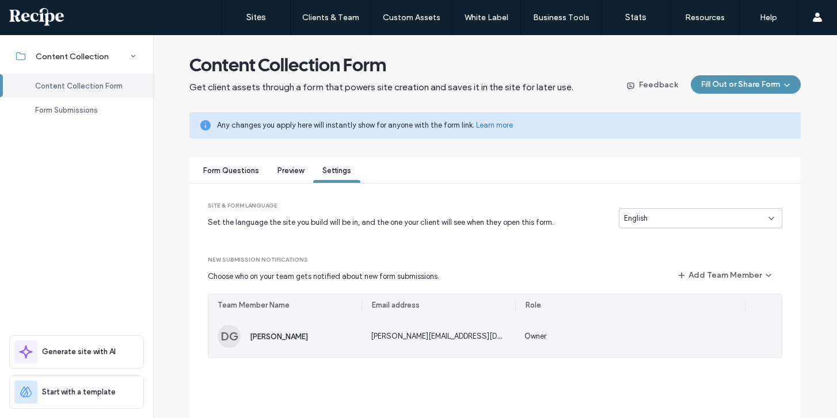
click at [282, 335] on span "[PERSON_NAME]" at bounding box center [279, 337] width 58 height 9
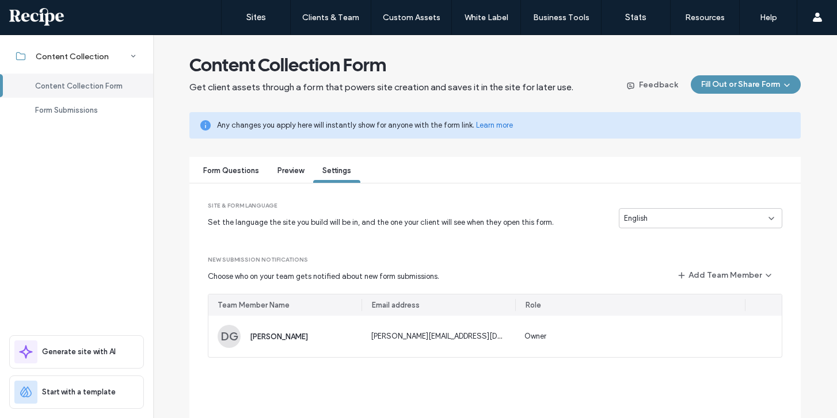
click at [288, 169] on span "Preview" at bounding box center [290, 170] width 26 height 9
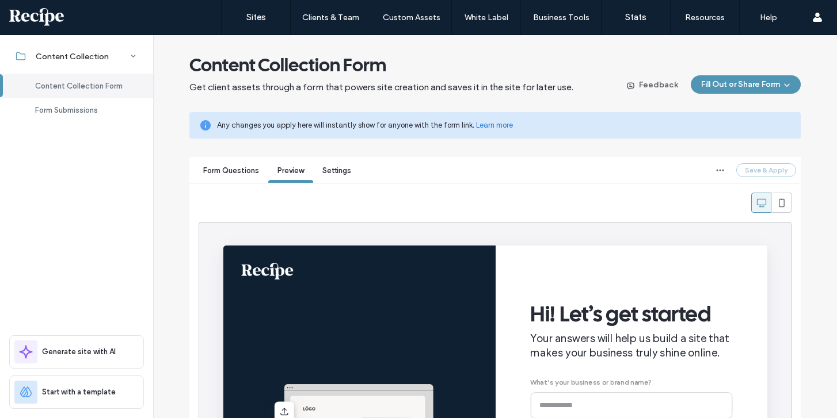
click at [238, 168] on span "Form Questions" at bounding box center [231, 170] width 56 height 9
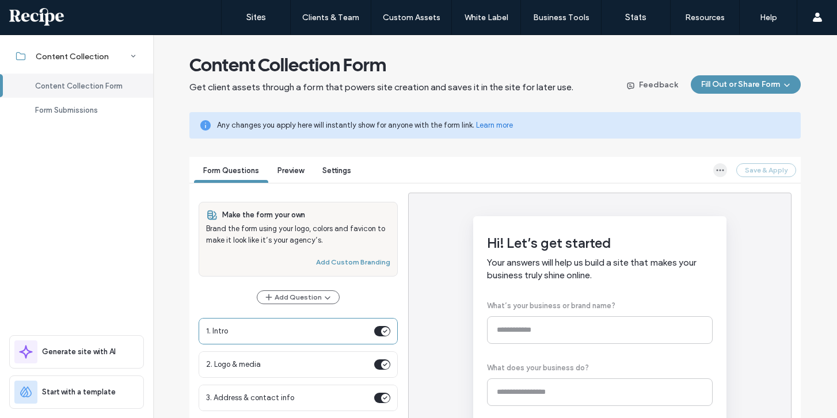
click at [715, 173] on icon "button" at bounding box center [719, 170] width 9 height 9
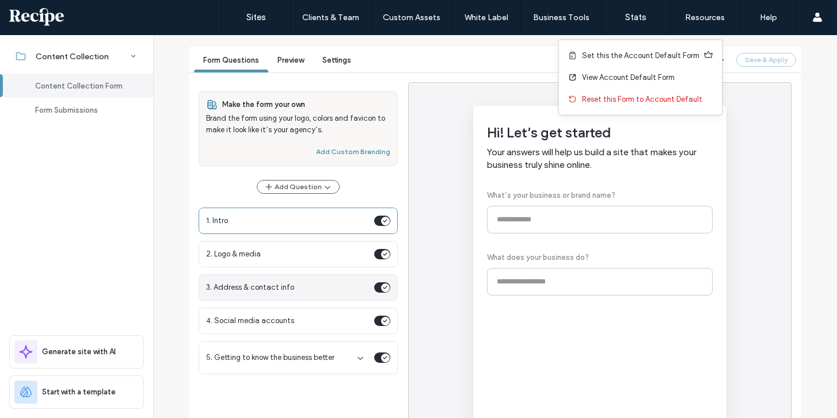
scroll to position [233, 0]
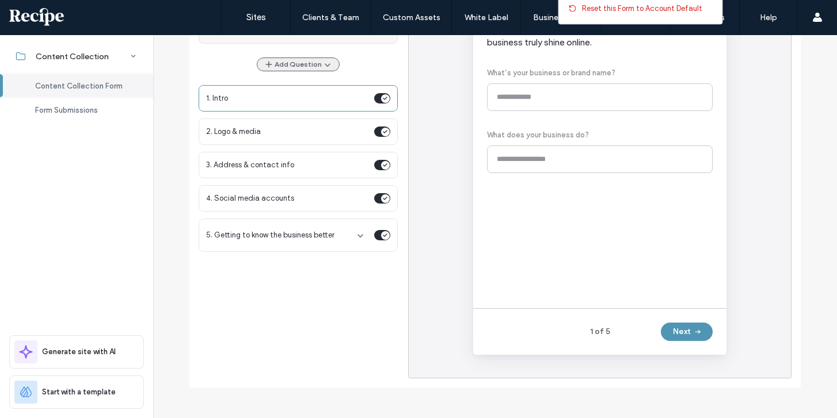
click at [307, 60] on button "Add Question" at bounding box center [298, 65] width 83 height 14
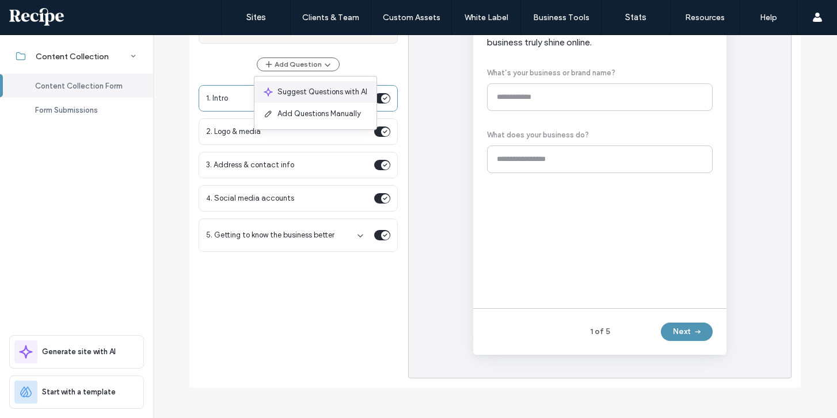
click at [310, 93] on span "Suggest Questions with AI" at bounding box center [322, 92] width 90 height 12
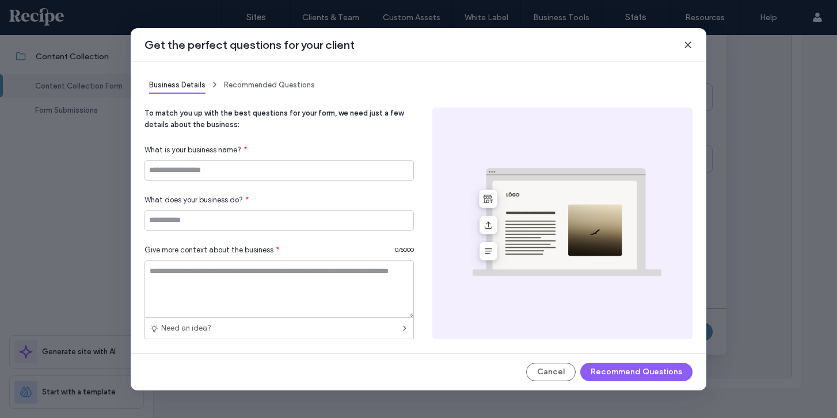
click at [276, 81] on div "Recommended Questions" at bounding box center [269, 85] width 91 height 18
click at [617, 376] on button "Recommend Questions" at bounding box center [636, 372] width 112 height 18
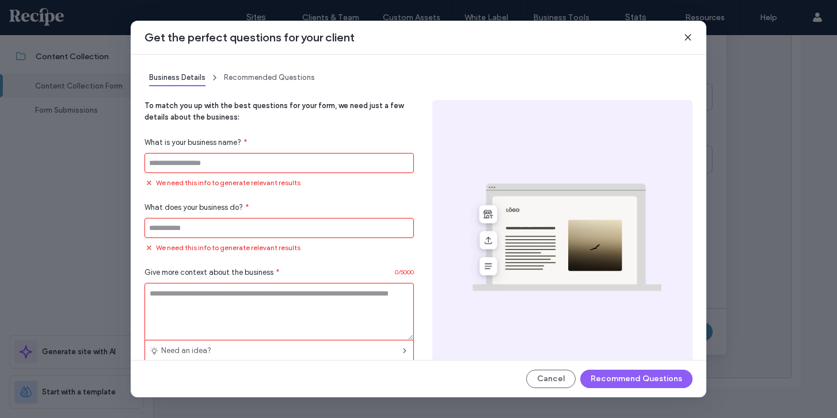
click at [305, 164] on input at bounding box center [278, 163] width 269 height 20
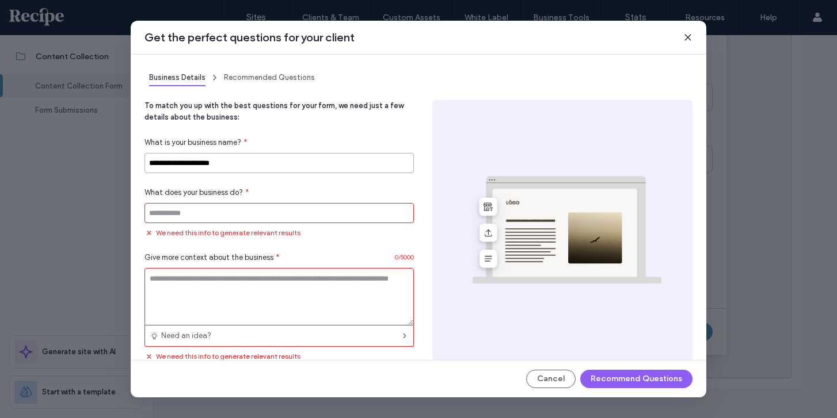
type input "**********"
click at [288, 215] on input at bounding box center [278, 213] width 269 height 20
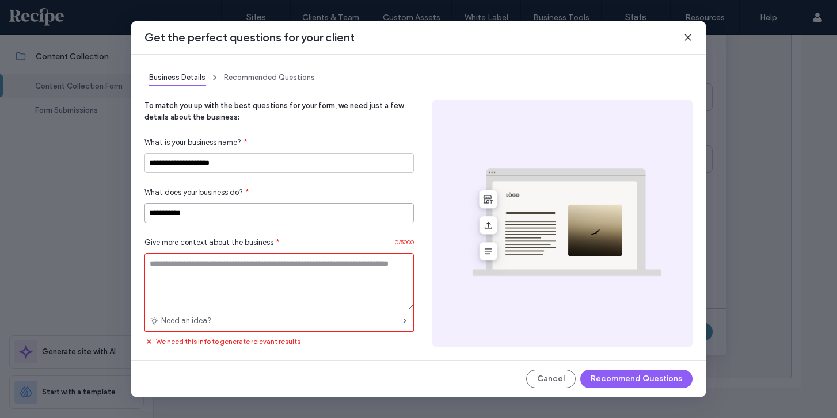
type input "**********"
click at [253, 278] on textarea at bounding box center [278, 282] width 269 height 58
click at [213, 325] on div "Need an idea?" at bounding box center [278, 321] width 269 height 21
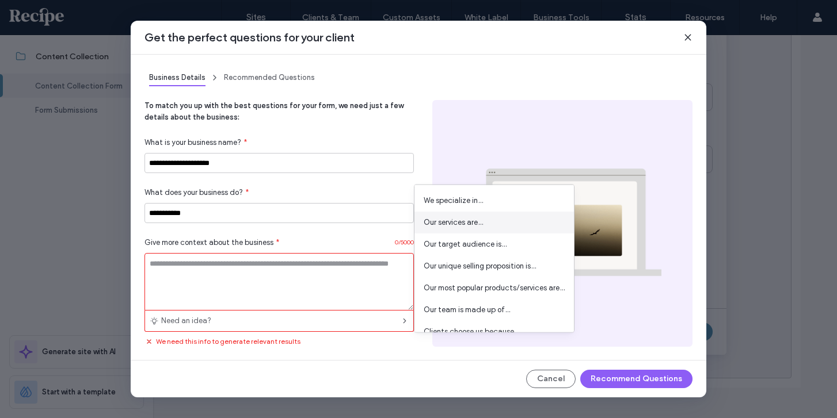
scroll to position [81, 0]
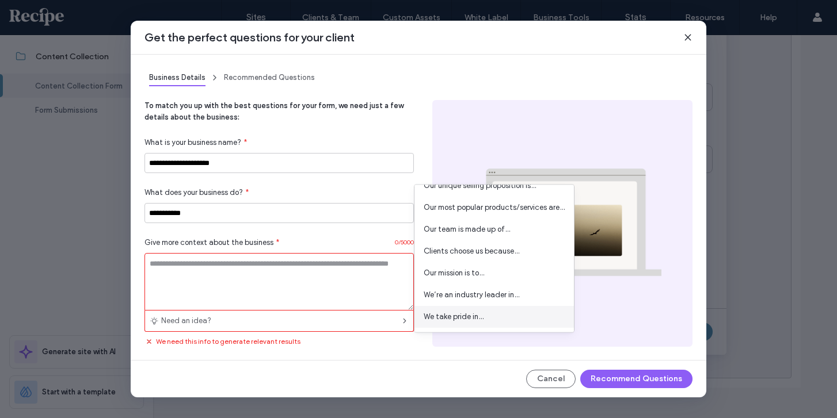
click at [479, 308] on div "We take pride in…" at bounding box center [493, 317] width 159 height 22
type textarea "**********"
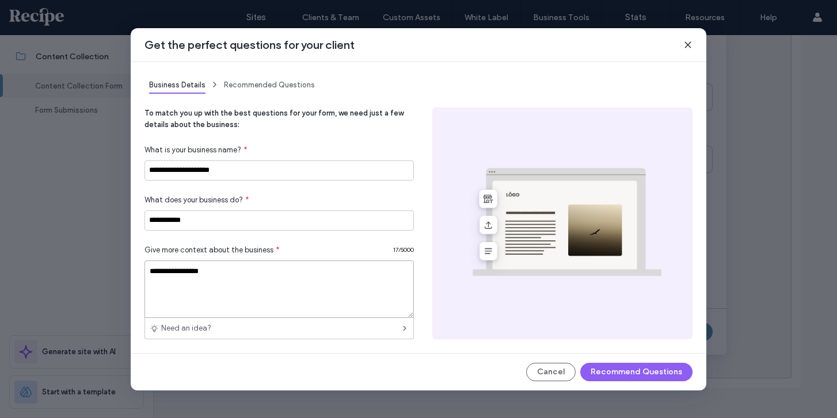
click at [372, 284] on textarea "**********" at bounding box center [278, 290] width 269 height 58
click at [369, 282] on textarea "**********" at bounding box center [278, 290] width 269 height 58
click at [369, 333] on div "Need an idea?" at bounding box center [278, 328] width 269 height 21
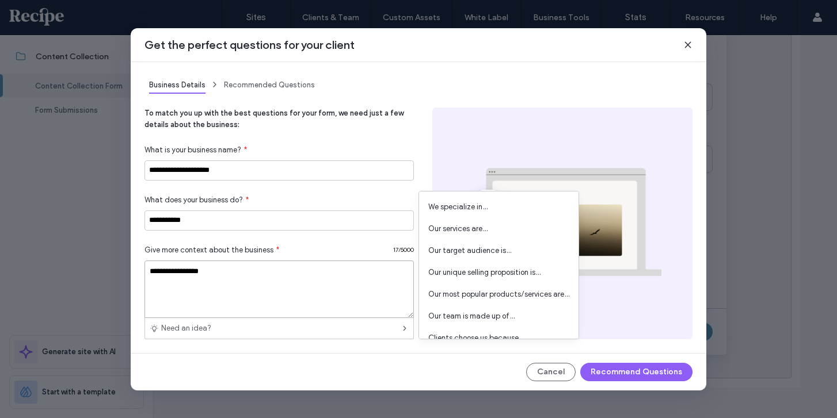
drag, startPoint x: 363, startPoint y: 296, endPoint x: 359, endPoint y: 219, distance: 77.8
click at [359, 219] on div "**********" at bounding box center [278, 241] width 269 height 195
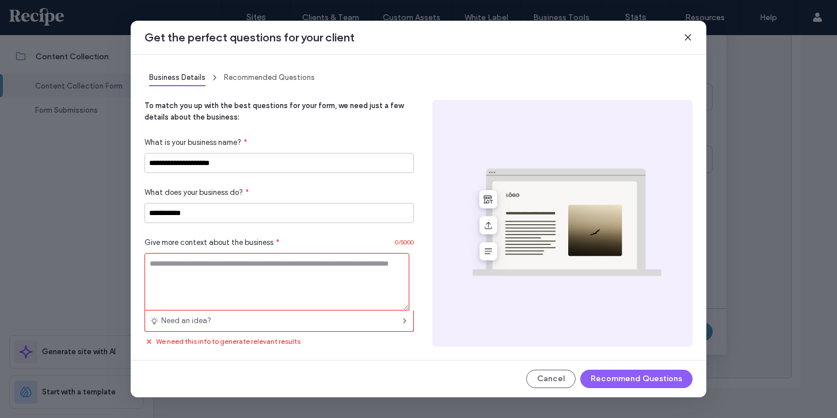
paste textarea "**********"
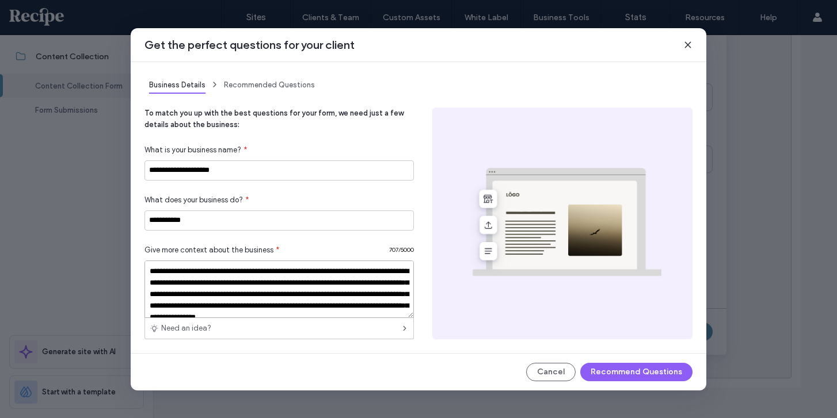
scroll to position [74, 0]
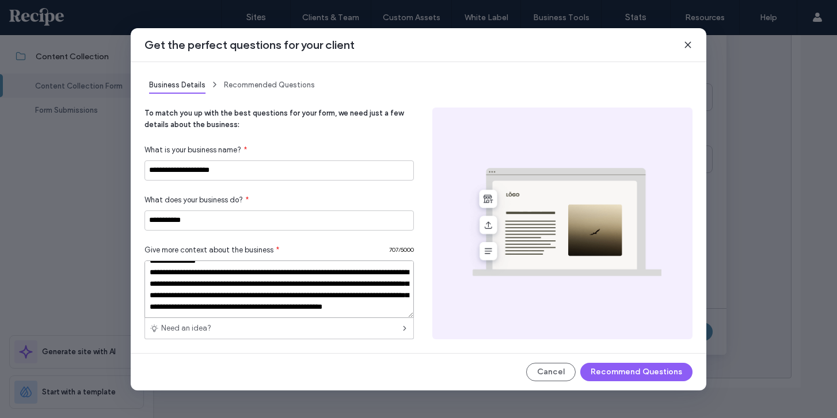
type textarea "**********"
click at [619, 360] on div "**********" at bounding box center [418, 209] width 575 height 363
click at [619, 369] on button "Recommend Questions" at bounding box center [636, 372] width 112 height 18
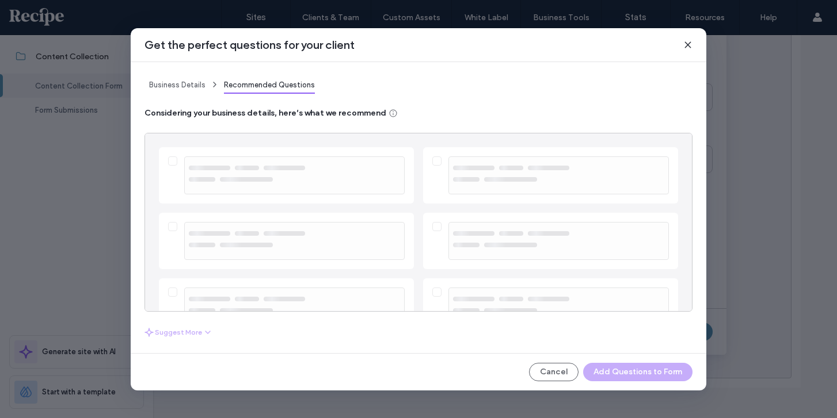
scroll to position [103, 0]
click at [196, 330] on div "Suggest More" at bounding box center [178, 333] width 68 height 14
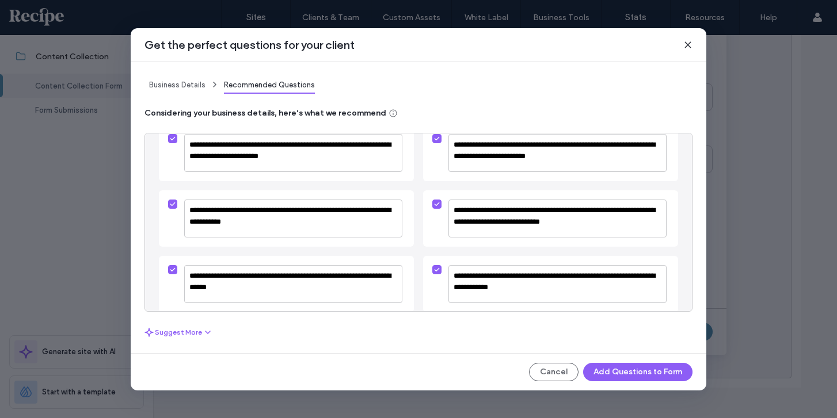
scroll to position [82, 0]
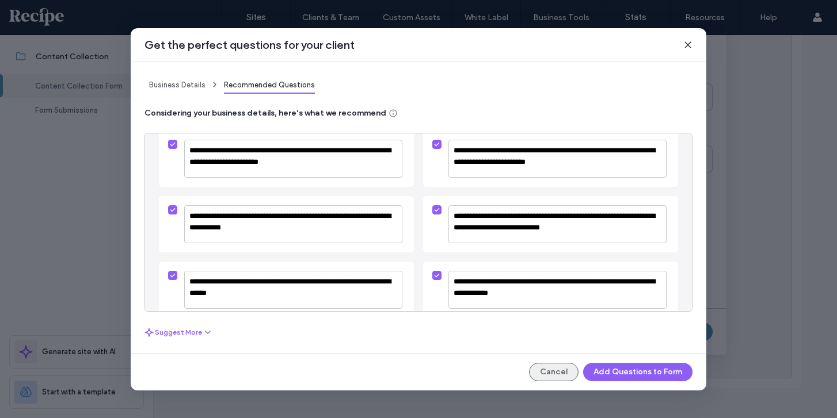
click at [544, 376] on button "Cancel" at bounding box center [553, 372] width 49 height 18
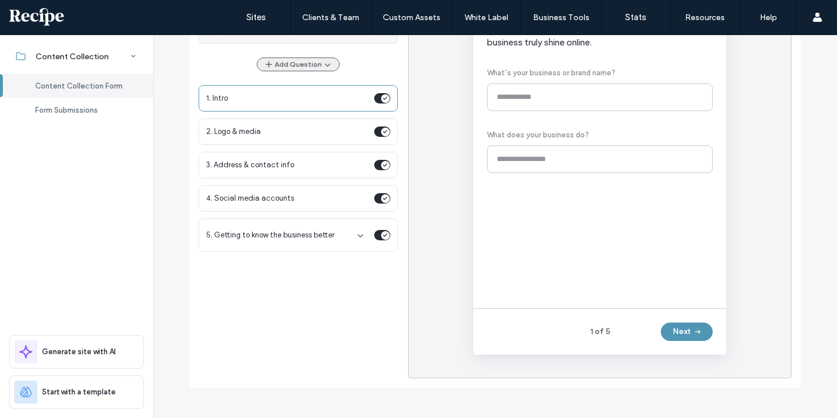
click at [264, 62] on icon "button" at bounding box center [268, 64] width 9 height 9
click at [276, 119] on span at bounding box center [271, 114] width 14 height 13
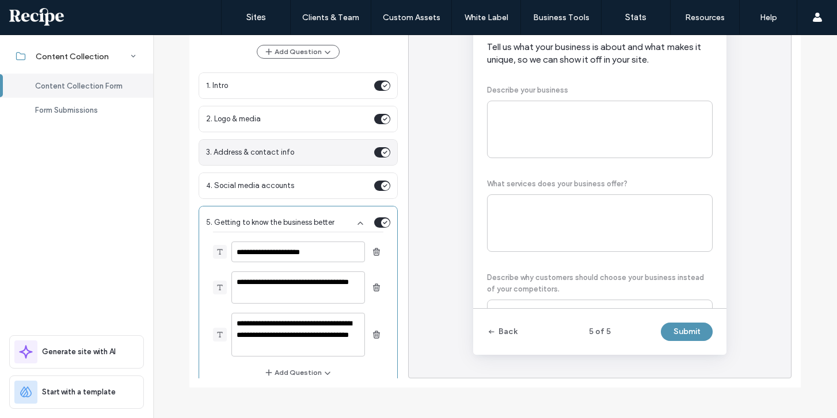
scroll to position [30, 0]
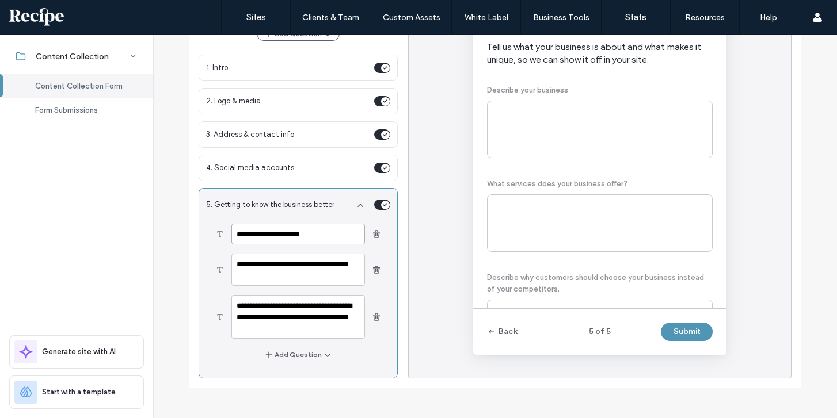
click at [262, 237] on textarea "**********" at bounding box center [297, 234] width 133 height 21
paste textarea "**********"
type textarea "**********"
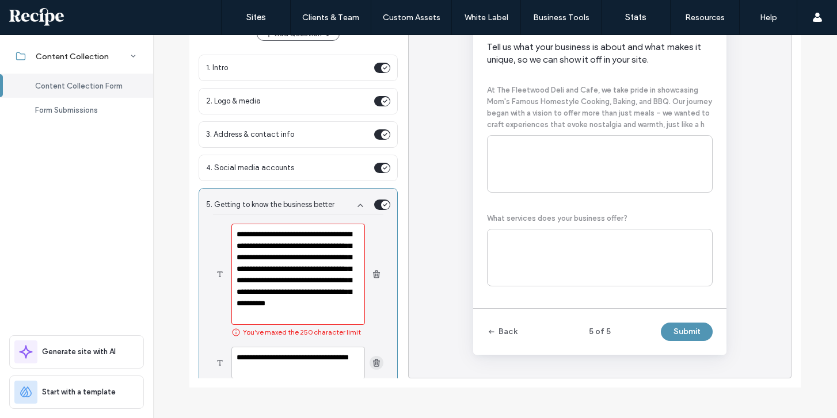
drag, startPoint x: 234, startPoint y: 232, endPoint x: 367, endPoint y: 360, distance: 184.8
click at [367, 360] on div "**********" at bounding box center [298, 328] width 170 height 227
type textarea "**********"
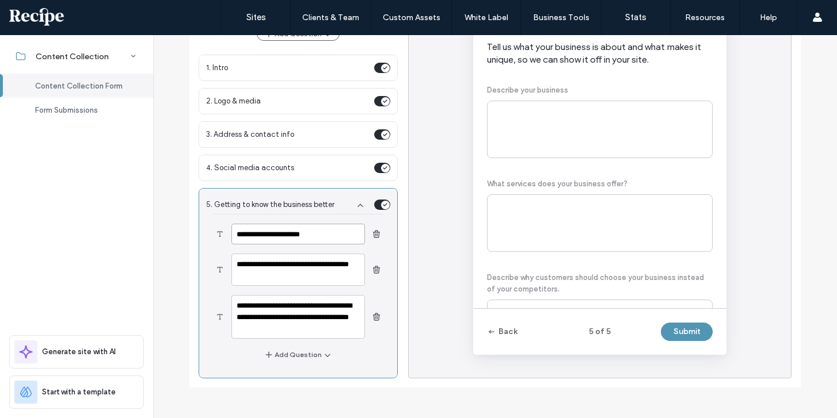
scroll to position [24, 0]
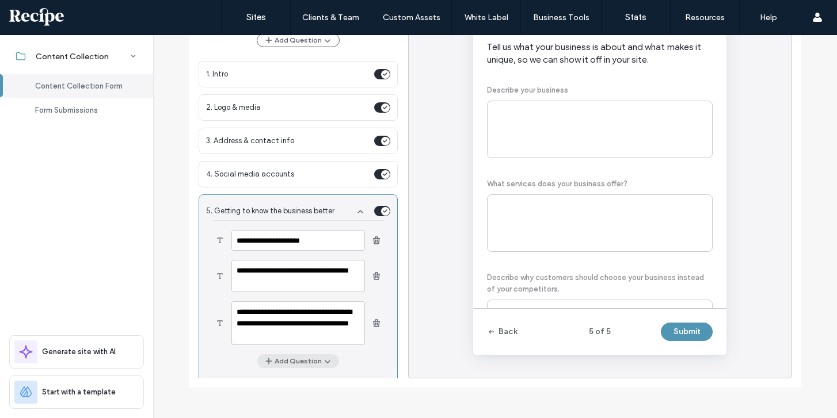
click at [323, 363] on icon "button" at bounding box center [327, 361] width 9 height 9
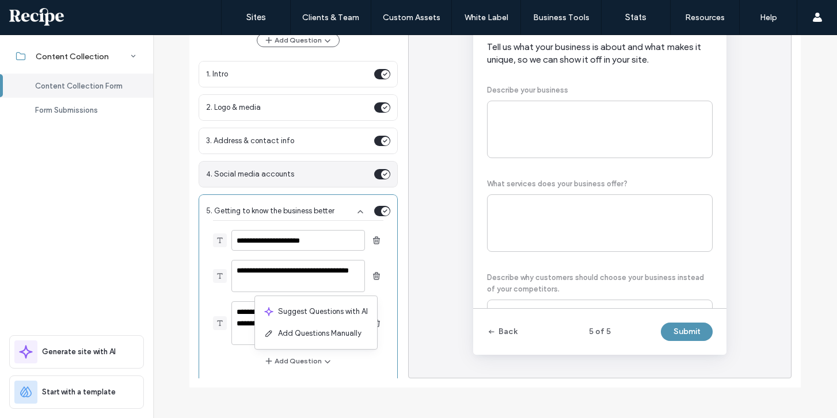
click at [287, 181] on div "4. Social media accounts" at bounding box center [298, 174] width 199 height 26
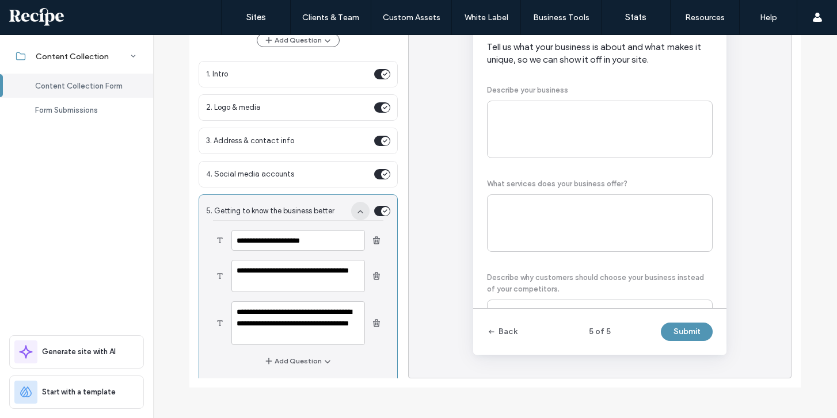
click at [356, 207] on icon "button" at bounding box center [360, 211] width 9 height 9
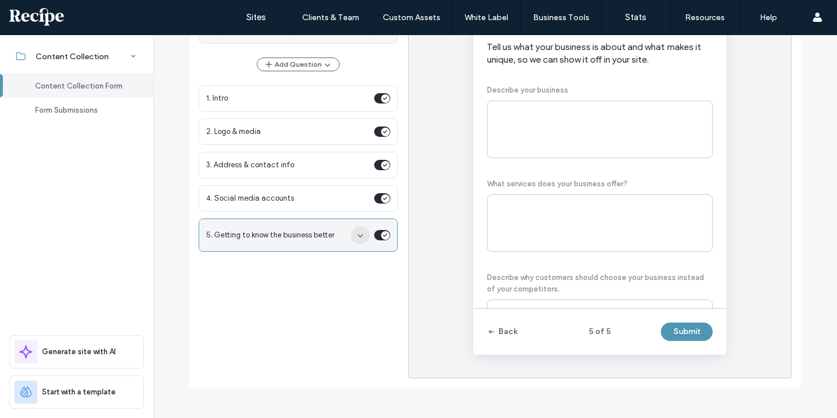
scroll to position [0, 0]
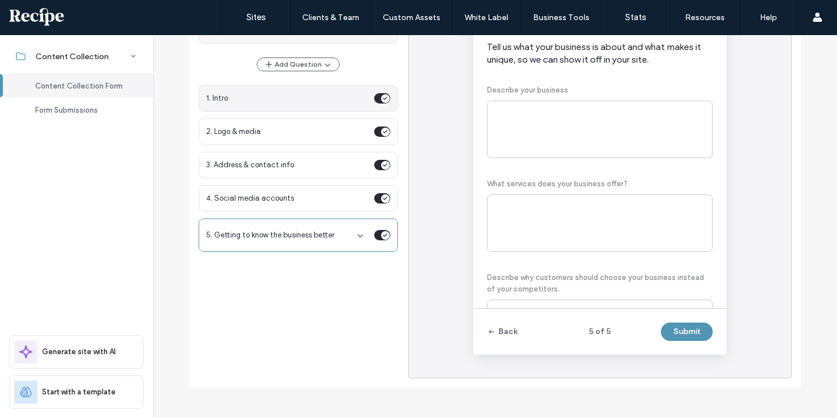
click at [277, 104] on div "1. Intro" at bounding box center [298, 98] width 199 height 26
click at [256, 102] on span "1. Intro" at bounding box center [287, 99] width 163 height 12
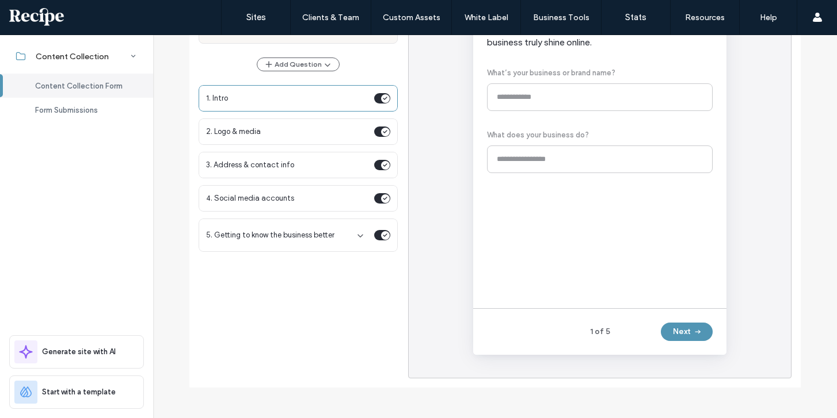
click at [567, 101] on div "Hi! Let’s get started Your answers will help us build a site that makes your bu…" at bounding box center [600, 146] width 226 height 288
click at [540, 100] on div "Hi! Let’s get started Your answers will help us build a site that makes your bu…" at bounding box center [600, 146] width 226 height 288
click at [540, 92] on div "Hi! Let’s get started Your answers will help us build a site that makes your bu…" at bounding box center [600, 146] width 226 height 288
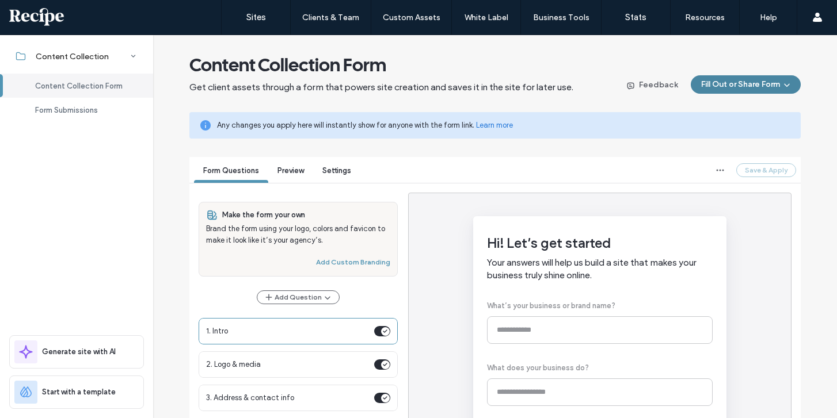
click at [782, 81] on icon "button" at bounding box center [786, 84] width 9 height 9
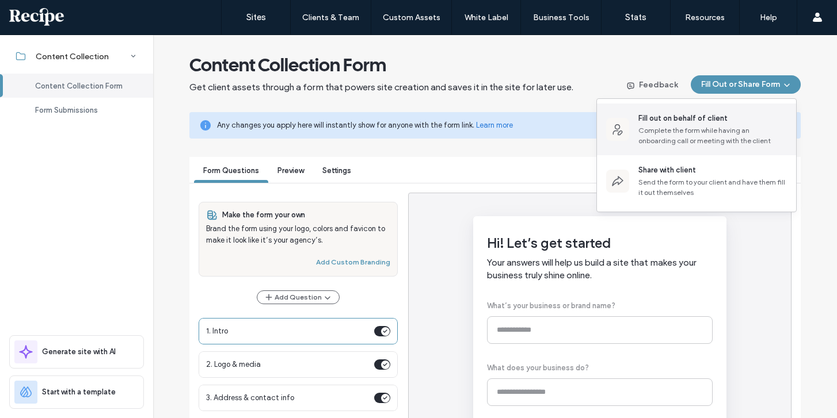
click at [690, 121] on div "Fill out on behalf of client" at bounding box center [682, 119] width 89 height 12
